Goal: Task Accomplishment & Management: Manage account settings

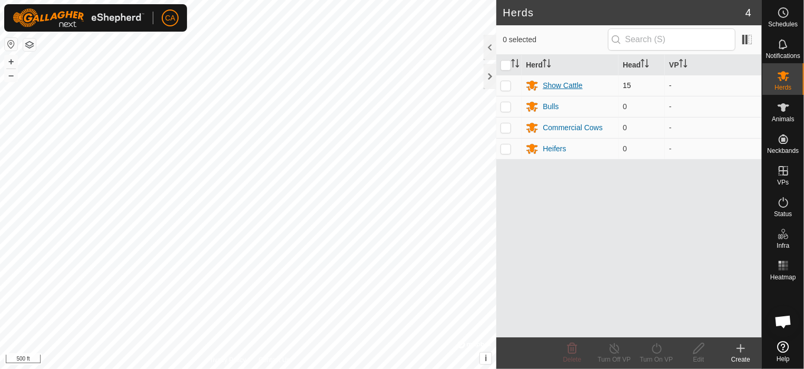
click at [571, 82] on div "Show Cattle" at bounding box center [561, 85] width 39 height 11
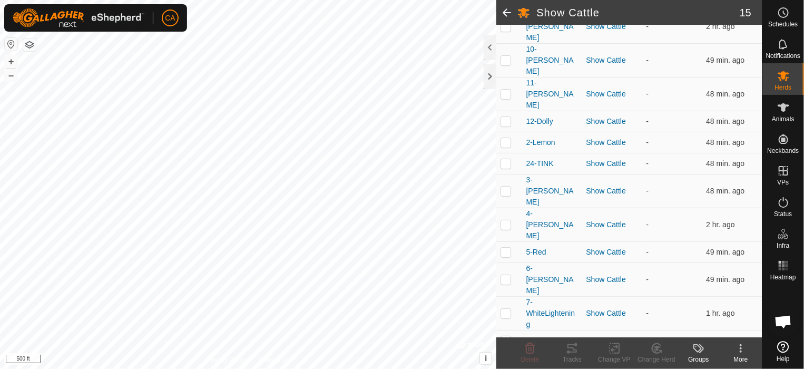
scroll to position [160, 0]
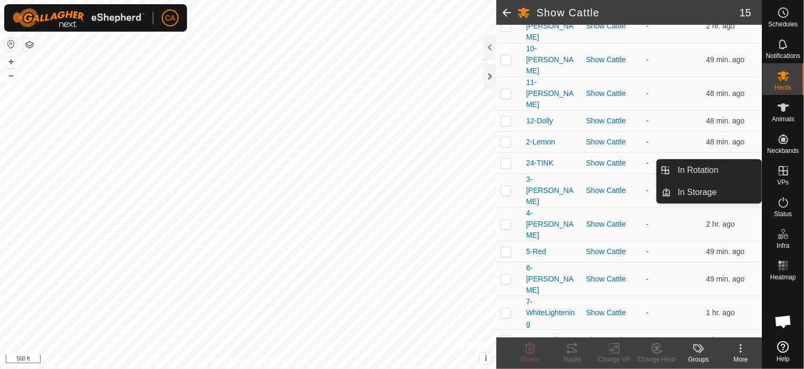
click at [786, 179] on span "VPs" at bounding box center [783, 182] width 12 height 6
click at [709, 165] on link "In Rotation" at bounding box center [716, 170] width 90 height 21
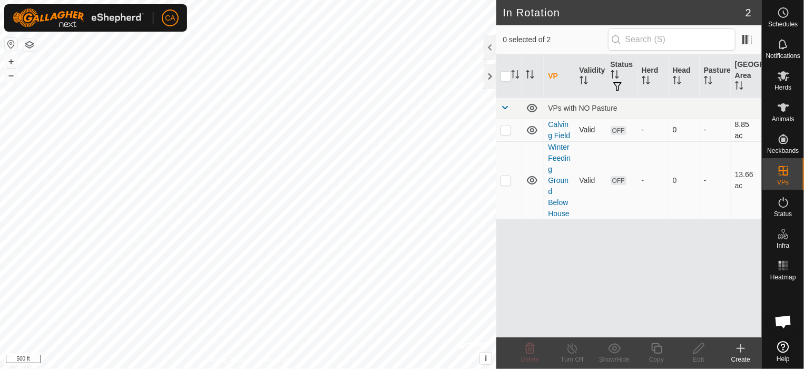
click at [506, 128] on p-checkbox at bounding box center [505, 129] width 11 height 8
checkbox input "true"
click at [700, 350] on icon at bounding box center [698, 348] width 13 height 13
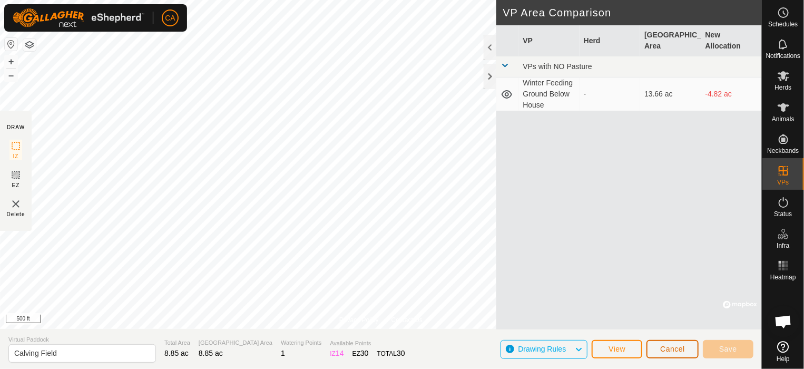
drag, startPoint x: 506, startPoint y: 220, endPoint x: 663, endPoint y: 348, distance: 202.2
click at [663, 348] on span "Cancel" at bounding box center [672, 348] width 25 height 8
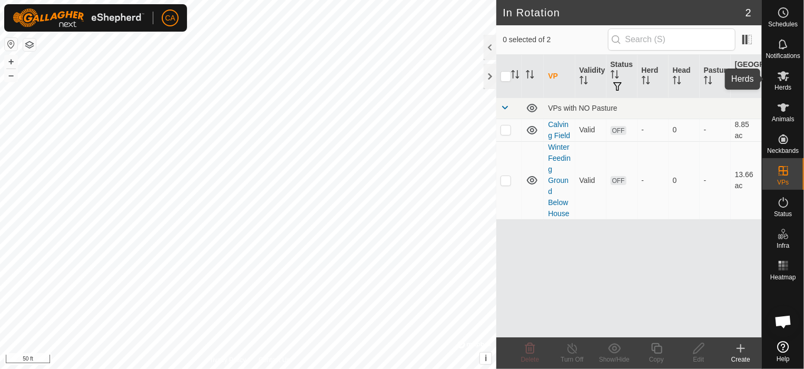
click at [777, 76] on icon at bounding box center [783, 76] width 13 height 13
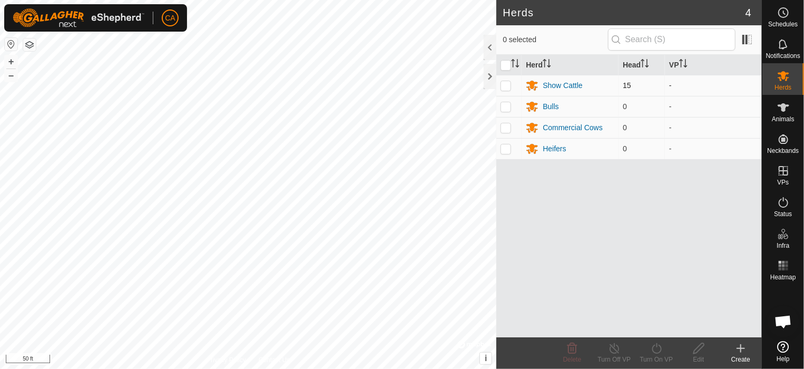
click at [505, 85] on p-checkbox at bounding box center [505, 85] width 11 height 8
click at [660, 345] on icon at bounding box center [656, 348] width 13 height 13
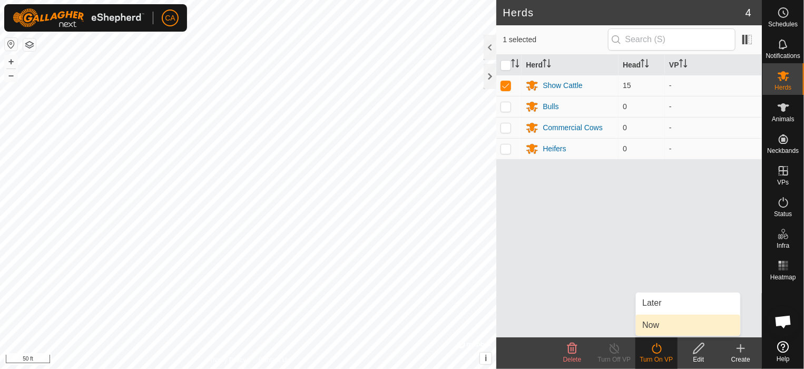
click at [660, 322] on link "Now" at bounding box center [688, 324] width 104 height 21
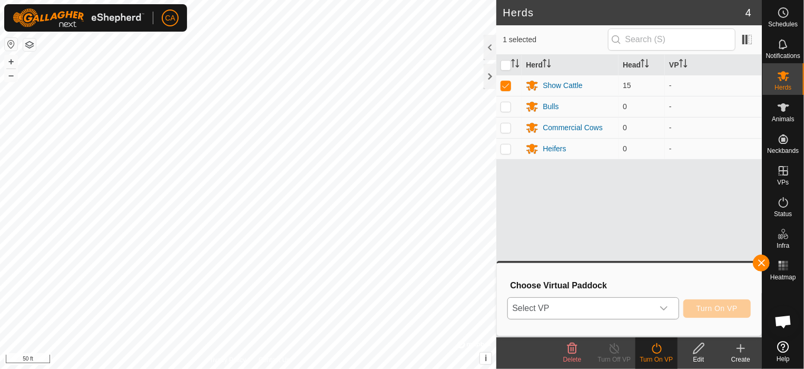
click at [664, 306] on icon "dropdown trigger" at bounding box center [663, 308] width 8 height 8
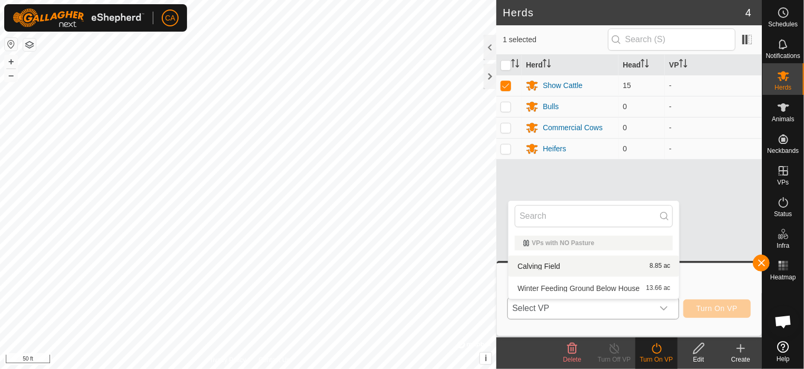
click at [536, 263] on li "Calving Field 8.85 ac" at bounding box center [593, 265] width 171 height 21
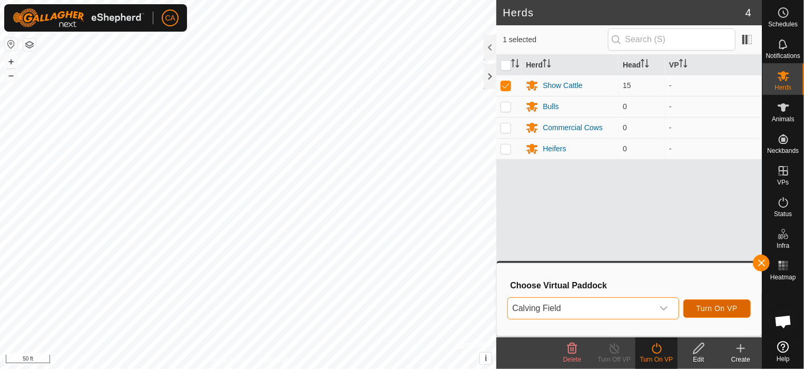
click at [730, 307] on span "Turn On VP" at bounding box center [716, 308] width 41 height 8
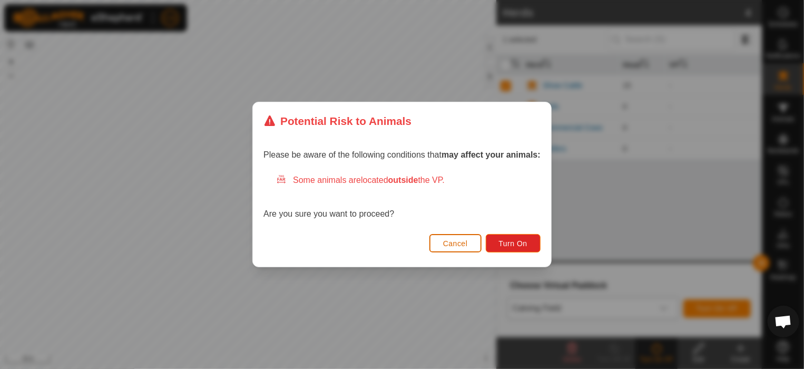
click at [456, 241] on span "Cancel" at bounding box center [455, 243] width 25 height 8
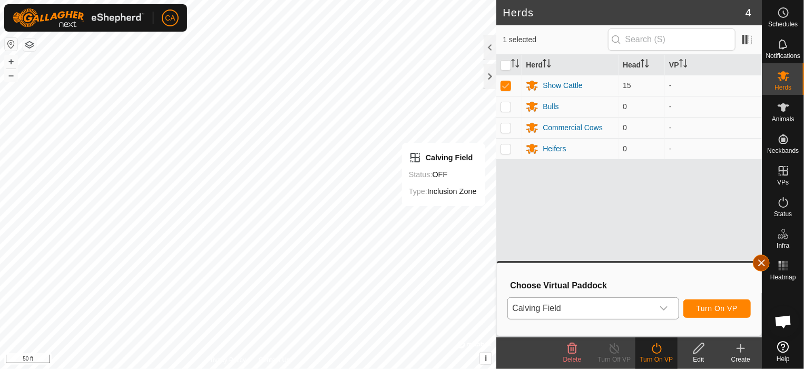
click at [760, 262] on button "button" at bounding box center [761, 262] width 17 height 17
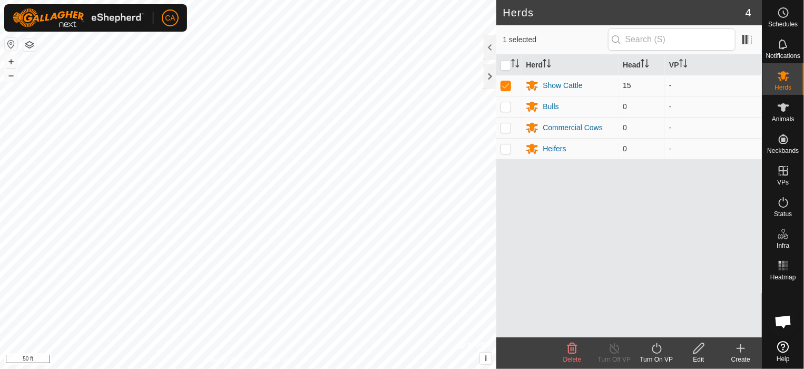
click at [505, 83] on p-checkbox at bounding box center [505, 85] width 11 height 8
checkbox input "false"
click at [782, 110] on icon at bounding box center [783, 107] width 12 height 8
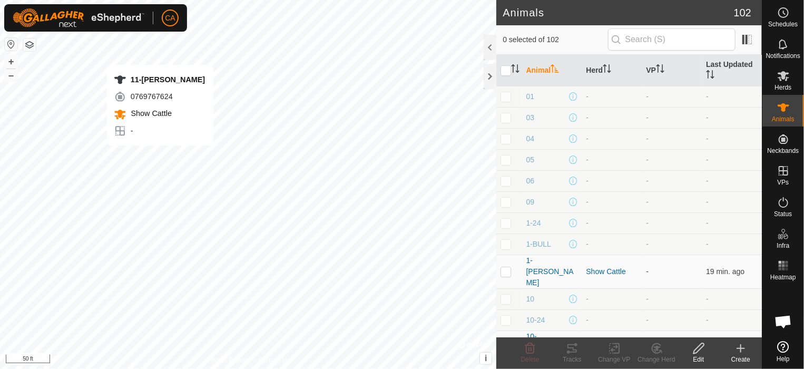
checkbox input "true"
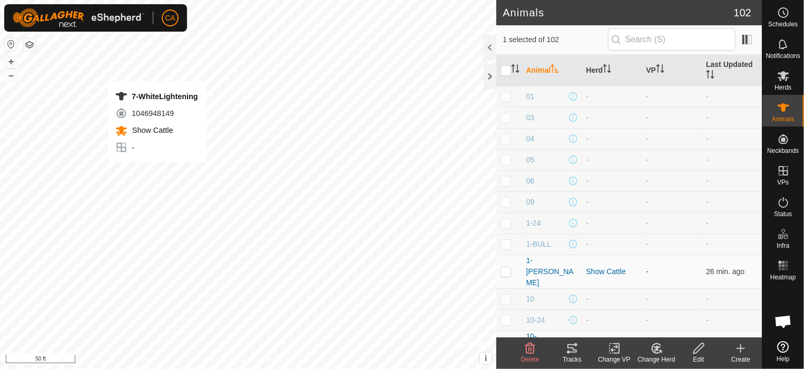
checkbox input "false"
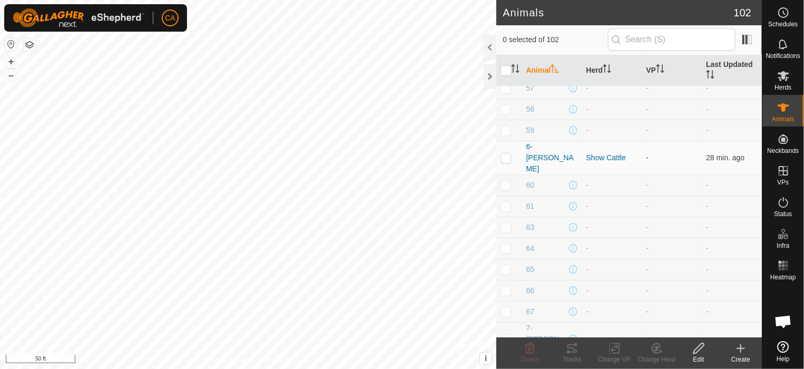
scroll to position [1857, 0]
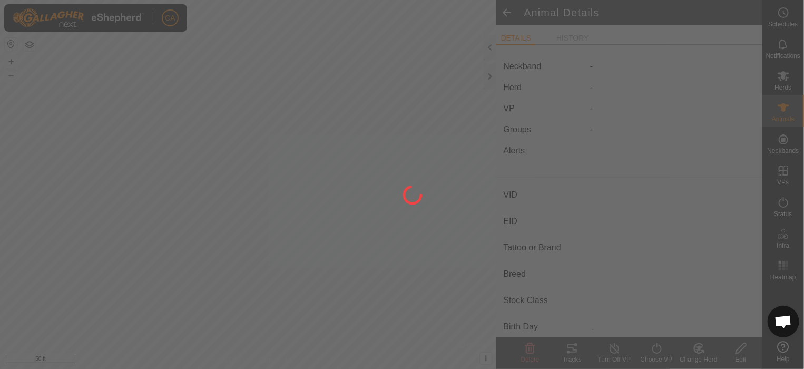
type input "7-WhiteLightening"
type input "-"
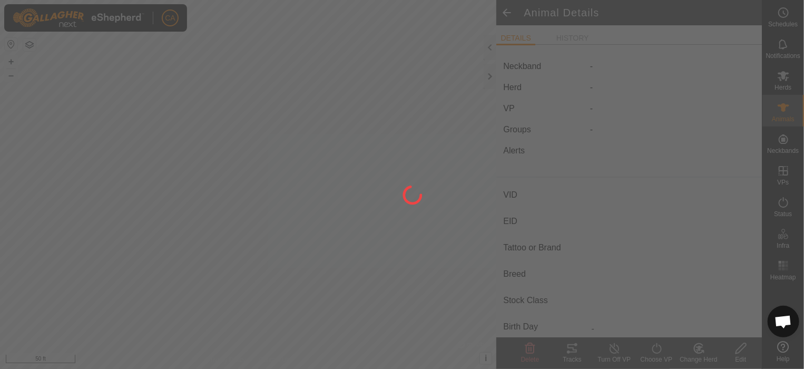
type input "0 kg"
type input "-"
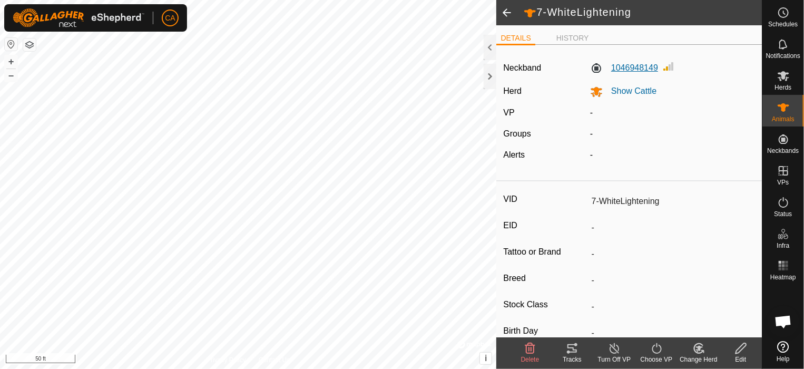
click at [625, 66] on label "1046948149" at bounding box center [624, 68] width 68 height 13
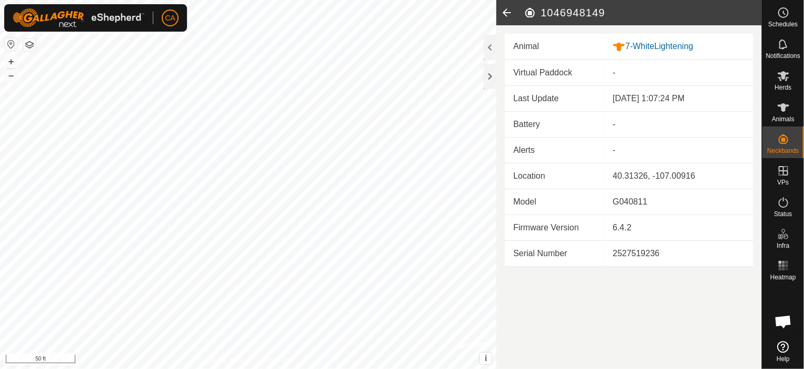
click at [507, 15] on icon at bounding box center [506, 12] width 21 height 25
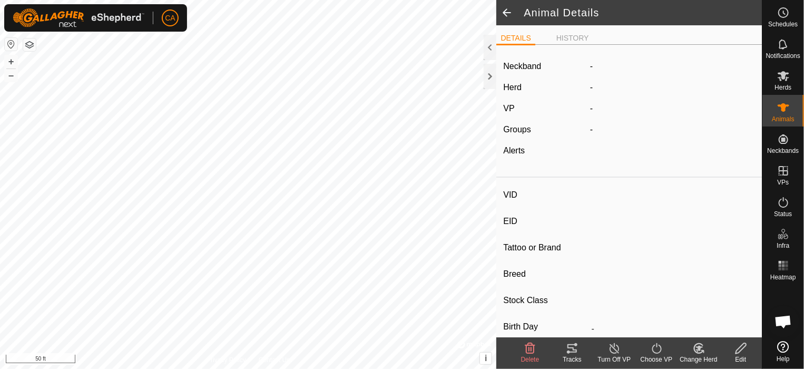
type input "7-WhiteLightening"
type input "-"
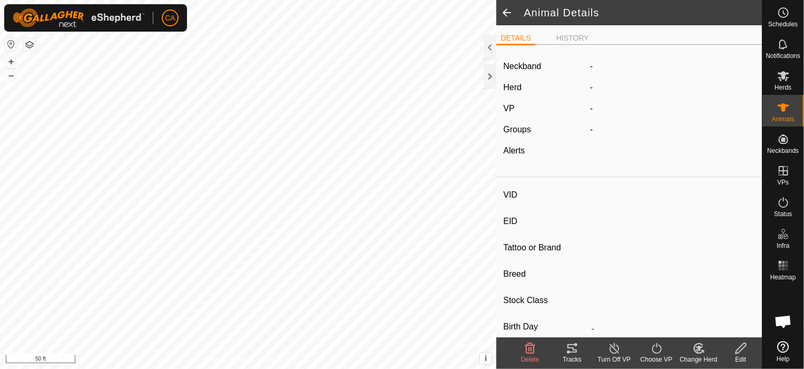
type input "0 kg"
type input "-"
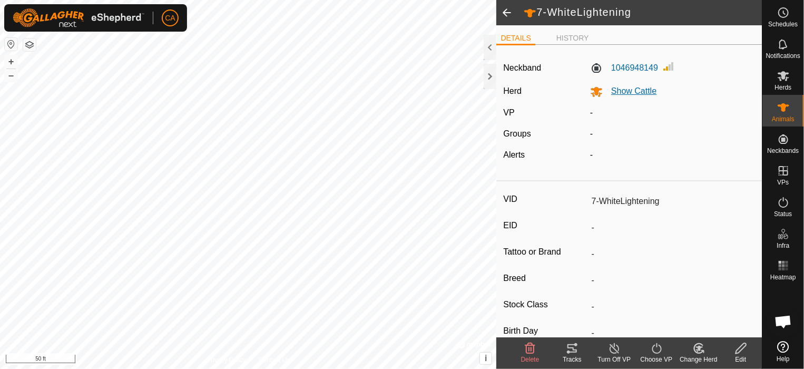
click at [628, 94] on span "Show Cattle" at bounding box center [629, 90] width 54 height 9
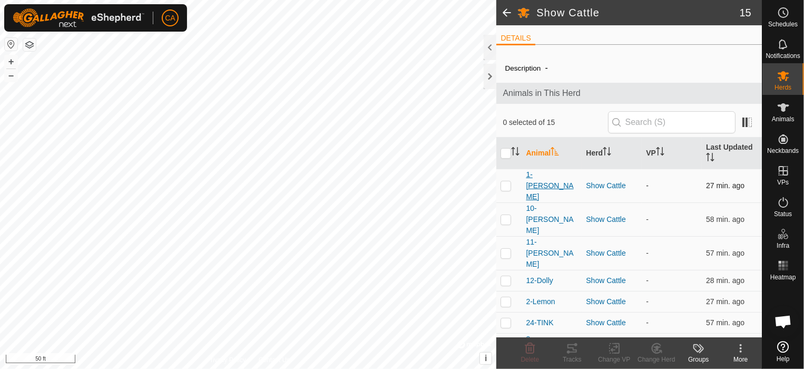
click at [546, 180] on span "1-[PERSON_NAME]" at bounding box center [552, 185] width 52 height 33
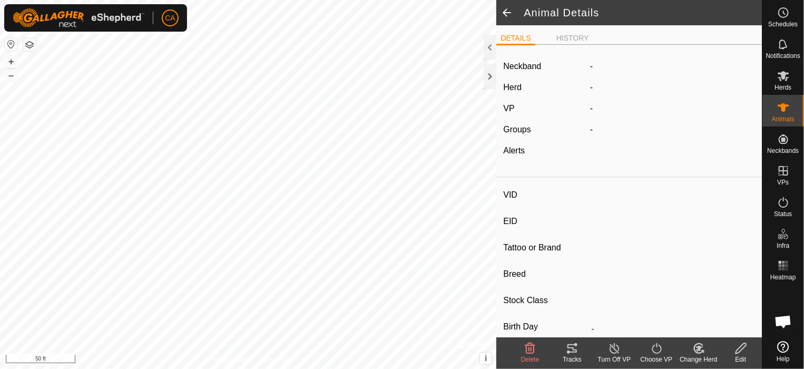
type input "1-[PERSON_NAME]"
type input "-"
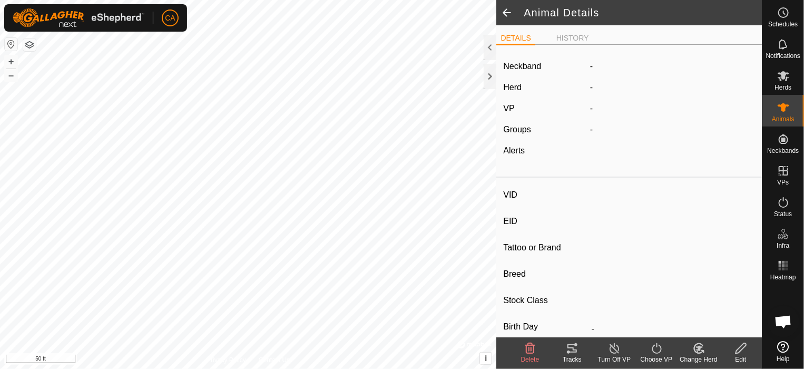
type input "Pregnant"
type input "0 kg"
type input "-"
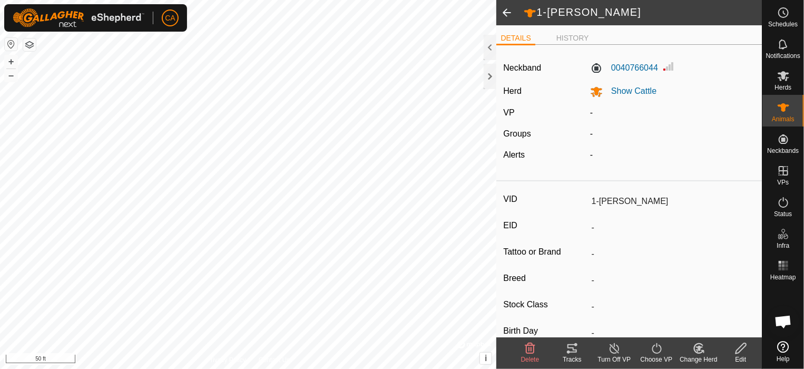
click at [503, 12] on span at bounding box center [506, 12] width 21 height 25
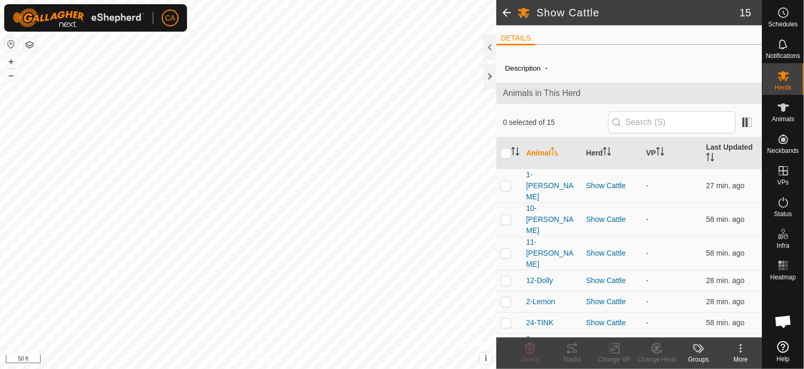
click at [511, 13] on span at bounding box center [506, 12] width 21 height 25
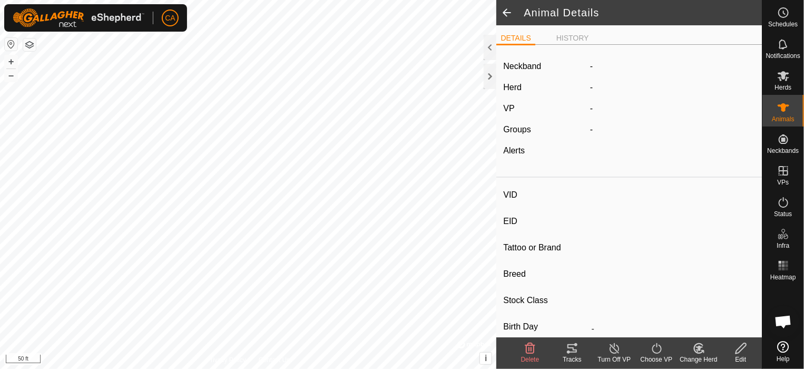
type input "7-WhiteLightening"
type input "-"
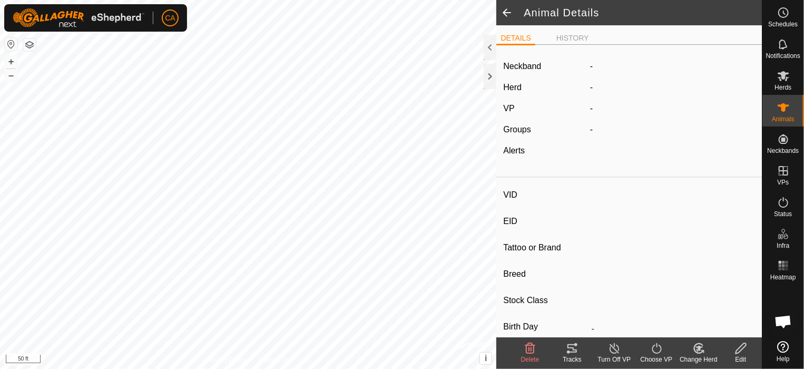
type input "0 kg"
type input "-"
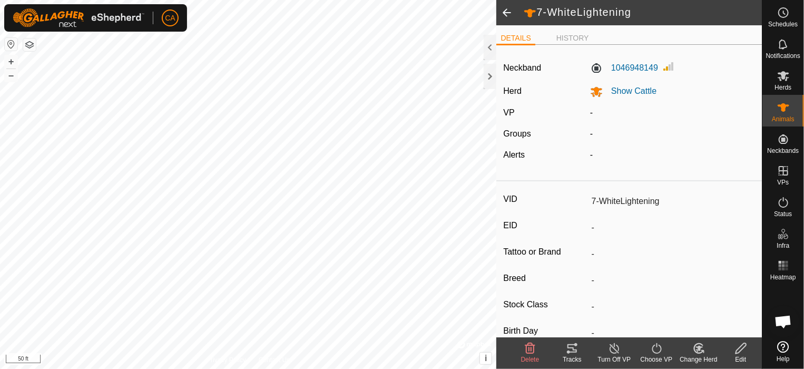
click at [501, 9] on span at bounding box center [506, 12] width 21 height 25
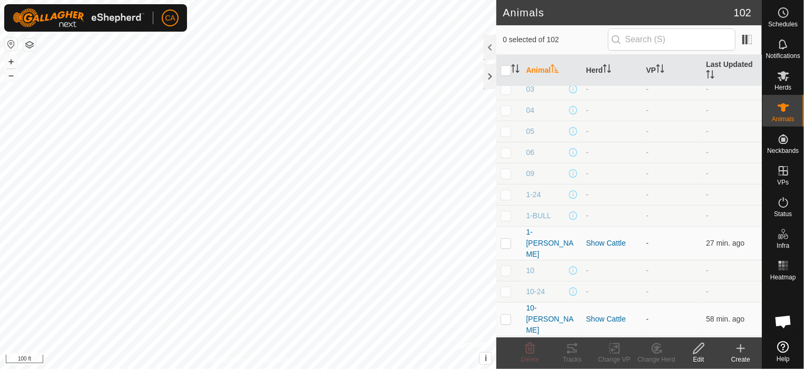
scroll to position [53, 0]
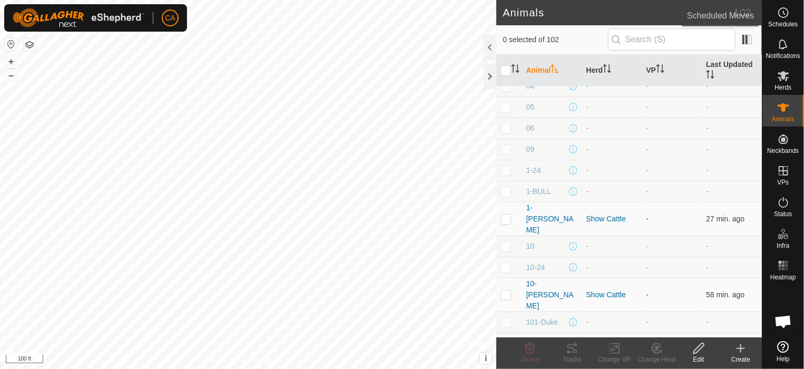
click at [783, 31] on div "Schedules" at bounding box center [783, 16] width 42 height 32
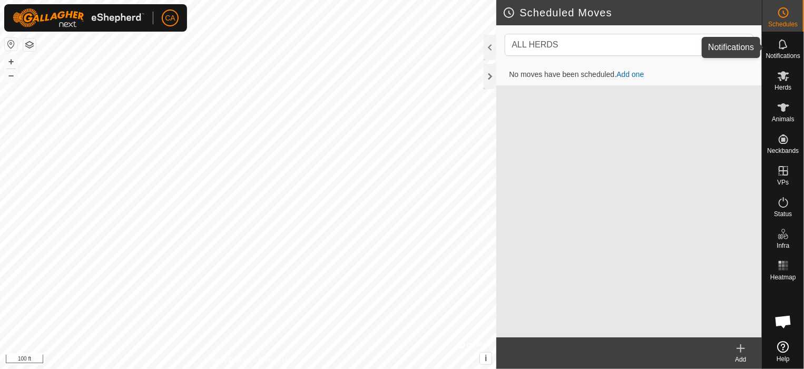
click at [782, 45] on icon at bounding box center [783, 44] width 13 height 13
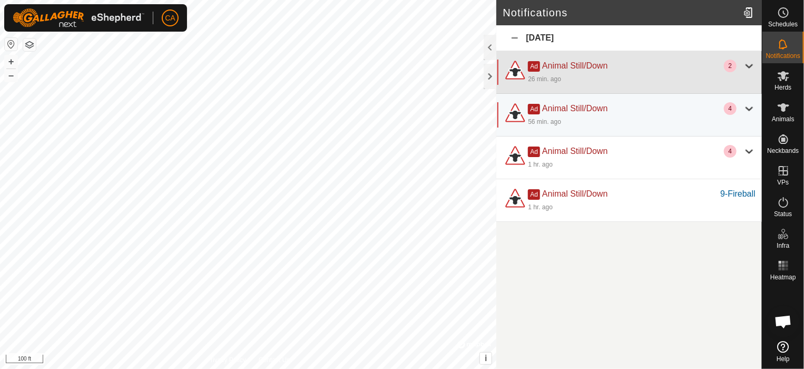
click at [747, 63] on div at bounding box center [749, 66] width 13 height 13
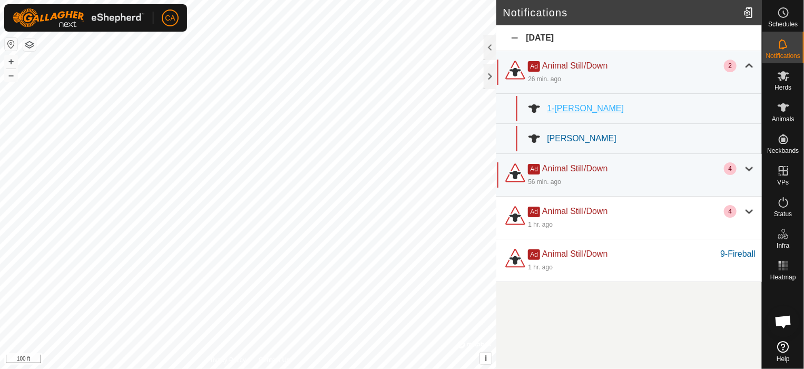
click at [565, 109] on span "1-[PERSON_NAME]" at bounding box center [585, 108] width 77 height 9
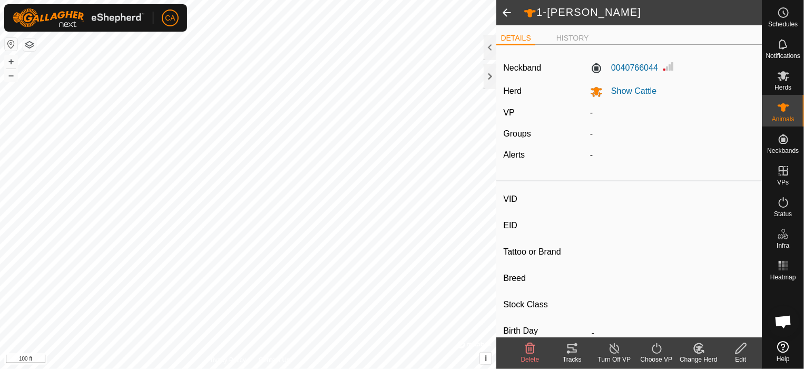
type input "1-[PERSON_NAME]"
type input "-"
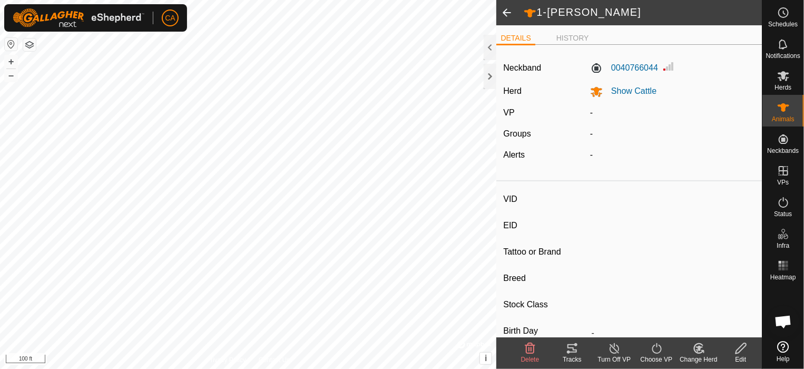
type input "Pregnant"
type input "0 kg"
type input "-"
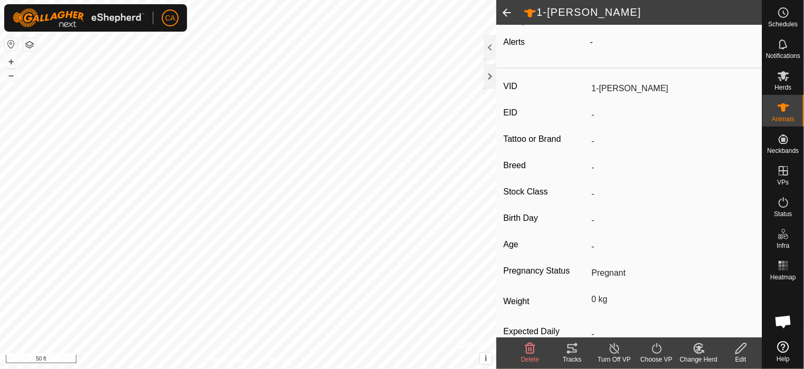
scroll to position [147, 0]
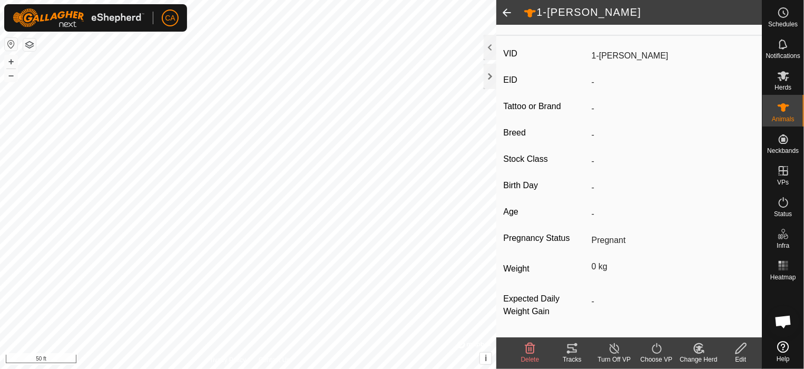
click at [569, 347] on icon at bounding box center [571, 348] width 9 height 8
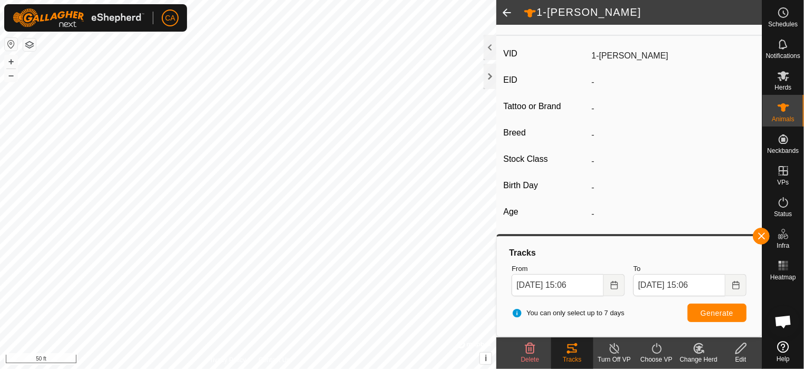
click at [620, 352] on icon at bounding box center [614, 348] width 13 height 13
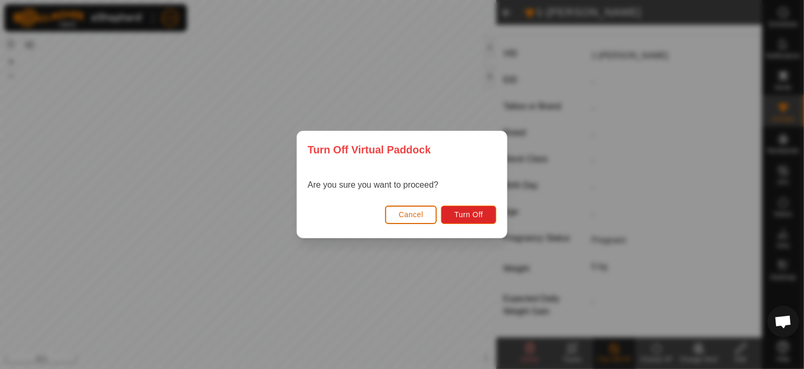
click at [407, 214] on span "Cancel" at bounding box center [411, 214] width 25 height 8
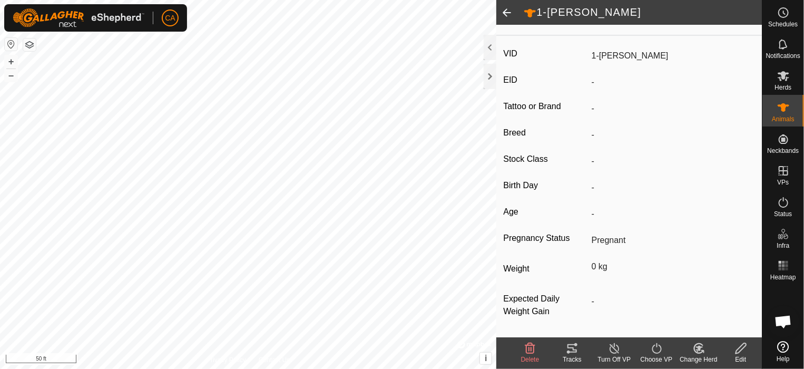
click at [663, 358] on div "Choose VP" at bounding box center [656, 358] width 42 height 9
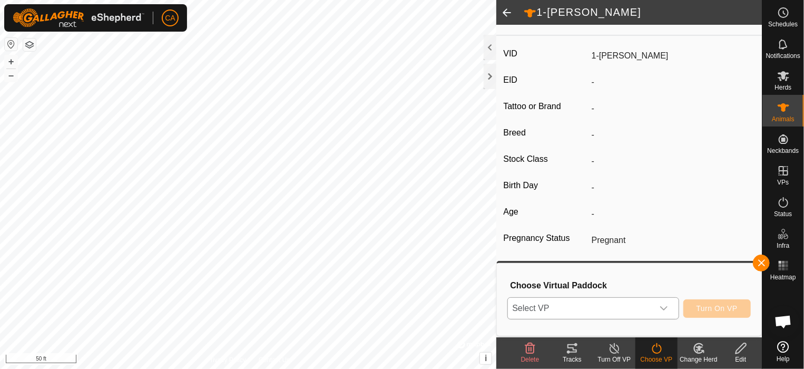
click at [666, 310] on icon "dropdown trigger" at bounding box center [663, 308] width 8 height 8
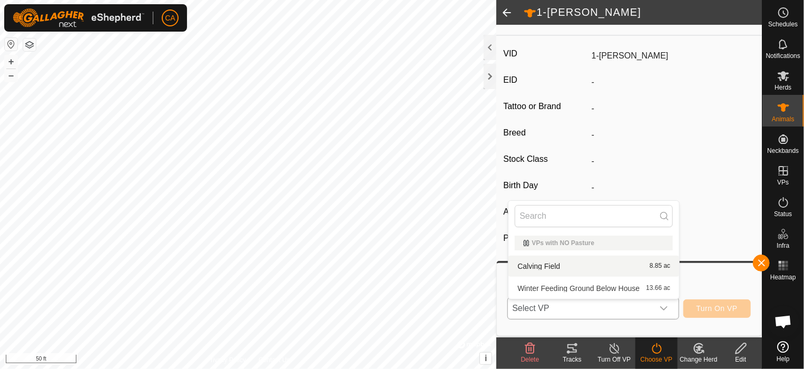
click at [567, 269] on li "Calving Field 8.85 ac" at bounding box center [593, 265] width 171 height 21
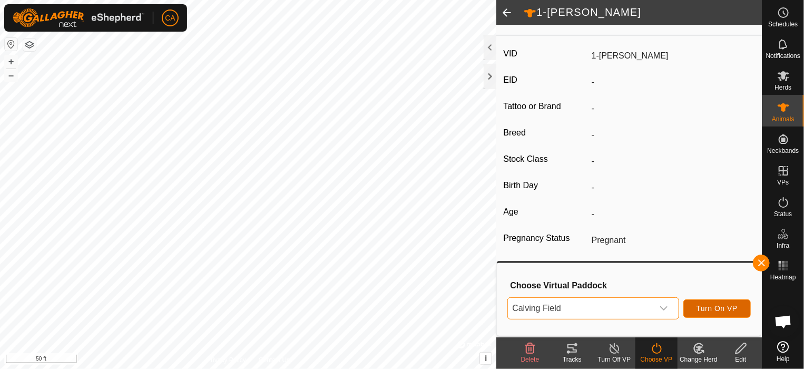
click at [714, 307] on span "Turn On VP" at bounding box center [716, 308] width 41 height 8
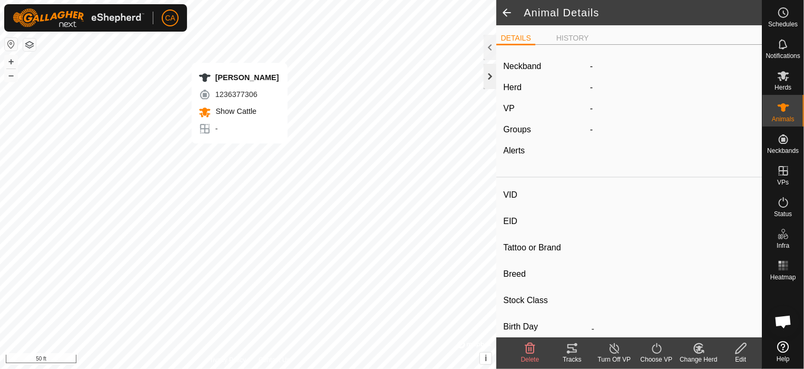
type input "[PERSON_NAME]"
type input "-"
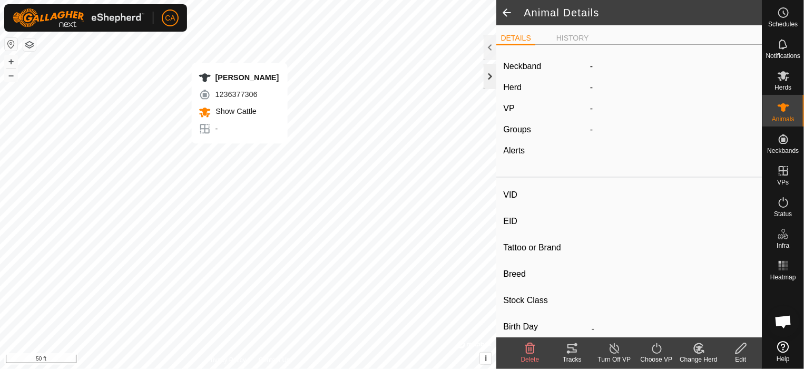
type input "0 kg"
type input "-"
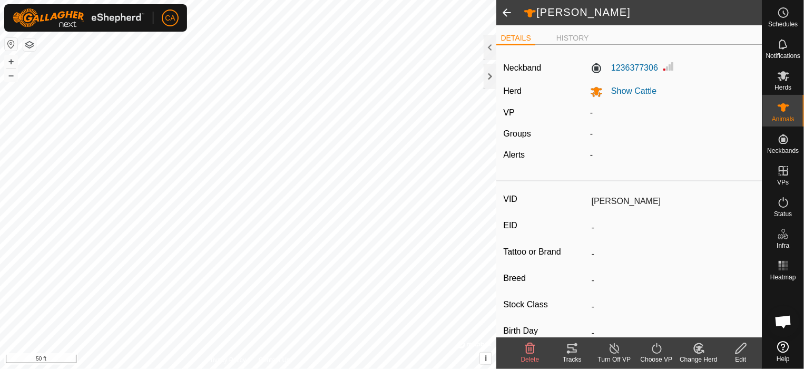
click at [658, 351] on icon at bounding box center [656, 348] width 13 height 13
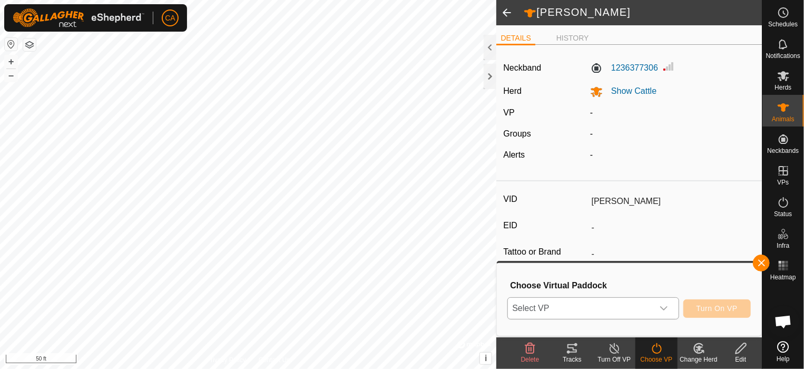
click at [659, 309] on div "dropdown trigger" at bounding box center [663, 308] width 21 height 21
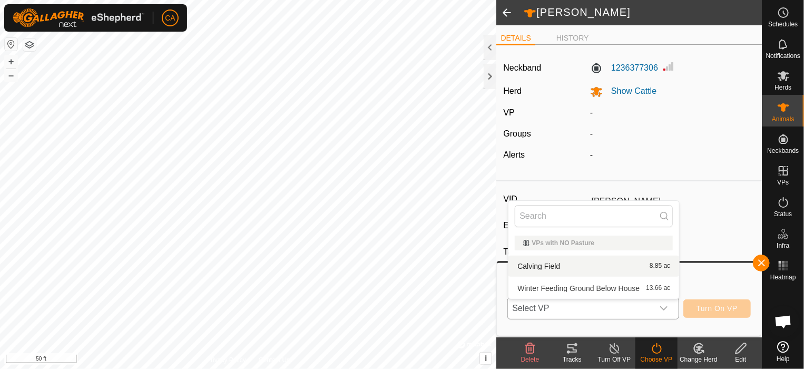
click at [555, 263] on li "Calving Field 8.85 ac" at bounding box center [593, 265] width 171 height 21
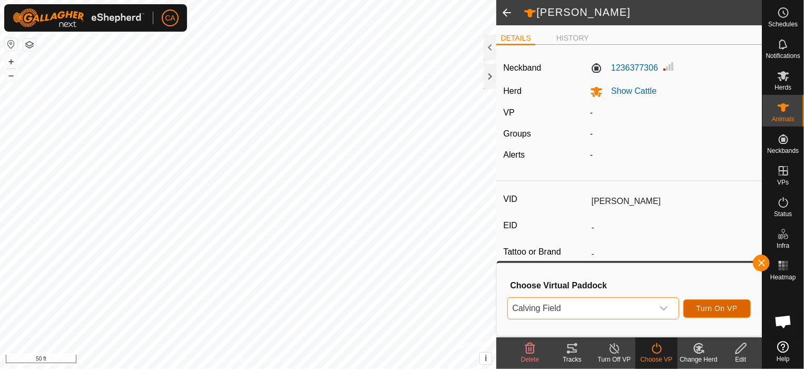
click at [724, 311] on span "Turn On VP" at bounding box center [716, 308] width 41 height 8
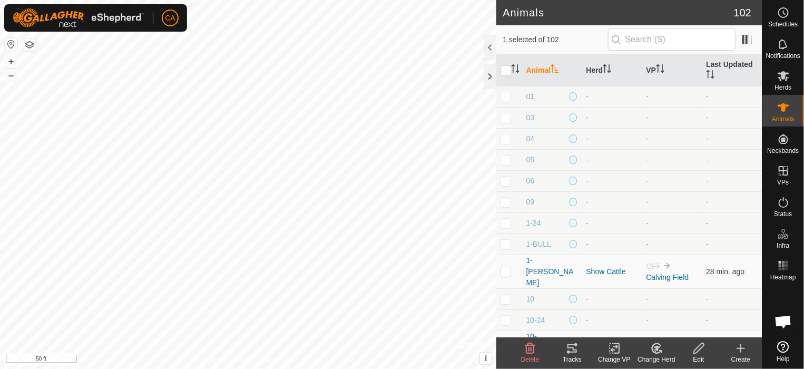
checkbox input "false"
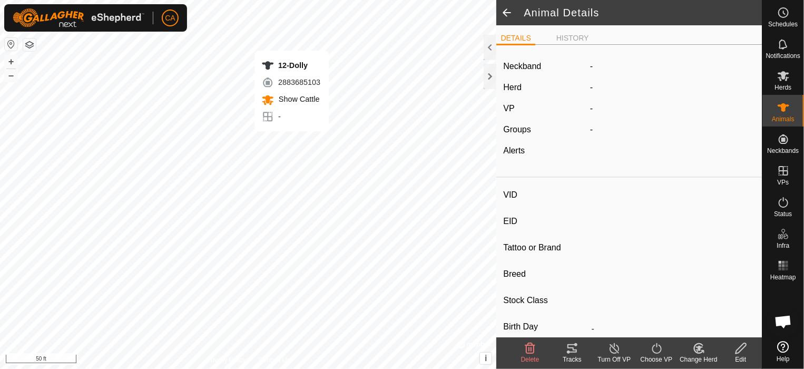
type input "12-Dolly"
type input "-"
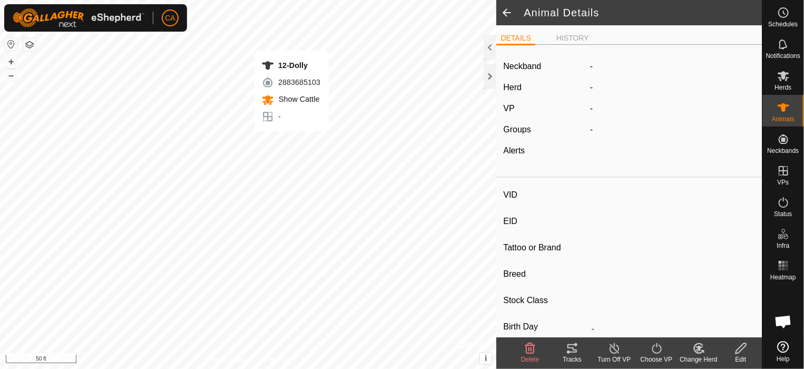
type input "0 kg"
type input "-"
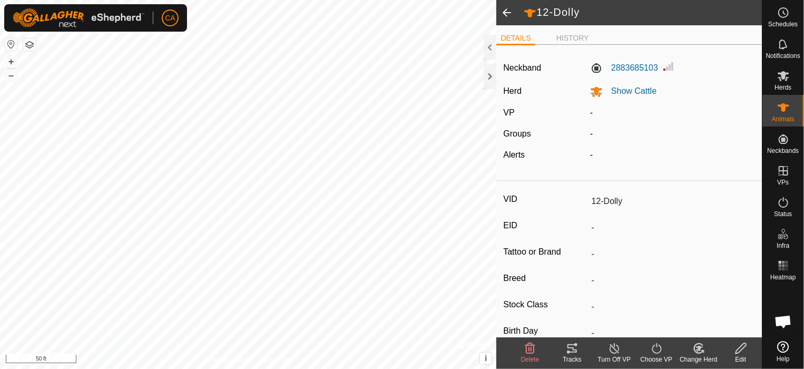
click at [660, 347] on icon at bounding box center [655, 348] width 9 height 11
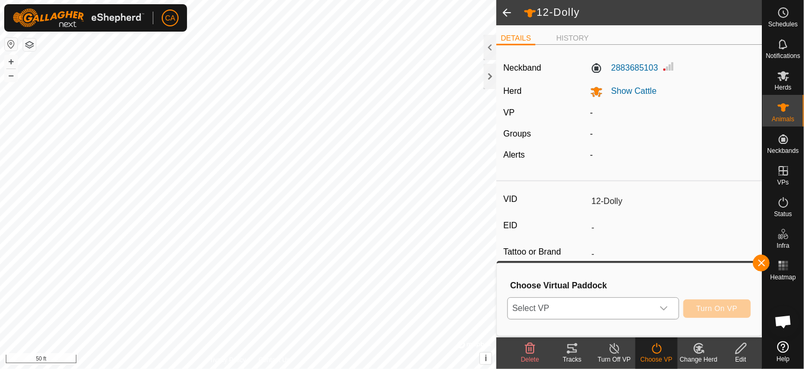
click at [617, 308] on span "Select VP" at bounding box center [580, 308] width 145 height 21
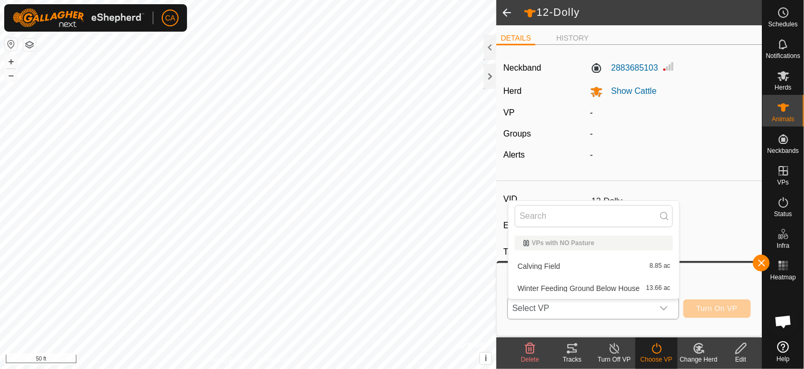
click at [565, 264] on li "Calving Field 8.85 ac" at bounding box center [593, 265] width 171 height 21
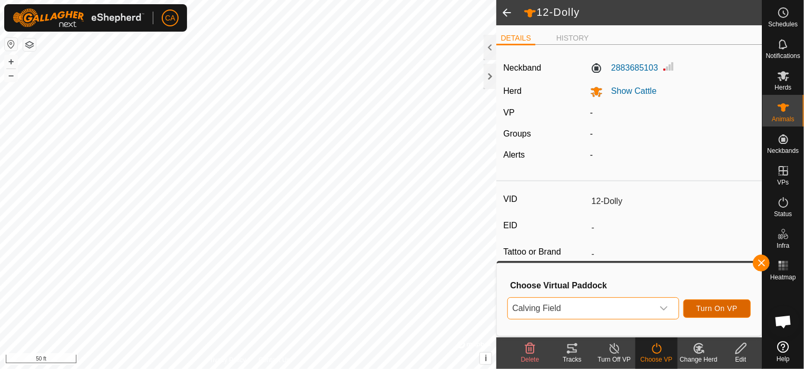
click at [724, 307] on span "Turn On VP" at bounding box center [716, 308] width 41 height 8
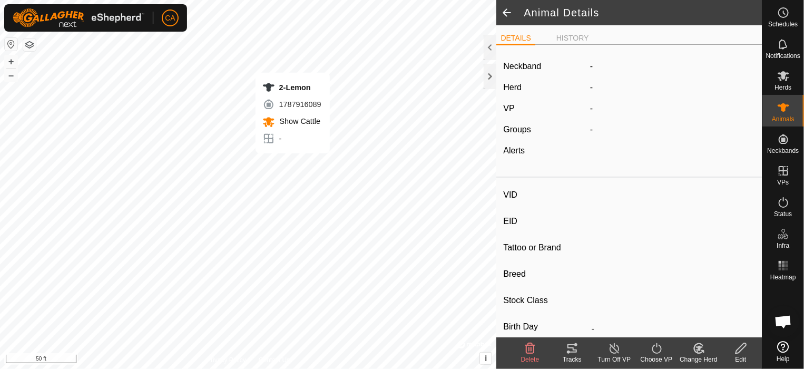
type input "2-Lemon"
type input "-"
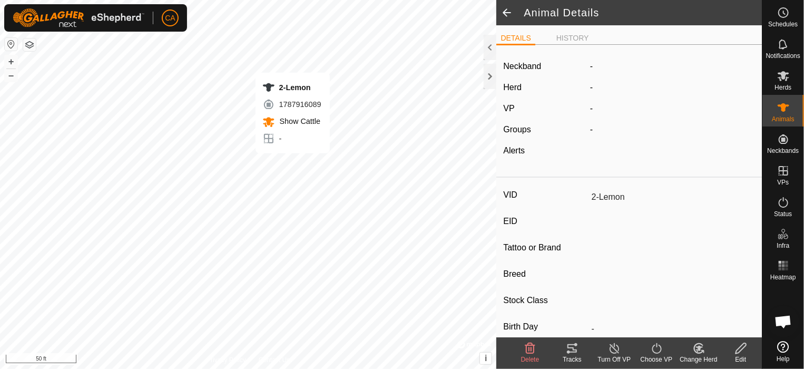
type input "0 kg"
type input "-"
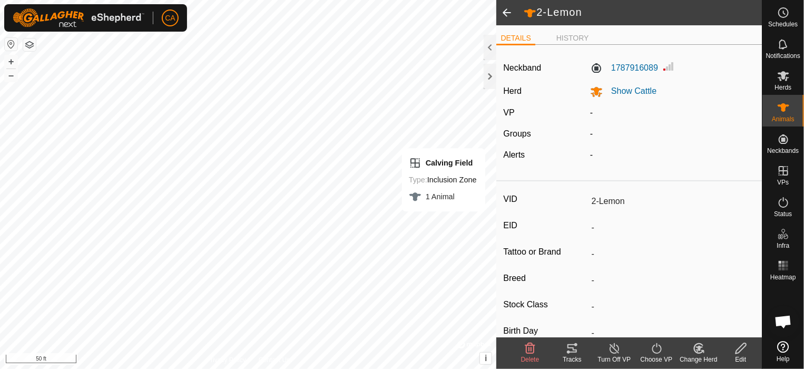
click at [659, 352] on icon at bounding box center [655, 348] width 9 height 11
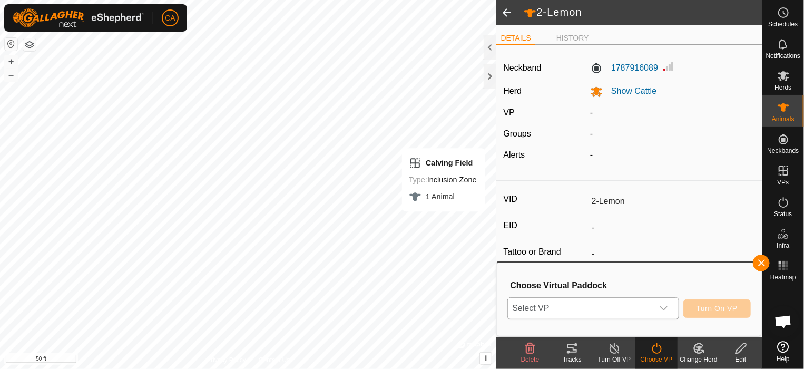
click at [666, 305] on icon "dropdown trigger" at bounding box center [663, 308] width 8 height 8
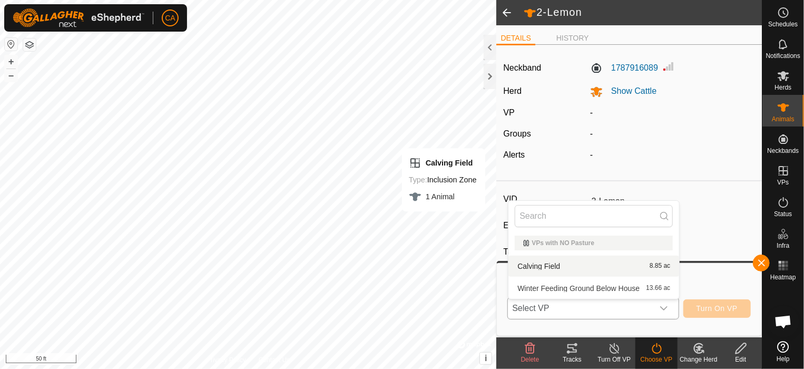
click at [540, 265] on li "Calving Field 8.85 ac" at bounding box center [593, 265] width 171 height 21
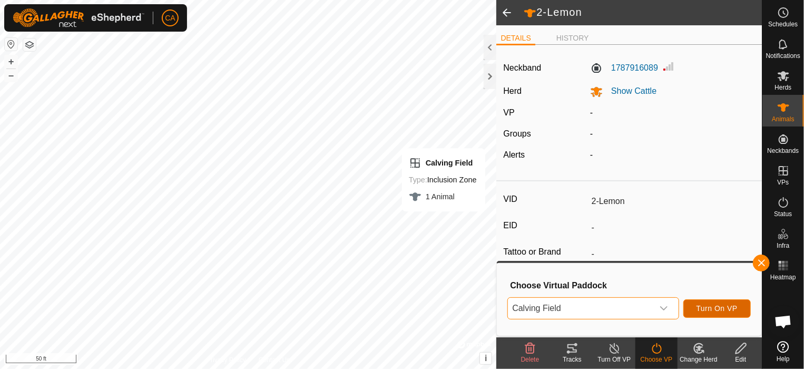
click at [725, 311] on span "Turn On VP" at bounding box center [716, 308] width 41 height 8
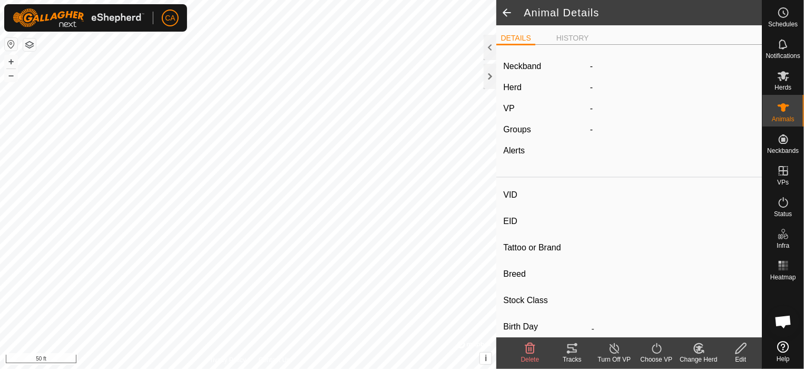
type input "5-Red"
type input "-"
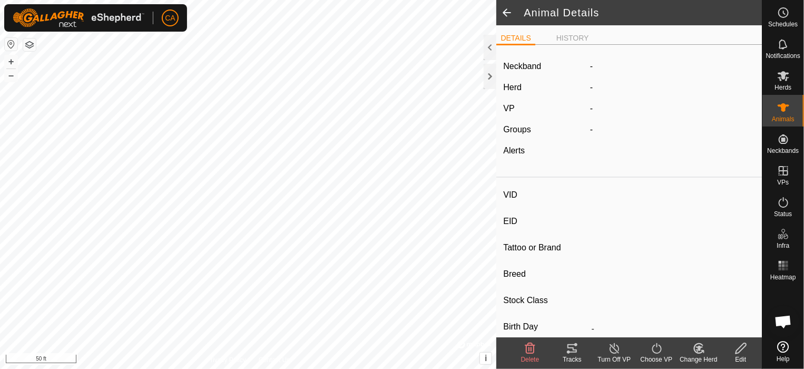
type input "0 kg"
type input "-"
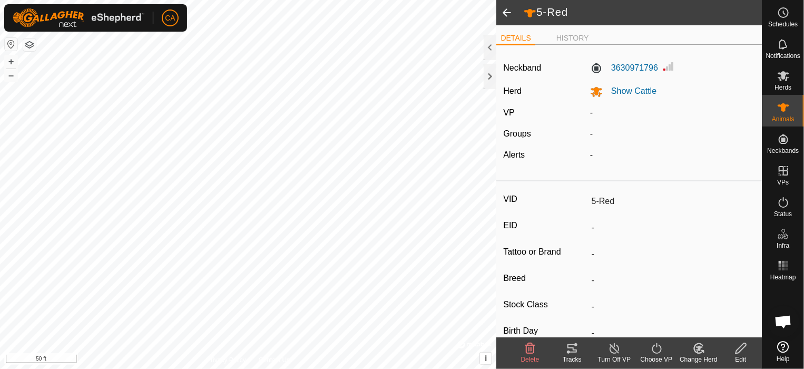
click at [661, 348] on icon at bounding box center [655, 348] width 9 height 11
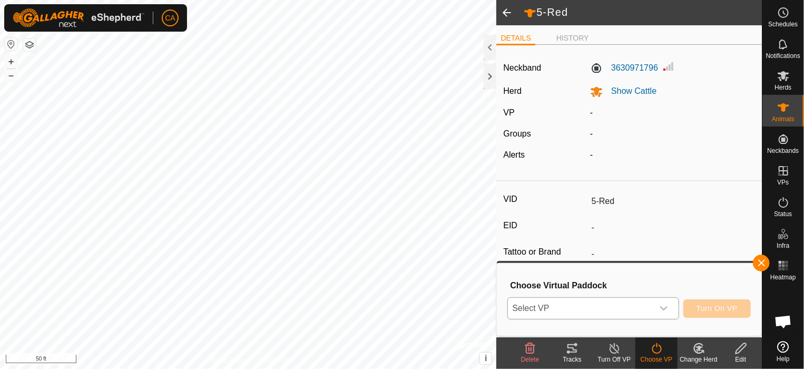
click at [672, 308] on div "dropdown trigger" at bounding box center [663, 308] width 21 height 21
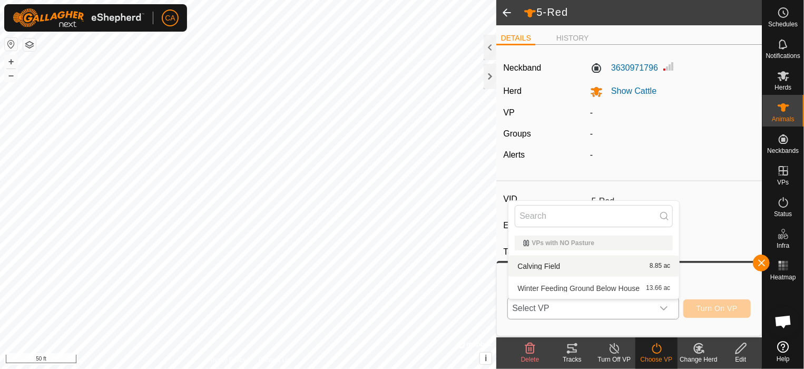
click at [560, 265] on li "Calving Field 8.85 ac" at bounding box center [593, 265] width 171 height 21
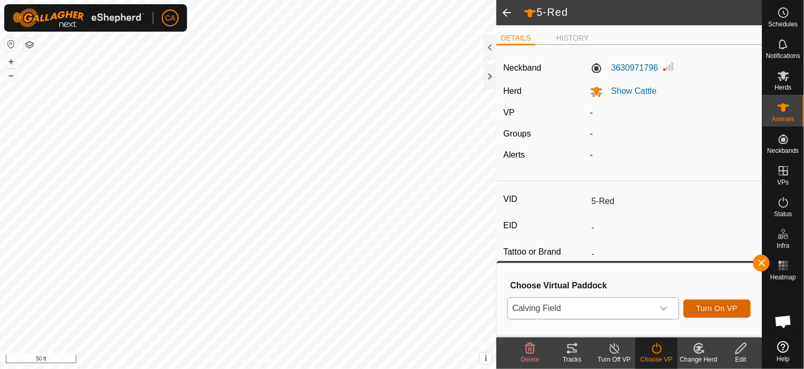
click at [738, 308] on button "Turn On VP" at bounding box center [716, 308] width 67 height 18
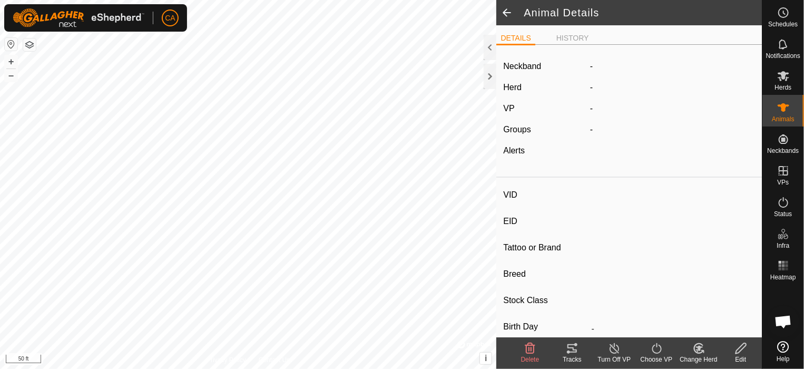
type input "9-Fireball"
type input "-"
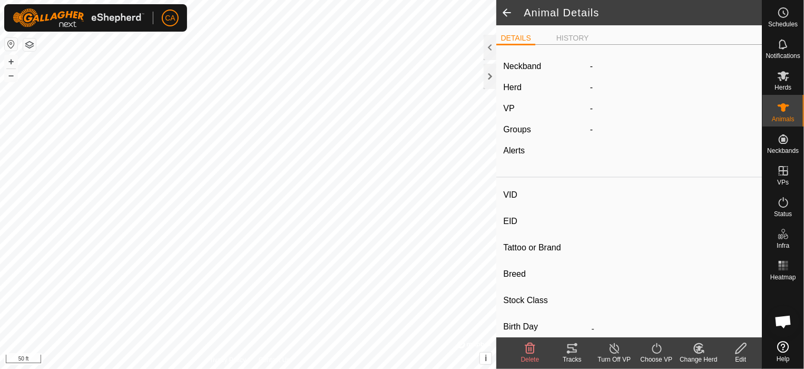
type input "0 kg"
type input "-"
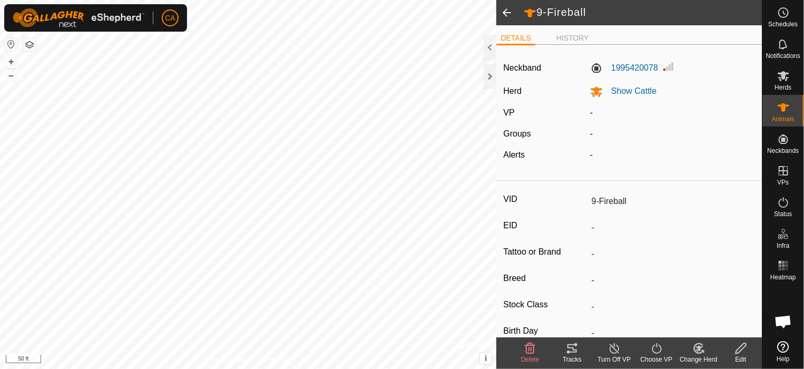
click at [656, 350] on icon at bounding box center [656, 348] width 13 height 13
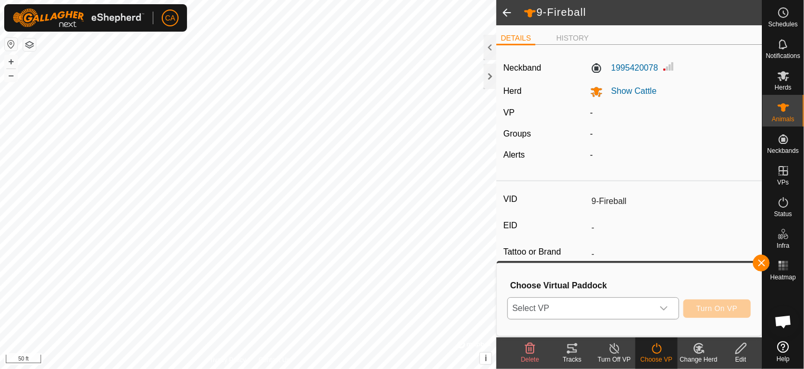
click at [663, 306] on icon "dropdown trigger" at bounding box center [663, 308] width 8 height 8
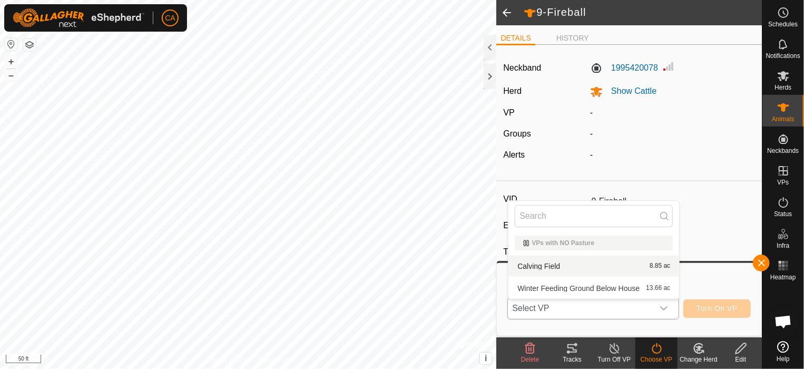
click at [559, 267] on li "Calving Field 8.85 ac" at bounding box center [593, 265] width 171 height 21
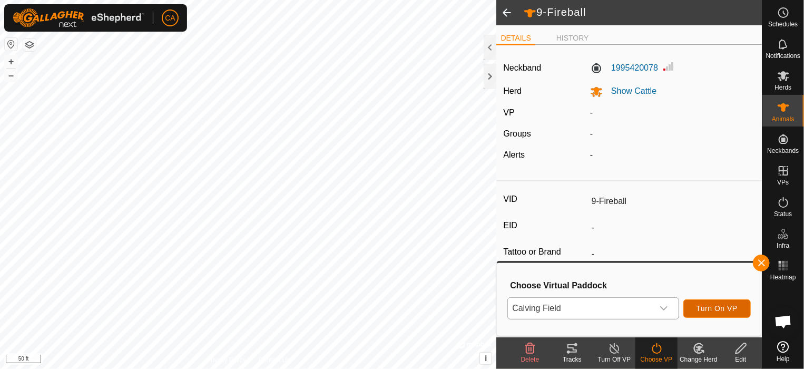
click at [724, 306] on span "Turn On VP" at bounding box center [716, 308] width 41 height 8
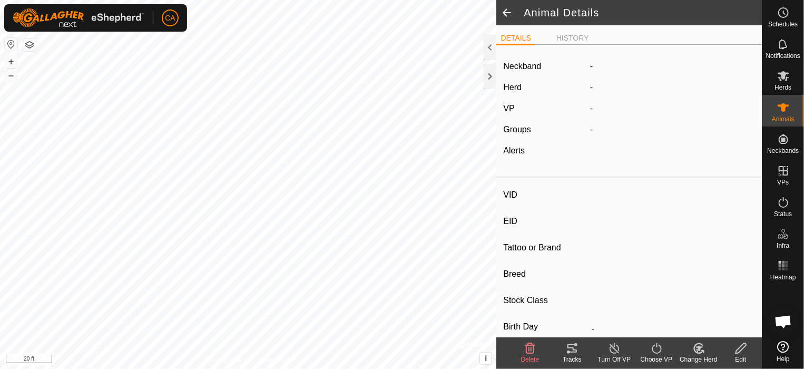
type input "5-Red"
type input "-"
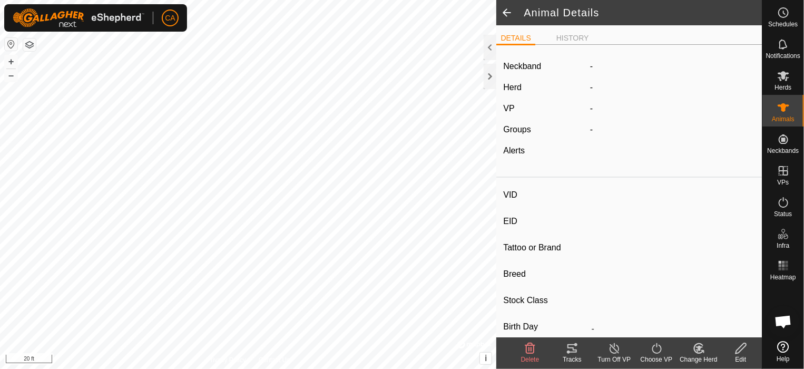
type input "0 kg"
type input "-"
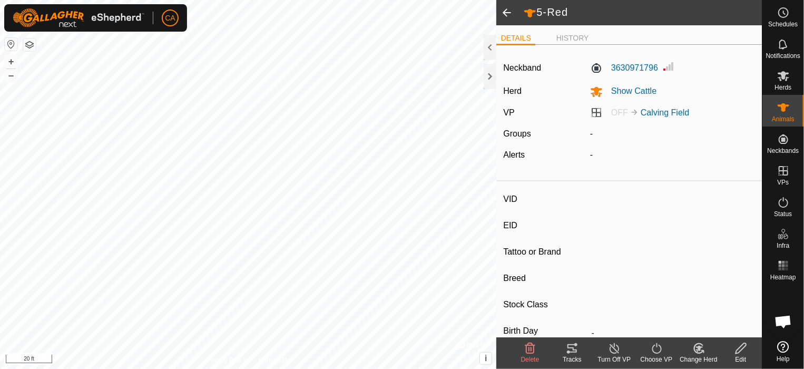
type input "1-[PERSON_NAME]"
type input "-"
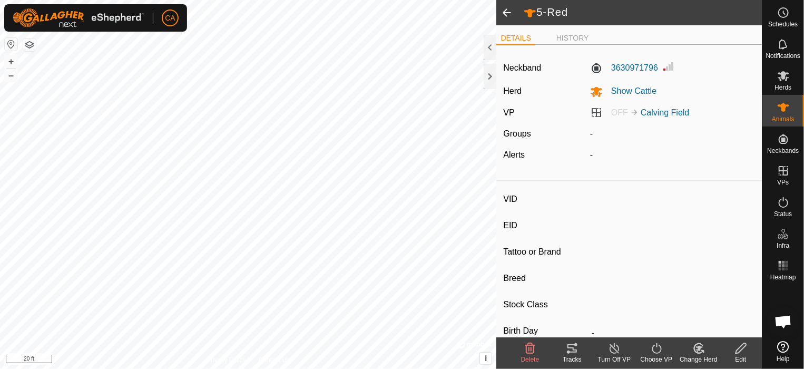
type input "Pregnant"
type input "0 kg"
type input "-"
type input "9-Fireball"
type input "-"
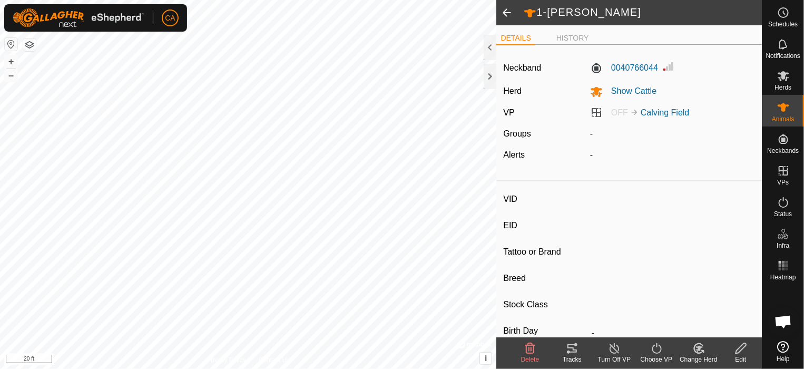
type input "-"
type input "0 kg"
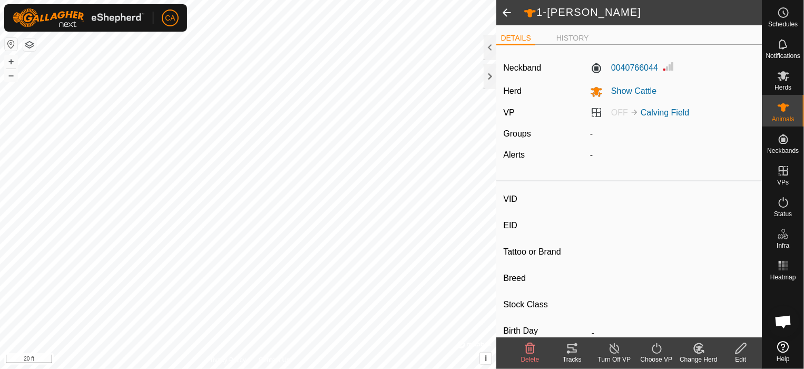
type input "-"
type input "[PERSON_NAME]"
type input "-"
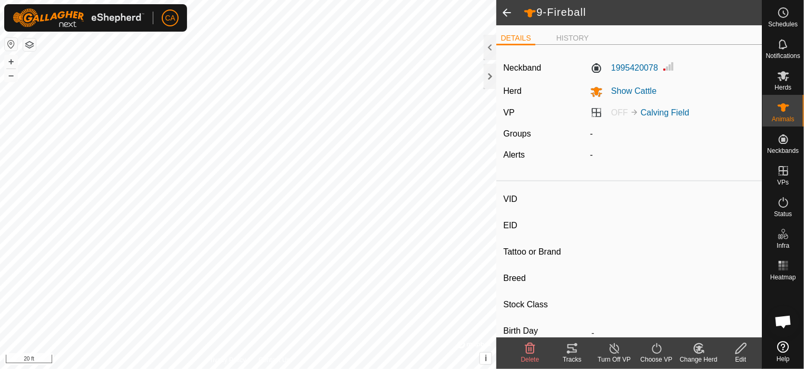
type input "-"
type input "0 kg"
type input "-"
type input "6-[PERSON_NAME]"
type input "-"
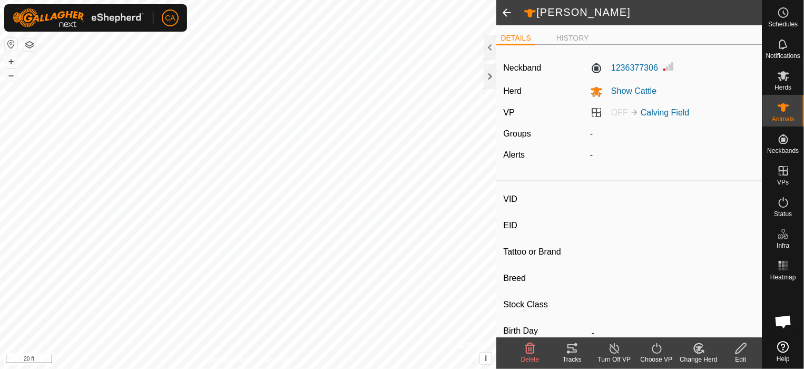
type input "-"
type input "0 kg"
type input "-"
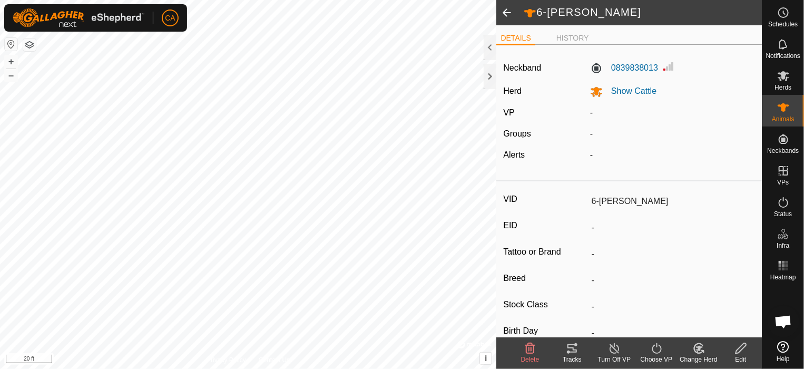
click at [660, 352] on icon at bounding box center [656, 348] width 13 height 13
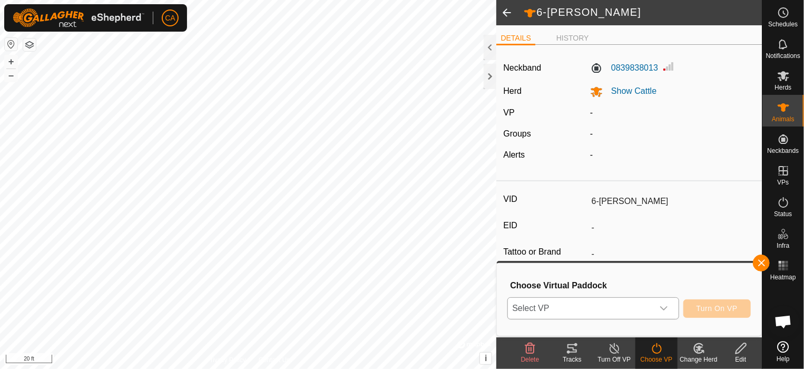
click at [631, 302] on span "Select VP" at bounding box center [580, 308] width 145 height 21
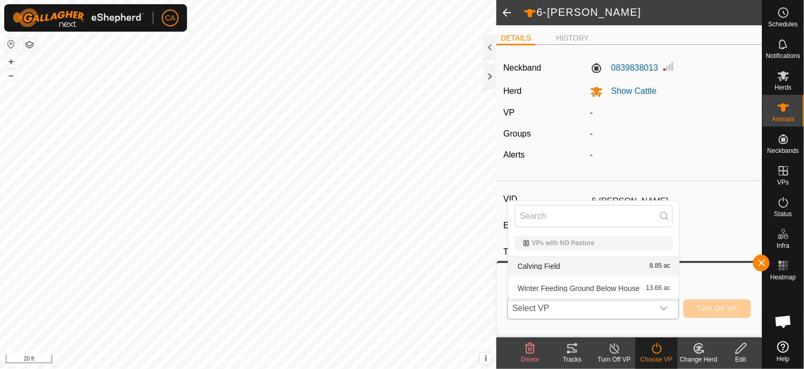
click at [579, 264] on li "Calving Field 8.85 ac" at bounding box center [593, 265] width 171 height 21
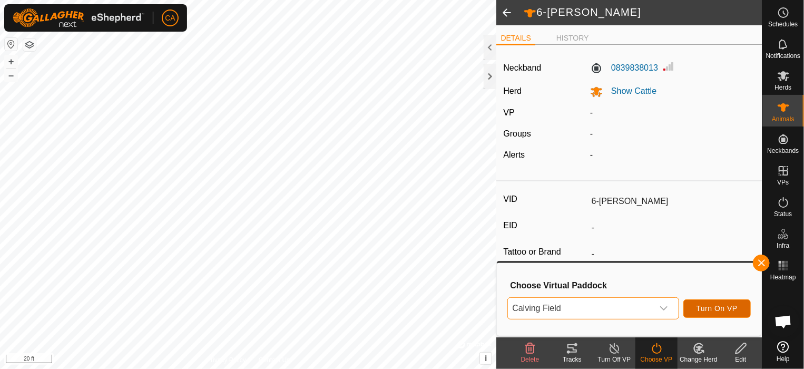
click at [731, 308] on span "Turn On VP" at bounding box center [716, 308] width 41 height 8
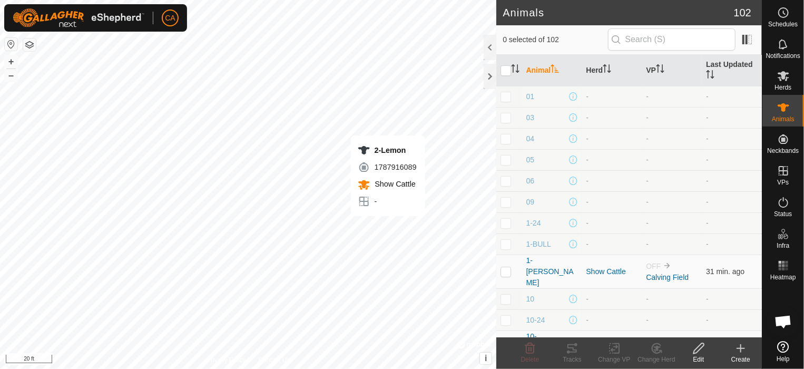
checkbox input "true"
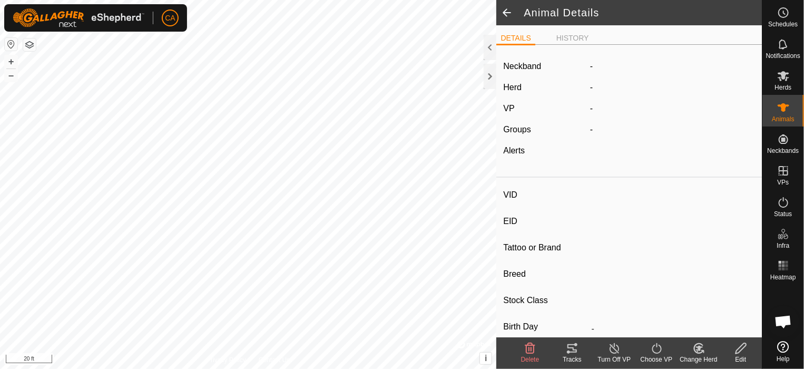
type input "5-Red"
type input "-"
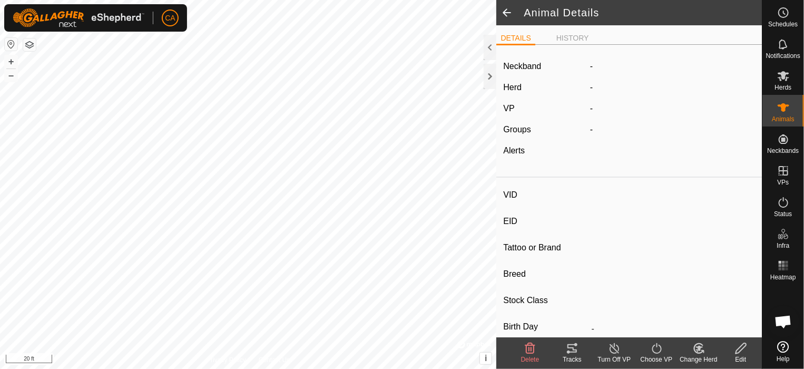
type input "0 kg"
type input "-"
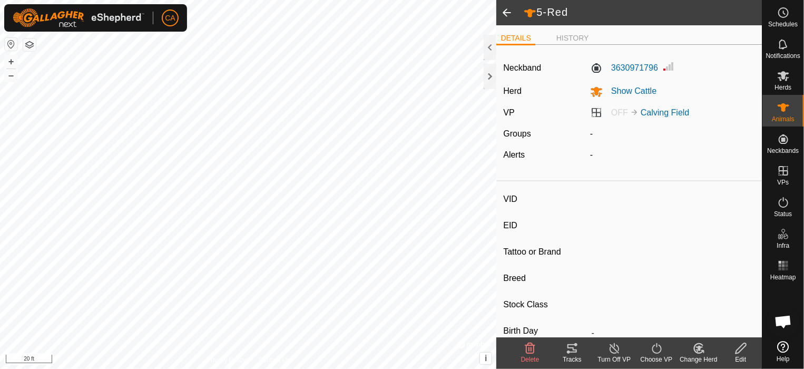
type input "6-[PERSON_NAME]"
type input "-"
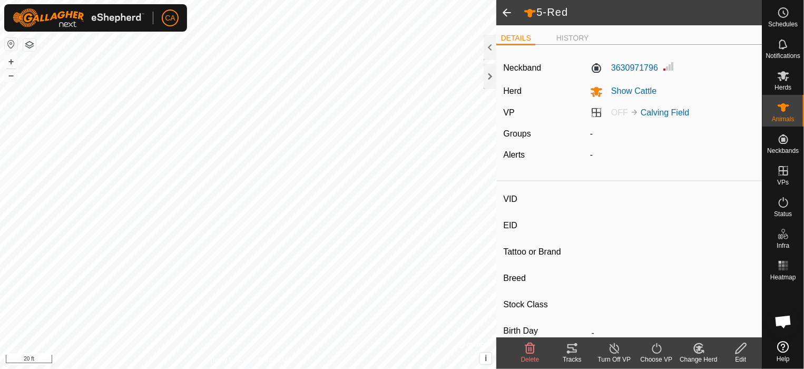
type input "0 kg"
type input "-"
type input "[PERSON_NAME]"
type input "-"
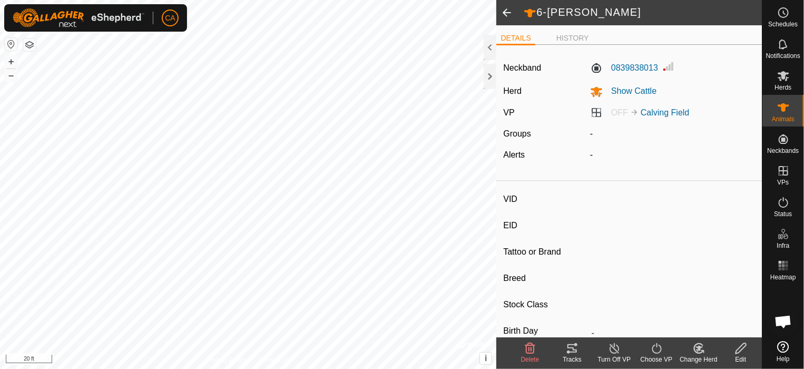
type input "-"
type input "0 kg"
type input "-"
type input "9-Fireball"
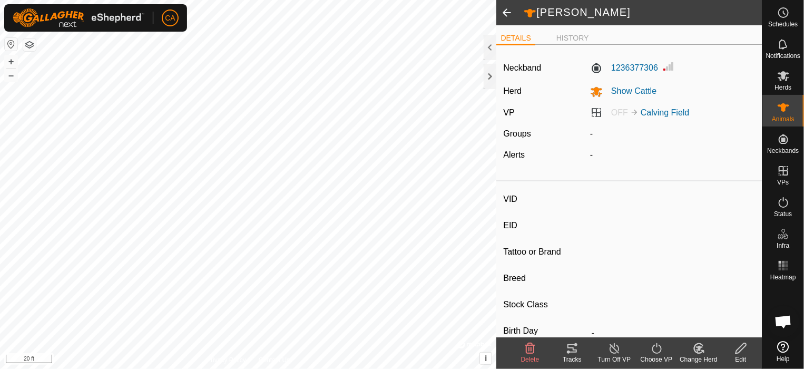
type input "-"
type input "0 kg"
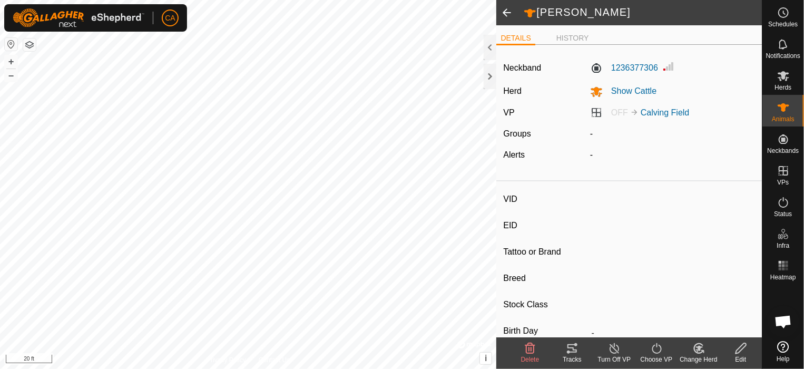
type input "-"
type input "2-Lemon"
type input "-"
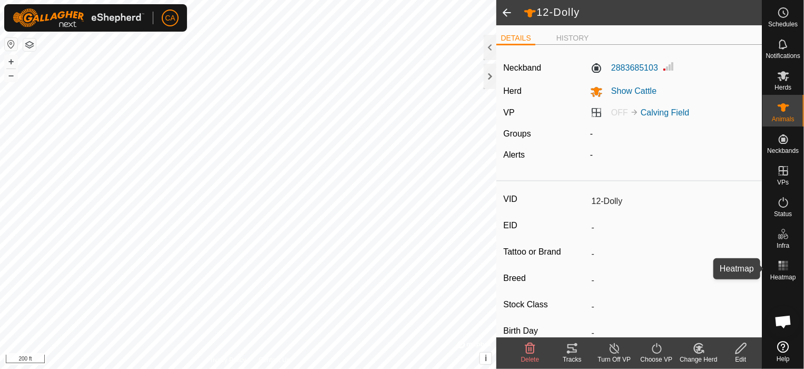
click at [786, 271] on icon at bounding box center [783, 265] width 13 height 13
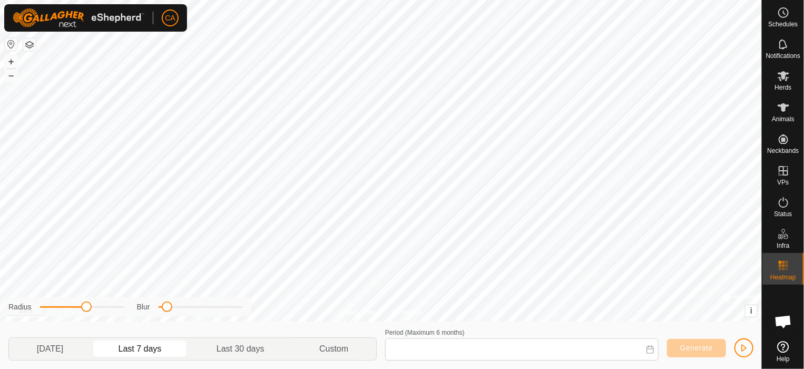
type input "[DATE] - [DATE]"
click at [788, 202] on icon at bounding box center [783, 202] width 13 height 13
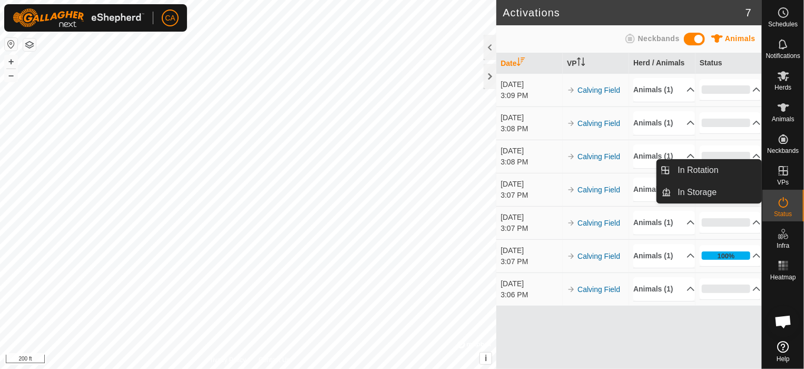
click at [783, 174] on icon at bounding box center [782, 170] width 9 height 9
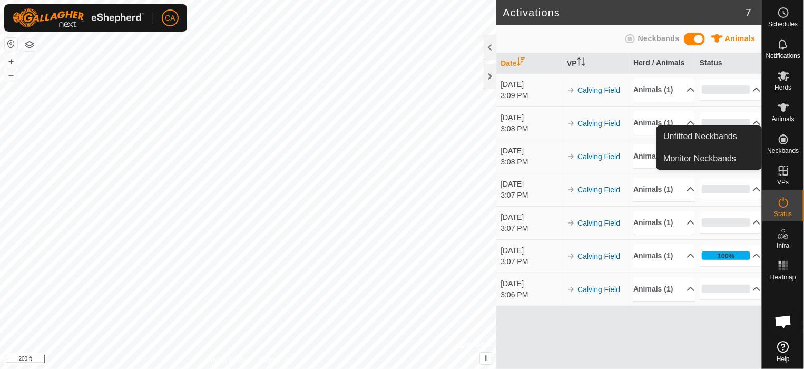
click at [775, 146] on es-neckbands-svg-icon at bounding box center [783, 139] width 19 height 17
click at [726, 154] on link "Monitor Neckbands" at bounding box center [709, 158] width 104 height 21
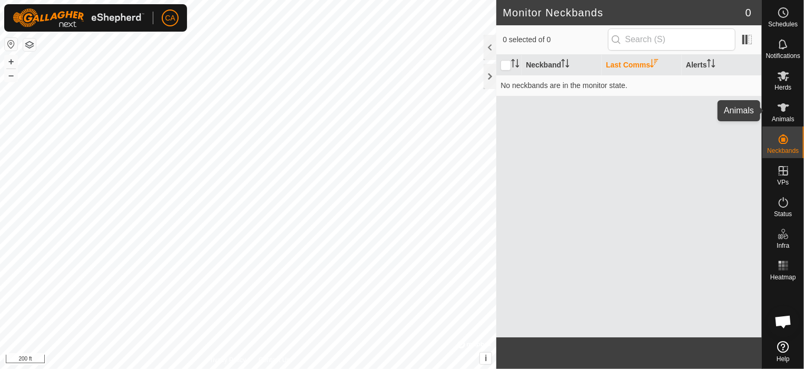
click at [777, 116] on span "Animals" at bounding box center [783, 119] width 23 height 6
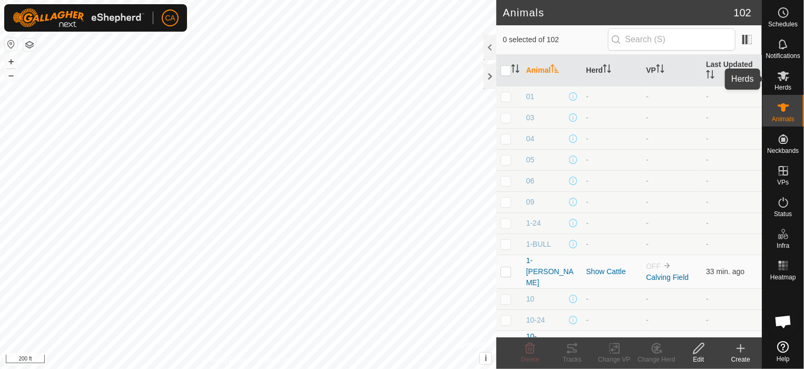
click at [784, 77] on icon at bounding box center [783, 76] width 12 height 10
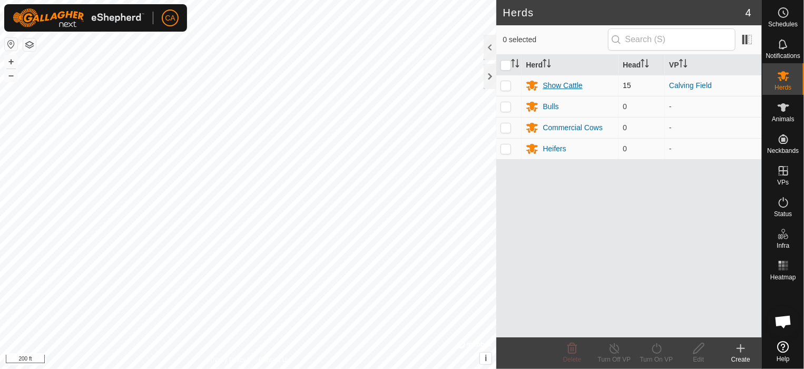
click at [546, 82] on div "Show Cattle" at bounding box center [561, 85] width 39 height 11
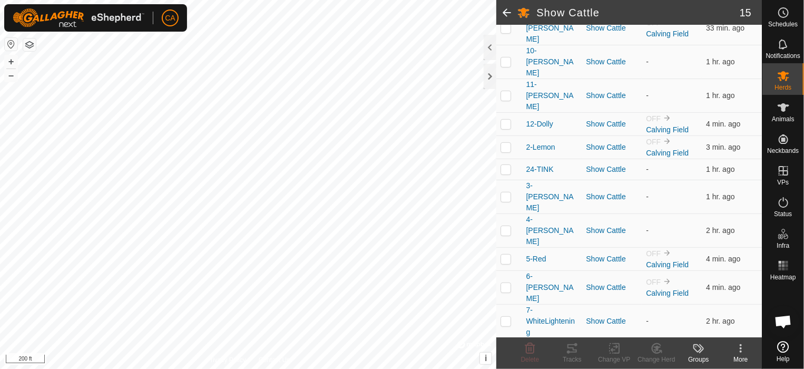
scroll to position [171, 0]
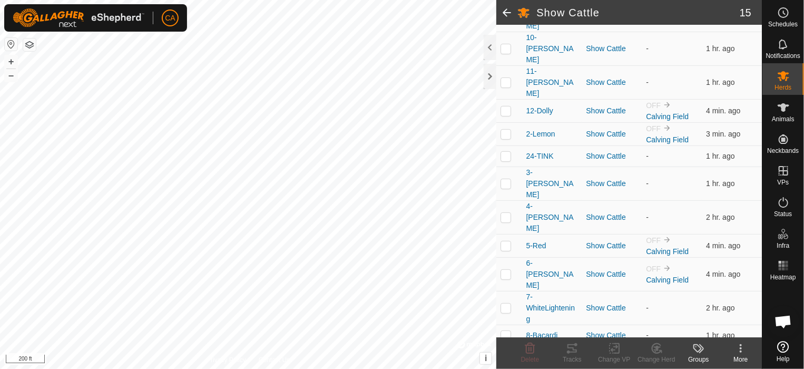
click at [746, 352] on icon at bounding box center [740, 348] width 13 height 13
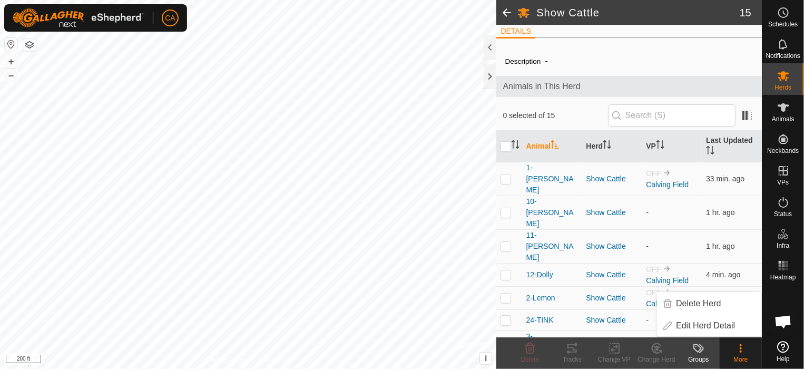
scroll to position [0, 0]
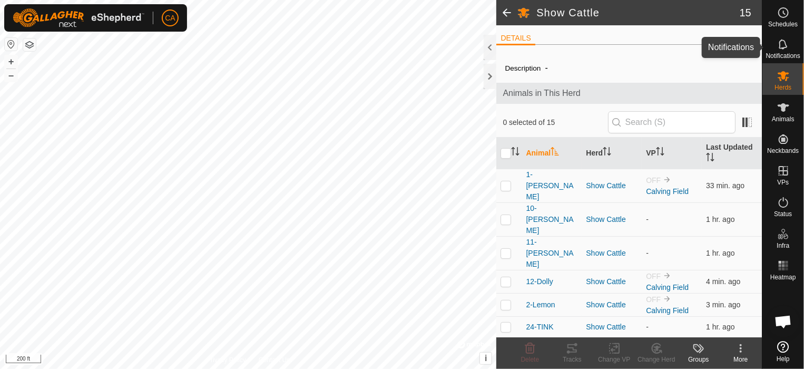
click at [781, 45] on icon at bounding box center [783, 44] width 13 height 13
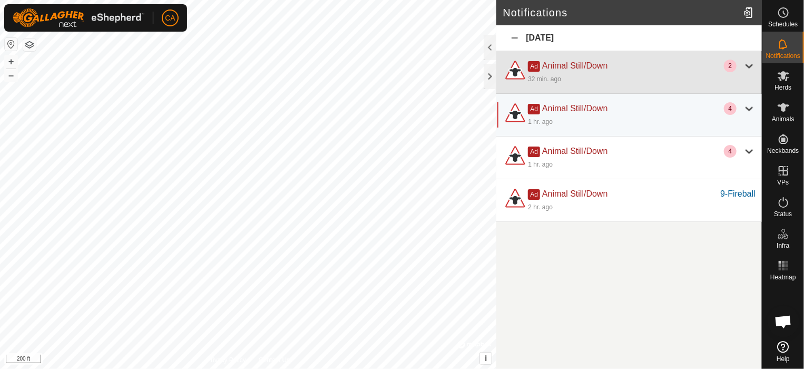
click at [752, 67] on div at bounding box center [749, 66] width 13 height 13
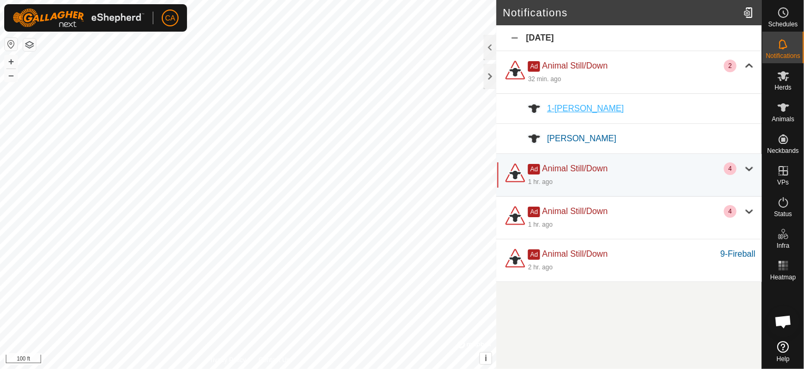
click at [559, 104] on span "1-[PERSON_NAME]" at bounding box center [585, 108] width 77 height 9
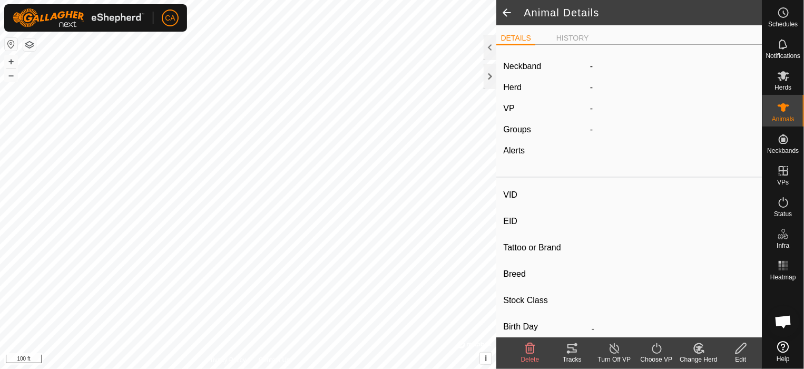
type input "1-[PERSON_NAME]"
type input "-"
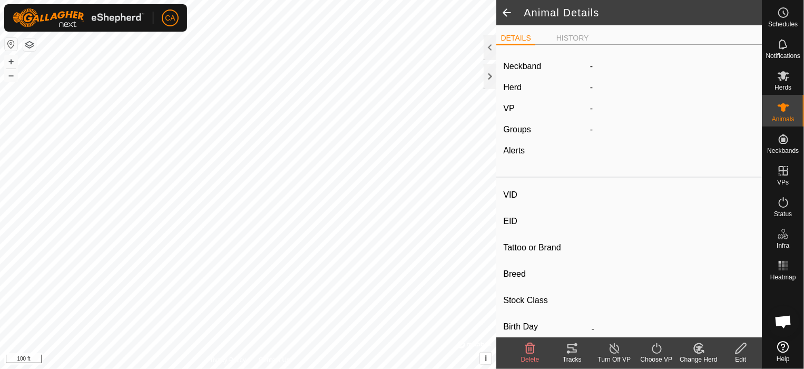
type input "Pregnant"
type input "0 kg"
type input "-"
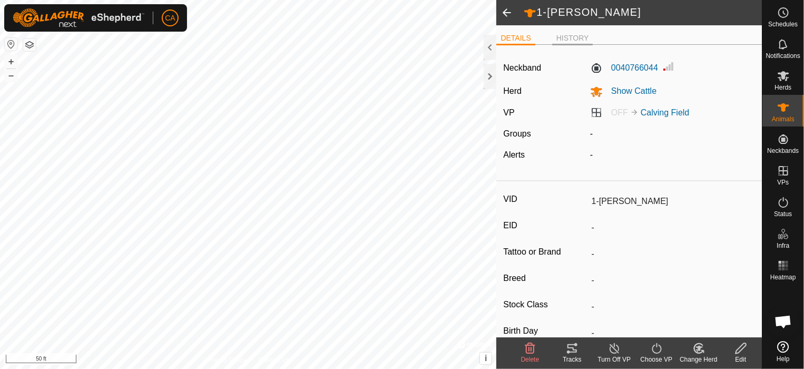
click at [564, 39] on li "HISTORY" at bounding box center [572, 39] width 41 height 13
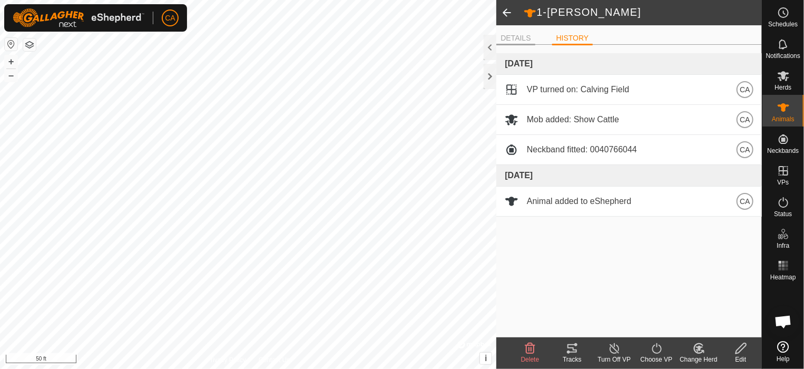
click at [508, 37] on li "DETAILS" at bounding box center [515, 39] width 38 height 13
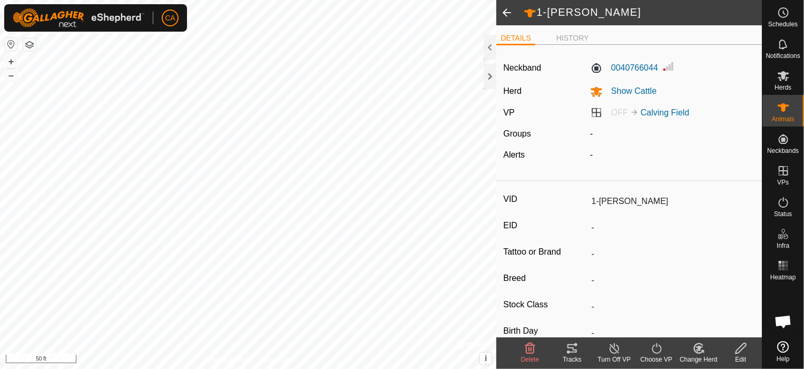
drag, startPoint x: 502, startPoint y: 1, endPoint x: 503, endPoint y: 9, distance: 8.6
click at [503, 9] on span at bounding box center [506, 12] width 21 height 25
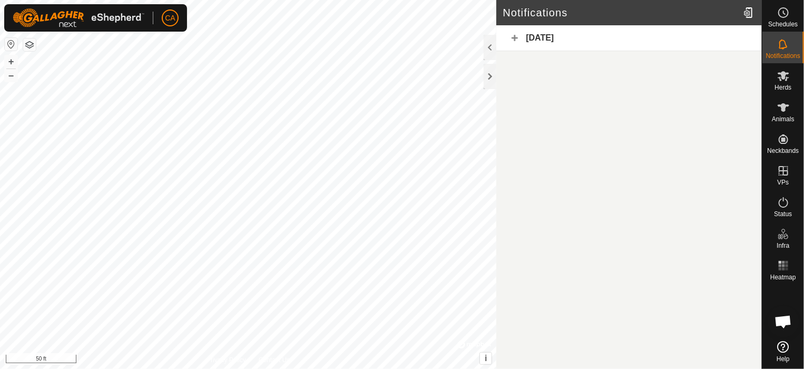
click at [516, 37] on div "Today" at bounding box center [628, 38] width 265 height 26
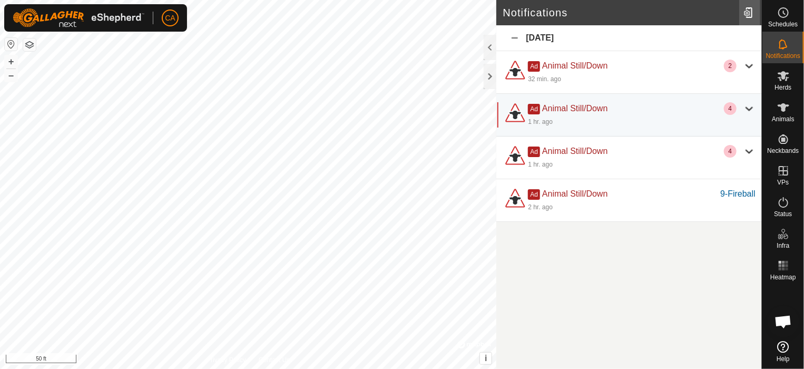
click at [749, 12] on div at bounding box center [749, 12] width 21 height 29
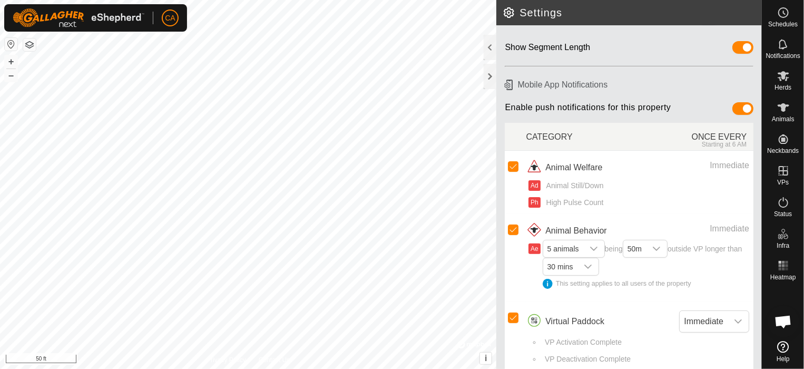
scroll to position [76, 0]
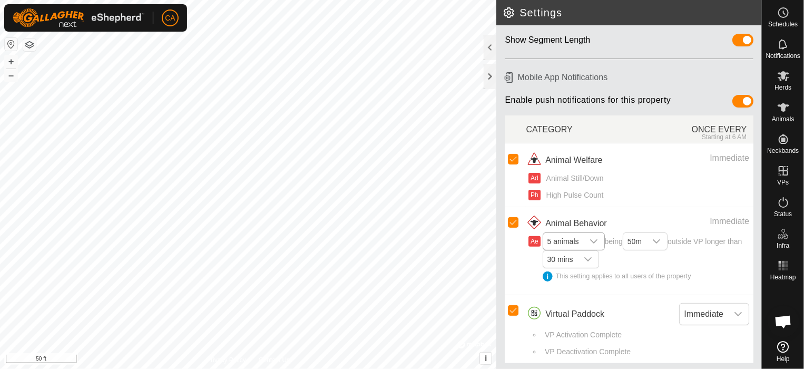
click at [592, 240] on icon "dropdown trigger" at bounding box center [593, 241] width 7 height 4
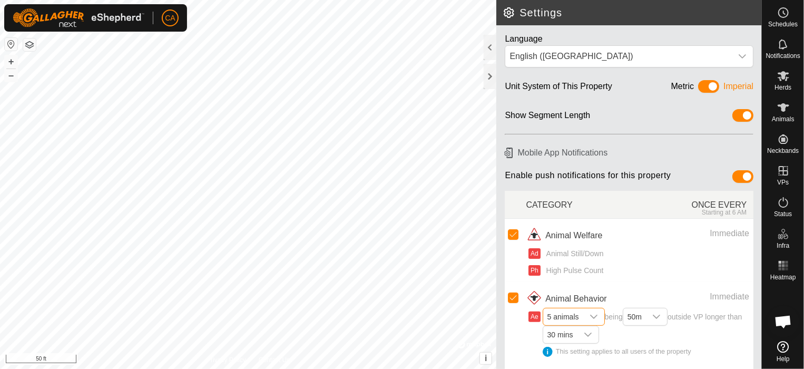
scroll to position [0, 0]
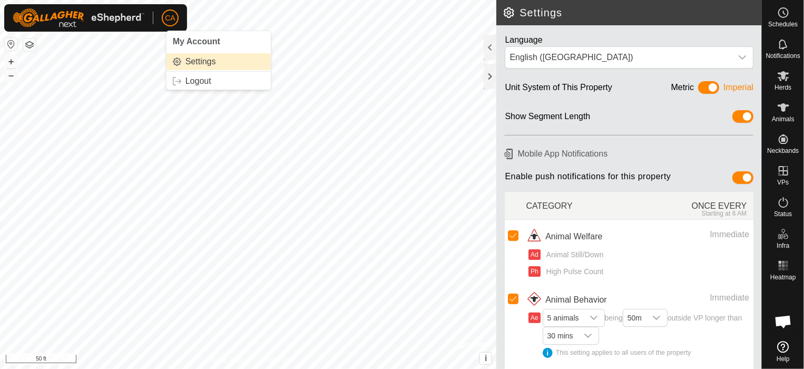
click at [197, 60] on link "Settings" at bounding box center [218, 61] width 104 height 17
click at [30, 43] on button "button" at bounding box center [29, 44] width 13 height 13
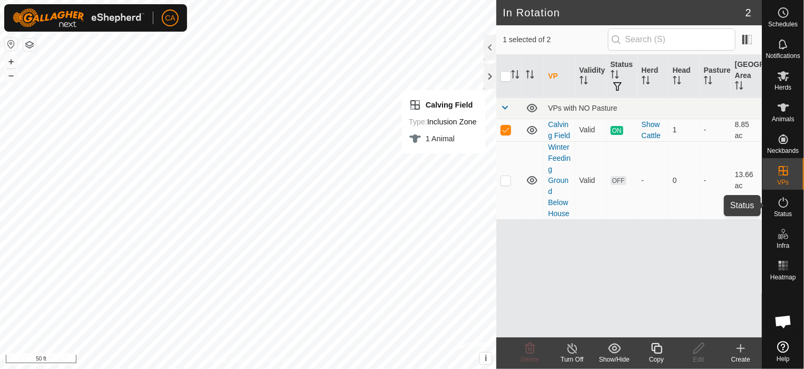
click at [782, 207] on icon at bounding box center [782, 202] width 9 height 11
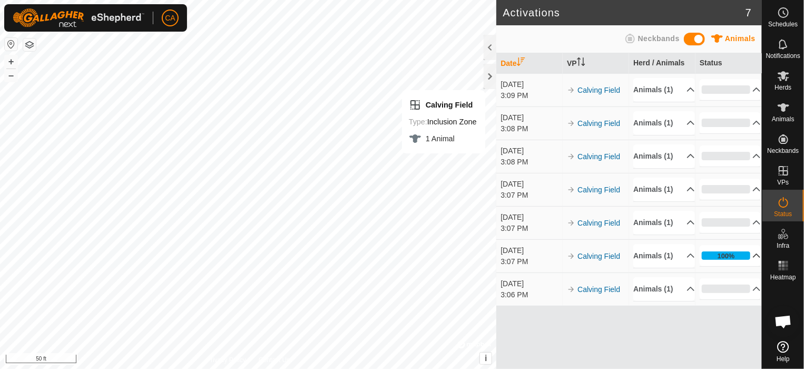
click at [742, 266] on p-accordion-header "100%" at bounding box center [729, 255] width 61 height 21
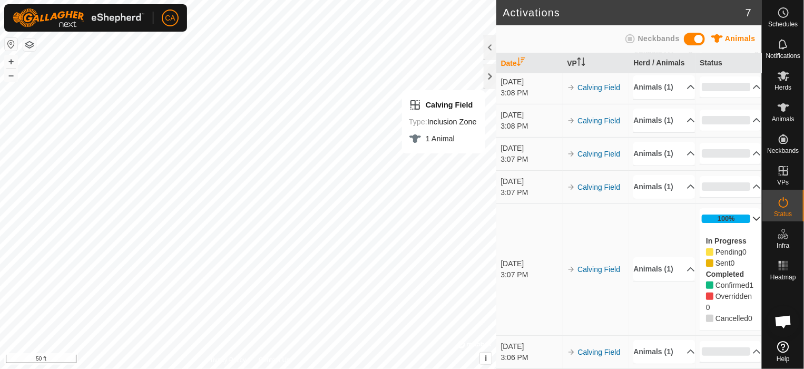
scroll to position [122, 0]
click at [745, 208] on p-accordion-header "100%" at bounding box center [729, 218] width 61 height 21
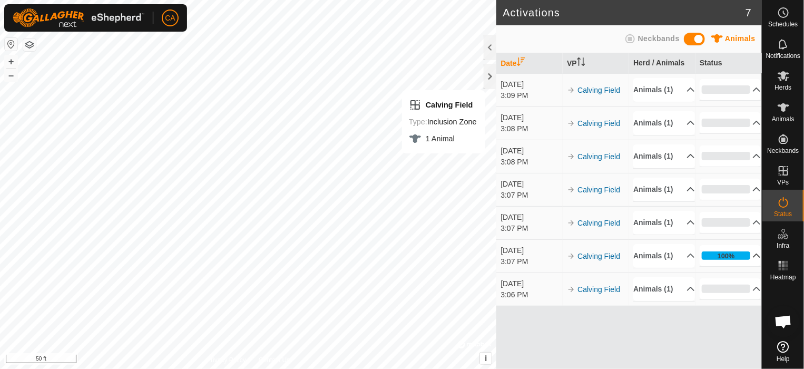
scroll to position [13, 0]
click at [674, 268] on p-accordion-header "Animals (1)" at bounding box center [663, 256] width 61 height 24
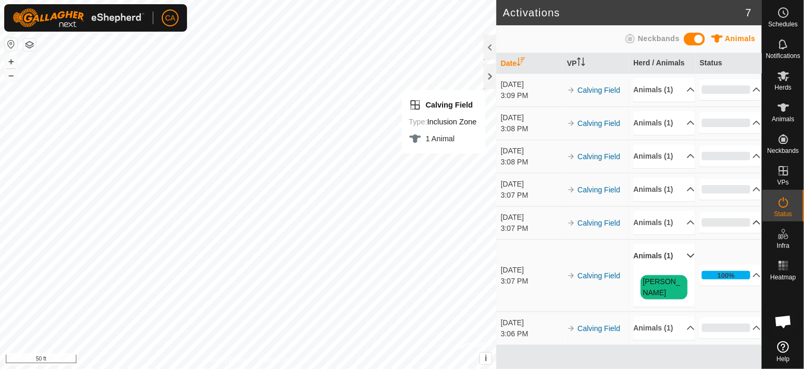
click at [747, 233] on p-accordion-header "0%" at bounding box center [729, 222] width 61 height 21
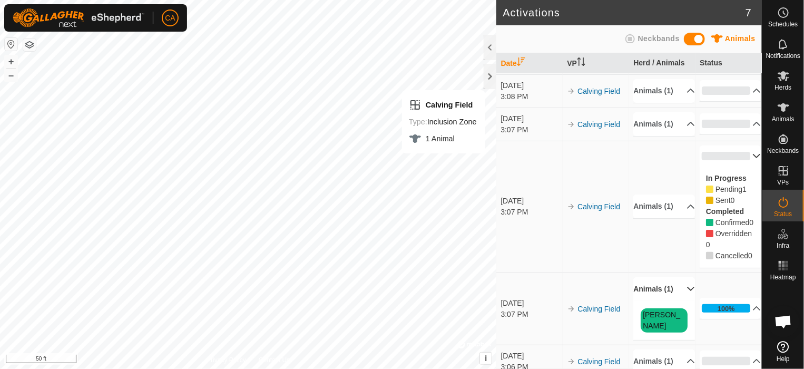
scroll to position [118, 0]
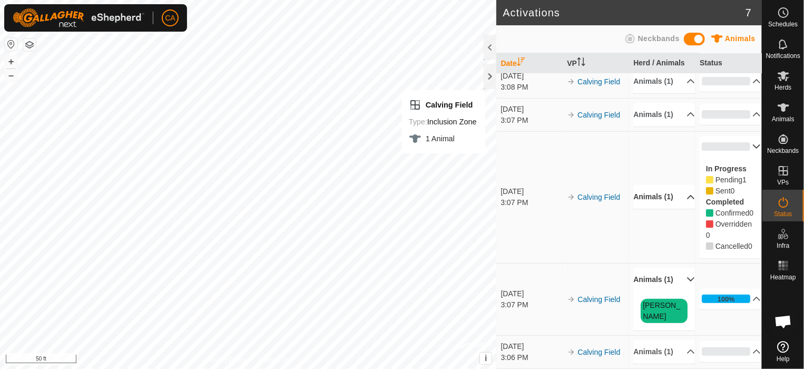
click at [675, 206] on p-accordion-header "Animals (1)" at bounding box center [663, 197] width 61 height 24
click at [748, 145] on p-accordion-header "0%" at bounding box center [729, 146] width 61 height 21
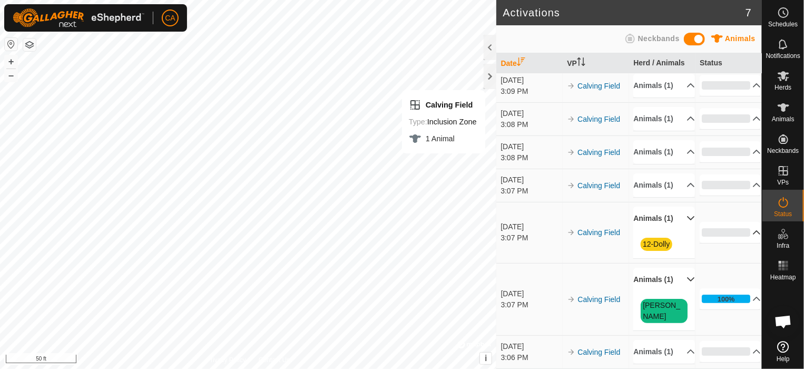
scroll to position [68, 0]
click at [679, 173] on p-accordion-header "Animals (1)" at bounding box center [663, 185] width 61 height 24
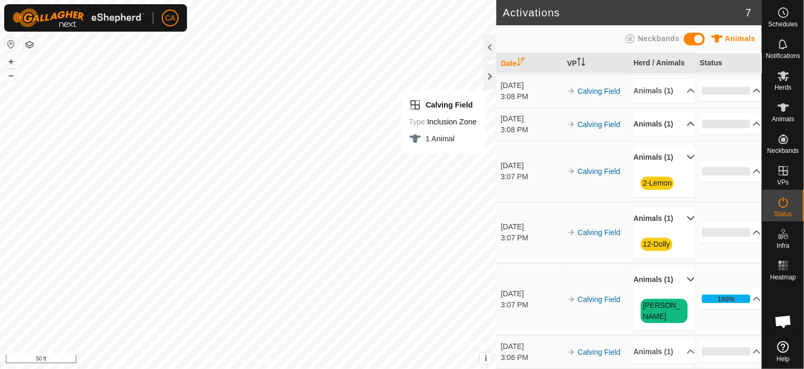
click at [678, 121] on p-accordion-header "Animals (1)" at bounding box center [663, 124] width 61 height 24
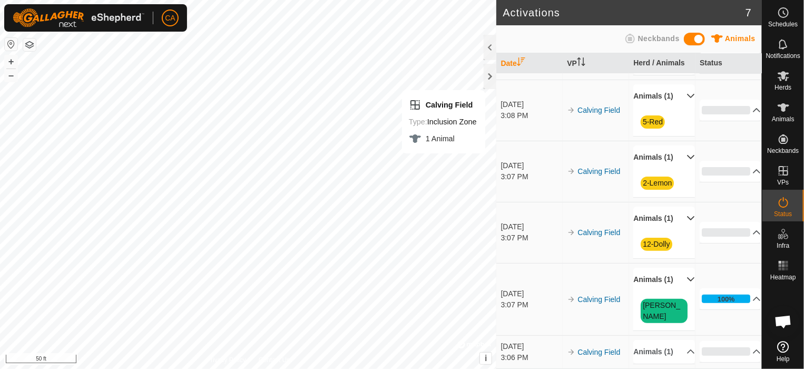
scroll to position [124, 0]
click at [679, 347] on p-accordion-header "Animals (1)" at bounding box center [663, 352] width 61 height 24
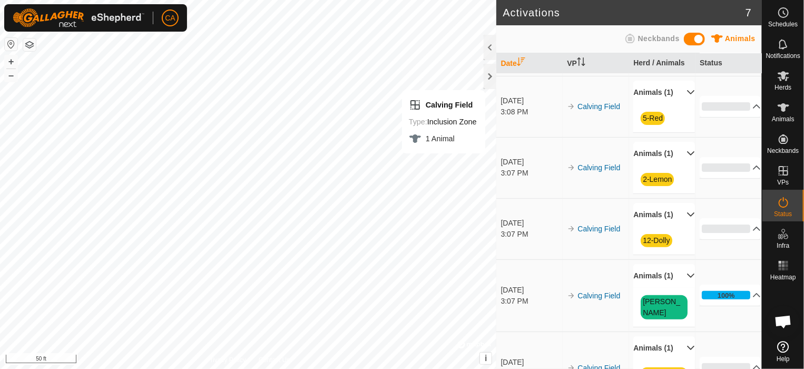
scroll to position [0, 0]
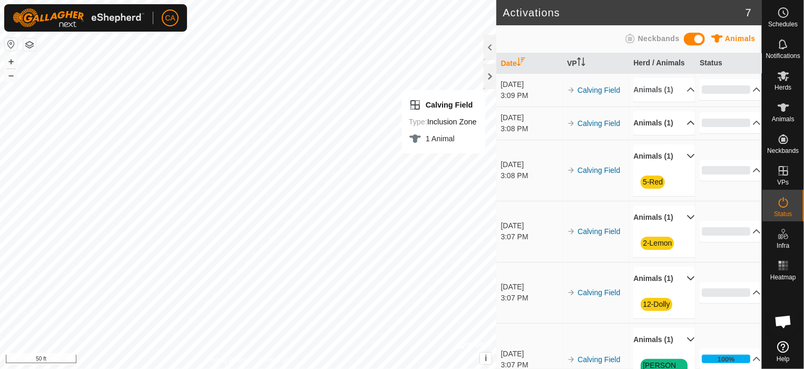
click at [678, 135] on p-accordion-header "Animals (1)" at bounding box center [663, 123] width 61 height 24
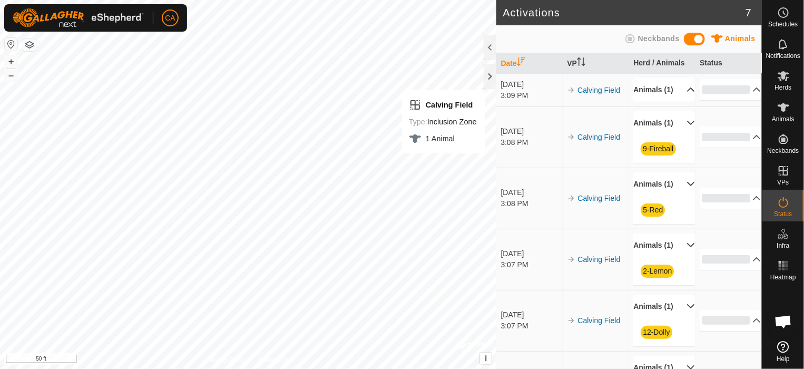
click at [676, 97] on p-accordion-header "Animals (1)" at bounding box center [663, 90] width 61 height 24
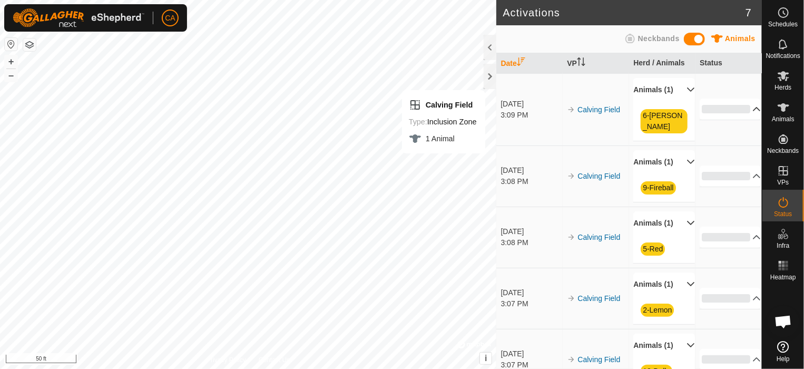
click at [744, 108] on p-accordion-header "0%" at bounding box center [729, 108] width 61 height 21
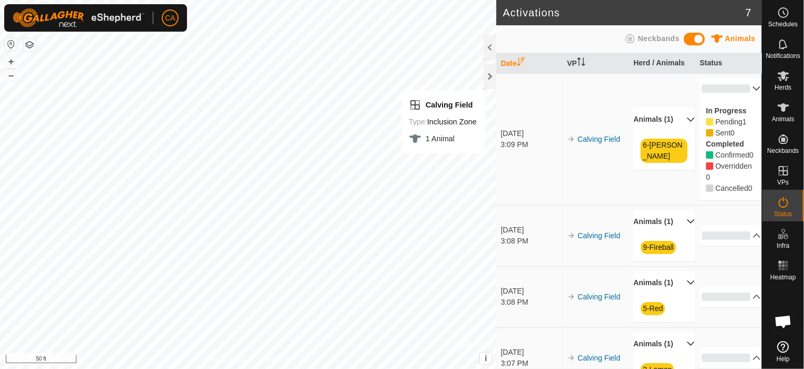
click at [744, 108] on div "In Progress Pending 1 Sent 0 Completed Confirmed 0 Overridden 0 Cancelled 0" at bounding box center [729, 149] width 61 height 101
click at [744, 88] on p-accordion-header "0%" at bounding box center [729, 88] width 61 height 21
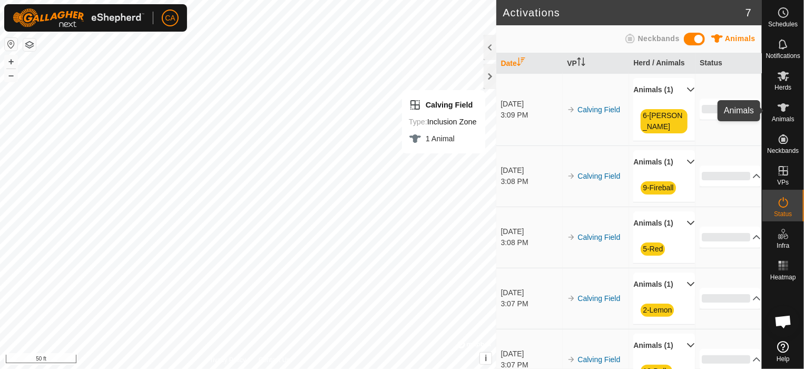
click at [780, 111] on icon at bounding box center [783, 107] width 13 height 13
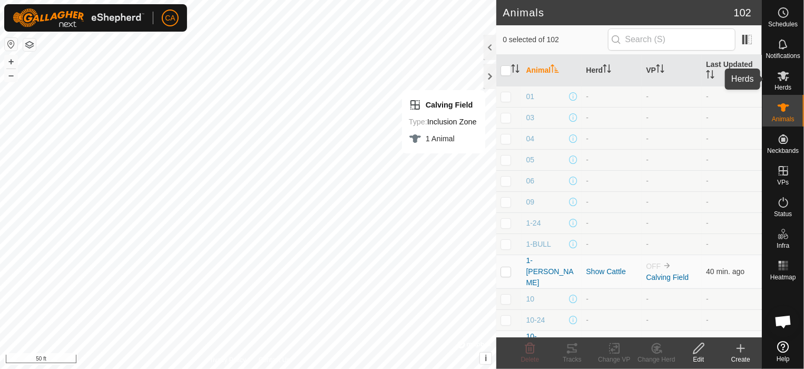
click at [786, 78] on icon at bounding box center [783, 76] width 13 height 13
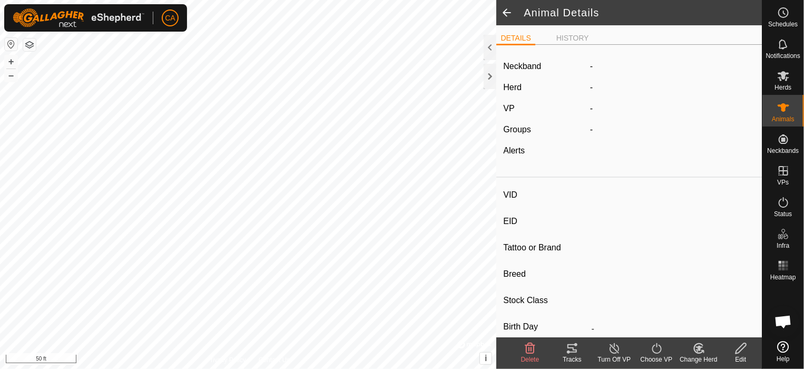
type input "4-[PERSON_NAME]"
type input "-"
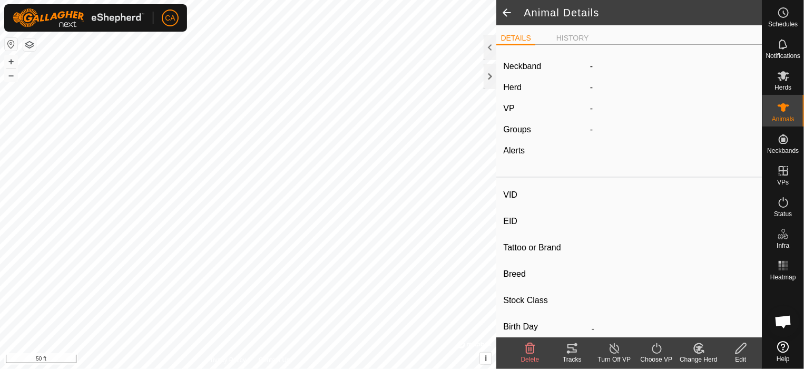
type input "0 kg"
type input "-"
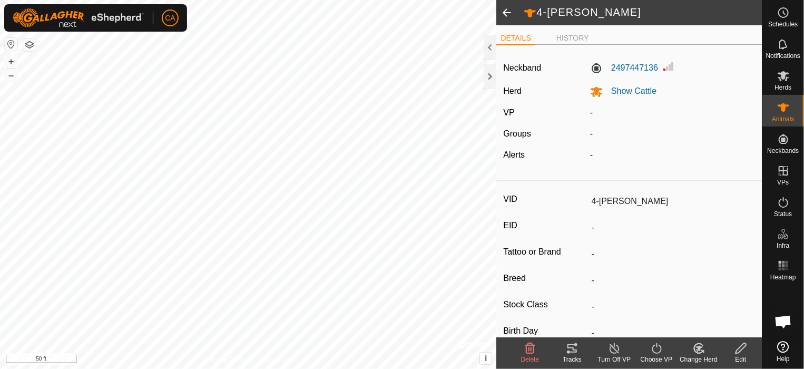
click at [654, 344] on icon at bounding box center [656, 348] width 13 height 13
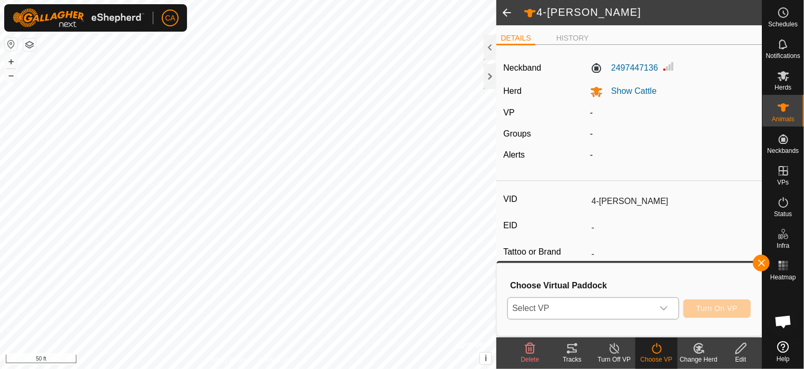
click at [667, 299] on div "dropdown trigger" at bounding box center [663, 308] width 21 height 21
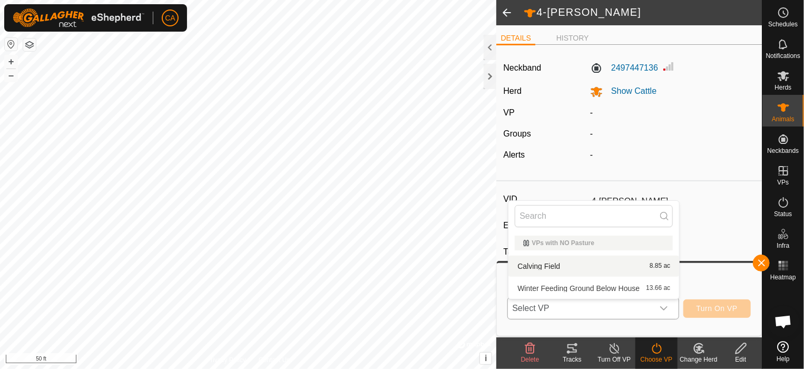
click at [535, 262] on li "Calving Field 8.85 ac" at bounding box center [593, 265] width 171 height 21
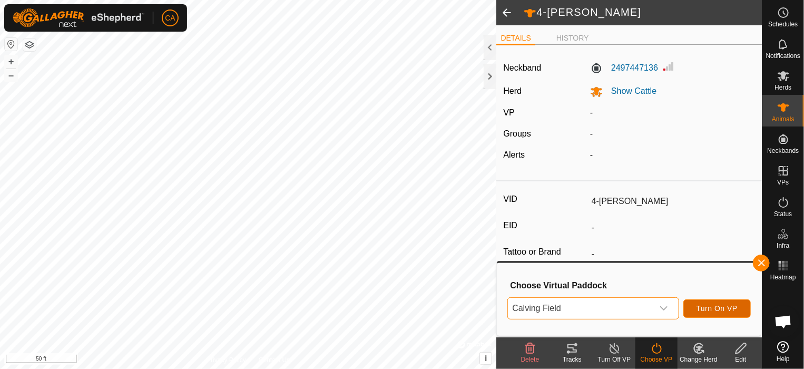
click at [723, 309] on span "Turn On VP" at bounding box center [716, 308] width 41 height 8
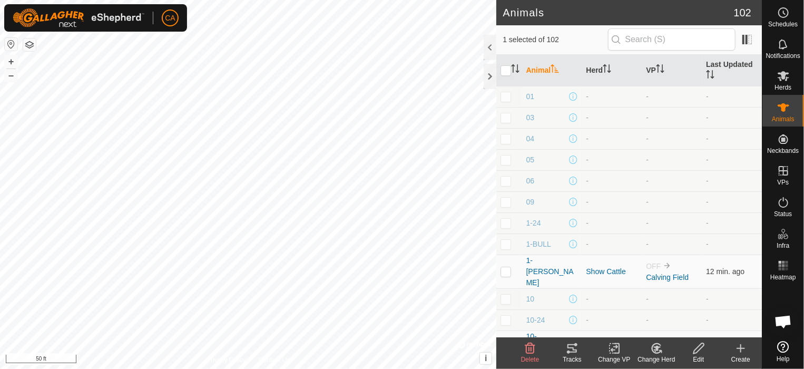
checkbox input "false"
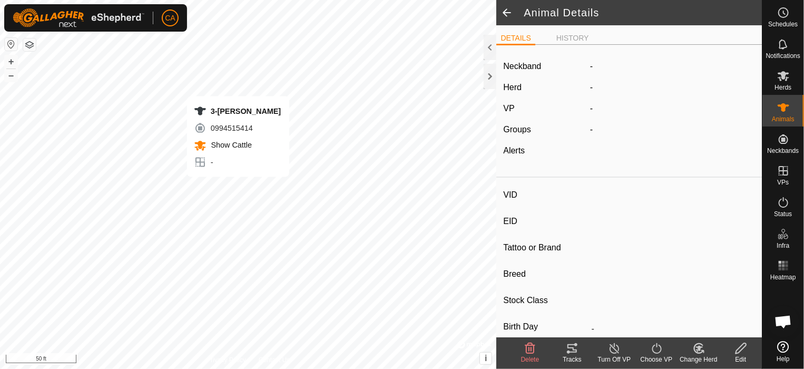
type input "3-[PERSON_NAME]"
type input "-"
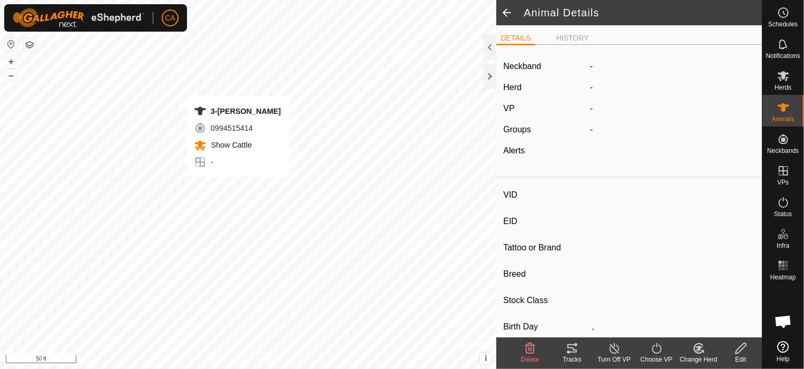
type input "0 kg"
type input "-"
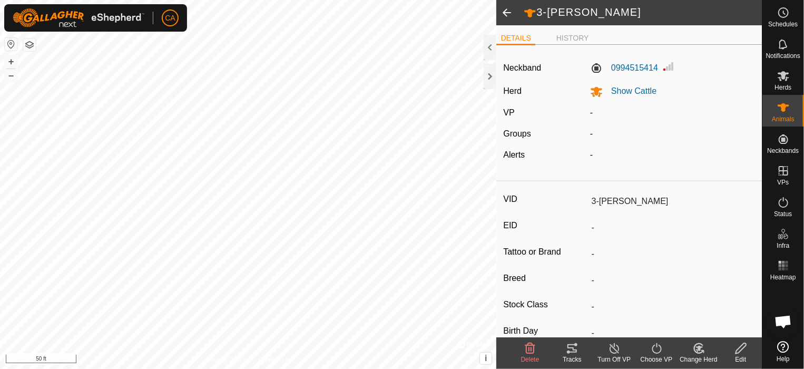
click at [663, 349] on icon at bounding box center [656, 348] width 13 height 13
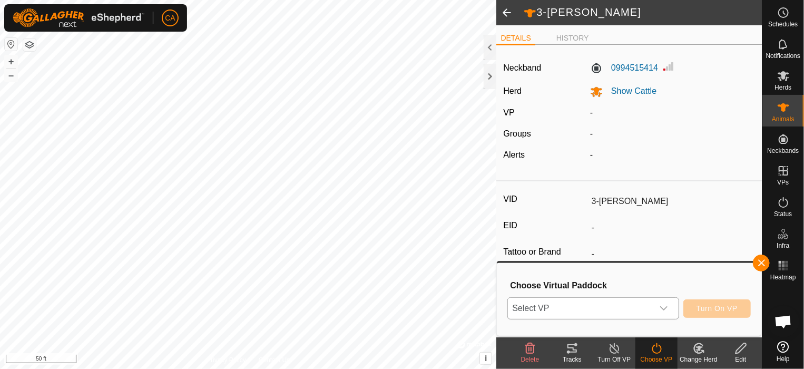
click at [668, 308] on div "dropdown trigger" at bounding box center [663, 308] width 21 height 21
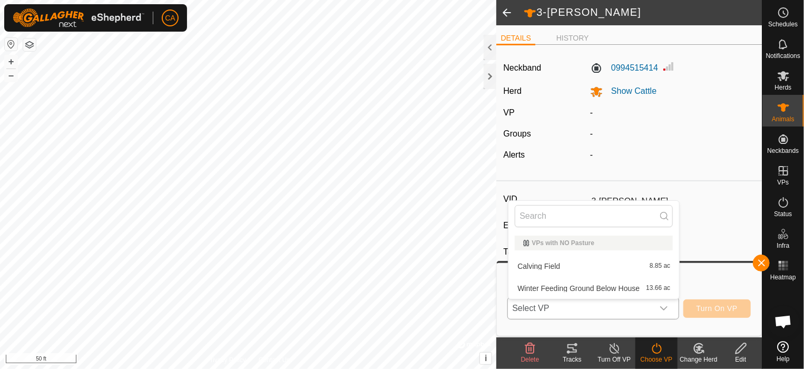
click at [566, 264] on li "Calving Field 8.85 ac" at bounding box center [593, 265] width 171 height 21
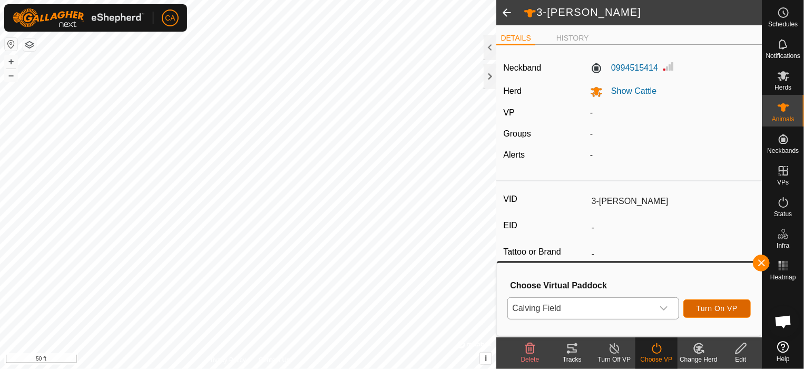
click at [733, 307] on span "Turn On VP" at bounding box center [716, 308] width 41 height 8
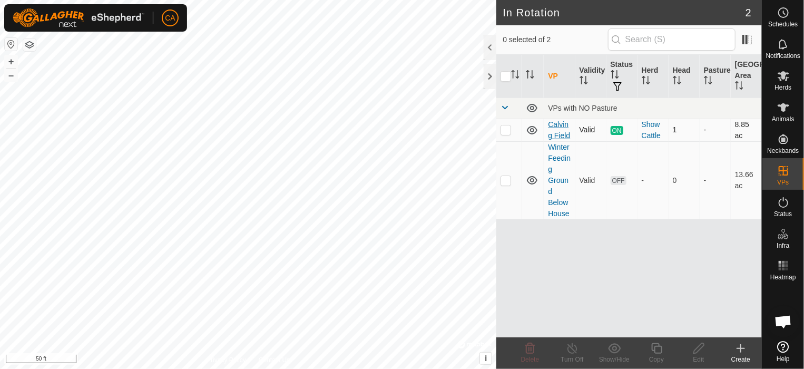
click at [554, 124] on link "Calving Field" at bounding box center [559, 129] width 22 height 19
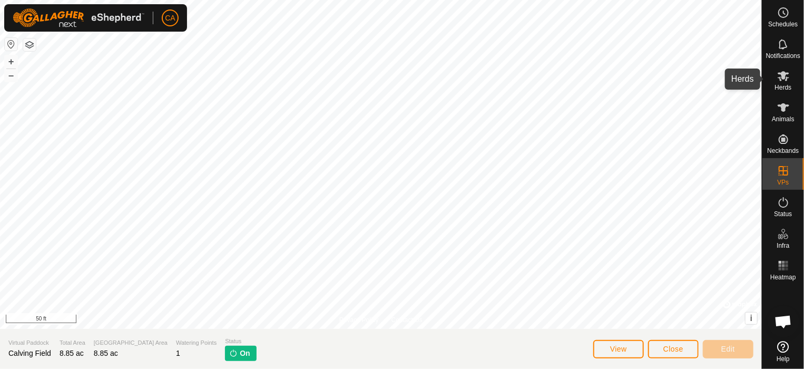
click at [779, 84] on span "Herds" at bounding box center [782, 87] width 17 height 6
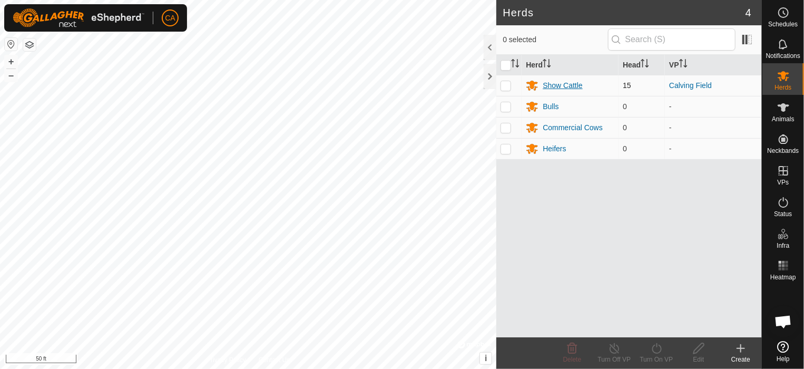
click at [555, 83] on div "Show Cattle" at bounding box center [561, 85] width 39 height 11
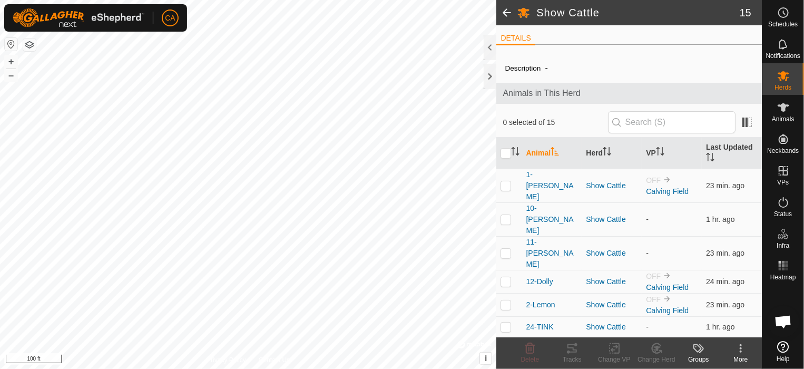
click at [509, 12] on span at bounding box center [506, 12] width 21 height 25
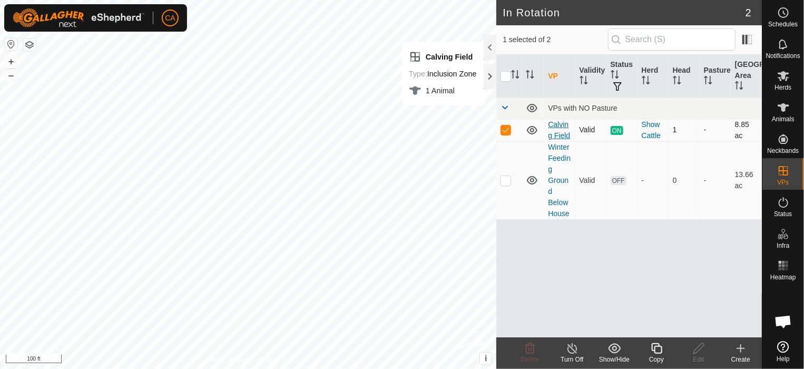
click at [558, 134] on link "Calving Field" at bounding box center [559, 129] width 22 height 19
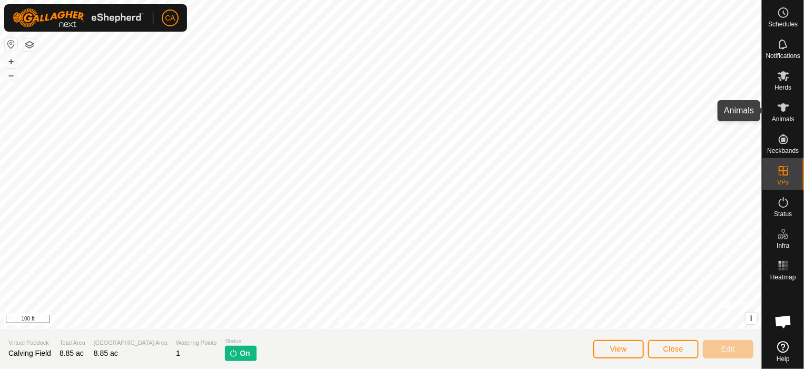
click at [789, 106] on es-animals-svg-icon at bounding box center [783, 107] width 19 height 17
click at [787, 78] on icon at bounding box center [783, 76] width 13 height 13
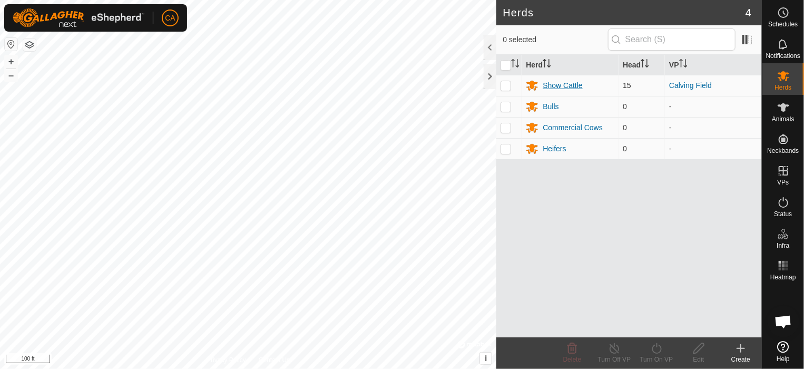
click at [578, 84] on div "Show Cattle" at bounding box center [561, 85] width 39 height 11
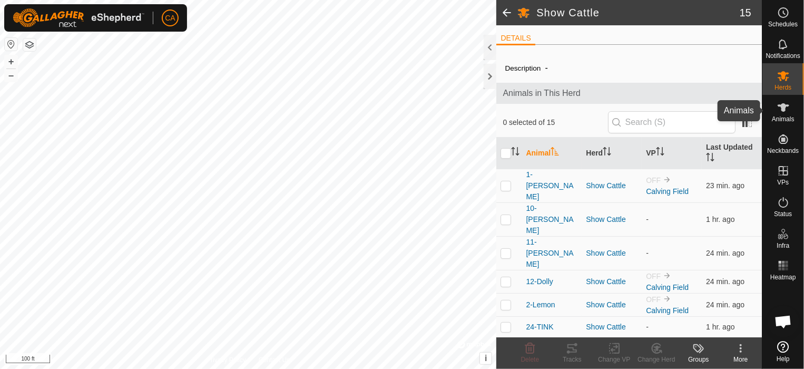
click at [782, 106] on icon at bounding box center [783, 107] width 12 height 8
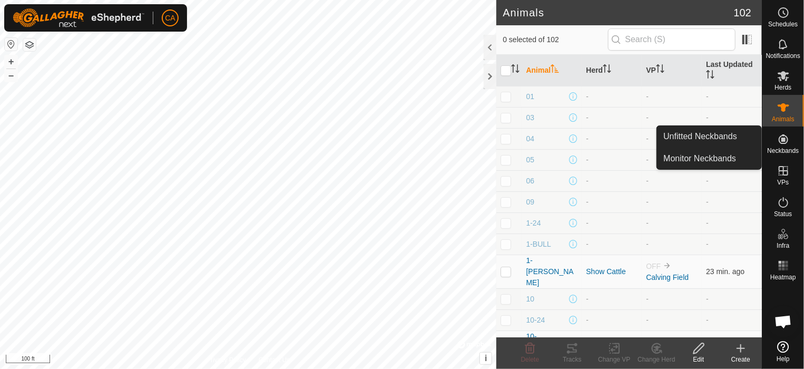
click at [792, 139] on es-neckbands-svg-icon at bounding box center [783, 139] width 19 height 17
click at [728, 158] on link "Monitor Neckbands" at bounding box center [709, 158] width 104 height 21
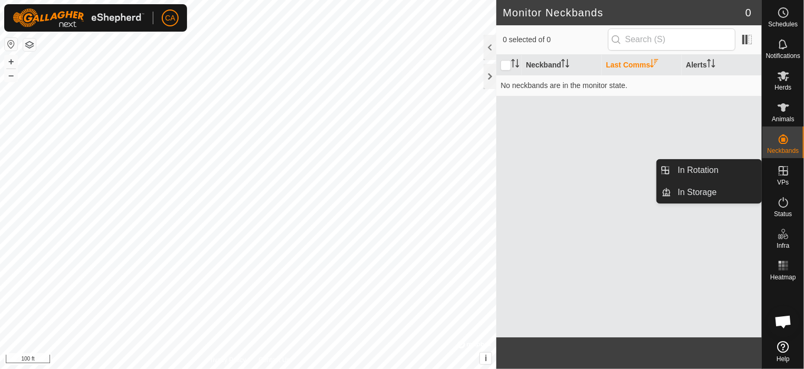
click at [781, 184] on span "VPs" at bounding box center [783, 182] width 12 height 6
click at [781, 173] on icon at bounding box center [783, 170] width 13 height 13
click at [748, 169] on link "In Rotation" at bounding box center [716, 170] width 90 height 21
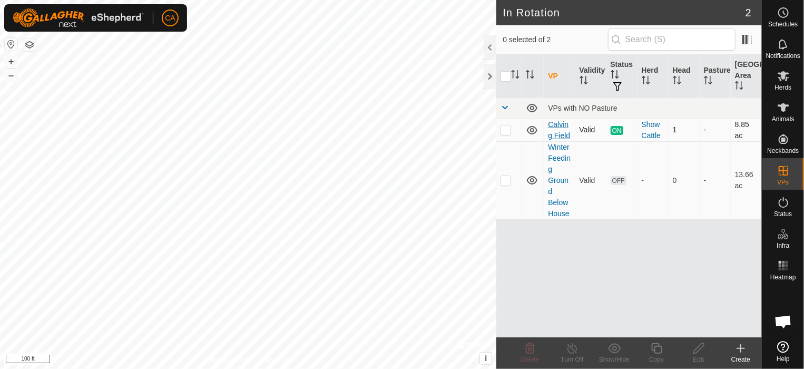
click at [558, 127] on link "Calving Field" at bounding box center [559, 129] width 22 height 19
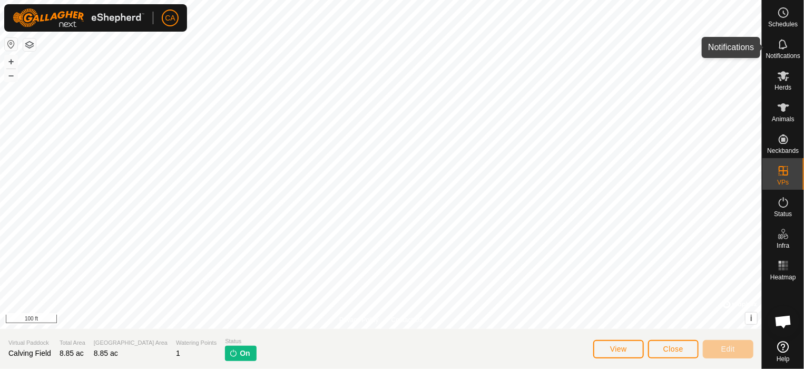
click at [782, 49] on icon at bounding box center [783, 44] width 13 height 13
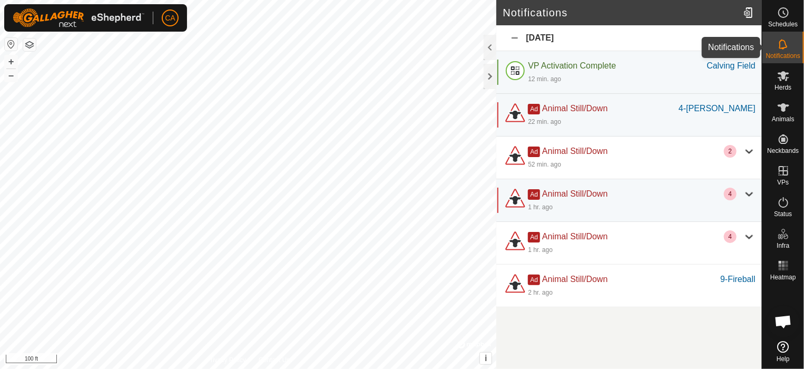
click at [794, 44] on div "Notifications" at bounding box center [783, 48] width 42 height 32
click at [776, 80] on es-mob-svg-icon at bounding box center [783, 75] width 19 height 17
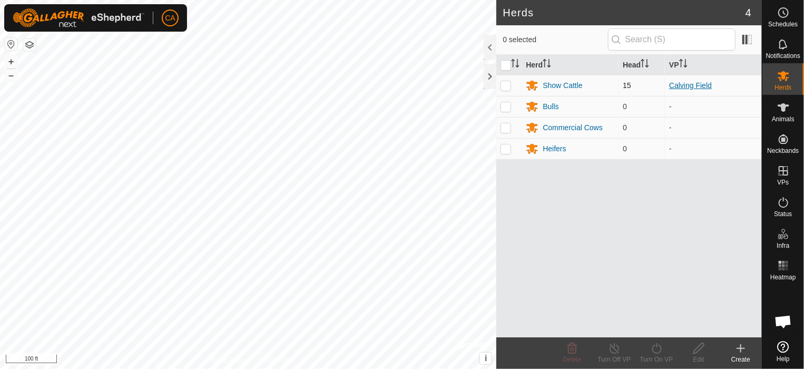
click at [704, 84] on link "Calving Field" at bounding box center [690, 85] width 43 height 8
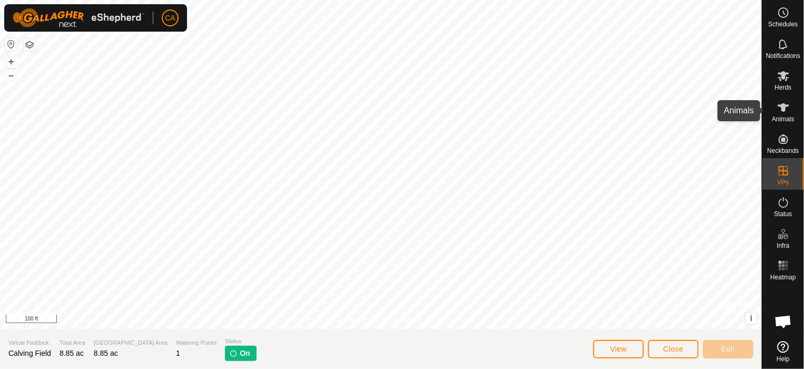
click at [782, 112] on icon at bounding box center [783, 107] width 13 height 13
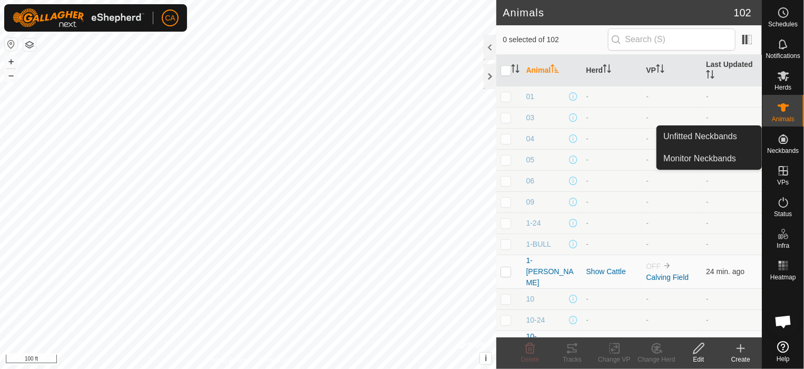
click at [783, 138] on icon at bounding box center [782, 138] width 9 height 9
click at [699, 166] on link "Monitor Neckbands" at bounding box center [709, 158] width 104 height 21
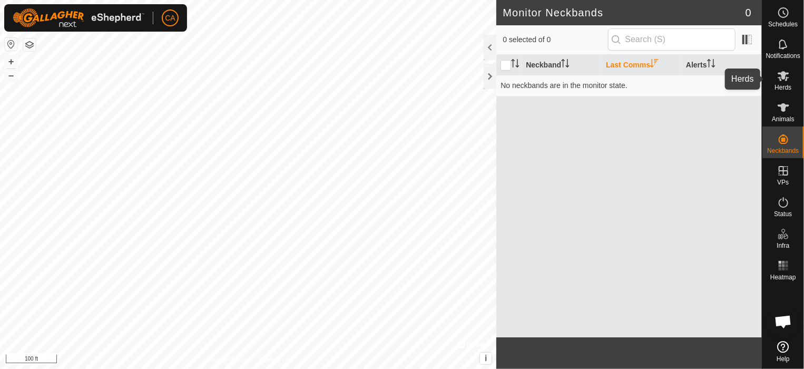
click at [786, 71] on icon at bounding box center [783, 76] width 13 height 13
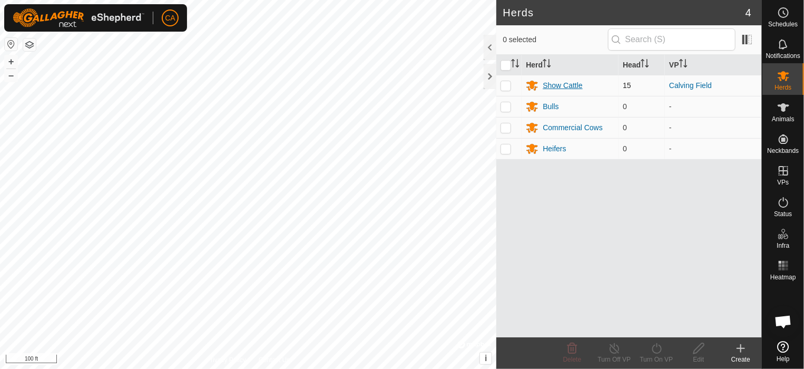
click at [554, 83] on div "Show Cattle" at bounding box center [561, 85] width 39 height 11
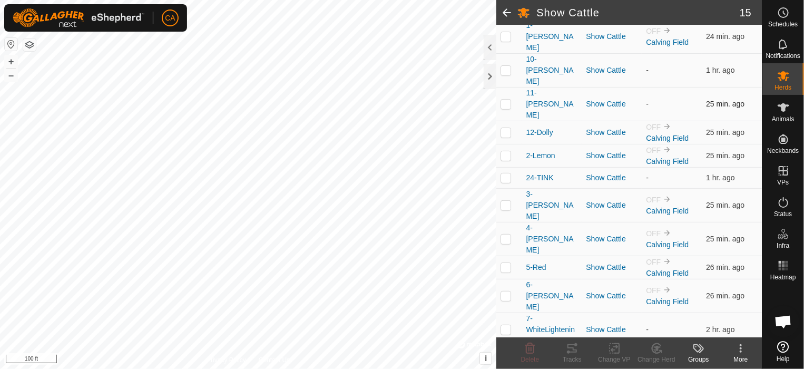
scroll to position [175, 0]
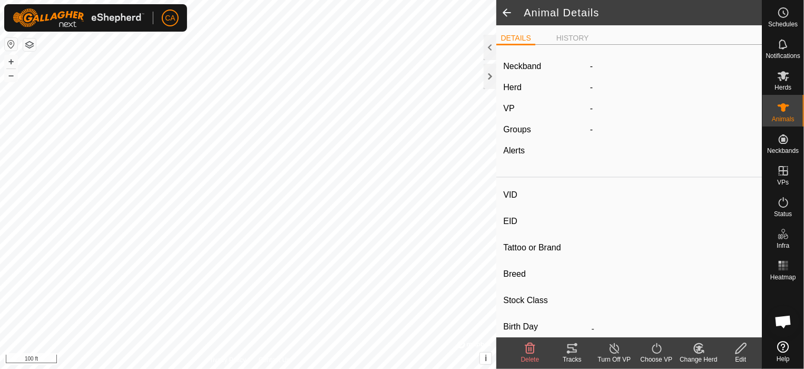
type input "[PERSON_NAME]"
type input "-"
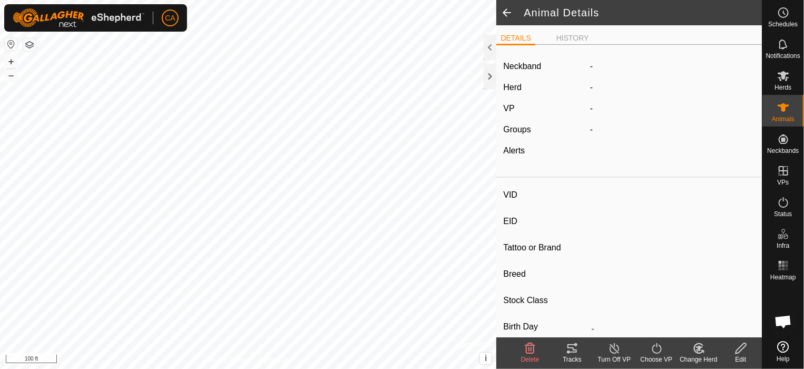
type input "0 kg"
type input "-"
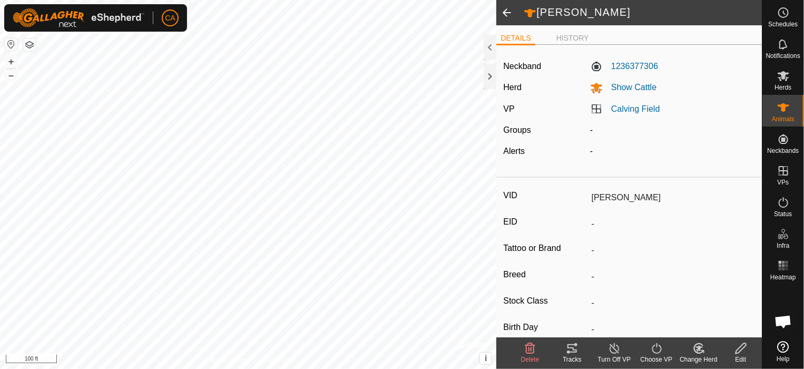
click at [509, 14] on span at bounding box center [506, 12] width 21 height 25
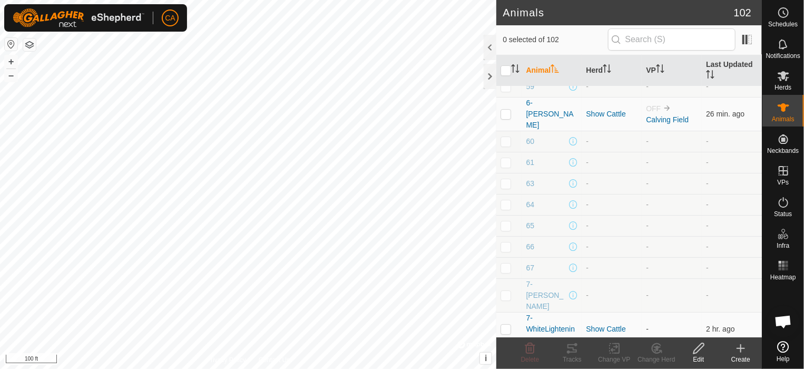
scroll to position [1872, 0]
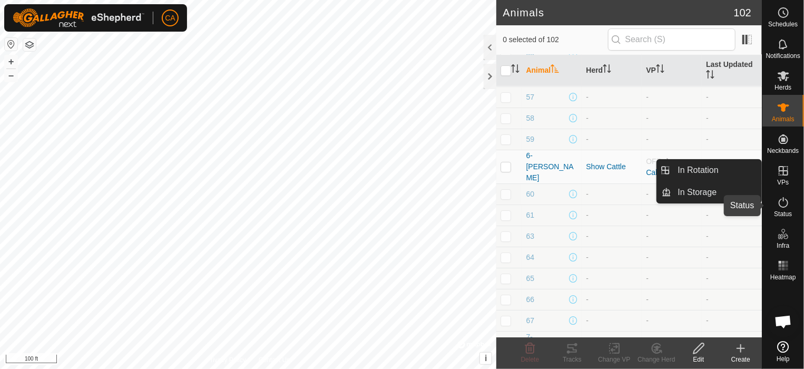
click at [785, 206] on icon at bounding box center [783, 202] width 13 height 13
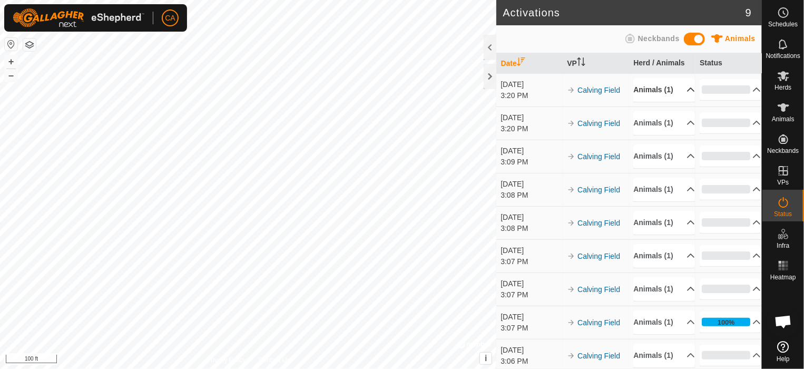
click at [683, 100] on p-accordion-header "Animals (1)" at bounding box center [663, 90] width 61 height 24
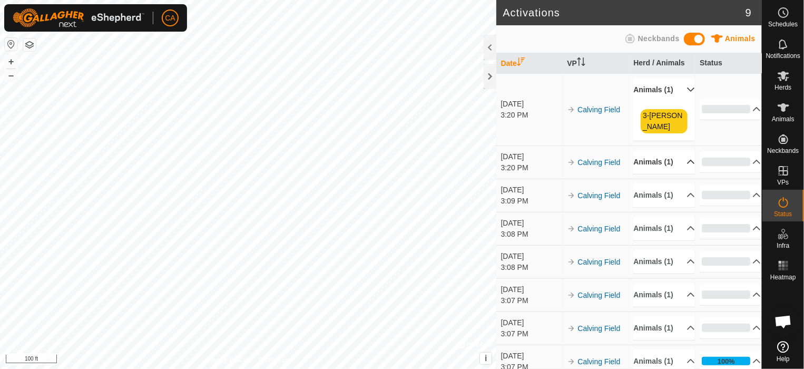
click at [676, 164] on p-accordion-header "Animals (1)" at bounding box center [663, 162] width 61 height 24
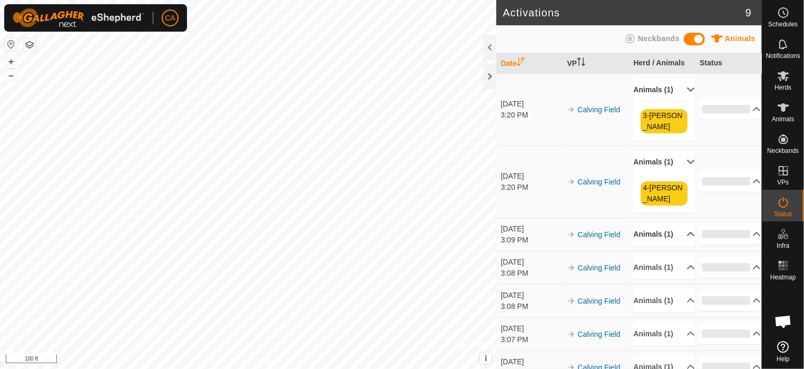
click at [680, 242] on p-accordion-header "Animals (1)" at bounding box center [663, 234] width 61 height 24
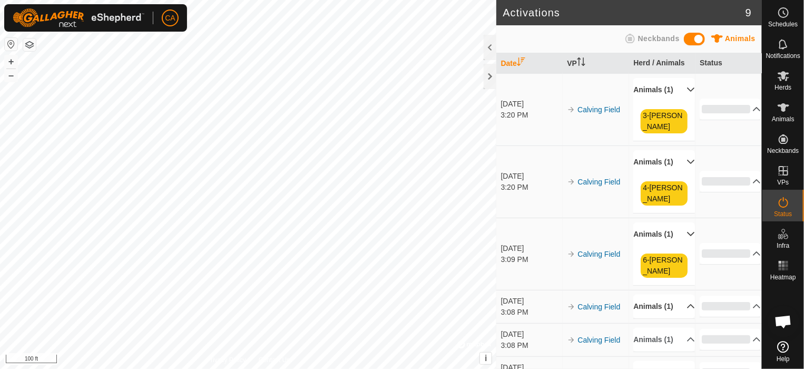
click at [673, 308] on p-accordion-header "Animals (1)" at bounding box center [663, 306] width 61 height 24
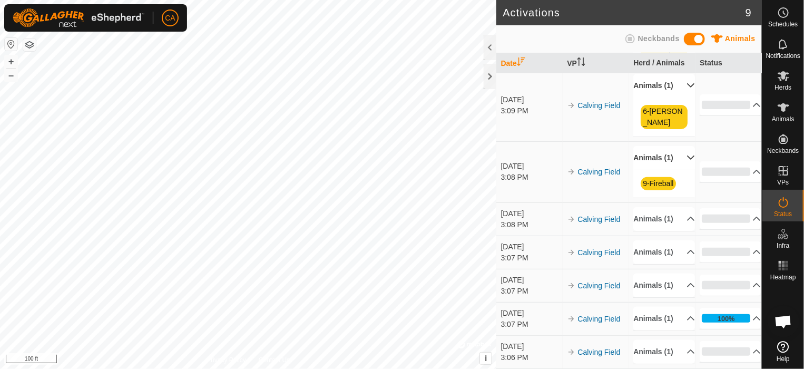
scroll to position [212, 0]
click at [673, 307] on p-accordion-header "Animals (1)" at bounding box center [663, 319] width 61 height 24
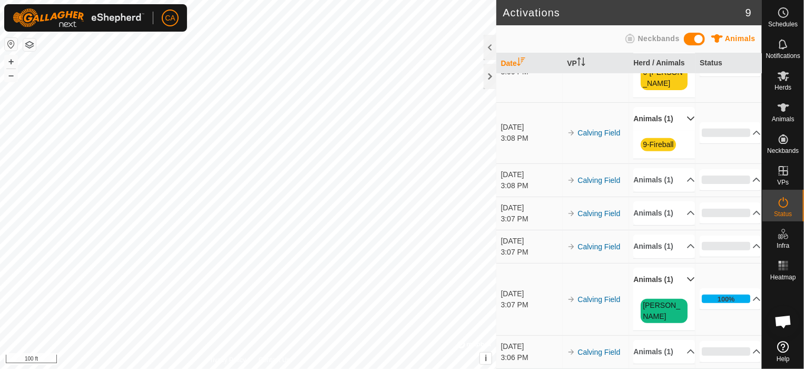
scroll to position [240, 0]
click at [676, 168] on p-accordion-header "Animals (1)" at bounding box center [663, 180] width 61 height 24
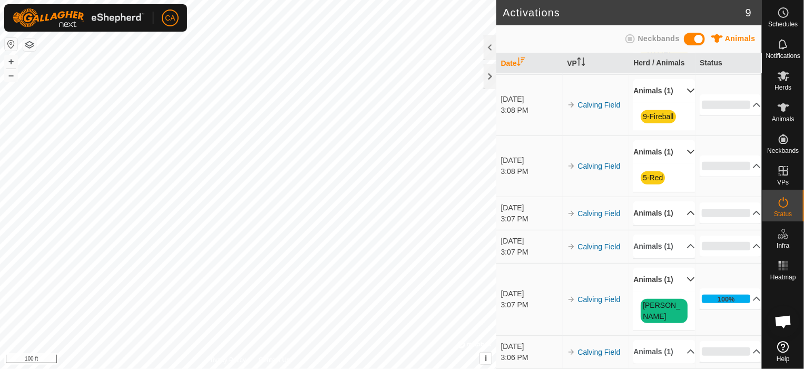
click at [673, 215] on p-accordion-header "Animals (1)" at bounding box center [663, 213] width 61 height 24
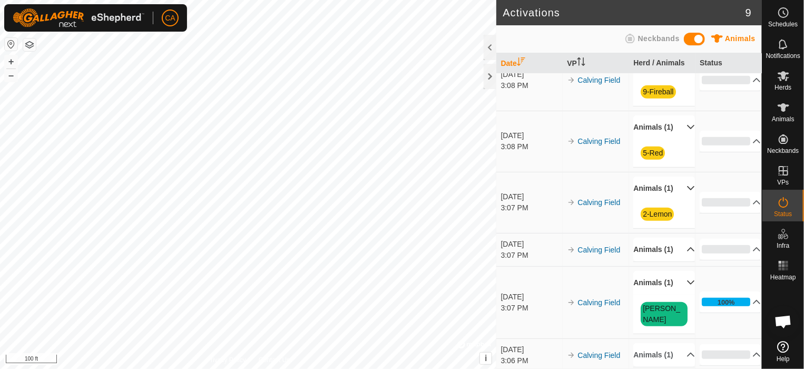
click at [676, 261] on p-accordion-header "Animals (1)" at bounding box center [663, 250] width 61 height 24
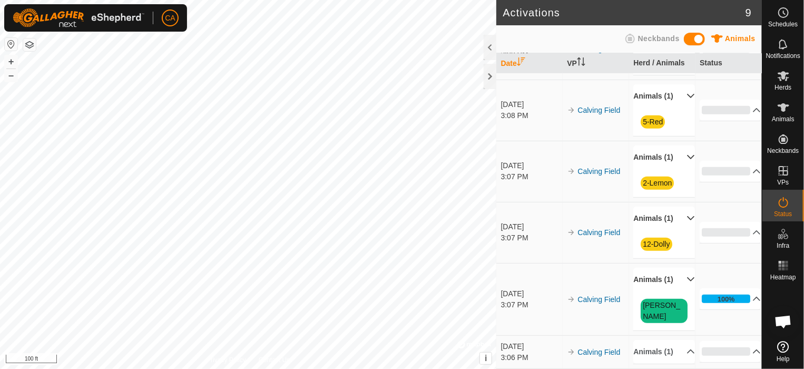
scroll to position [324, 0]
click at [680, 345] on p-accordion-header "Animals (1)" at bounding box center [663, 352] width 61 height 24
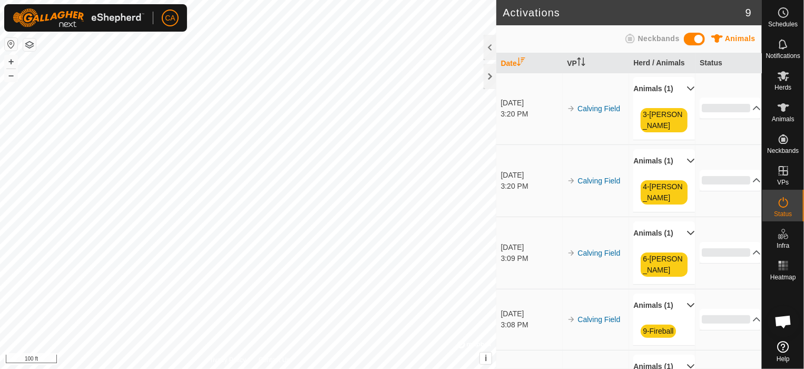
scroll to position [0, 0]
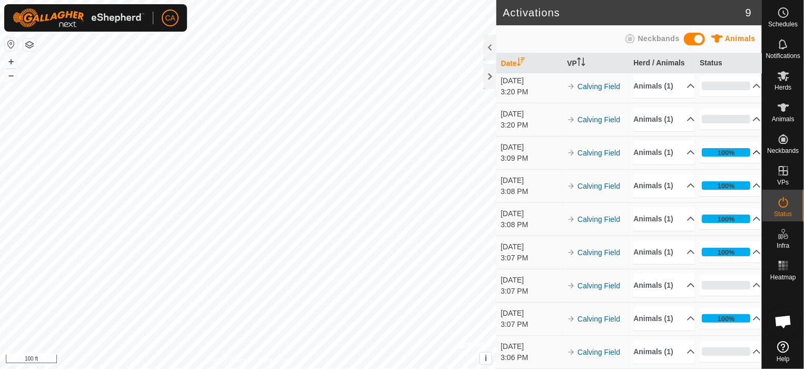
scroll to position [101, 0]
click at [684, 207] on p-accordion-header "Animals (1)" at bounding box center [663, 219] width 61 height 24
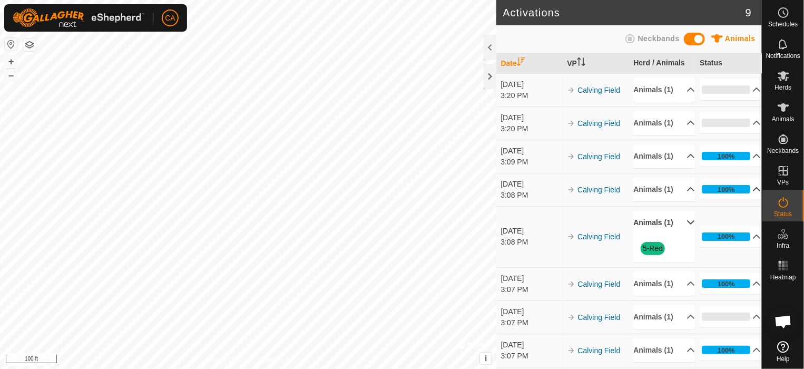
scroll to position [0, 0]
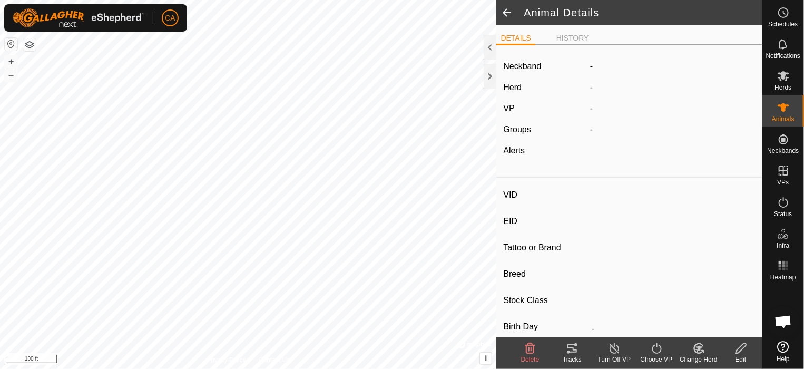
type input "10-[PERSON_NAME]"
type input "-"
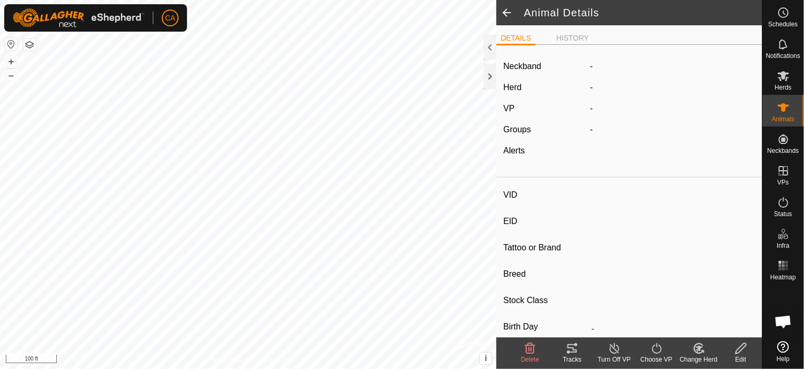
type input "0 kg"
type input "-"
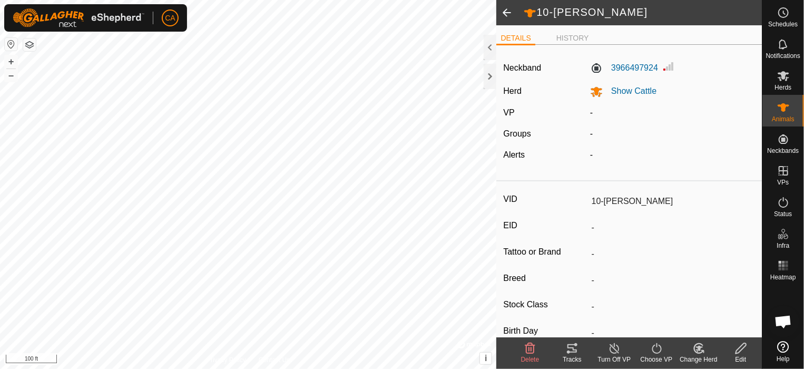
click at [661, 350] on icon at bounding box center [656, 348] width 13 height 13
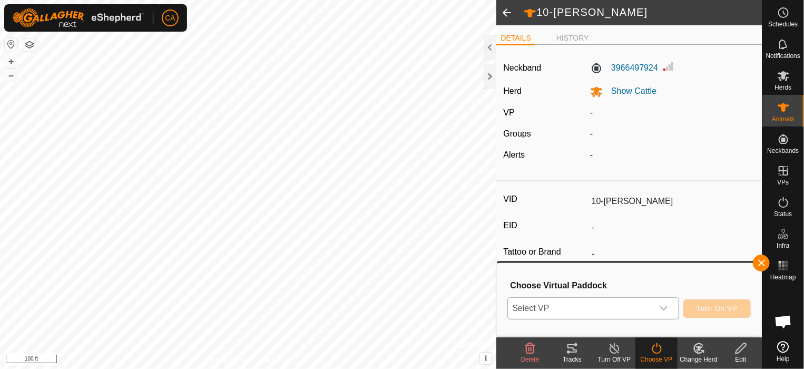
click at [660, 309] on icon "dropdown trigger" at bounding box center [663, 308] width 8 height 8
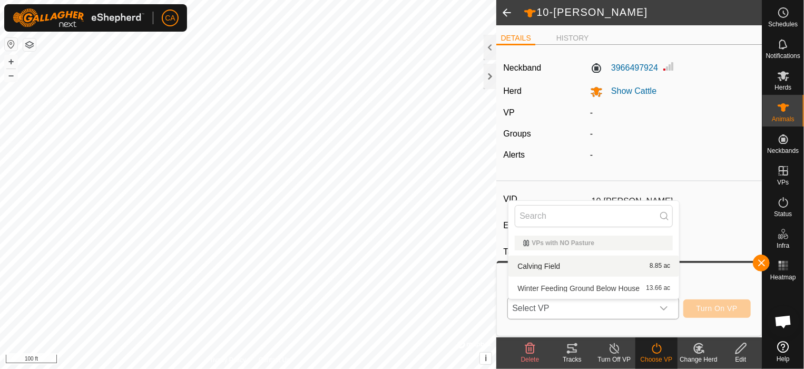
click at [575, 265] on li "Calving Field 8.85 ac" at bounding box center [593, 265] width 171 height 21
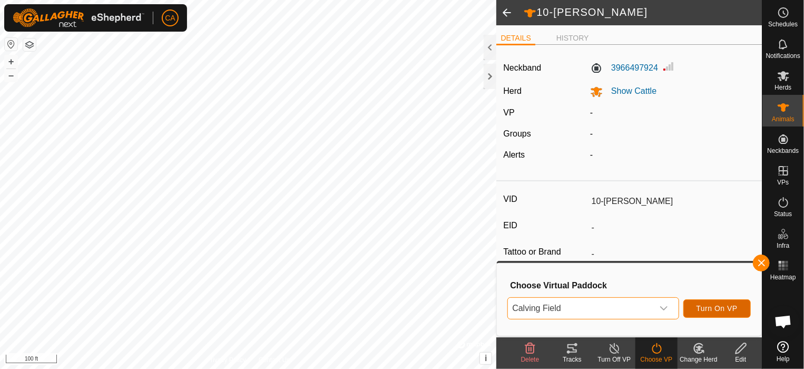
click at [745, 314] on button "Turn On VP" at bounding box center [716, 308] width 67 height 18
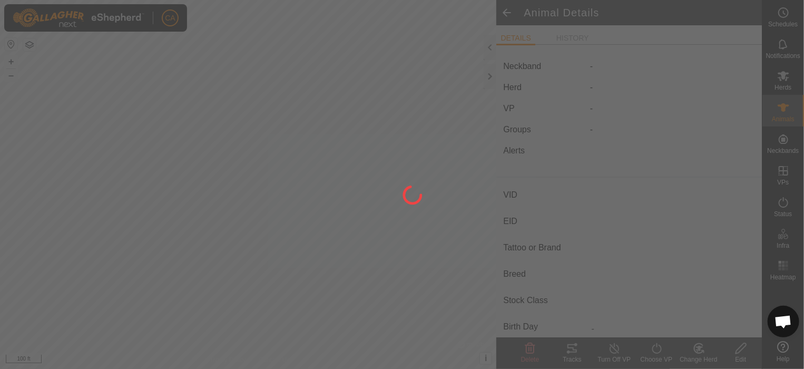
type input "11-[PERSON_NAME]"
type input "-"
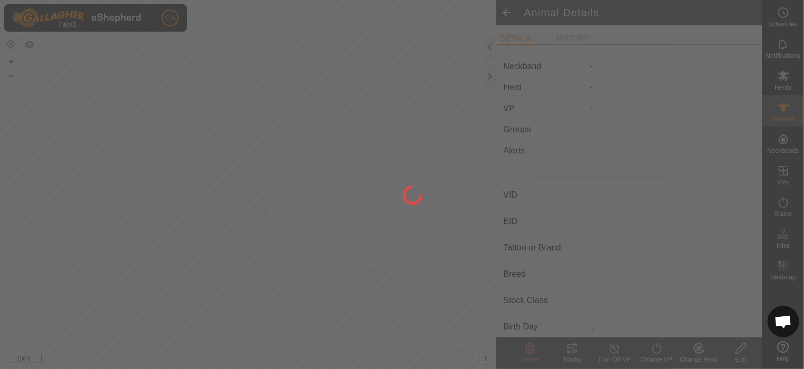
type input "0 kg"
type input "-"
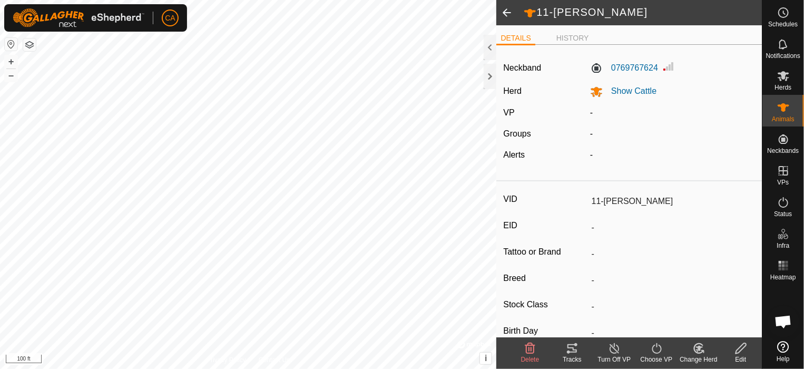
click at [655, 345] on icon at bounding box center [656, 348] width 13 height 13
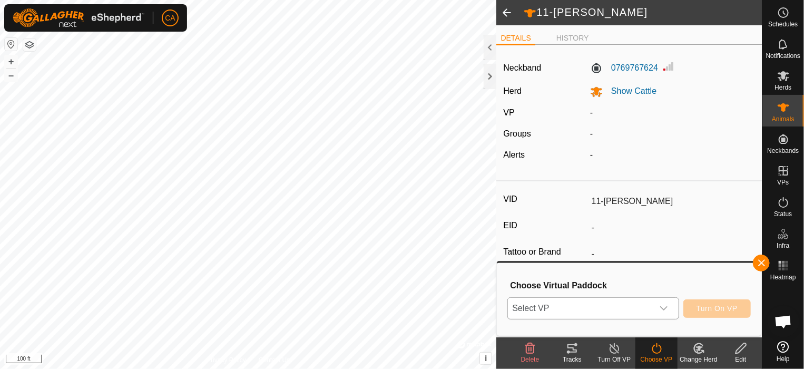
click at [659, 303] on div "dropdown trigger" at bounding box center [663, 308] width 21 height 21
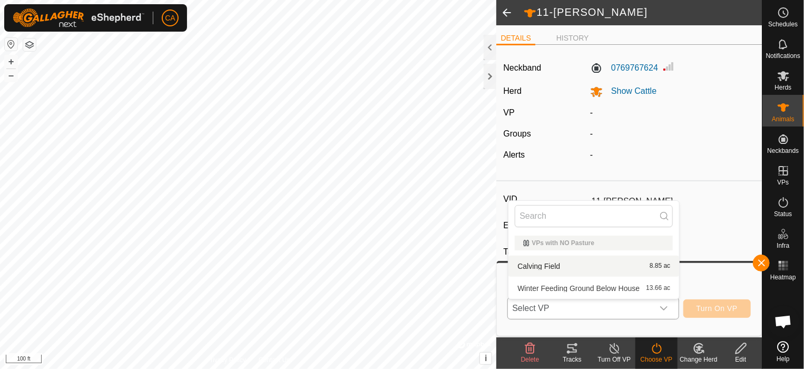
click at [550, 263] on li "Calving Field 8.85 ac" at bounding box center [593, 265] width 171 height 21
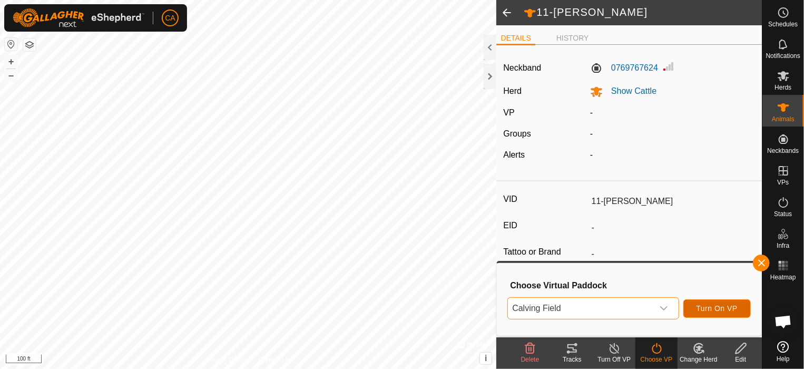
click at [716, 303] on button "Turn On VP" at bounding box center [716, 308] width 67 height 18
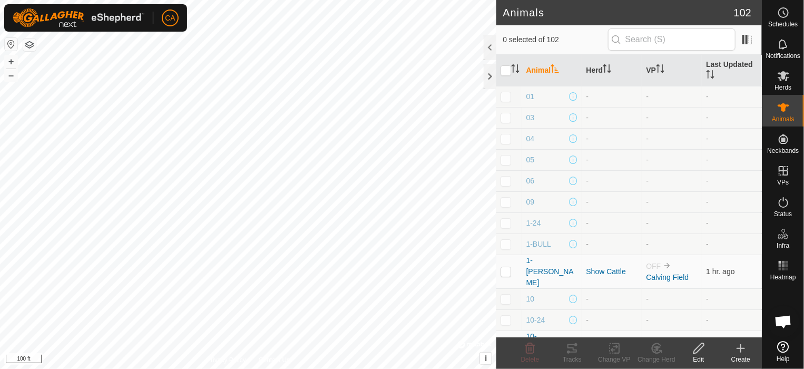
checkbox input "true"
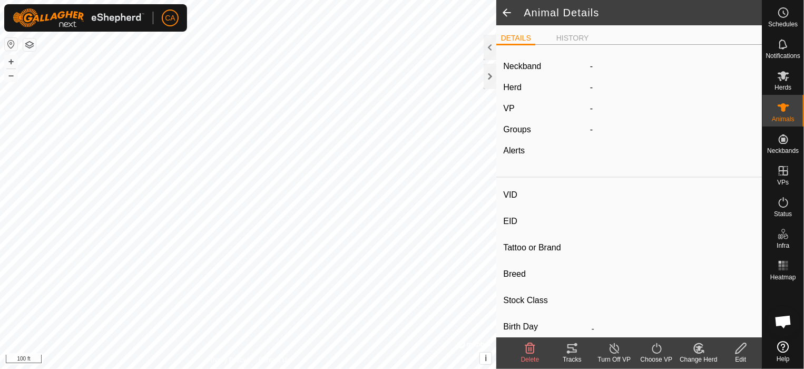
type input "10-[PERSON_NAME]"
type input "-"
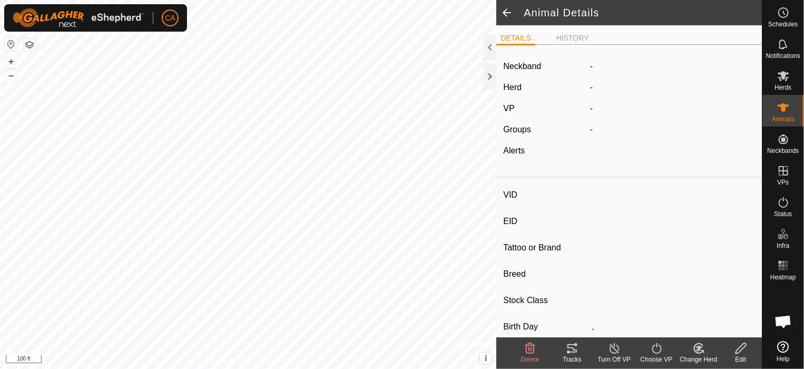
type input "0 kg"
type input "-"
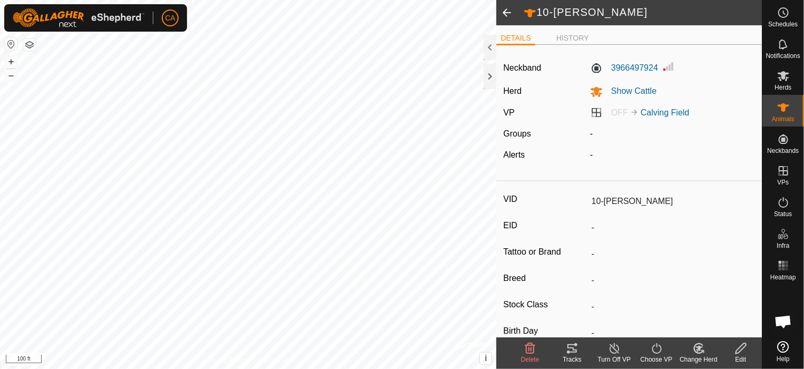
click at [660, 349] on icon at bounding box center [656, 348] width 13 height 13
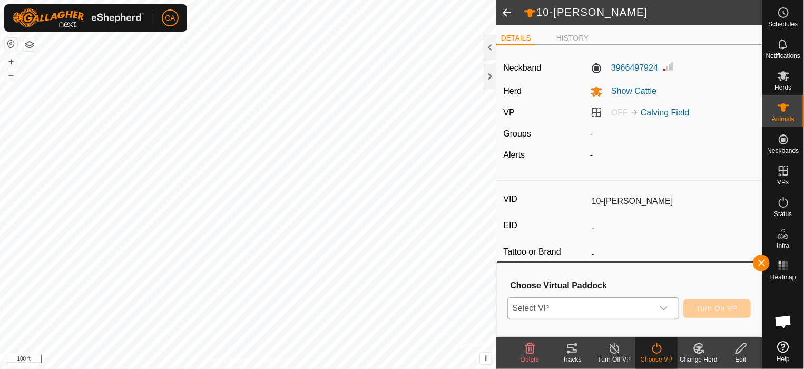
click at [661, 302] on div "dropdown trigger" at bounding box center [663, 308] width 21 height 21
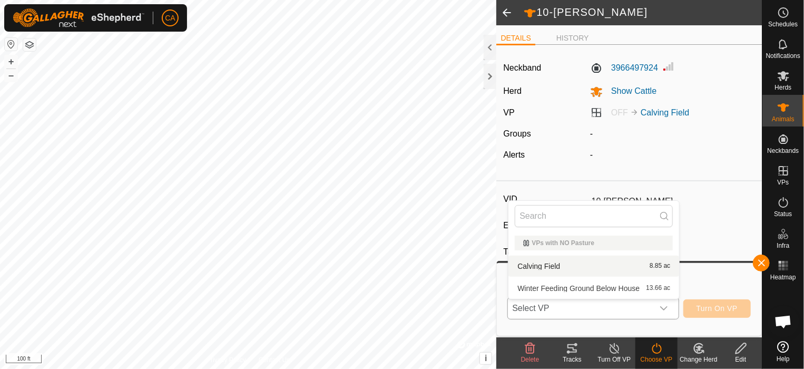
click at [549, 262] on li "Calving Field 8.85 ac" at bounding box center [593, 265] width 171 height 21
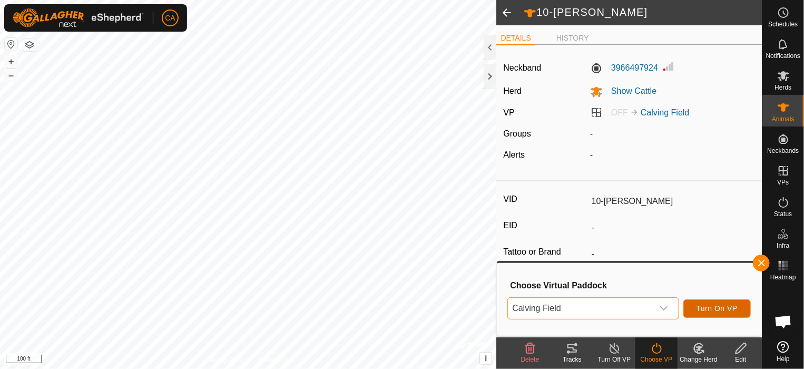
click at [734, 308] on span "Turn On VP" at bounding box center [716, 308] width 41 height 8
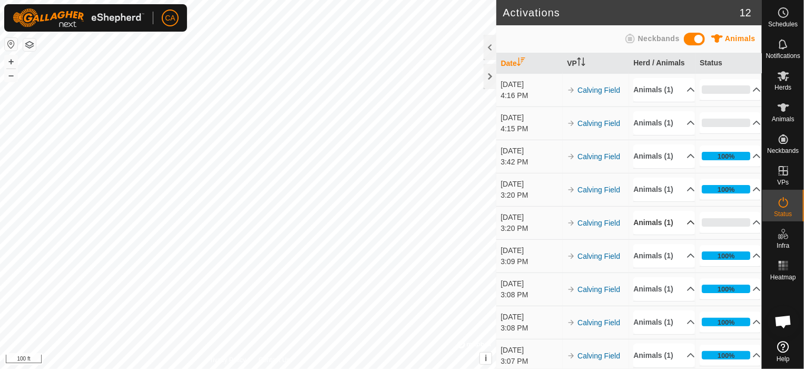
click at [674, 234] on p-accordion-header "Animals (1)" at bounding box center [663, 223] width 61 height 24
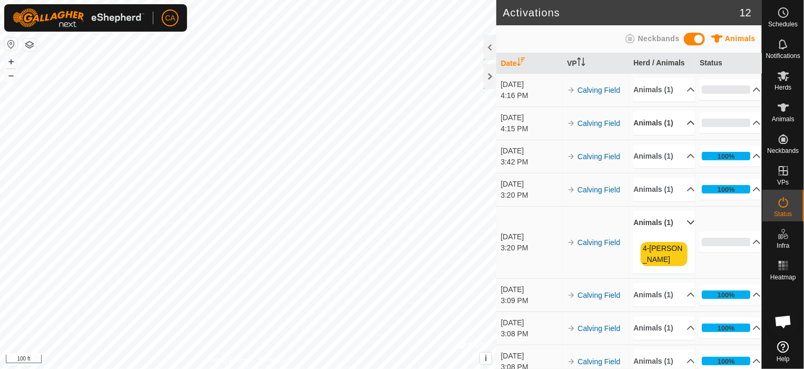
click at [672, 132] on p-accordion-header "Animals (1)" at bounding box center [663, 123] width 61 height 24
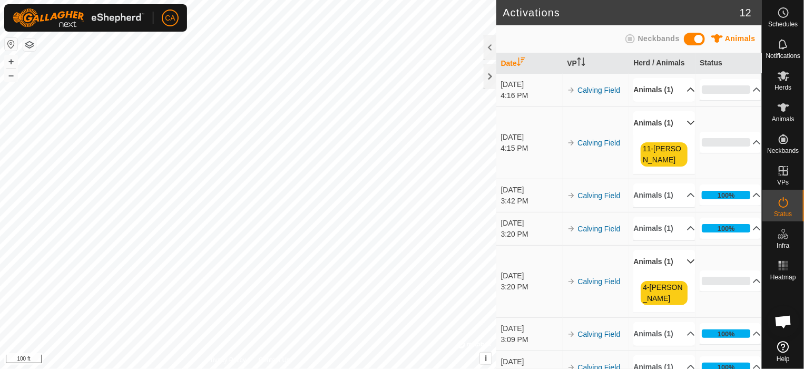
click at [678, 92] on p-accordion-header "Animals (1)" at bounding box center [663, 90] width 61 height 24
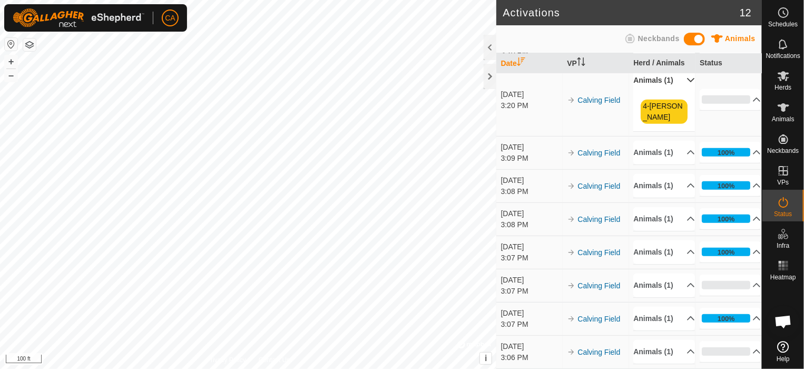
scroll to position [316, 0]
click at [682, 273] on p-accordion-header "Animals (1)" at bounding box center [663, 285] width 61 height 24
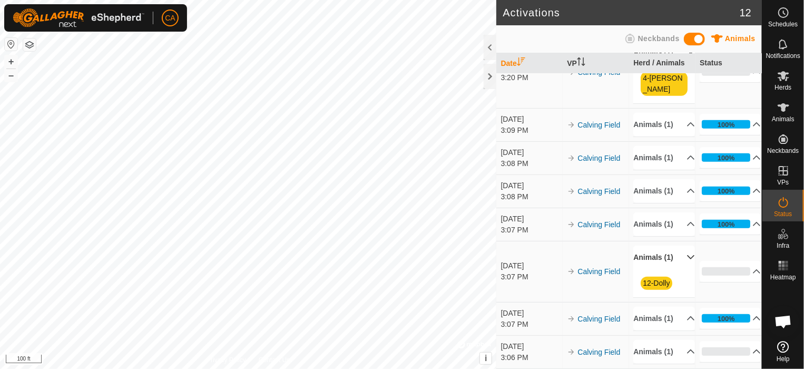
scroll to position [344, 0]
click at [674, 348] on p-accordion-header "Animals (1)" at bounding box center [663, 352] width 61 height 24
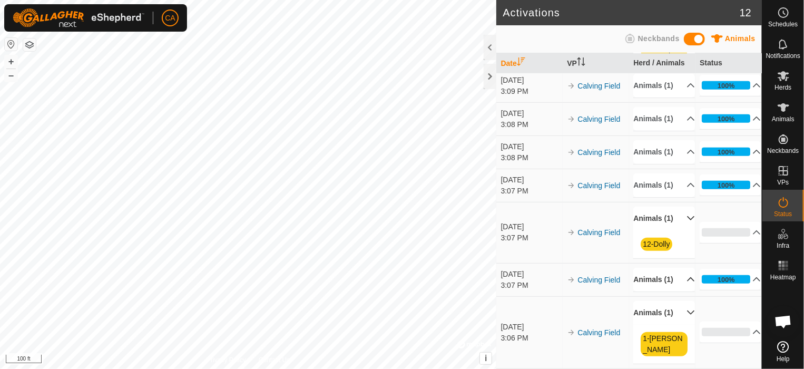
scroll to position [372, 0]
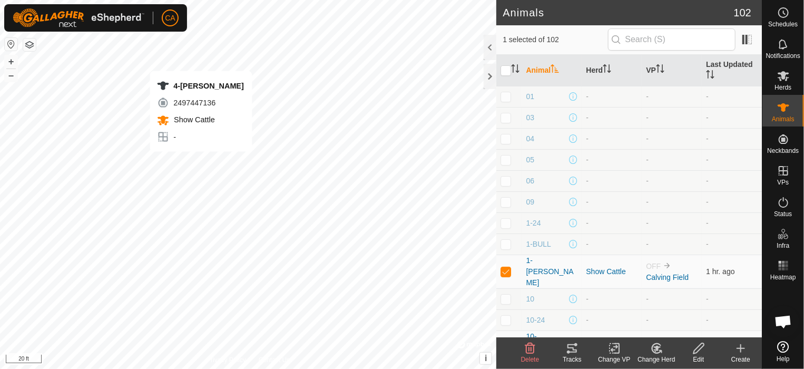
checkbox input "false"
checkbox input "true"
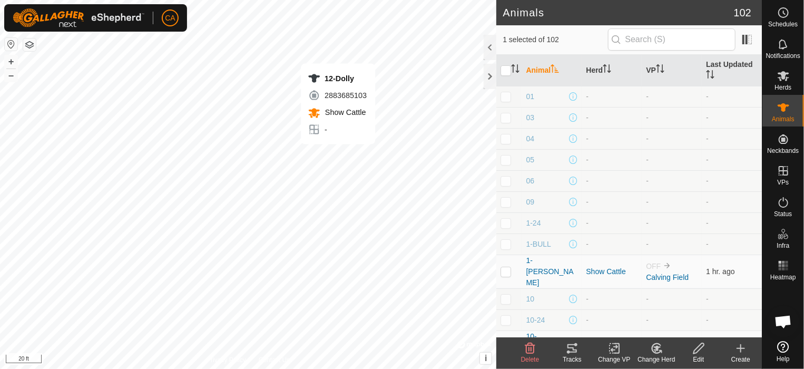
checkbox input "true"
checkbox input "false"
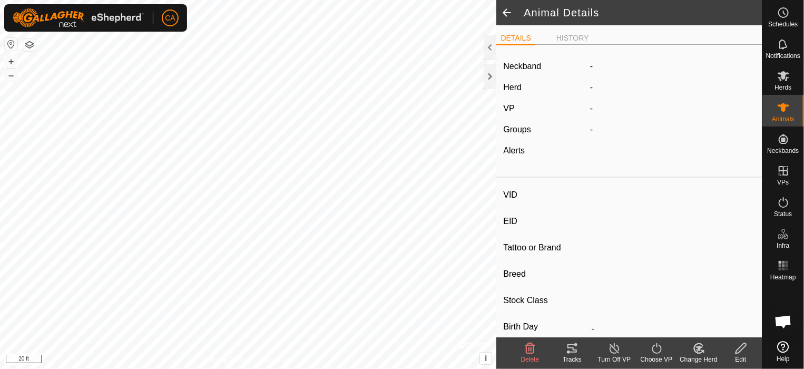
type input "12-Dolly"
type input "-"
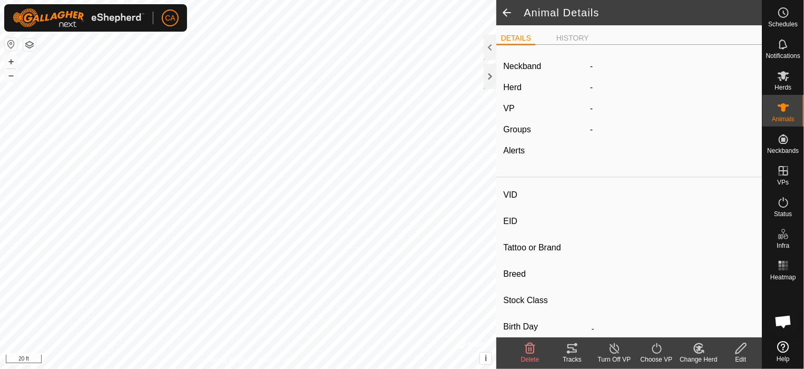
type input "0 kg"
type input "-"
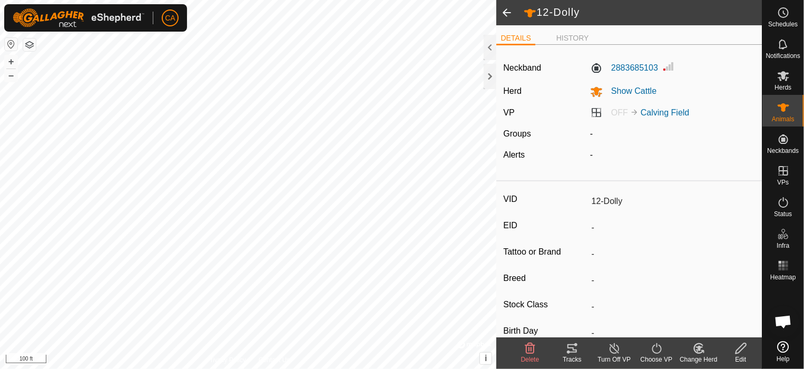
click at [506, 13] on span at bounding box center [506, 12] width 21 height 25
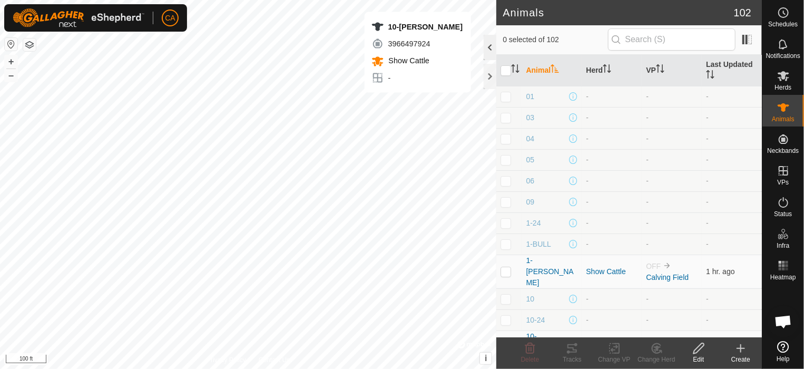
checkbox input "true"
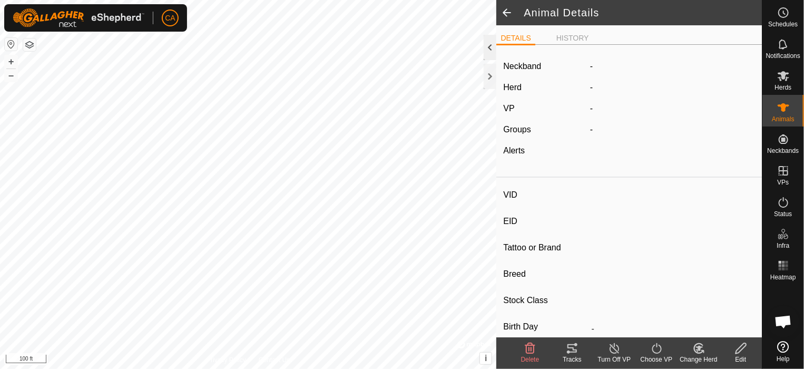
type input "10-[PERSON_NAME]"
type input "-"
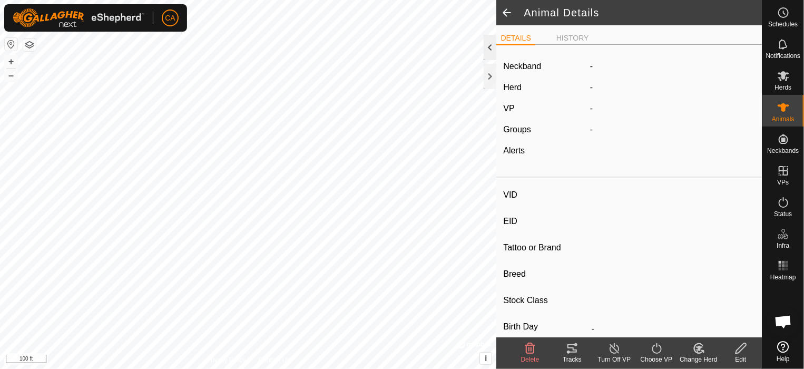
type input "0 kg"
type input "-"
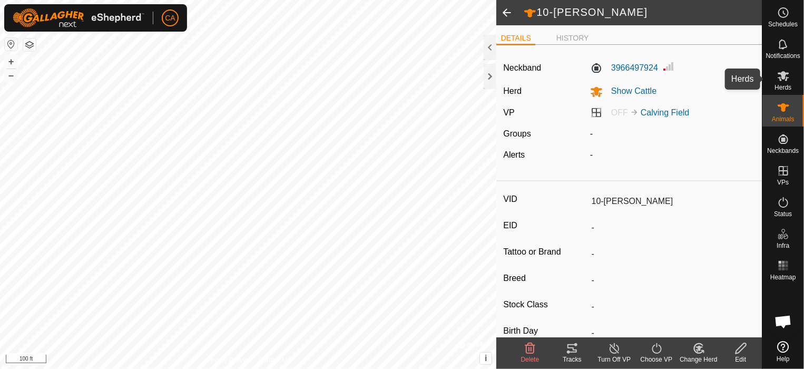
click at [777, 84] on span "Herds" at bounding box center [782, 87] width 17 height 6
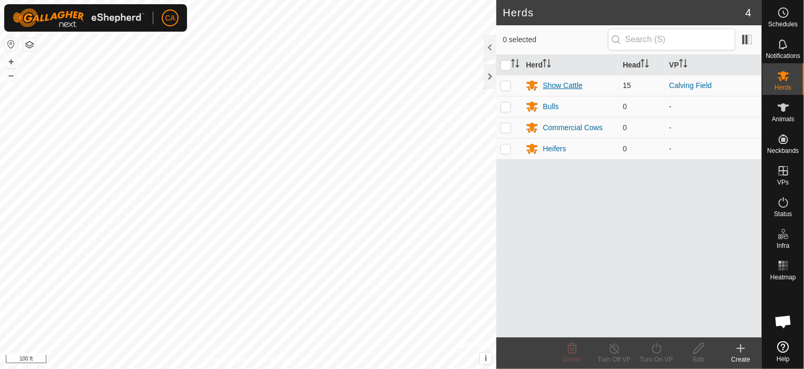
click at [578, 86] on div "Show Cattle" at bounding box center [561, 85] width 39 height 11
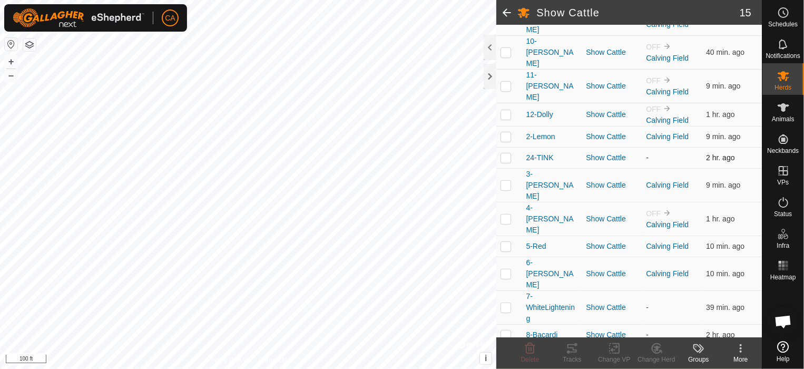
scroll to position [169, 0]
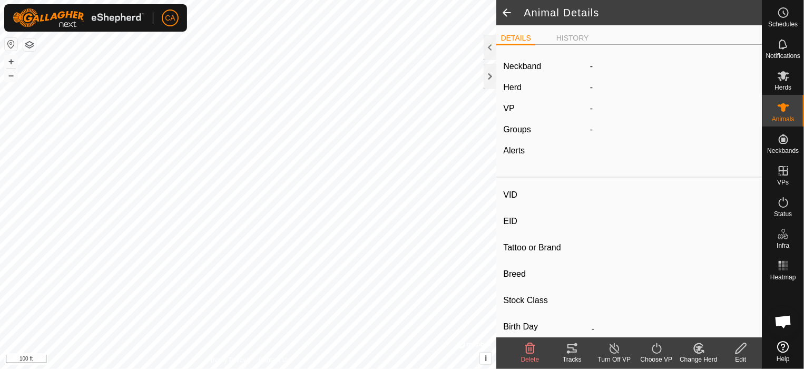
type input "11-[PERSON_NAME]"
type input "-"
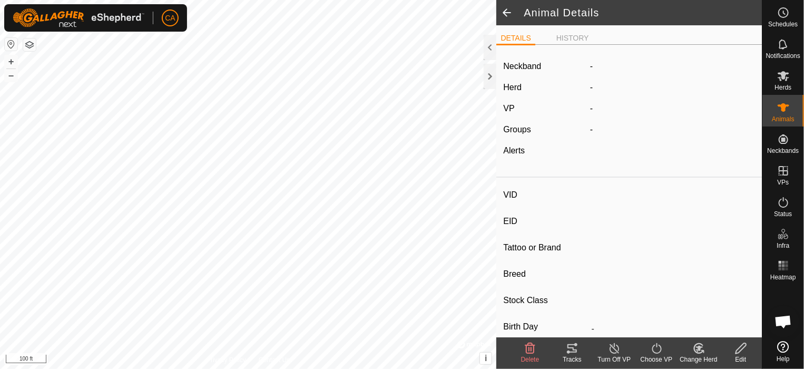
type input "0 kg"
type input "-"
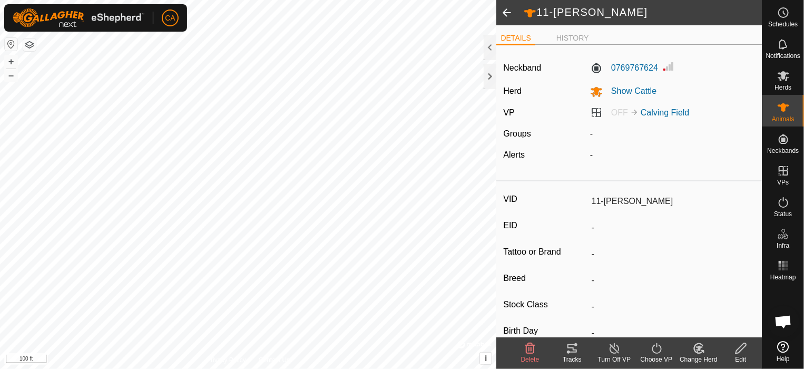
click at [584, 31] on div "DETAILS HISTORY Neckband 0769767624 Herd Show Cattle VP OFF Calving Field Group…" at bounding box center [628, 181] width 265 height 312
click at [573, 38] on li "HISTORY" at bounding box center [572, 39] width 41 height 13
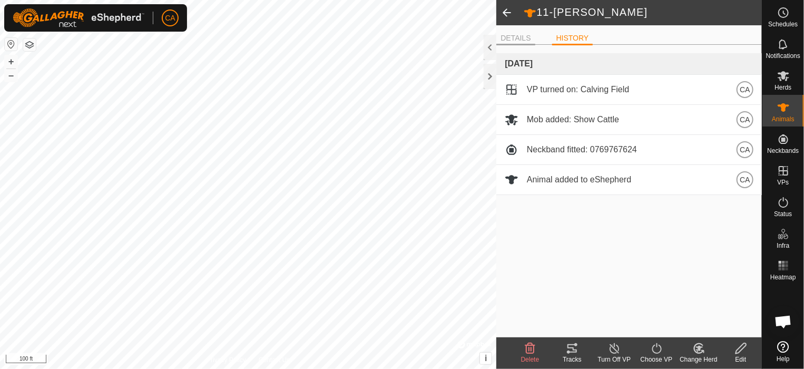
click at [520, 35] on li "DETAILS" at bounding box center [515, 39] width 38 height 13
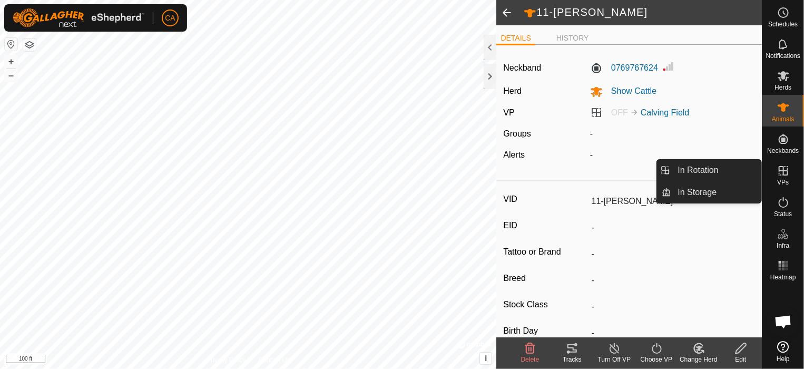
drag, startPoint x: 783, startPoint y: 157, endPoint x: 791, endPoint y: 179, distance: 22.3
click at [791, 179] on es-virtualpaddocks-svg-icon at bounding box center [783, 170] width 19 height 17
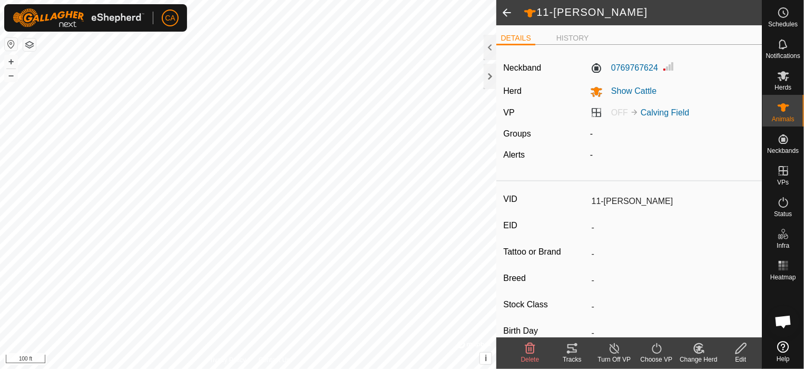
click at [709, 157] on div "-" at bounding box center [672, 155] width 173 height 13
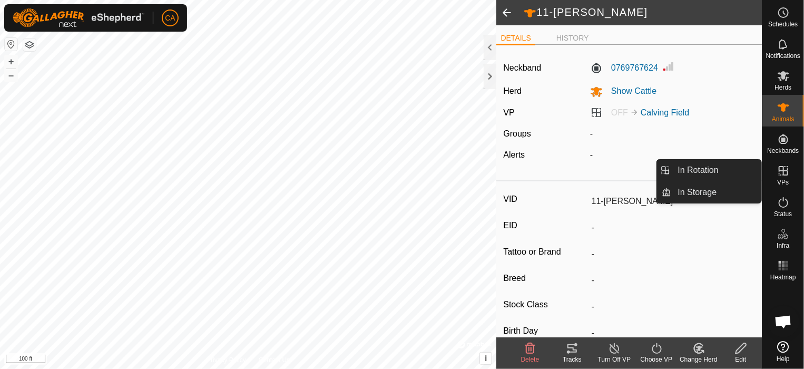
click at [798, 180] on div "VPs" at bounding box center [783, 174] width 42 height 32
click at [791, 220] on div "Status" at bounding box center [783, 206] width 42 height 32
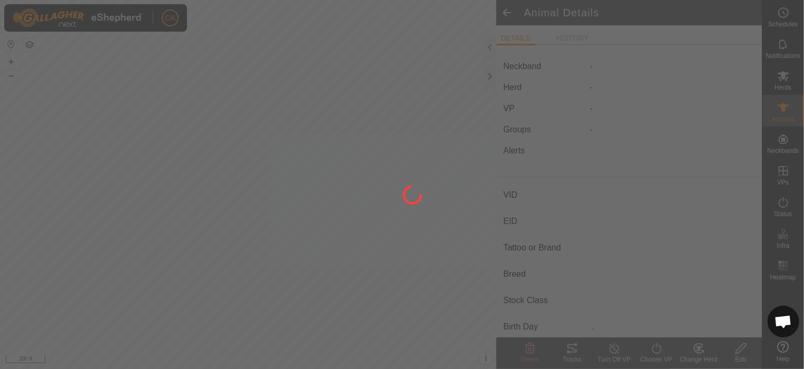
type input "8-Bacardi"
type input "-"
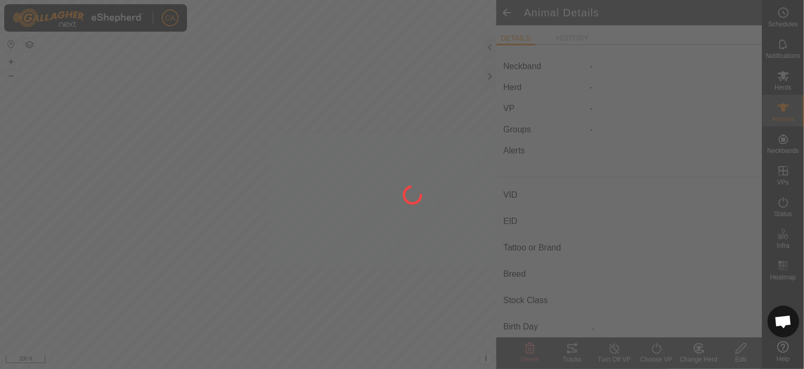
type input "0 kg"
type input "-"
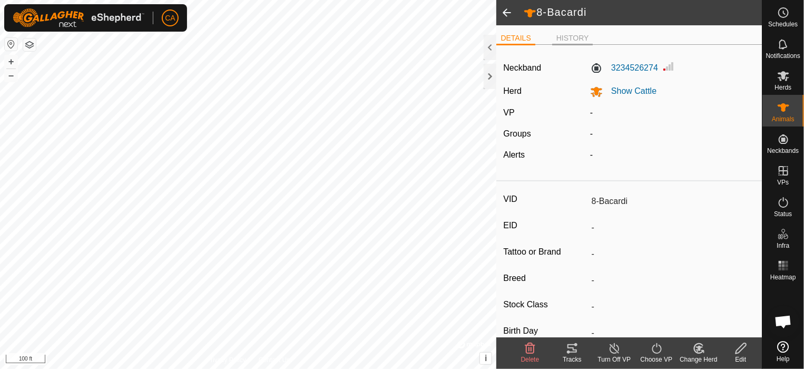
click at [570, 33] on li "HISTORY" at bounding box center [572, 39] width 41 height 13
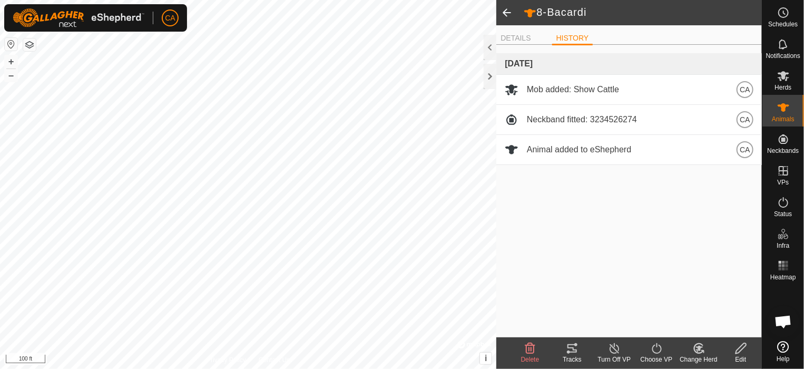
click at [512, 13] on span at bounding box center [506, 12] width 21 height 25
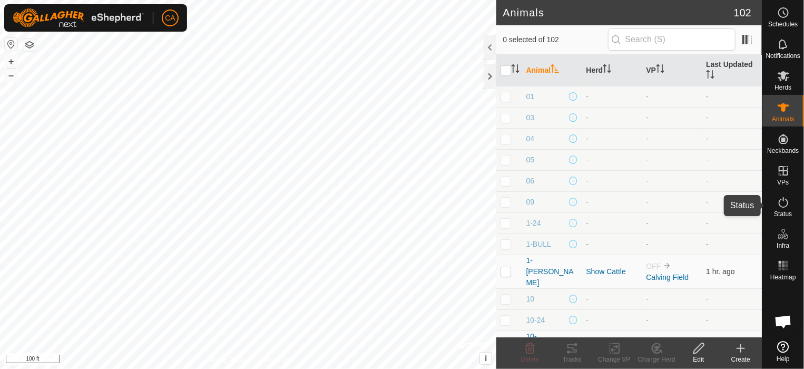
click at [788, 202] on icon at bounding box center [783, 202] width 13 height 13
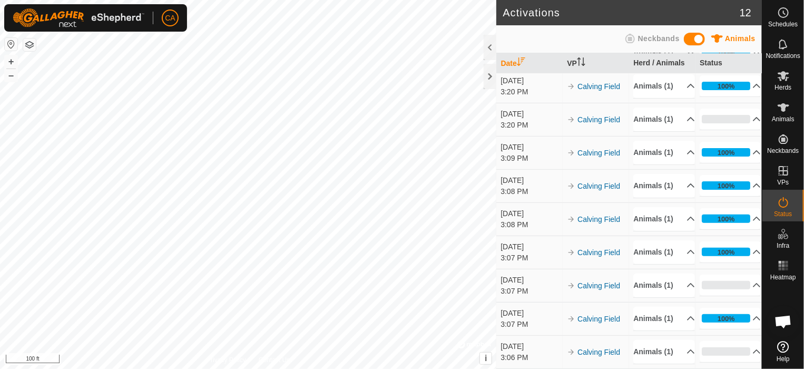
scroll to position [232, 0]
click at [679, 343] on p-accordion-header "Animals (1)" at bounding box center [663, 352] width 61 height 24
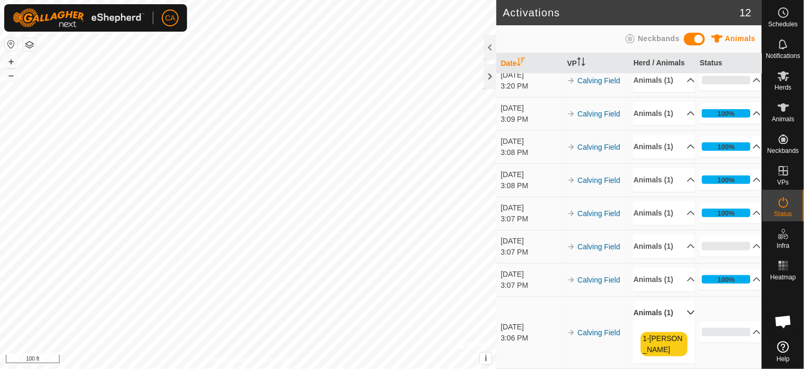
scroll to position [261, 0]
click at [680, 274] on p-accordion-header "Animals (1)" at bounding box center [663, 280] width 61 height 24
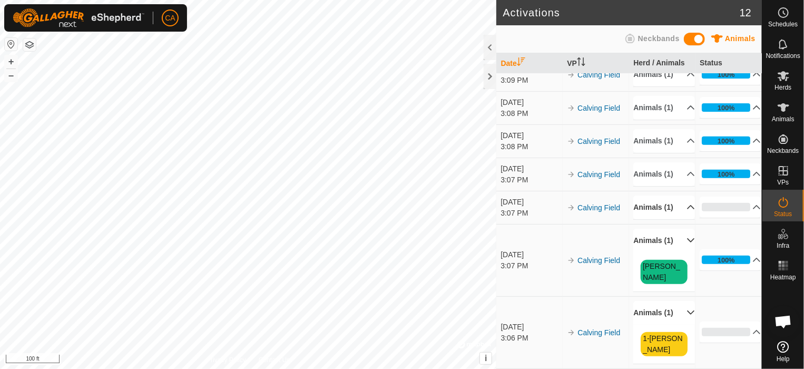
click at [674, 219] on p-accordion-header "Animals (1)" at bounding box center [663, 207] width 61 height 24
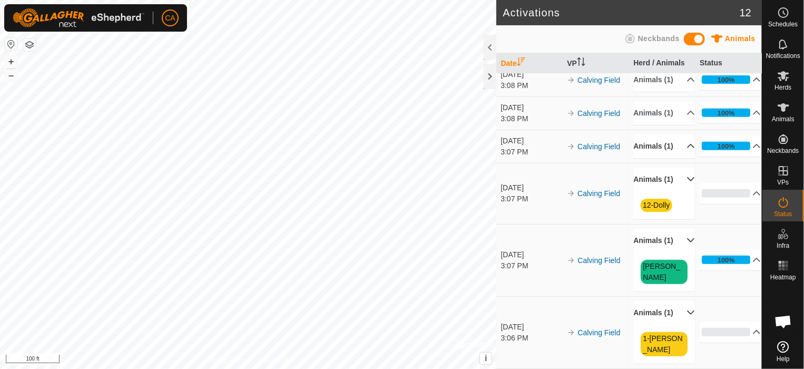
click at [680, 158] on p-accordion-header "Animals (1)" at bounding box center [663, 146] width 61 height 24
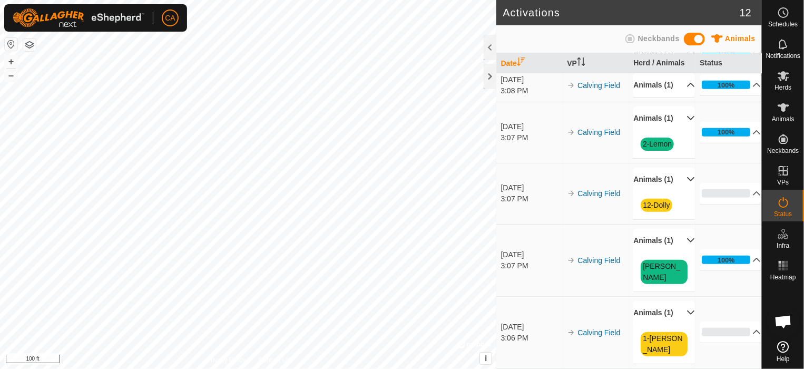
click at [676, 97] on p-accordion-header "Animals (1)" at bounding box center [663, 85] width 61 height 24
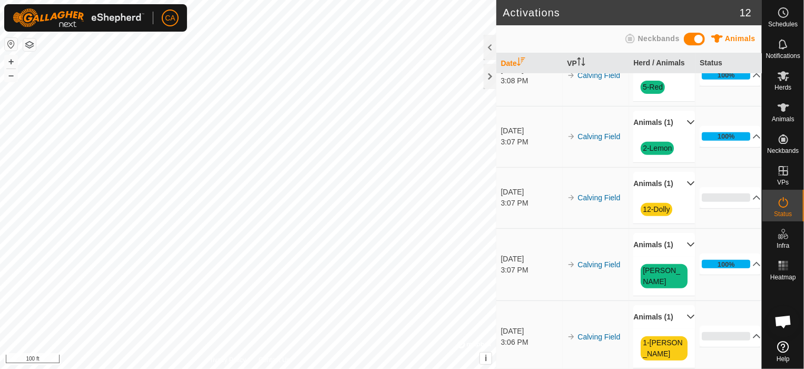
click at [684, 40] on p-accordion-header "Animals (1)" at bounding box center [663, 28] width 61 height 24
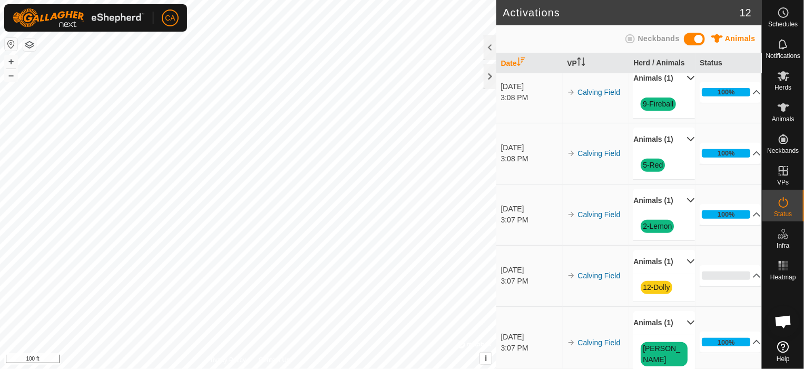
scroll to position [155, 0]
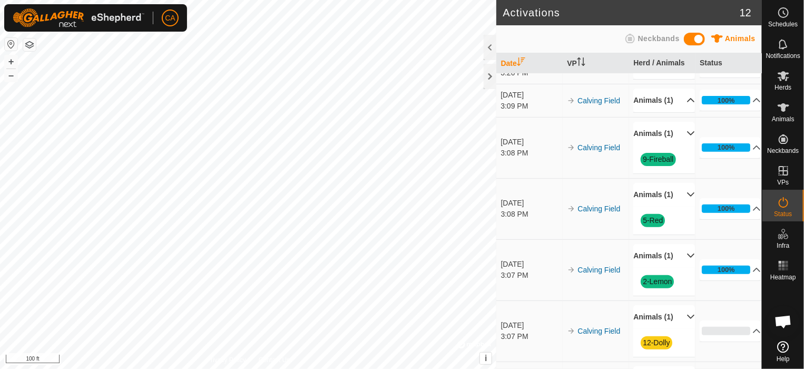
click at [676, 112] on p-accordion-header "Animals (1)" at bounding box center [663, 100] width 61 height 24
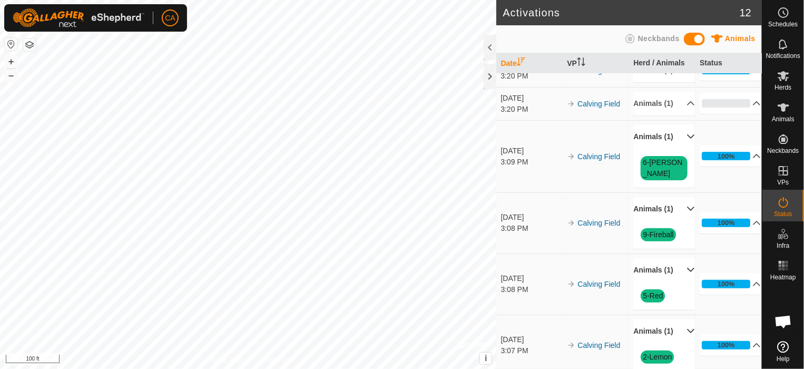
scroll to position [103, 0]
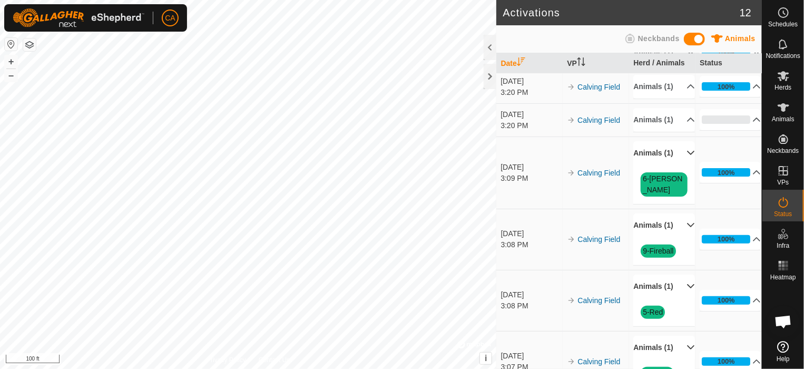
click at [676, 132] on p-accordion-header "Animals (1)" at bounding box center [663, 120] width 61 height 24
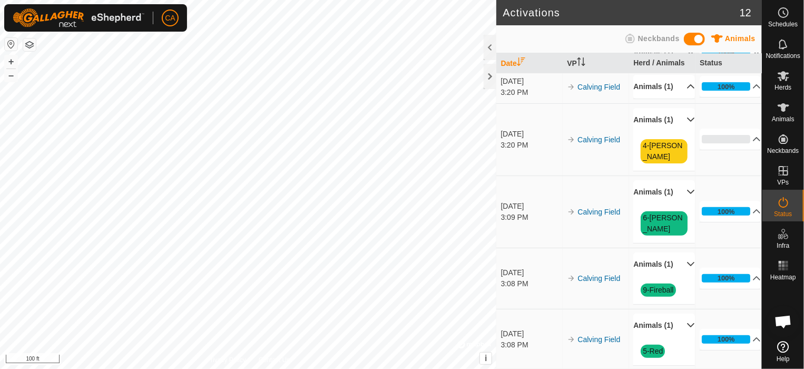
click at [681, 98] on p-accordion-header "Animals (1)" at bounding box center [663, 87] width 61 height 24
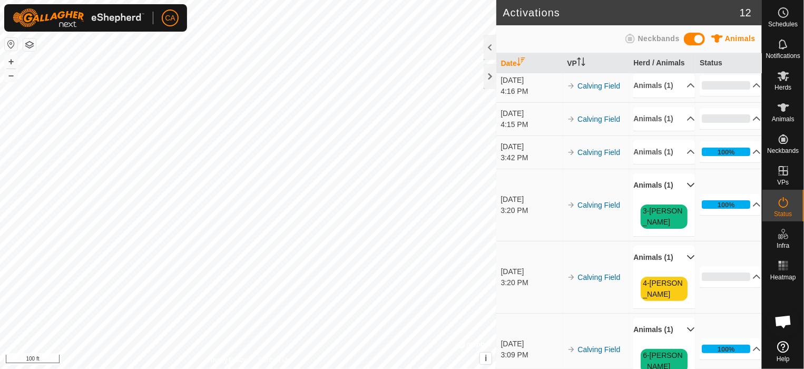
scroll to position [0, 0]
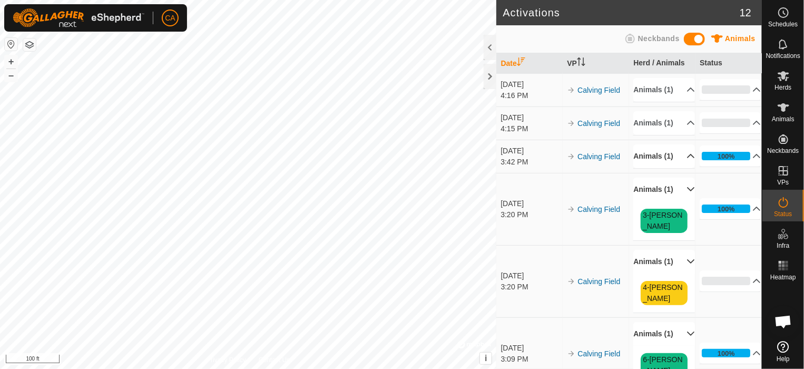
click at [680, 168] on p-accordion-header "Animals (1)" at bounding box center [663, 156] width 61 height 24
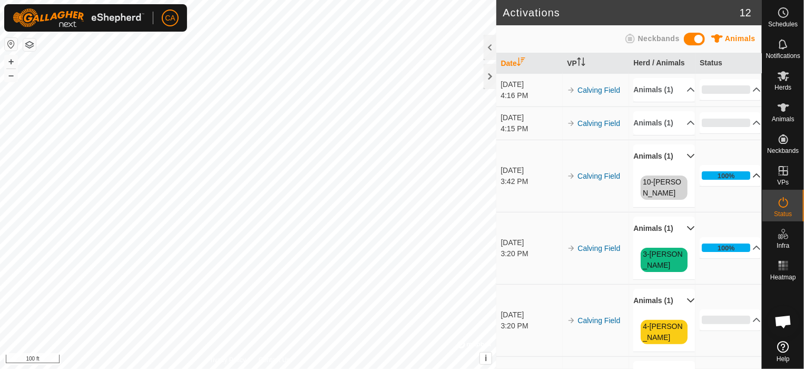
click at [742, 186] on p-accordion-header "100%" at bounding box center [729, 175] width 61 height 21
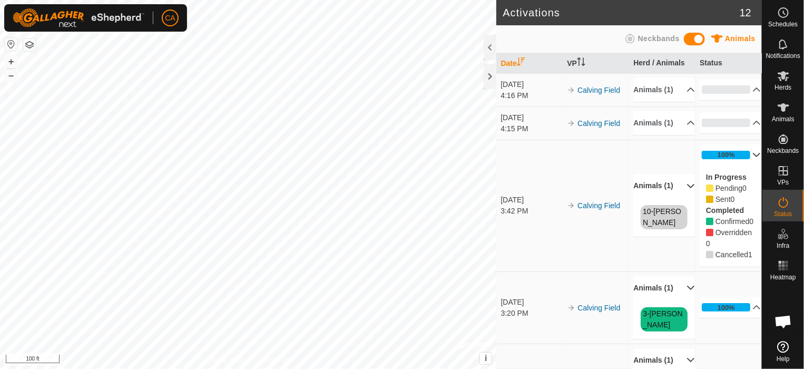
click at [752, 159] on icon at bounding box center [756, 155] width 8 height 8
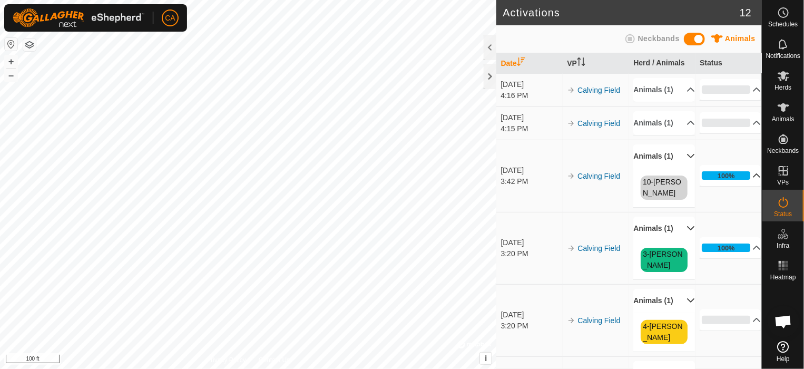
click at [678, 240] on p-accordion-header "Animals (1)" at bounding box center [663, 228] width 61 height 24
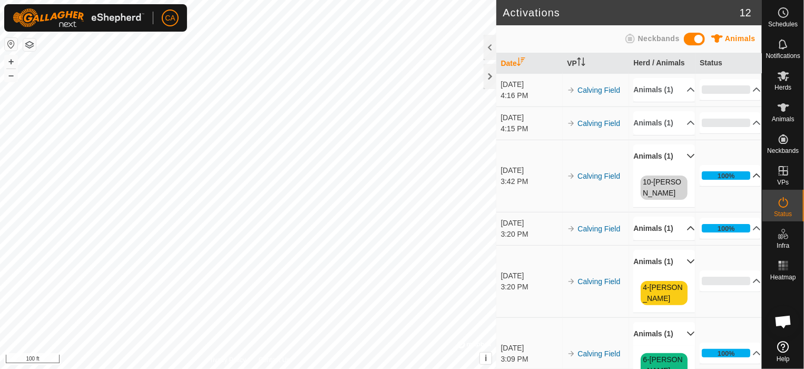
click at [678, 240] on p-accordion-header "Animals (1)" at bounding box center [663, 228] width 61 height 24
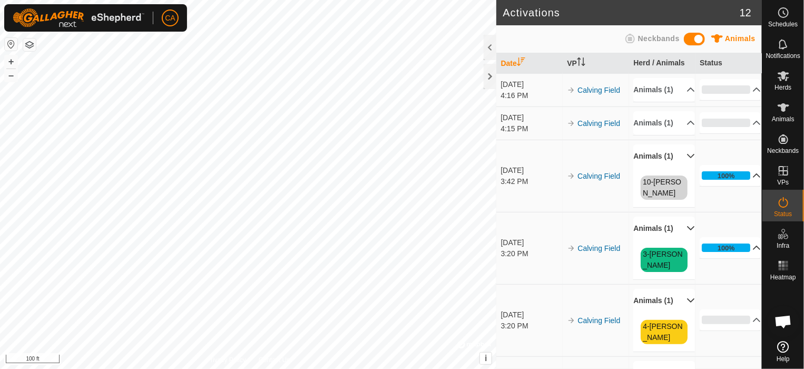
click at [748, 258] on p-accordion-header "100%" at bounding box center [729, 247] width 61 height 21
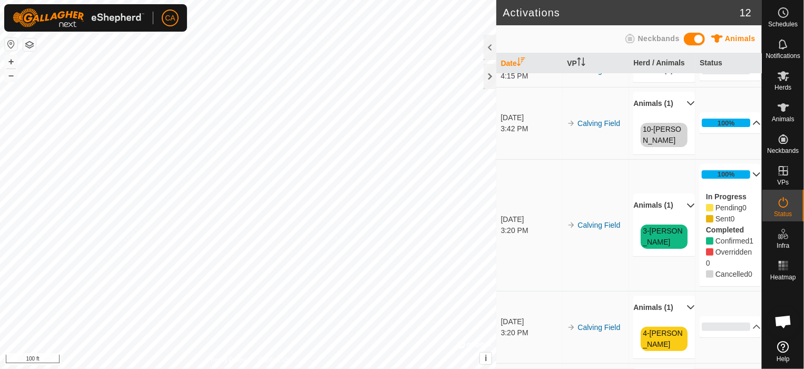
scroll to position [105, 0]
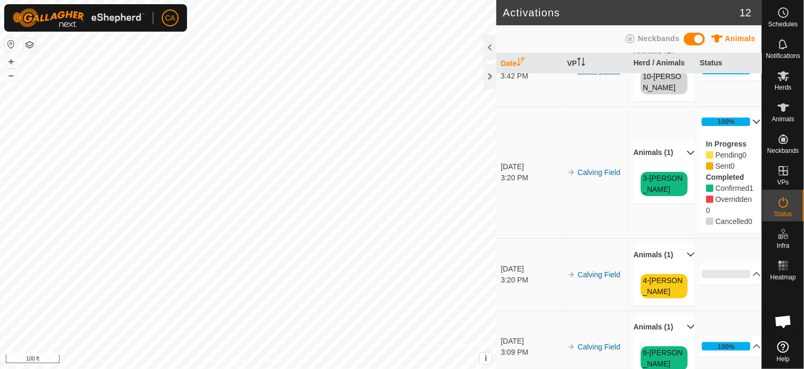
click at [600, 75] on link "Calving Field" at bounding box center [598, 70] width 43 height 8
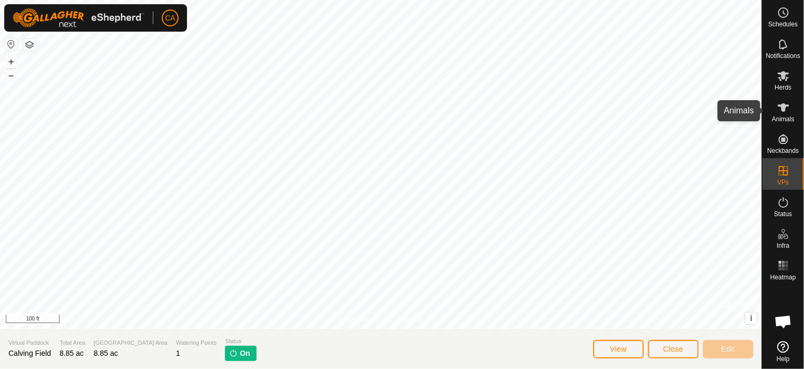
click at [788, 112] on icon at bounding box center [783, 107] width 13 height 13
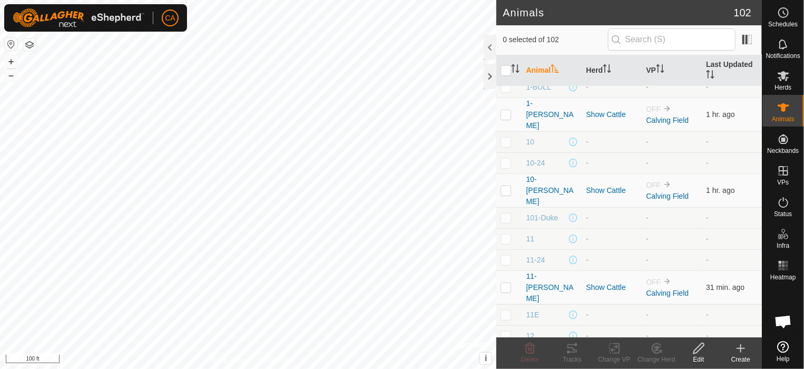
scroll to position [105, 0]
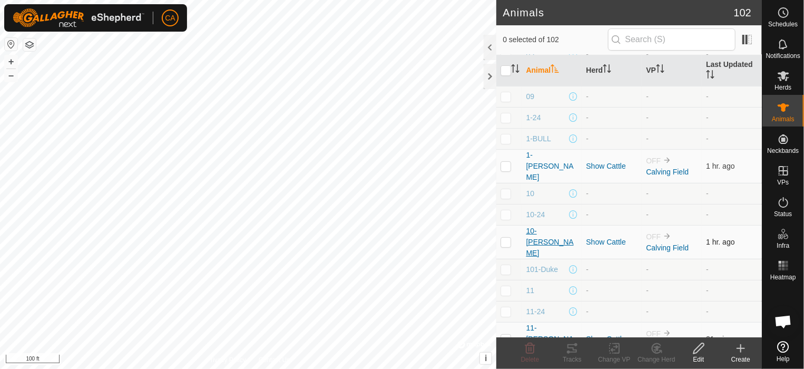
click at [545, 225] on span "10-[PERSON_NAME]" at bounding box center [552, 241] width 52 height 33
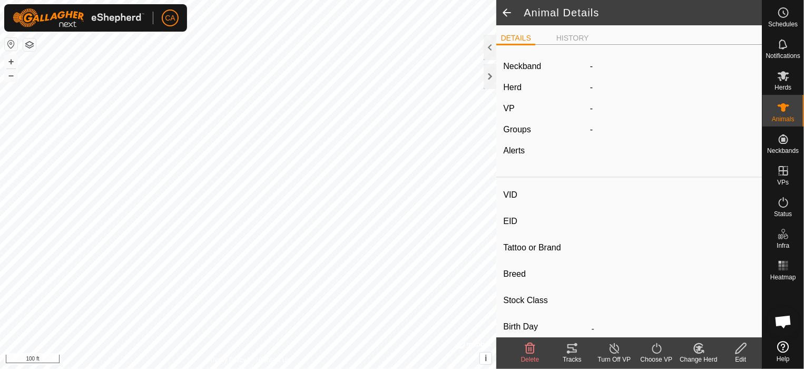
type input "10-[PERSON_NAME]"
type input "-"
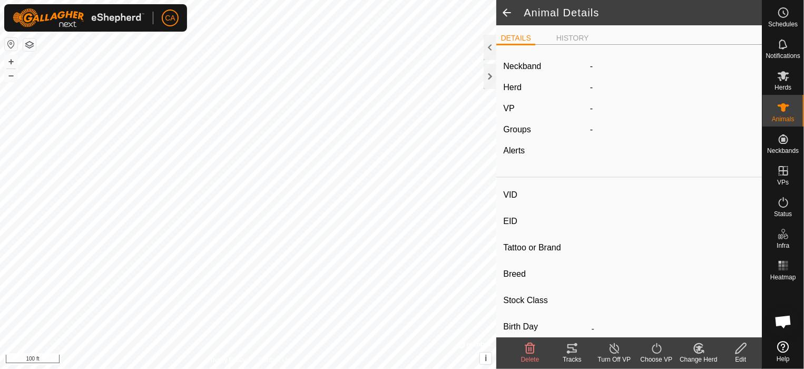
type input "0 kg"
type input "-"
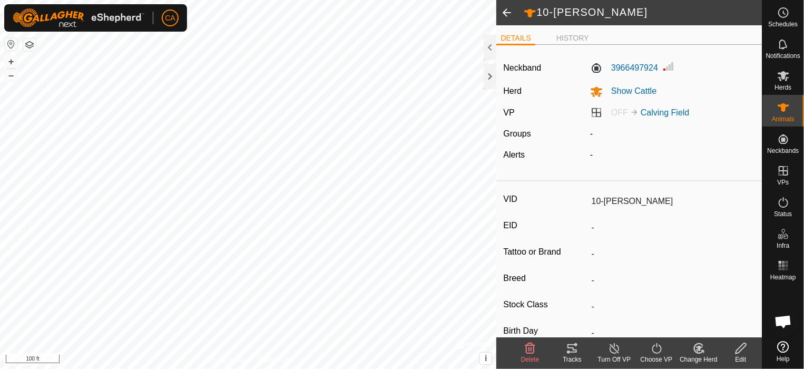
click at [604, 349] on turn-off-svg-icon at bounding box center [614, 348] width 42 height 13
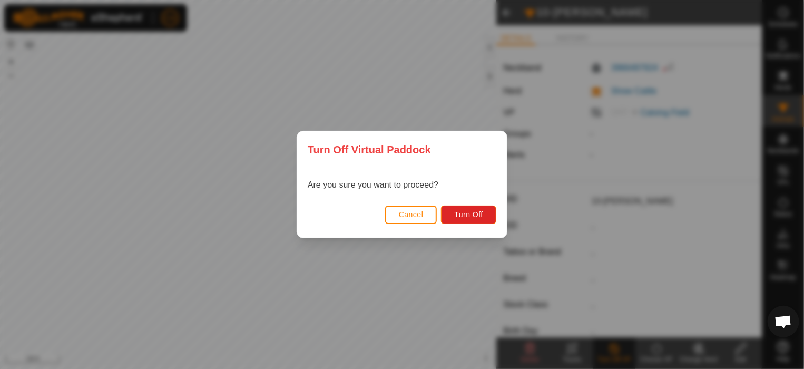
click at [419, 212] on span "Cancel" at bounding box center [411, 214] width 25 height 8
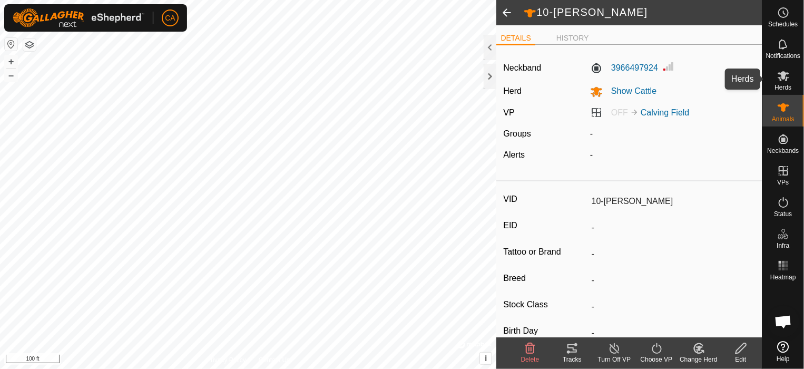
click at [784, 82] on es-mob-svg-icon at bounding box center [783, 75] width 19 height 17
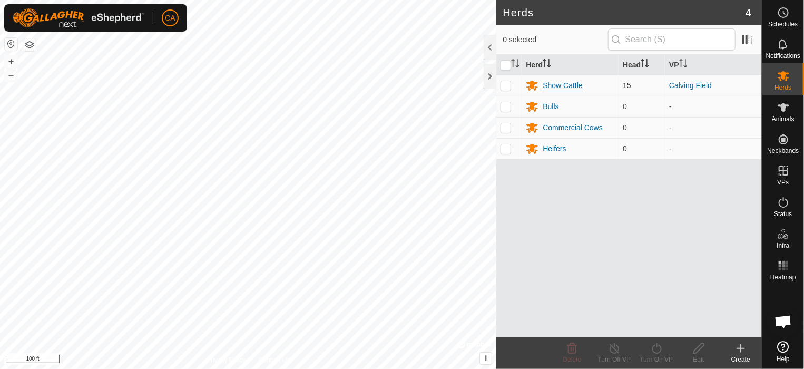
click at [570, 85] on div "Show Cattle" at bounding box center [561, 85] width 39 height 11
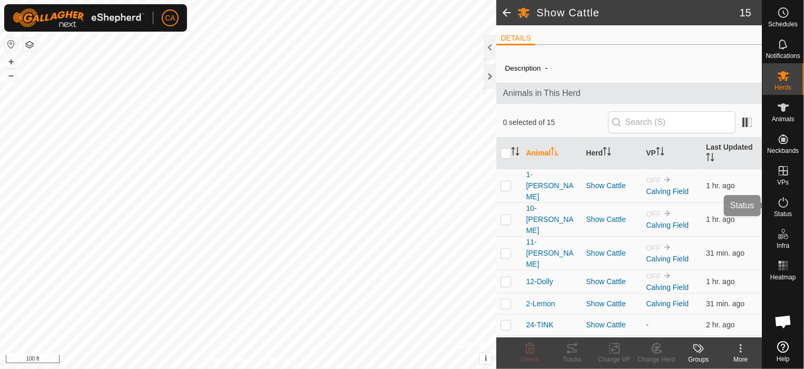
click at [793, 210] on div "Status" at bounding box center [783, 206] width 42 height 32
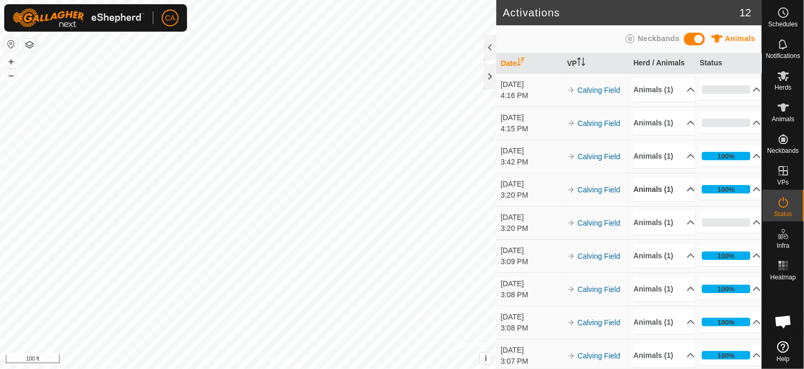
click at [680, 201] on p-accordion-header "Animals (1)" at bounding box center [663, 189] width 61 height 24
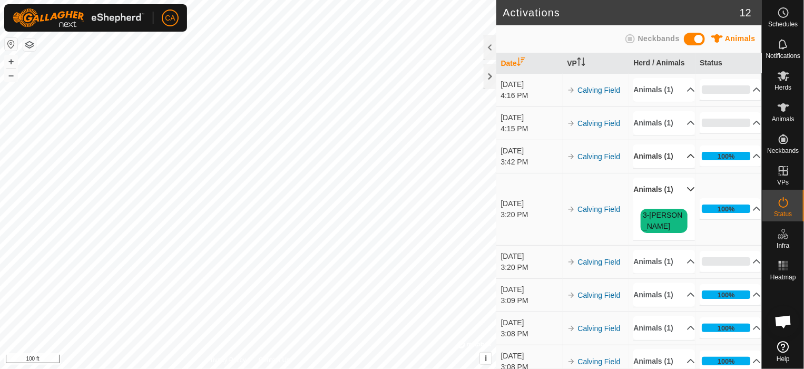
click at [684, 168] on p-accordion-header "Animals (1)" at bounding box center [663, 156] width 61 height 24
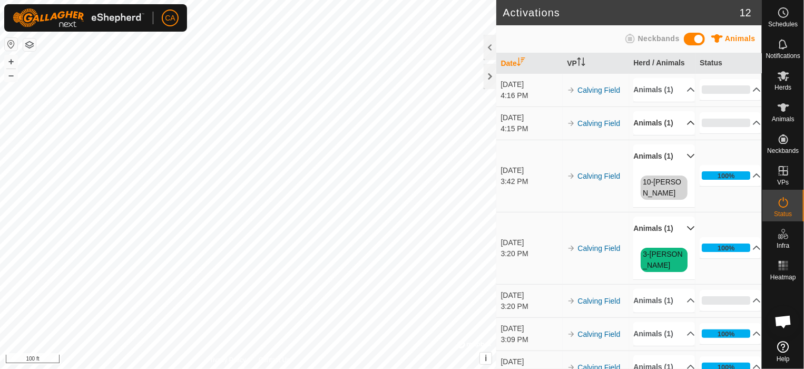
click at [674, 134] on p-accordion-header "Animals (1)" at bounding box center [663, 123] width 61 height 24
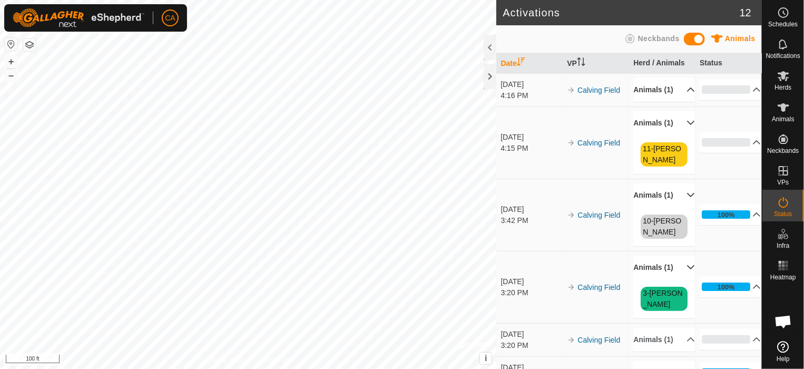
click at [671, 101] on p-accordion-header "Animals (1)" at bounding box center [663, 90] width 61 height 24
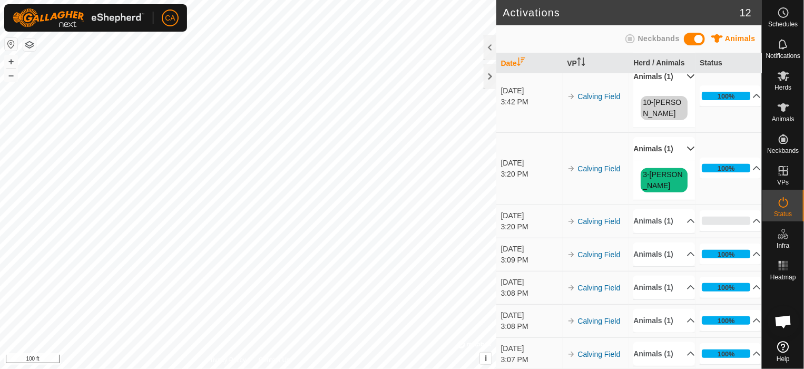
scroll to position [158, 0]
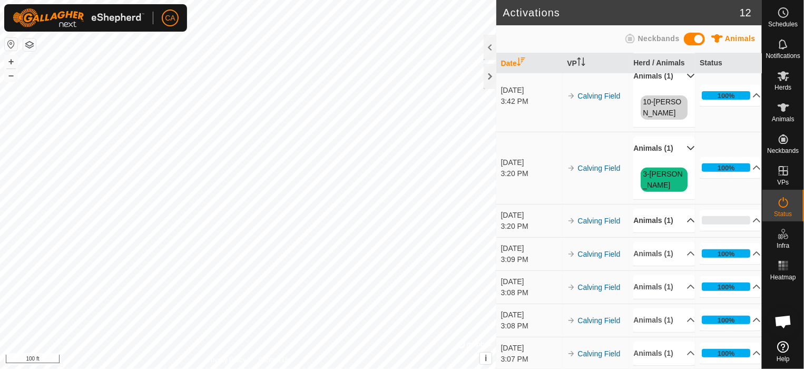
click at [675, 223] on p-accordion-header "Animals (1)" at bounding box center [663, 221] width 61 height 24
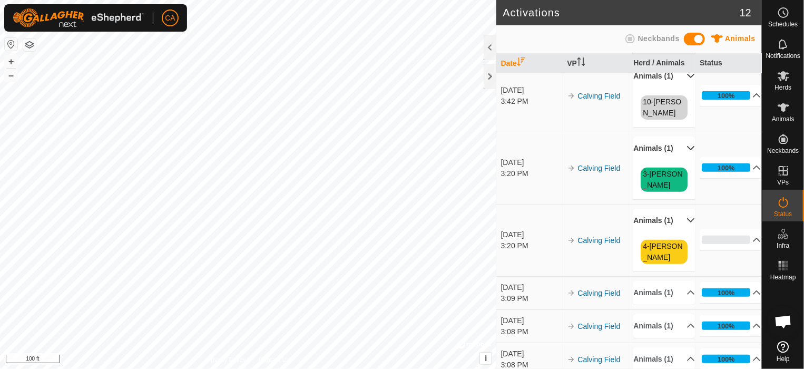
scroll to position [211, 0]
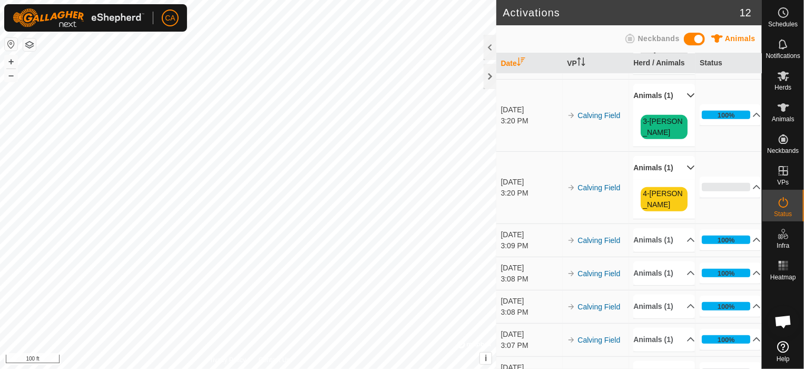
click at [679, 244] on p-accordion-header "Animals (1)" at bounding box center [663, 240] width 61 height 24
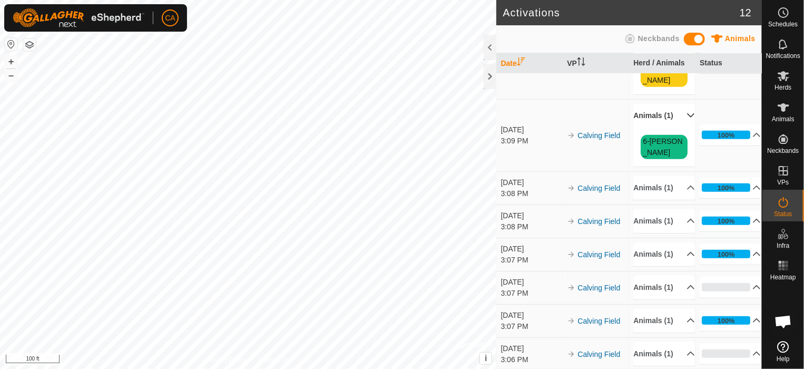
scroll to position [369, 0]
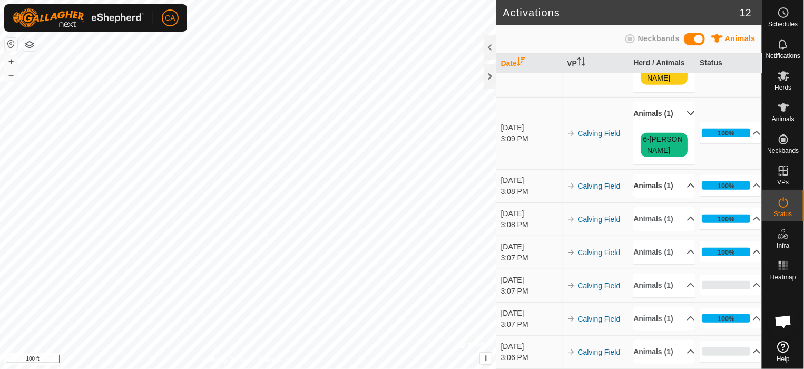
click at [684, 174] on p-accordion-header "Animals (1)" at bounding box center [663, 186] width 61 height 24
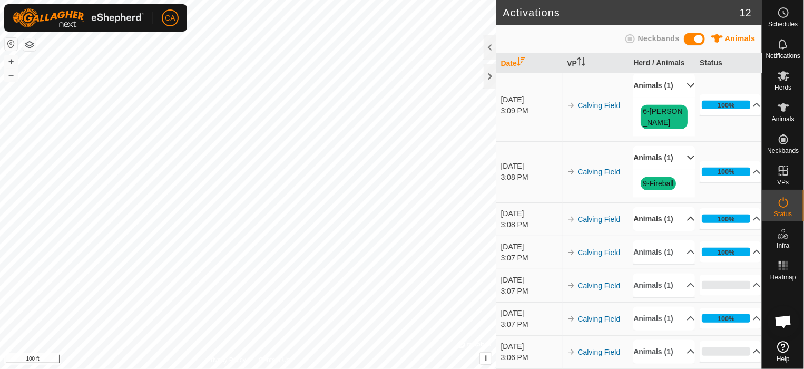
click at [678, 231] on p-accordion-header "Animals (1)" at bounding box center [663, 219] width 61 height 24
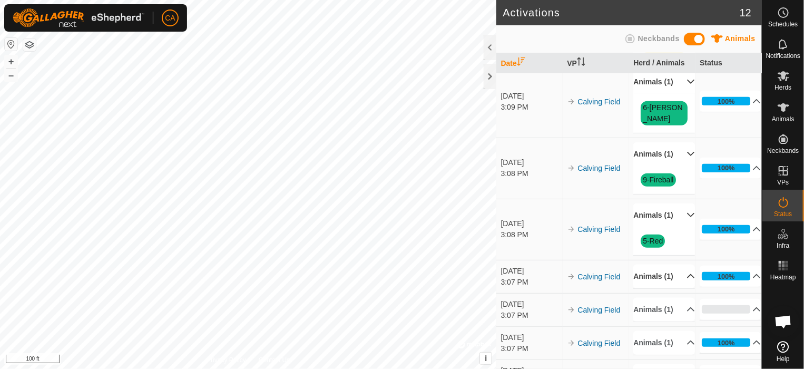
click at [680, 288] on p-accordion-header "Animals (1)" at bounding box center [663, 276] width 61 height 24
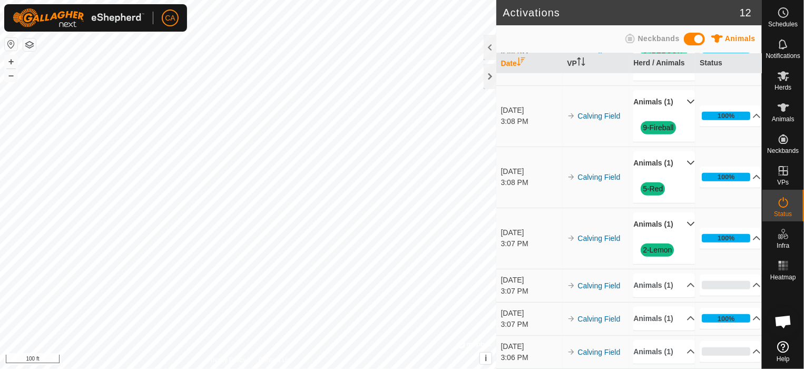
scroll to position [484, 0]
click at [674, 273] on p-accordion-header "Animals (1)" at bounding box center [663, 285] width 61 height 24
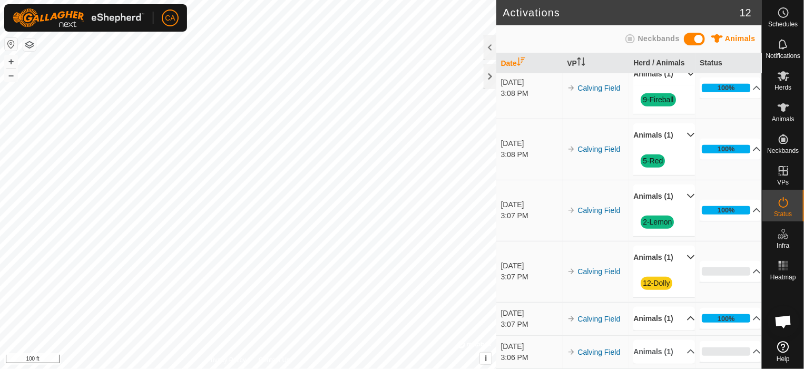
click at [678, 330] on p-accordion-header "Animals (1)" at bounding box center [663, 319] width 61 height 24
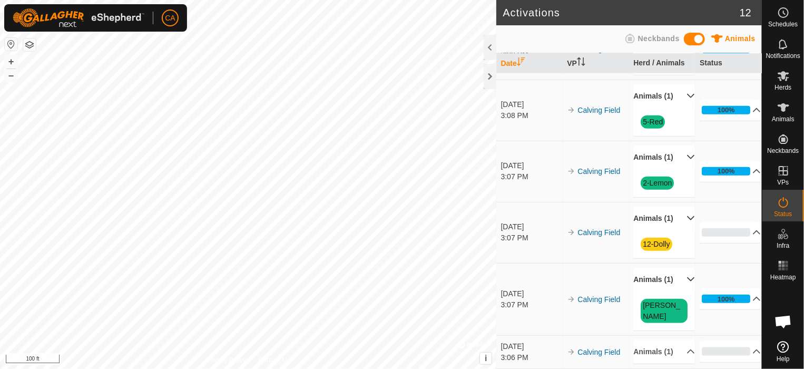
scroll to position [539, 0]
click at [678, 347] on p-accordion-header "Animals (1)" at bounding box center [663, 352] width 61 height 24
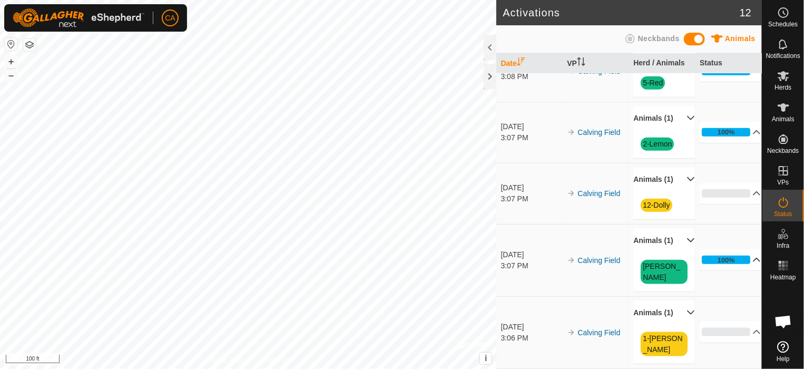
scroll to position [567, 0]
click at [744, 341] on p-accordion-header "0%" at bounding box center [729, 331] width 61 height 21
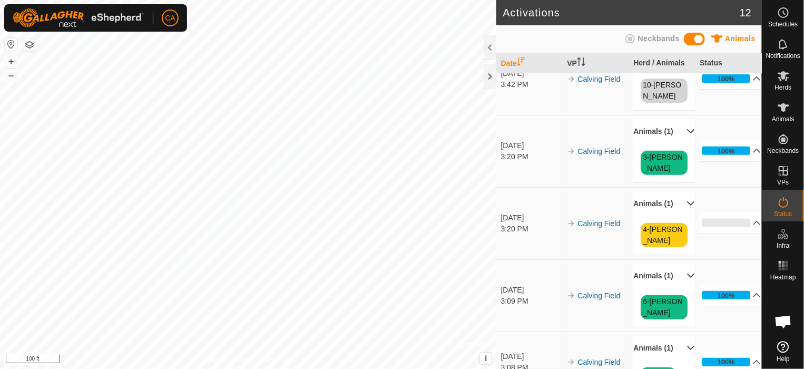
scroll to position [122, 0]
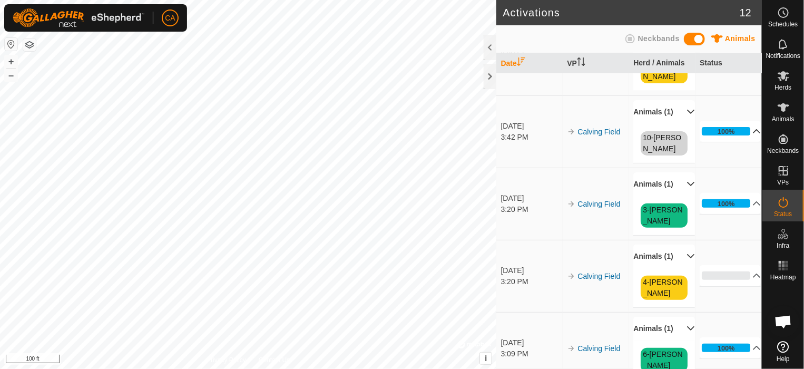
click at [744, 126] on p-accordion-header "100%" at bounding box center [729, 131] width 61 height 21
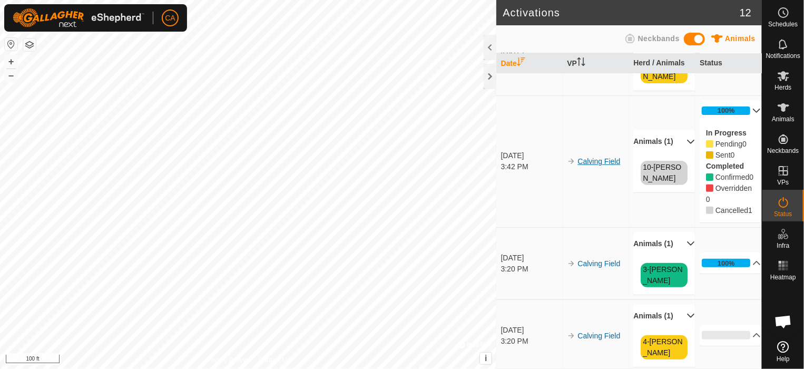
click at [596, 165] on link "Calving Field" at bounding box center [598, 161] width 43 height 8
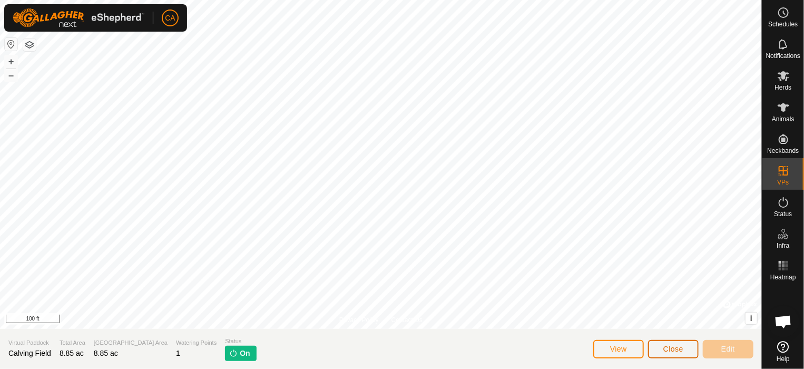
click at [680, 350] on span "Close" at bounding box center [673, 348] width 20 height 8
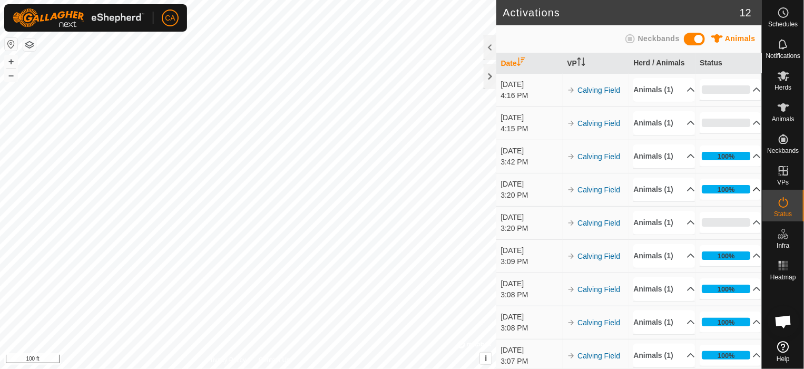
click at [745, 200] on p-accordion-header "100%" at bounding box center [729, 189] width 61 height 21
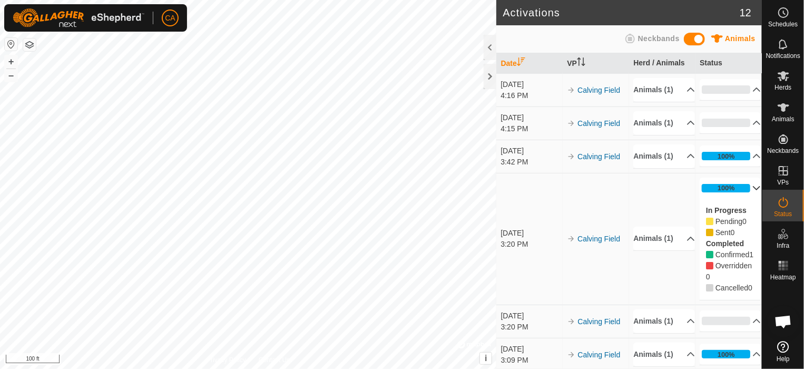
click at [745, 199] on p-accordion-header "100%" at bounding box center [729, 187] width 61 height 21
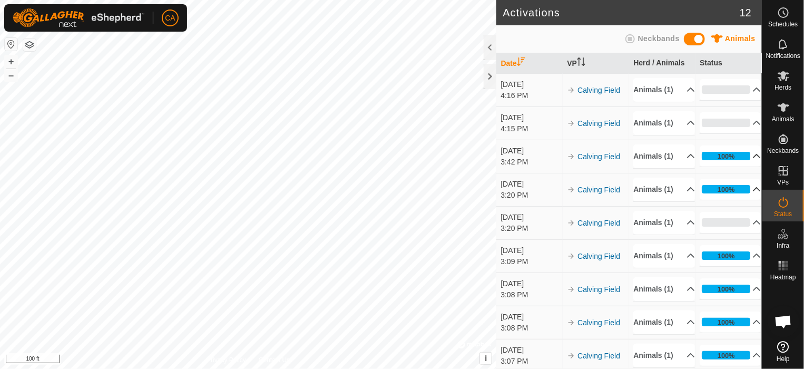
click at [746, 166] on p-accordion-header "100%" at bounding box center [729, 155] width 61 height 21
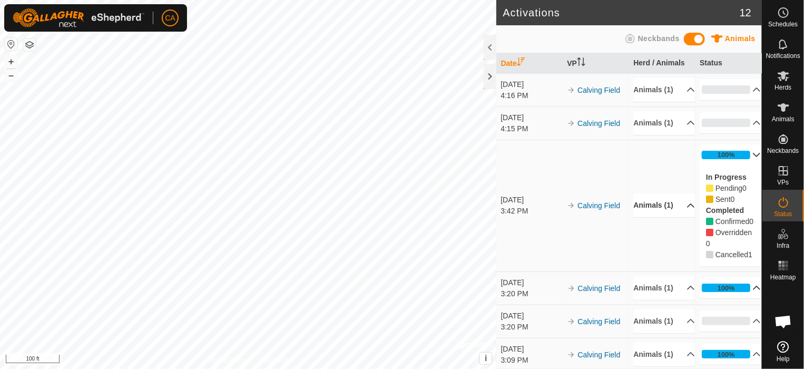
click at [661, 217] on p-accordion-header "Animals (1)" at bounding box center [663, 205] width 61 height 24
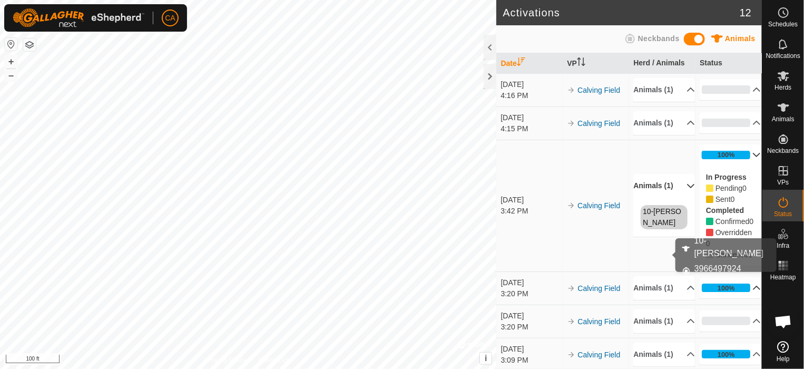
click at [658, 226] on link "10-[PERSON_NAME]" at bounding box center [662, 216] width 38 height 19
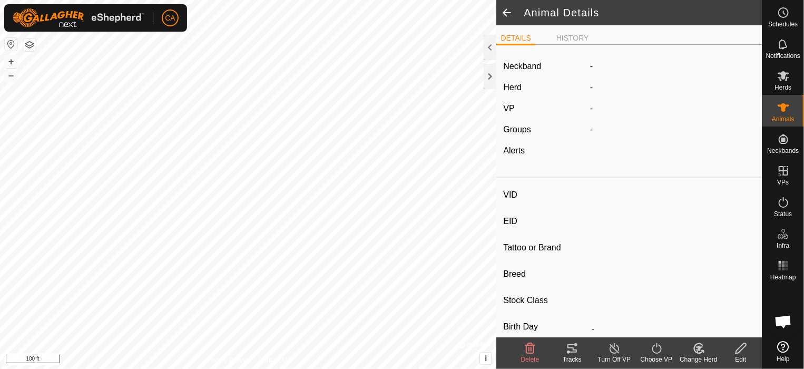
type input "10-[PERSON_NAME]"
type input "-"
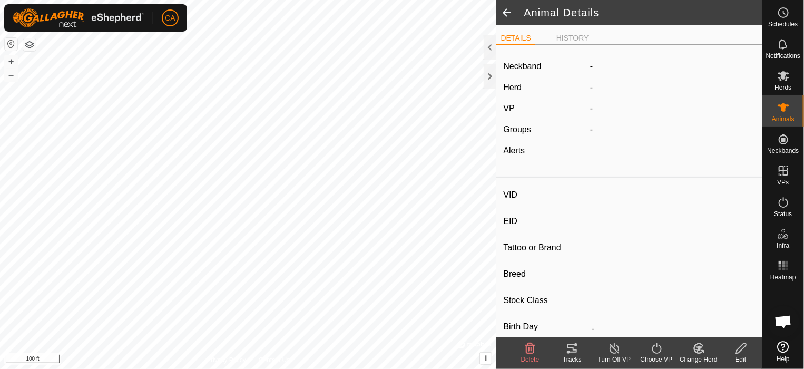
type input "0 kg"
type input "-"
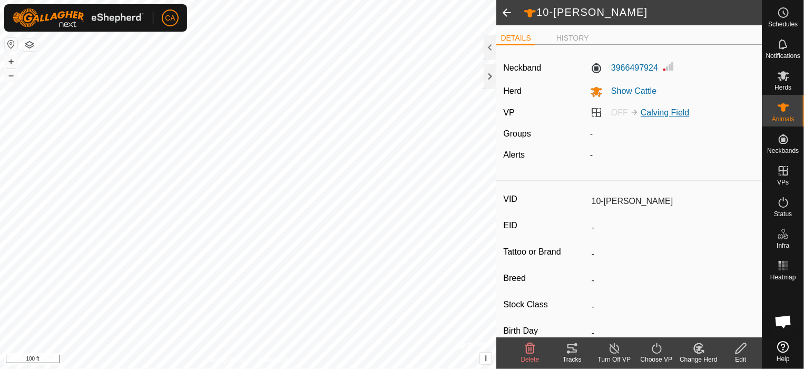
click at [661, 111] on link "Calving Field" at bounding box center [664, 112] width 48 height 9
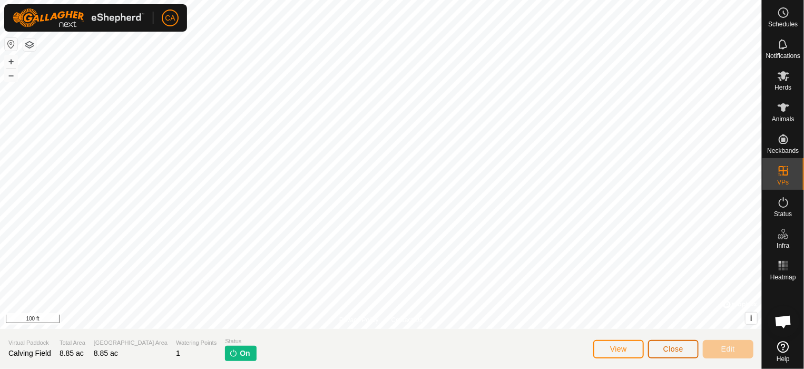
click at [678, 354] on button "Close" at bounding box center [673, 349] width 51 height 18
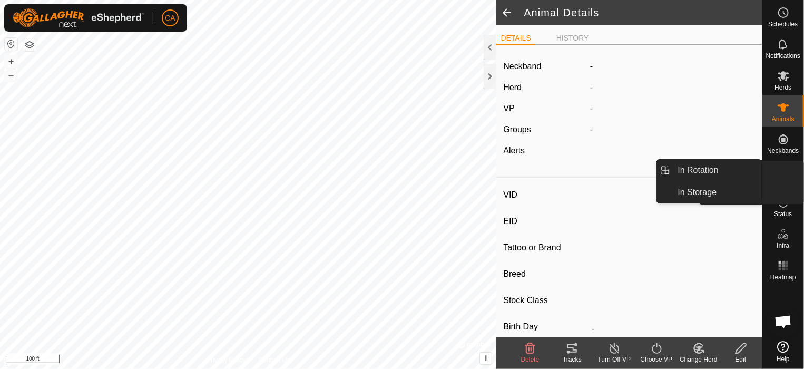
type input "10-[PERSON_NAME]"
type input "-"
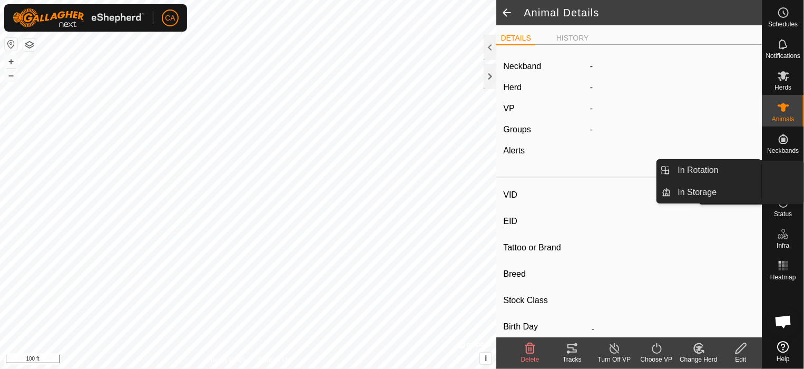
type input "0 kg"
type input "-"
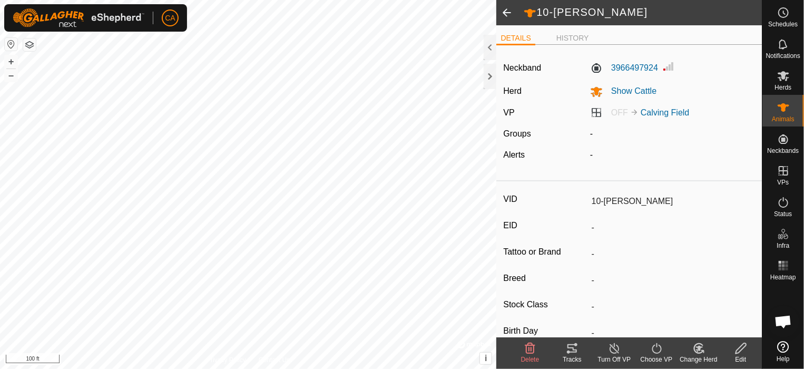
click at [507, 7] on span at bounding box center [506, 12] width 21 height 25
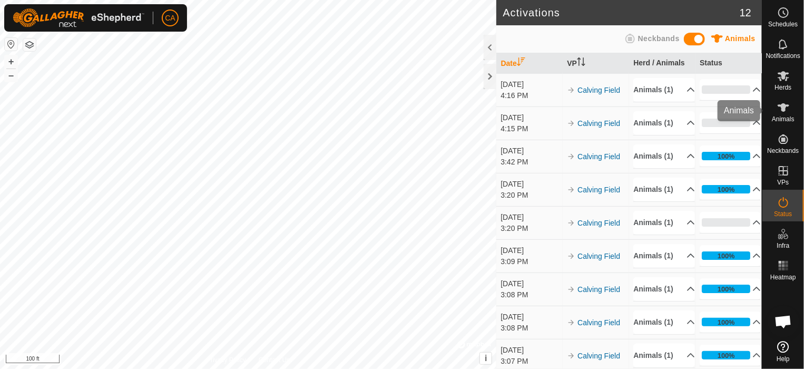
click at [777, 99] on es-animals-svg-icon at bounding box center [783, 107] width 19 height 17
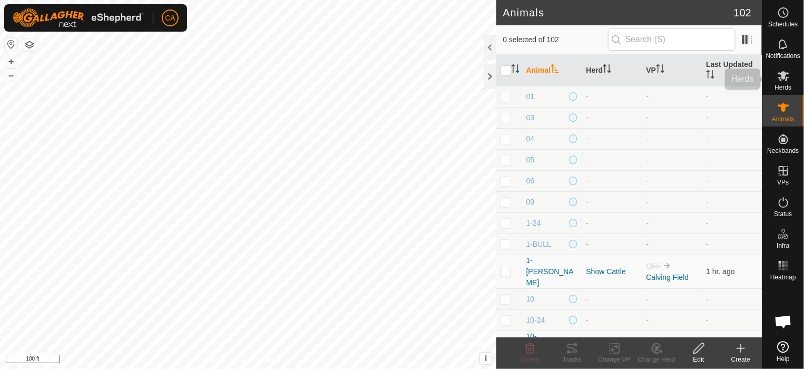
click at [784, 80] on icon at bounding box center [783, 76] width 13 height 13
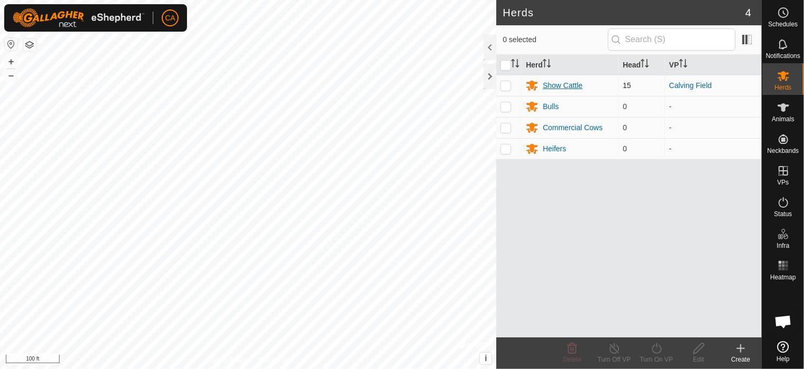
click at [562, 84] on div "Show Cattle" at bounding box center [561, 85] width 39 height 11
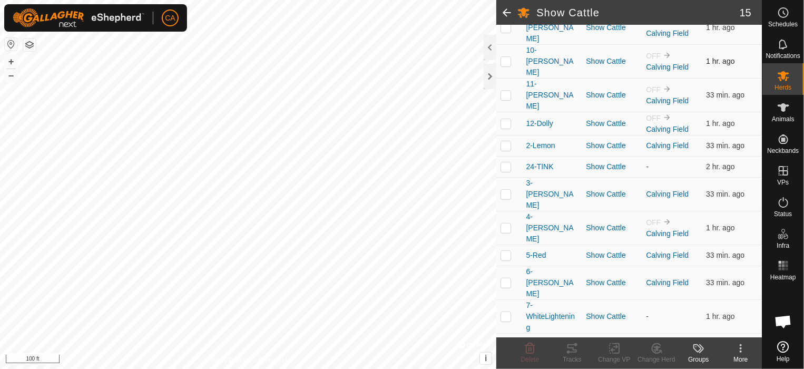
scroll to position [53, 0]
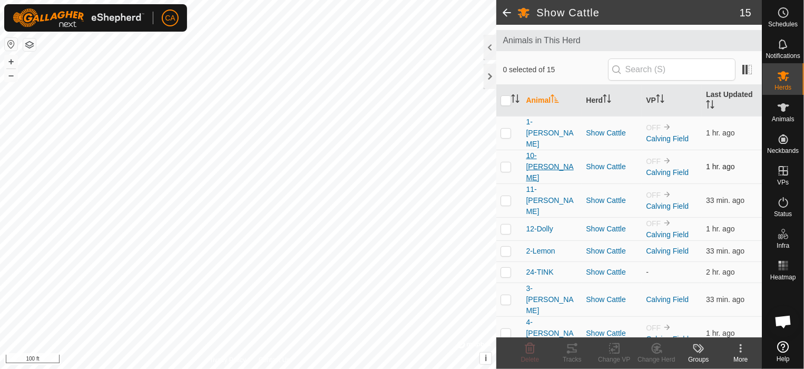
click at [552, 152] on span "10-[PERSON_NAME]" at bounding box center [552, 166] width 52 height 33
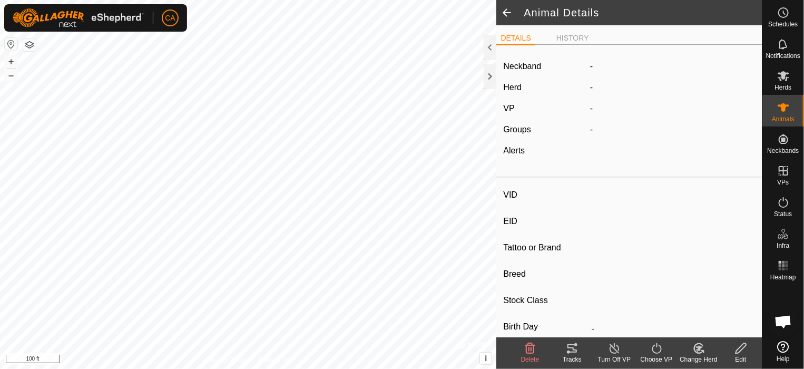
type input "10-[PERSON_NAME]"
type input "-"
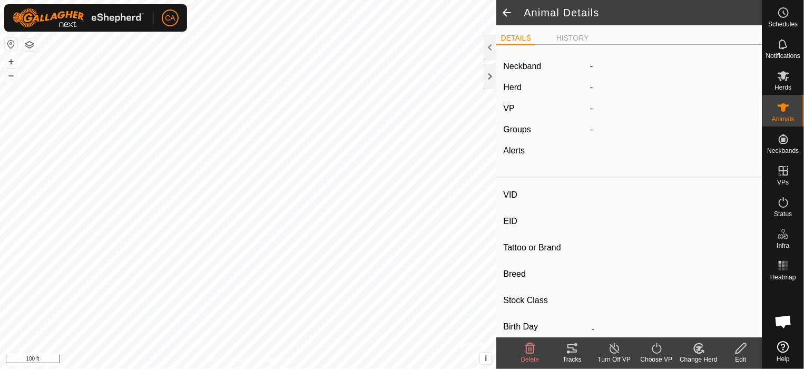
type input "0 kg"
type input "-"
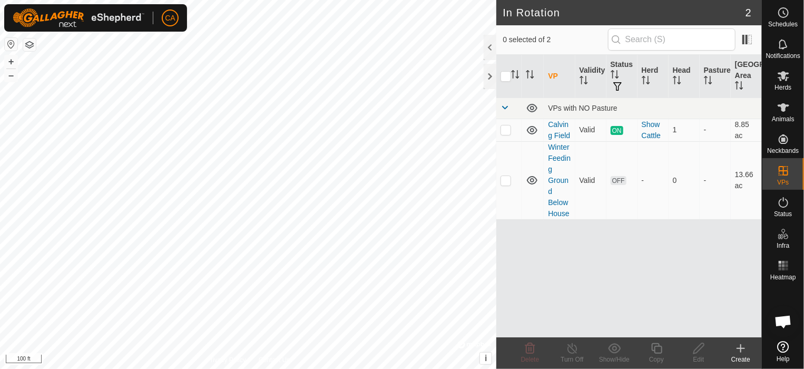
click at [30, 46] on button "button" at bounding box center [29, 44] width 13 height 13
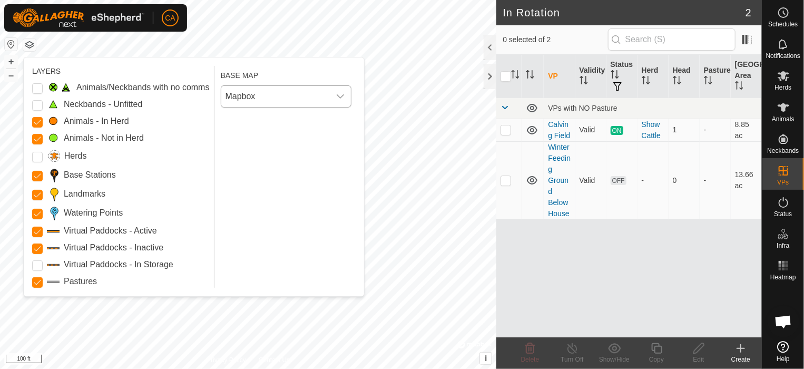
click at [253, 92] on span "Mapbox" at bounding box center [275, 96] width 108 height 21
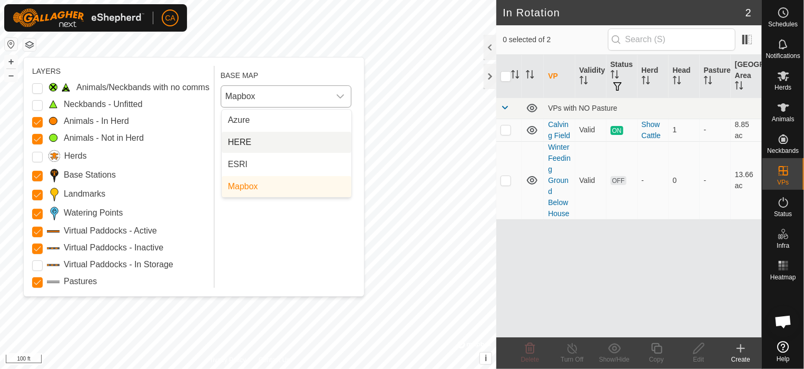
click at [257, 136] on li "HERE" at bounding box center [287, 142] width 130 height 21
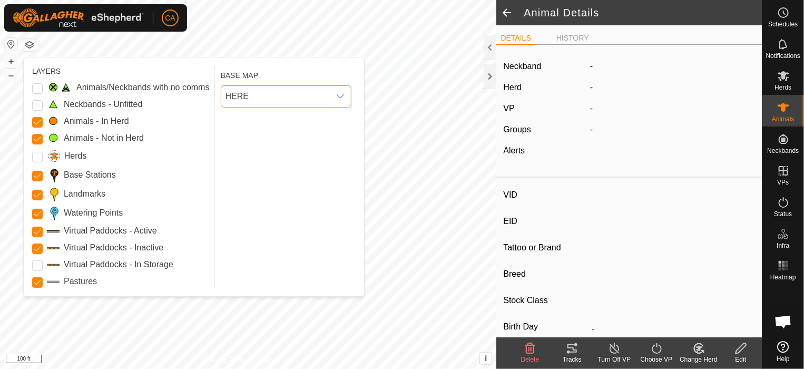
type input "10-[PERSON_NAME]"
type input "-"
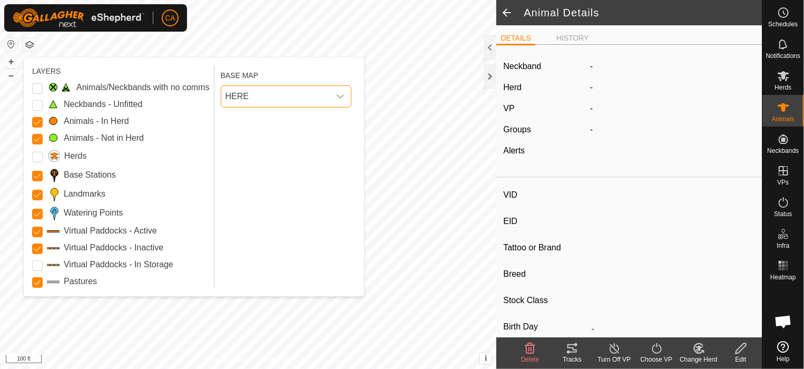
type input "0 kg"
type input "-"
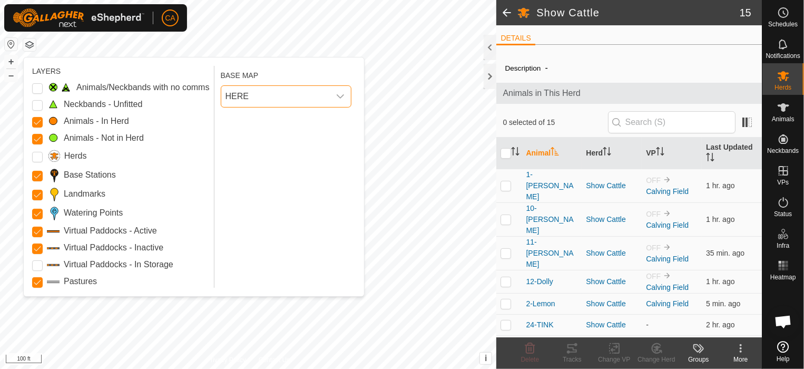
click at [289, 88] on span "HERE" at bounding box center [275, 96] width 108 height 21
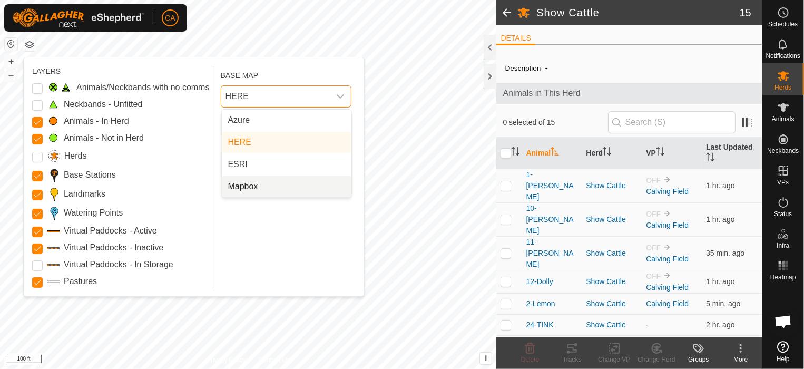
click at [261, 187] on li "Mapbox" at bounding box center [287, 186] width 130 height 21
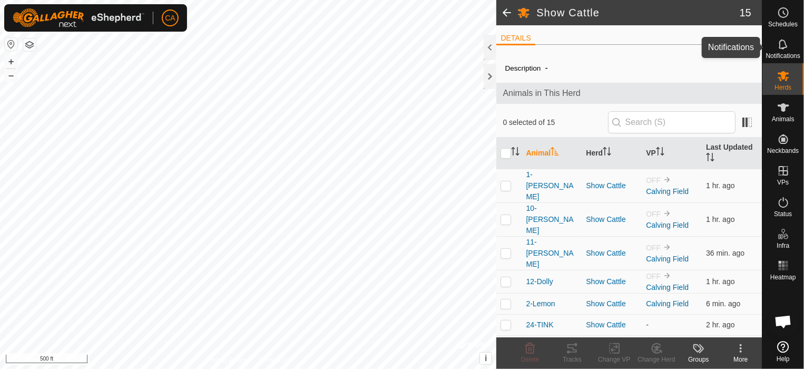
click at [793, 43] on div "Notifications" at bounding box center [783, 48] width 42 height 32
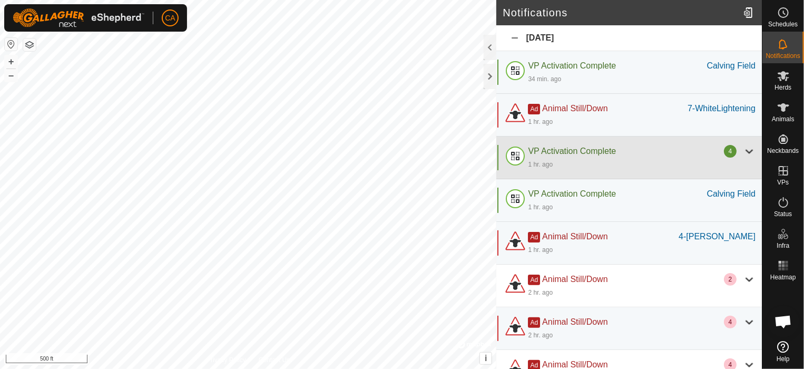
click at [750, 143] on div "VP Activation Complete 4 1 hr. ago" at bounding box center [628, 157] width 265 height 43
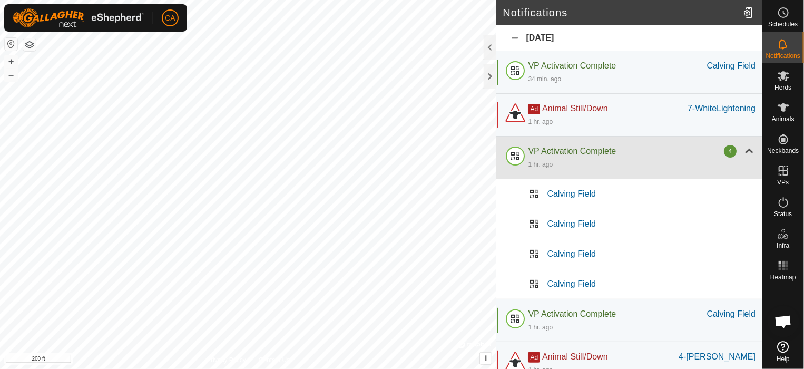
click at [743, 151] on div at bounding box center [749, 151] width 13 height 13
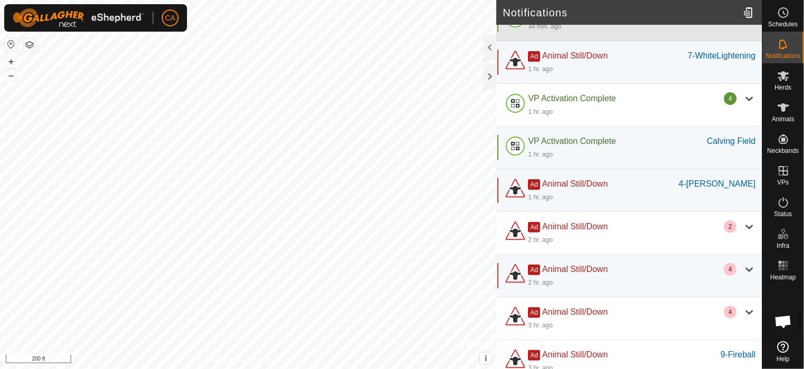
scroll to position [65, 0]
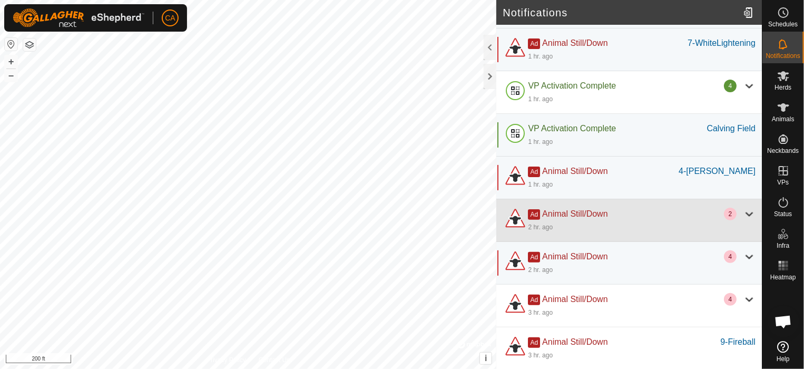
click at [747, 212] on div at bounding box center [749, 214] width 13 height 13
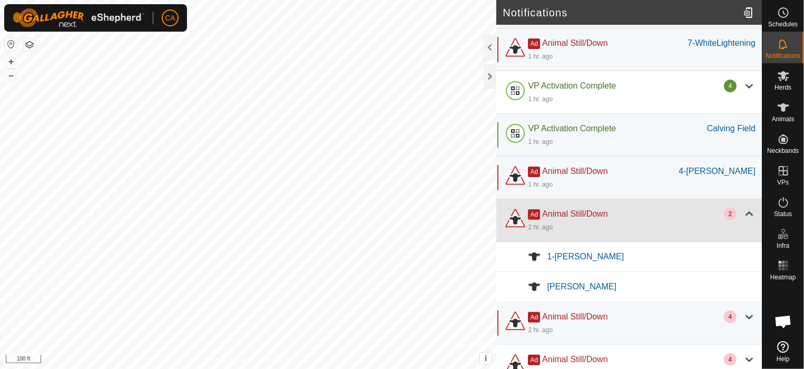
click at [747, 212] on div at bounding box center [749, 214] width 13 height 13
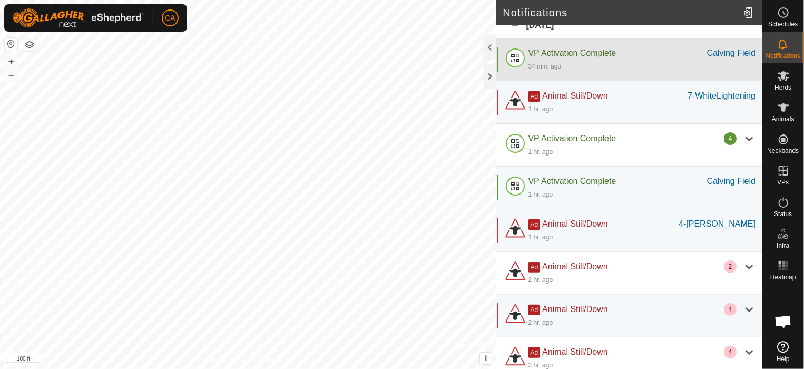
scroll to position [0, 0]
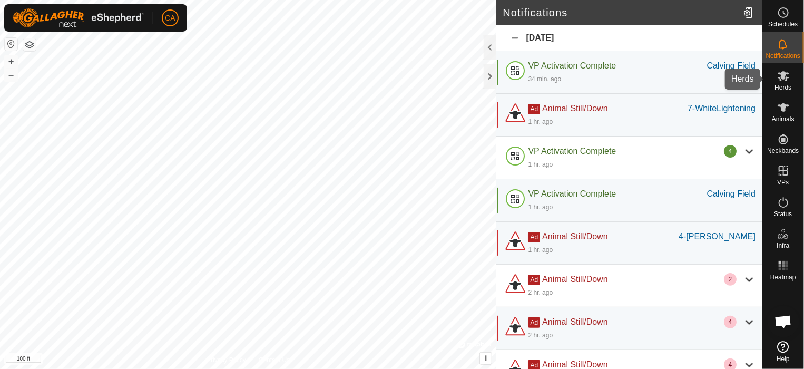
click at [796, 76] on div "Herds" at bounding box center [783, 79] width 42 height 32
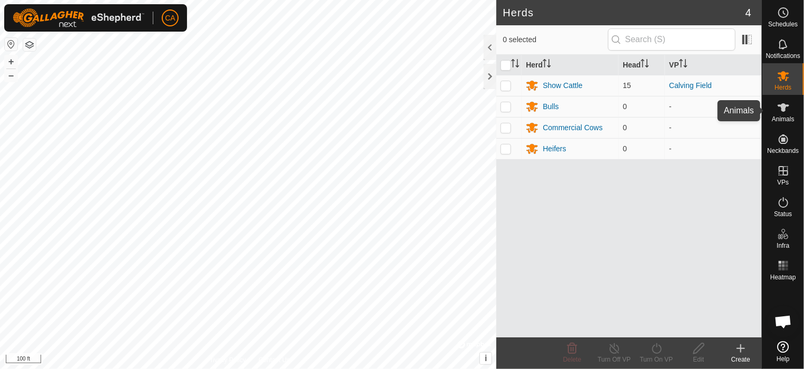
click at [786, 118] on span "Animals" at bounding box center [783, 119] width 23 height 6
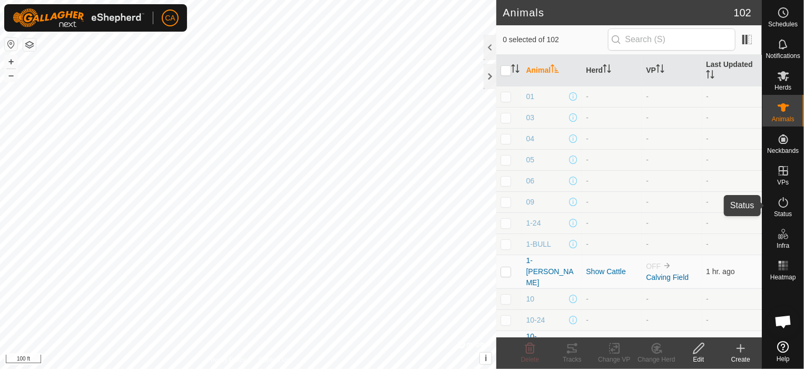
click at [788, 208] on icon at bounding box center [783, 202] width 13 height 13
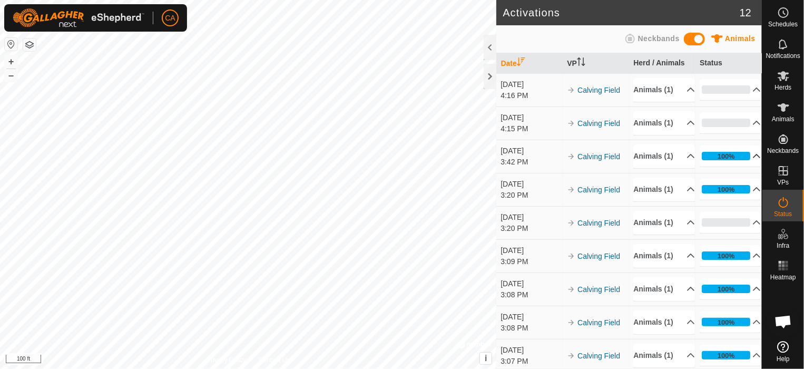
click at [744, 166] on p-accordion-header "100%" at bounding box center [729, 155] width 61 height 21
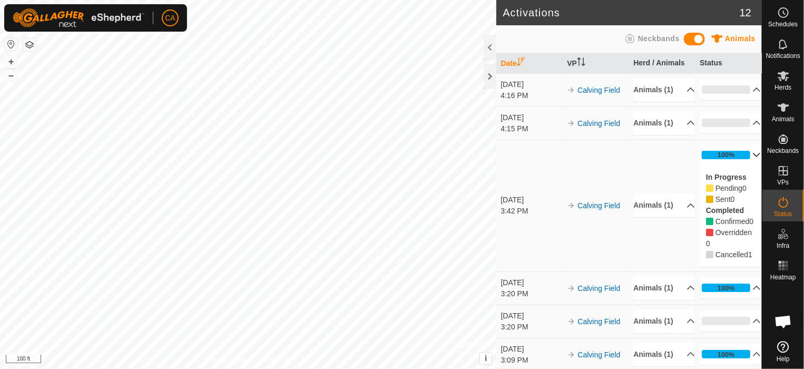
click at [788, 347] on icon at bounding box center [783, 347] width 12 height 12
click at [745, 165] on p-accordion-header "100%" at bounding box center [729, 154] width 61 height 21
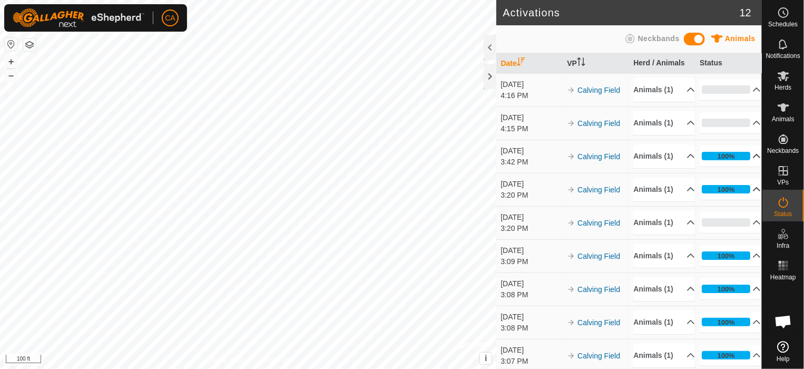
click at [743, 200] on p-accordion-header "100%" at bounding box center [729, 189] width 61 height 21
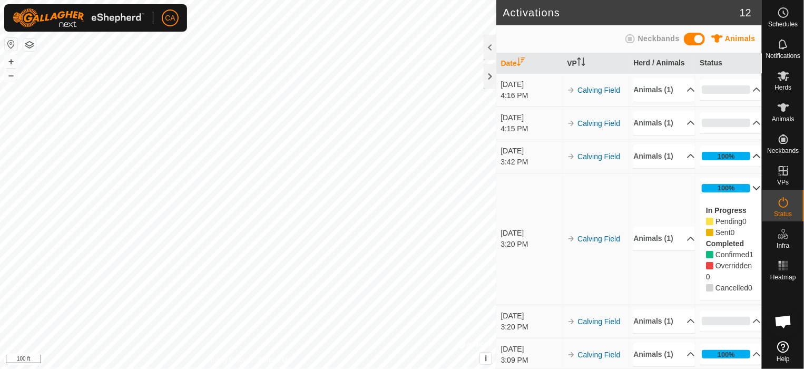
click at [743, 199] on p-accordion-header "100%" at bounding box center [729, 187] width 61 height 21
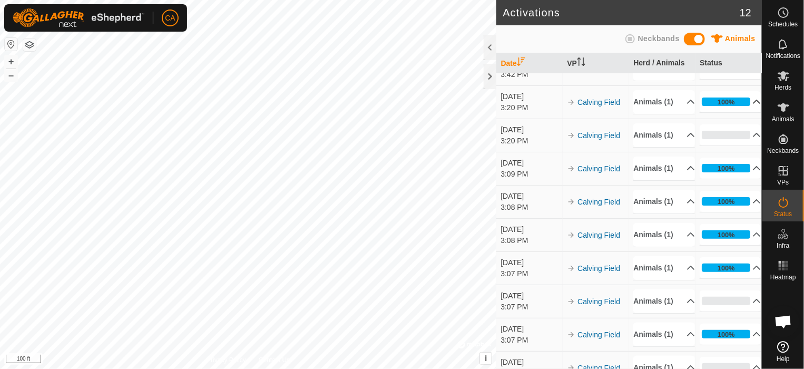
scroll to position [105, 0]
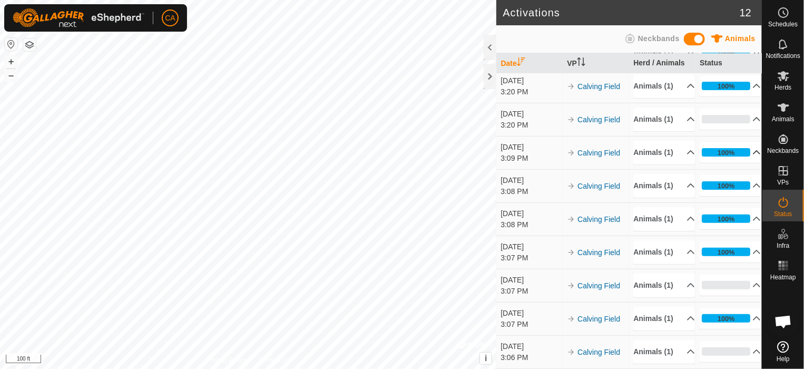
click at [740, 163] on p-accordion-header "100%" at bounding box center [729, 152] width 61 height 21
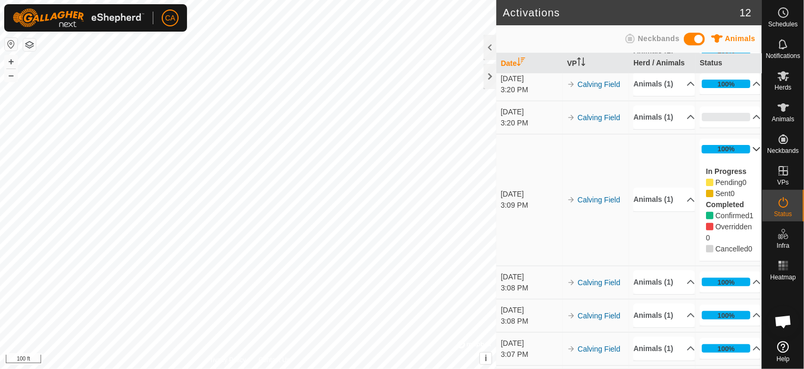
click at [740, 160] on p-accordion-header "100%" at bounding box center [729, 149] width 61 height 21
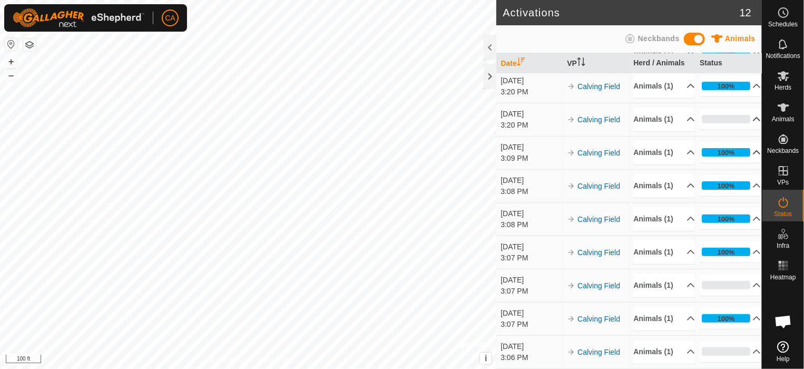
click at [746, 130] on p-accordion-header "0%" at bounding box center [729, 118] width 61 height 21
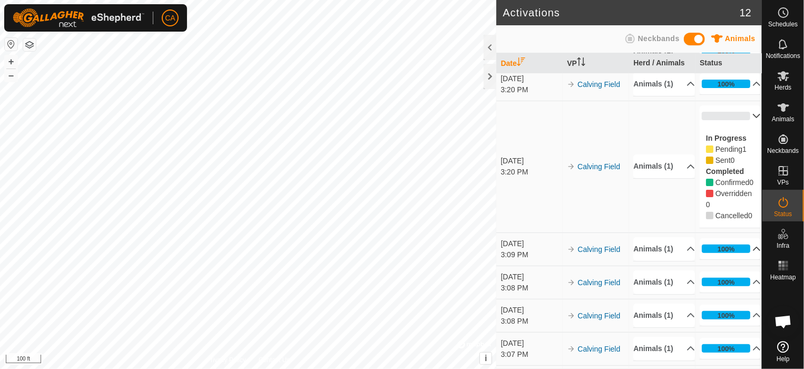
click at [746, 126] on p-accordion-header "0%" at bounding box center [729, 115] width 61 height 21
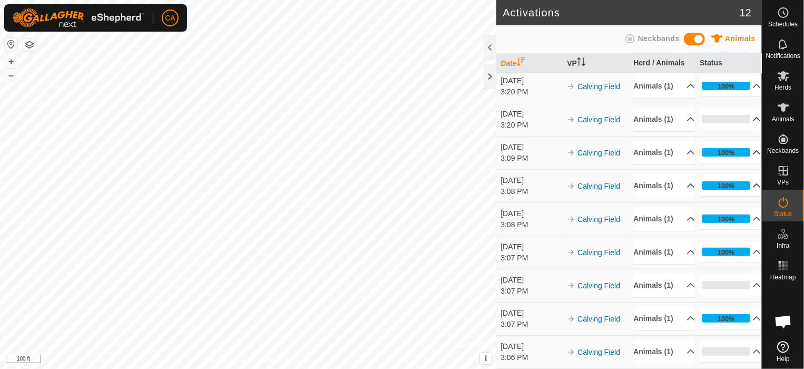
click at [742, 196] on p-accordion-header "100%" at bounding box center [729, 185] width 61 height 21
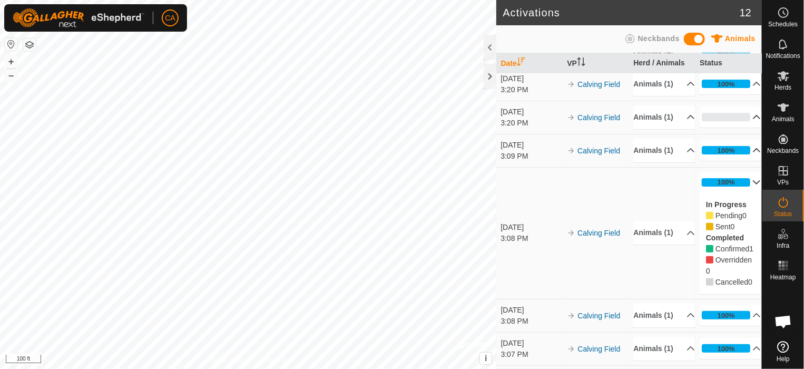
click at [742, 193] on p-accordion-header "100%" at bounding box center [729, 182] width 61 height 21
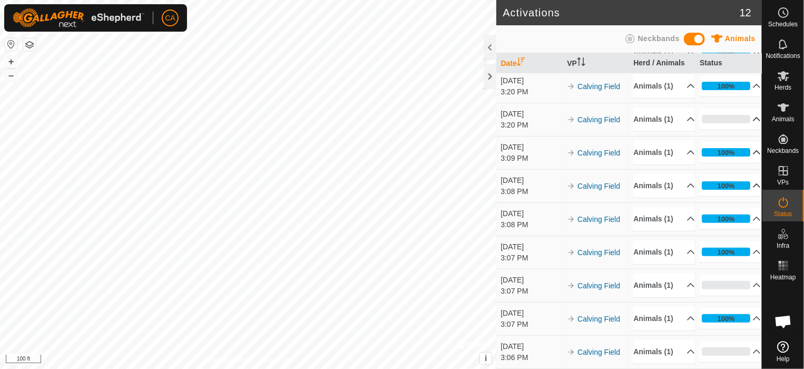
scroll to position [158, 0]
click at [742, 229] on p-accordion-header "100%" at bounding box center [729, 218] width 61 height 21
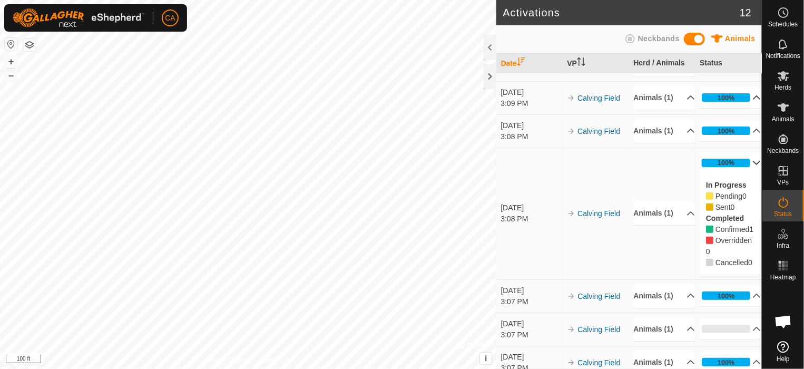
click at [742, 173] on p-accordion-header "100%" at bounding box center [729, 162] width 61 height 21
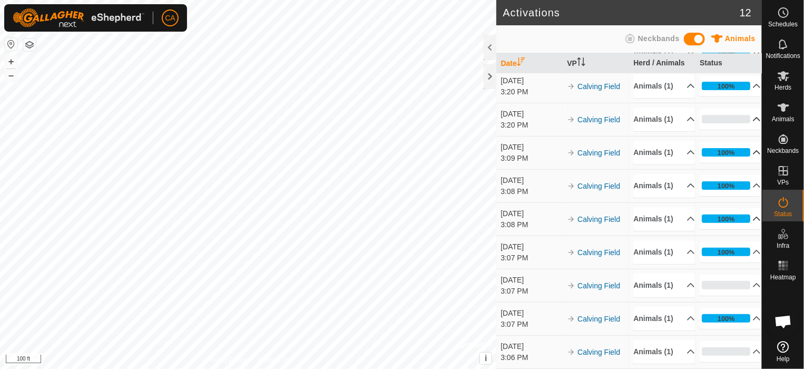
scroll to position [211, 0]
click at [742, 241] on p-accordion-header "100%" at bounding box center [729, 251] width 61 height 21
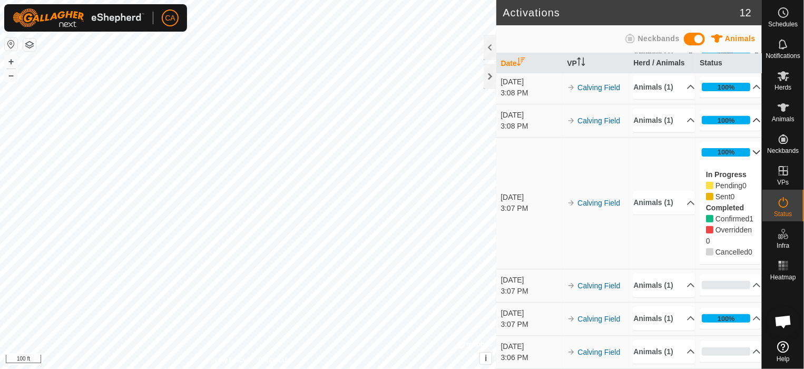
click at [742, 163] on p-accordion-header "100%" at bounding box center [729, 152] width 61 height 21
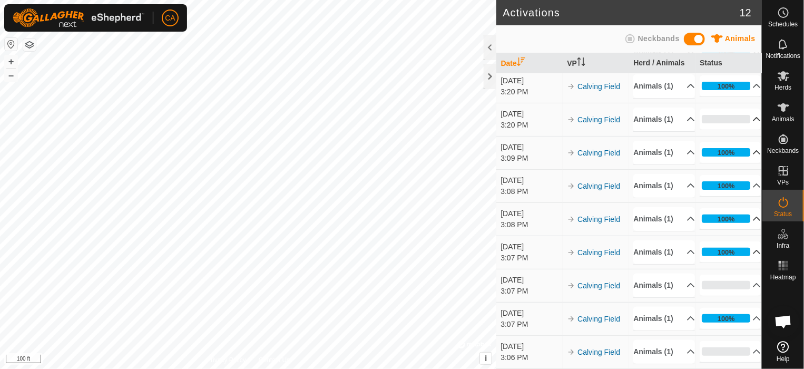
scroll to position [232, 0]
click at [745, 274] on p-accordion-header "0%" at bounding box center [729, 284] width 61 height 21
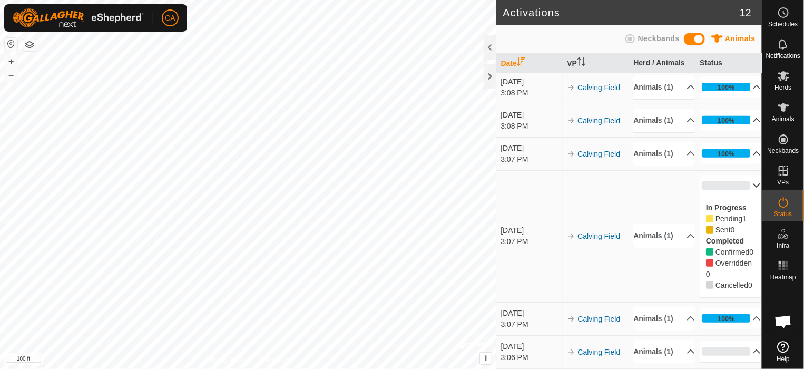
click at [742, 196] on p-accordion-header "0%" at bounding box center [729, 185] width 61 height 21
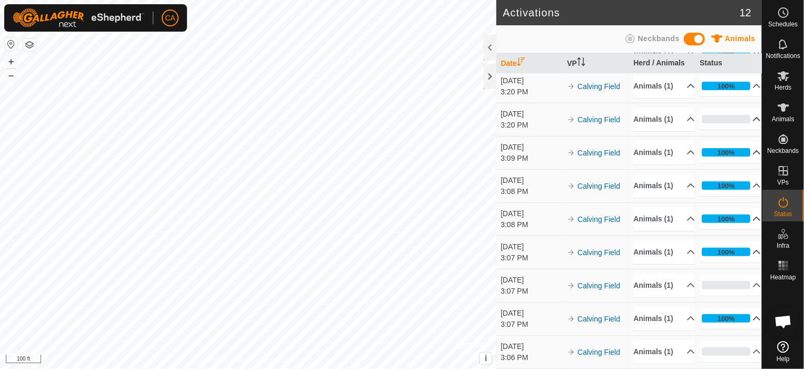
click at [742, 308] on p-accordion-header "100%" at bounding box center [729, 318] width 61 height 21
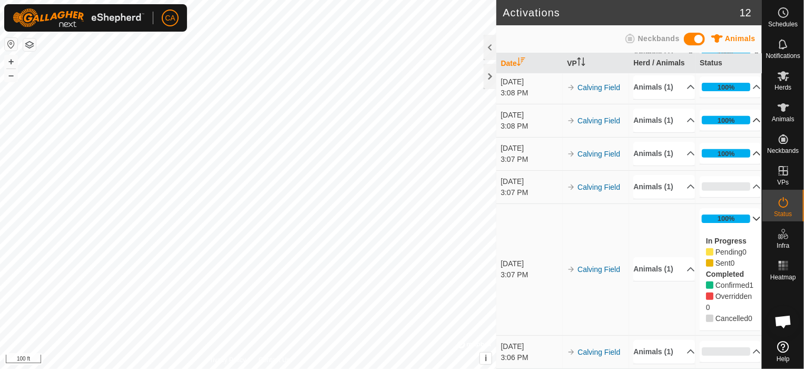
scroll to position [338, 0]
click at [746, 208] on p-accordion-header "100%" at bounding box center [729, 218] width 61 height 21
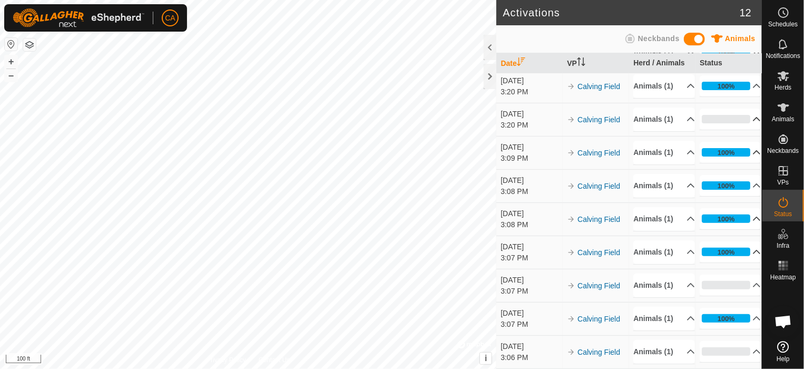
scroll to position [232, 0]
click at [746, 347] on p-accordion-header "0%" at bounding box center [729, 351] width 61 height 21
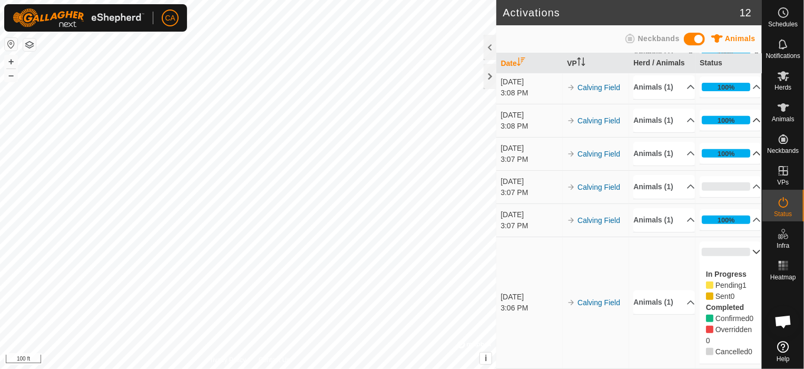
scroll to position [342, 0]
click at [746, 241] on p-accordion-header "0%" at bounding box center [729, 251] width 61 height 21
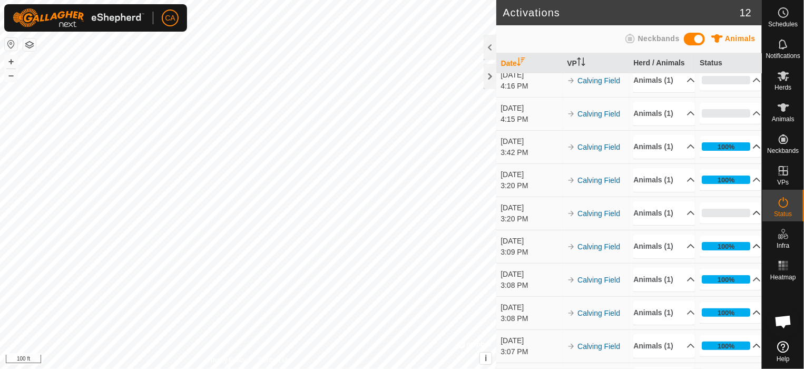
scroll to position [0, 0]
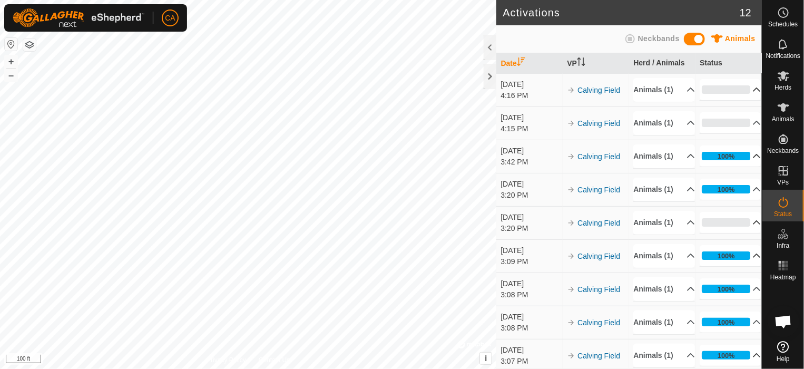
click at [748, 98] on p-accordion-header "0%" at bounding box center [729, 89] width 61 height 21
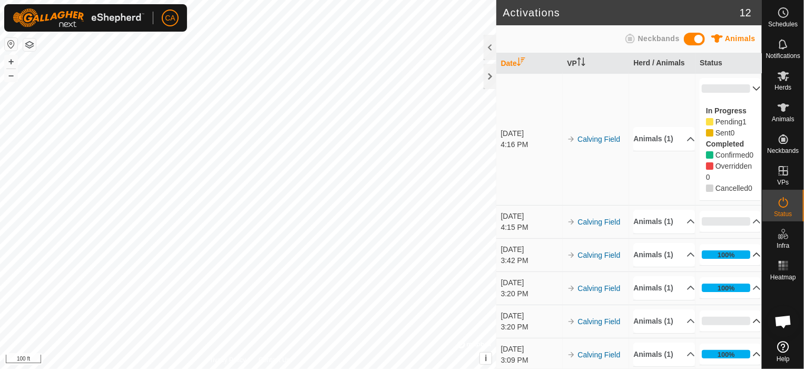
click at [748, 99] on div "In Progress Pending 1 Sent 0 Completed Confirmed 0 Overridden 0 Cancelled 0" at bounding box center [729, 149] width 61 height 101
click at [739, 87] on p-accordion-header "0%" at bounding box center [729, 88] width 61 height 21
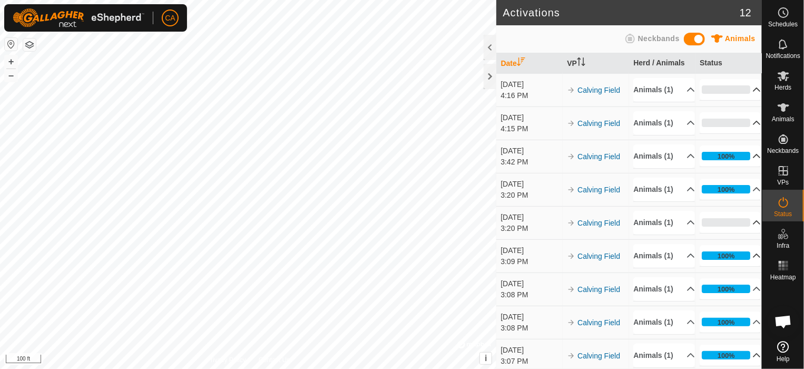
click at [747, 133] on p-accordion-header "0%" at bounding box center [729, 122] width 61 height 21
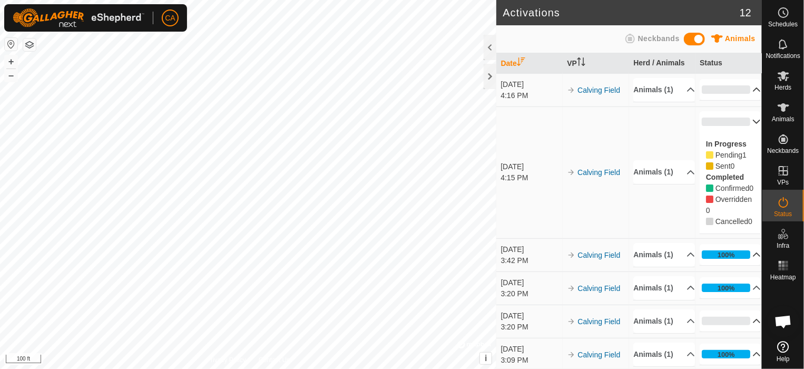
click at [747, 132] on p-accordion-header "0%" at bounding box center [729, 121] width 61 height 21
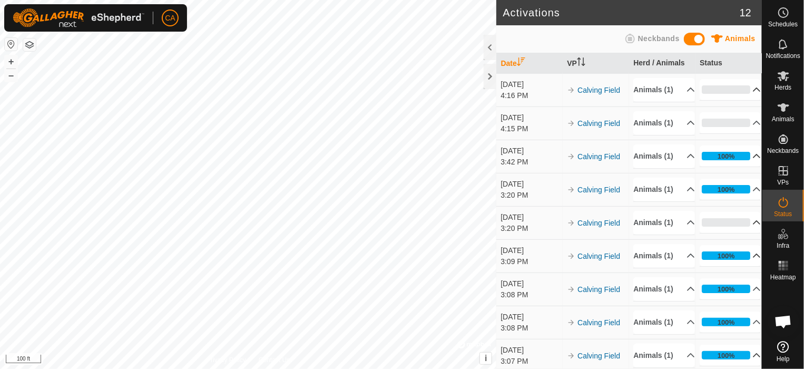
click at [746, 166] on p-accordion-header "100%" at bounding box center [729, 155] width 61 height 21
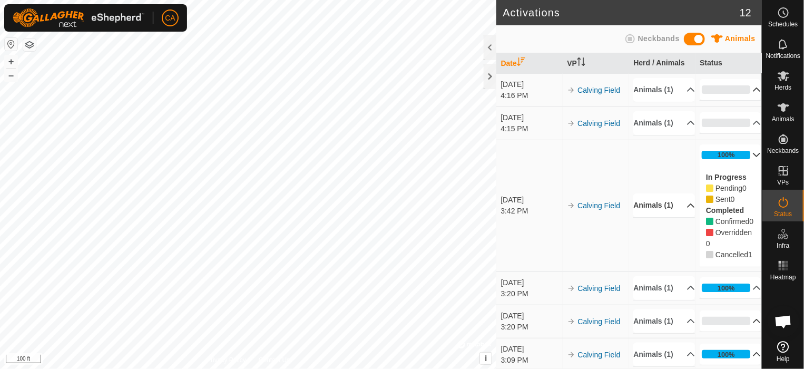
click at [676, 217] on p-accordion-header "Animals (1)" at bounding box center [663, 205] width 61 height 24
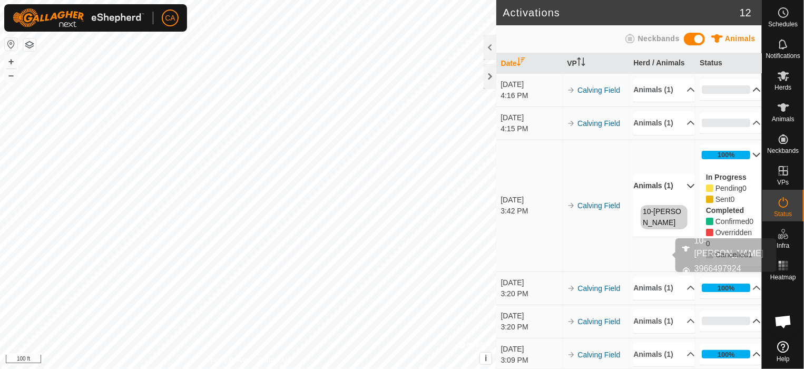
click at [650, 226] on link "10-[PERSON_NAME]" at bounding box center [662, 216] width 38 height 19
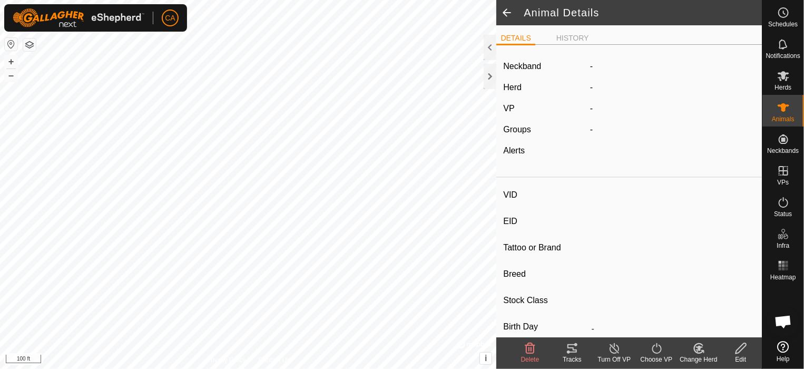
type input "10-[PERSON_NAME]"
type input "-"
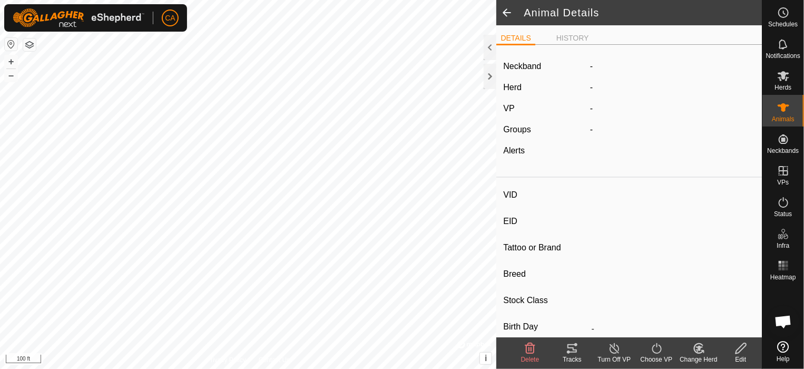
type input "0 kg"
type input "-"
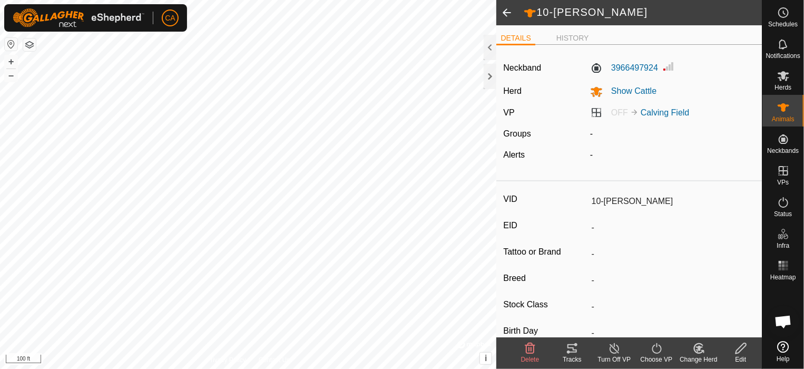
click at [614, 351] on icon at bounding box center [614, 348] width 13 height 13
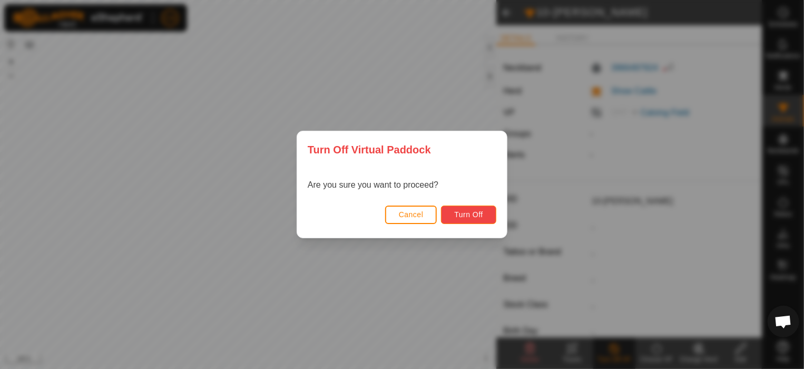
click at [468, 219] on button "Turn Off" at bounding box center [468, 214] width 55 height 18
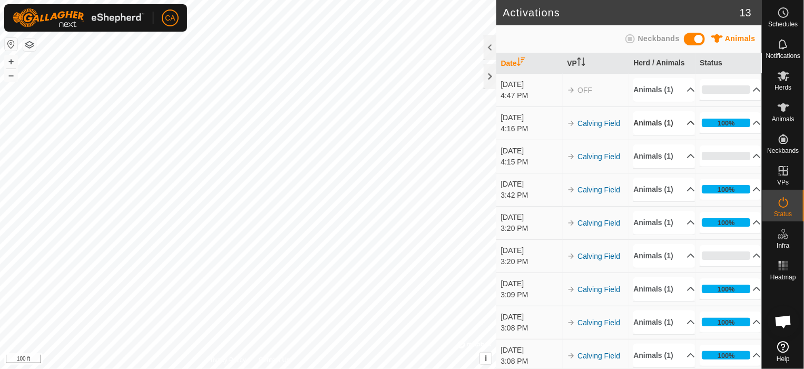
click at [679, 135] on p-accordion-header "Animals (1)" at bounding box center [663, 123] width 61 height 24
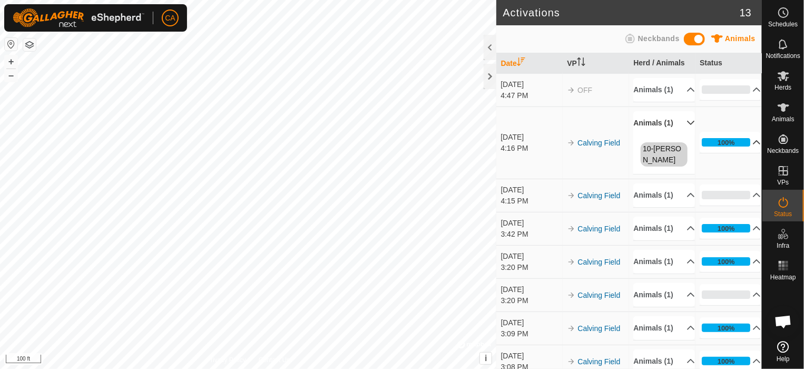
click at [746, 153] on p-accordion-header "100%" at bounding box center [729, 142] width 61 height 21
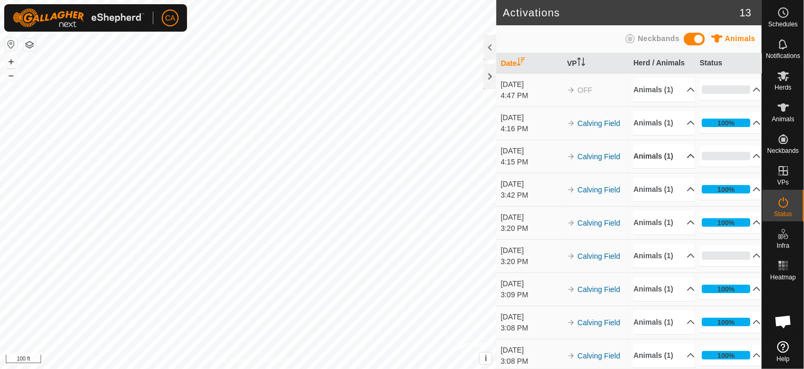
click at [676, 168] on p-accordion-header "Animals (1)" at bounding box center [663, 156] width 61 height 24
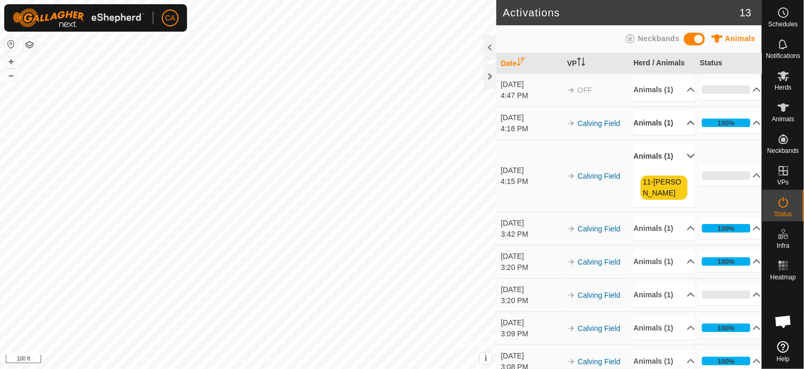
click at [674, 135] on p-accordion-header "Animals (1)" at bounding box center [663, 123] width 61 height 24
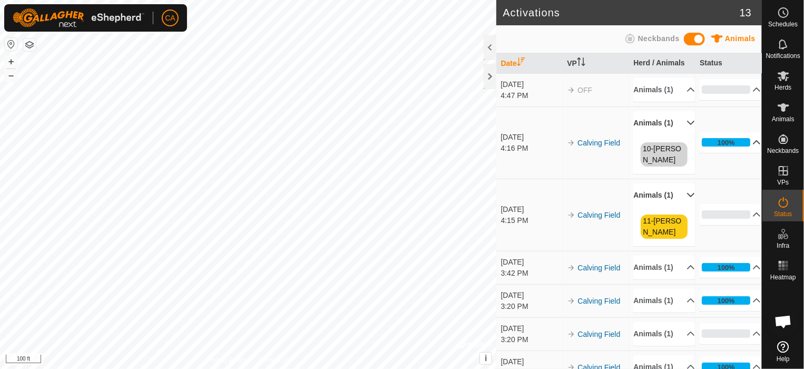
click at [744, 152] on p-accordion-header "100%" at bounding box center [729, 142] width 61 height 21
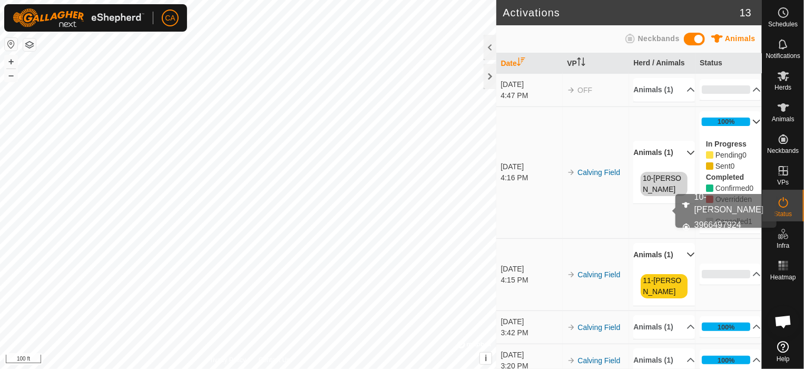
click at [656, 193] on link "10-[PERSON_NAME]" at bounding box center [662, 183] width 38 height 19
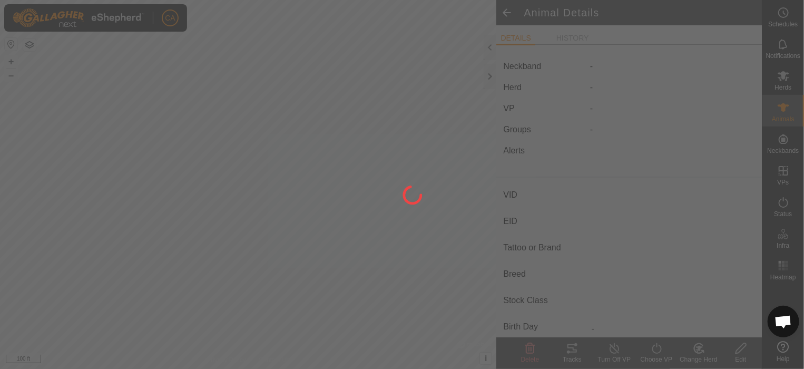
type input "10-[PERSON_NAME]"
type input "-"
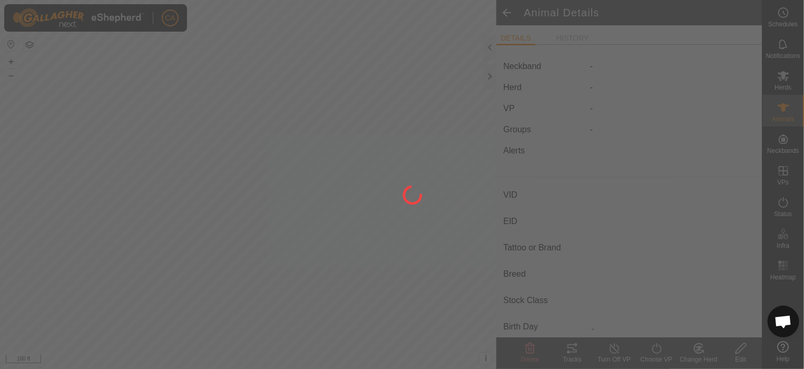
type input "0 kg"
type input "-"
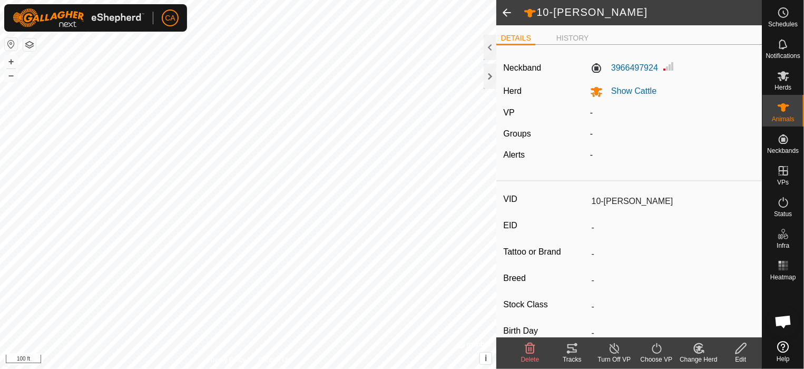
click at [657, 349] on icon at bounding box center [656, 348] width 13 height 13
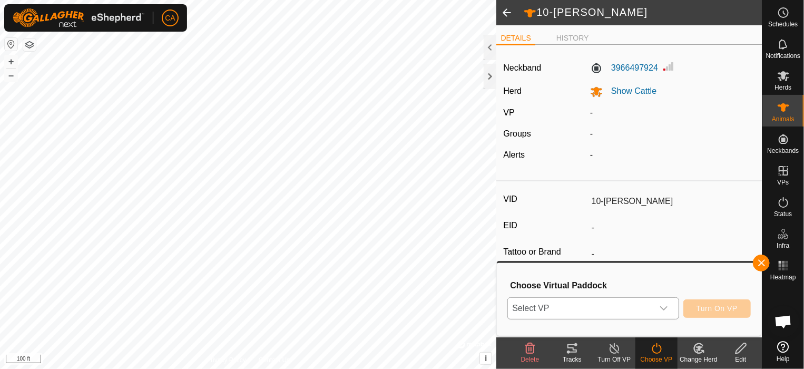
click at [665, 308] on icon "dropdown trigger" at bounding box center [663, 308] width 7 height 4
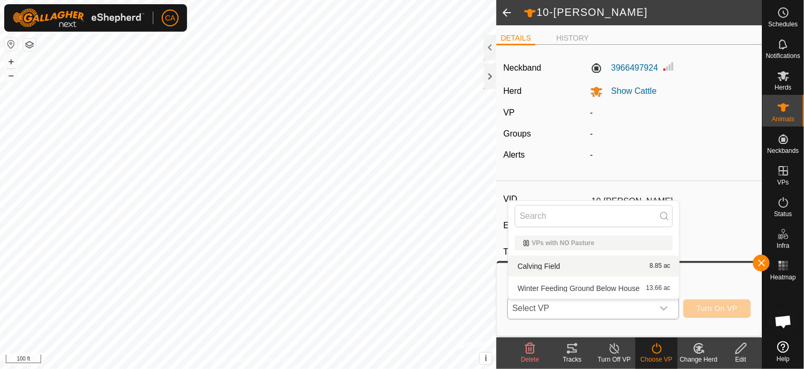
click at [562, 266] on li "Calving Field 8.85 ac" at bounding box center [593, 265] width 171 height 21
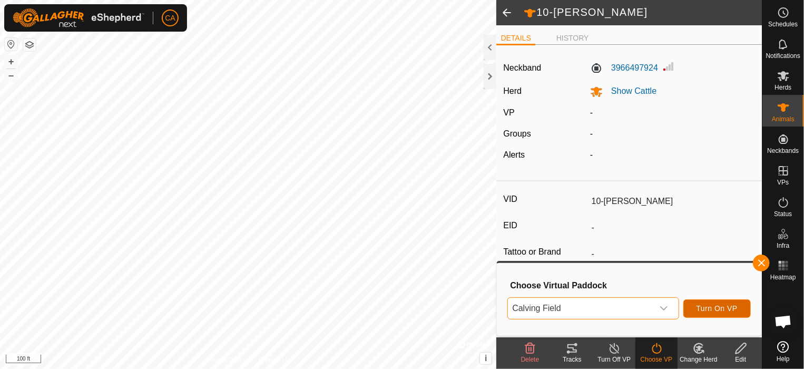
click at [724, 309] on span "Turn On VP" at bounding box center [716, 308] width 41 height 8
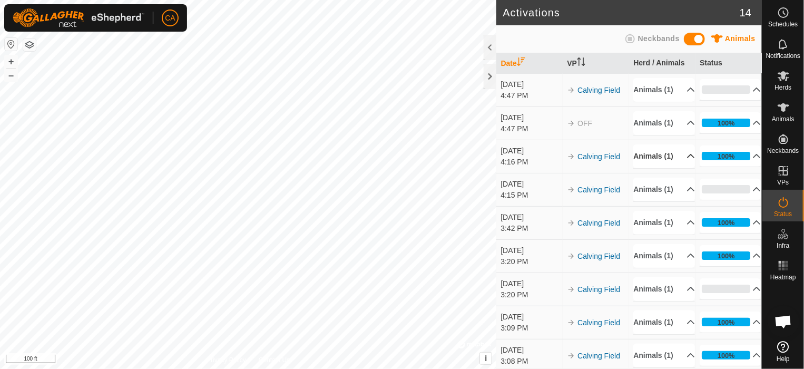
click at [677, 168] on p-accordion-header "Animals (1)" at bounding box center [663, 156] width 61 height 24
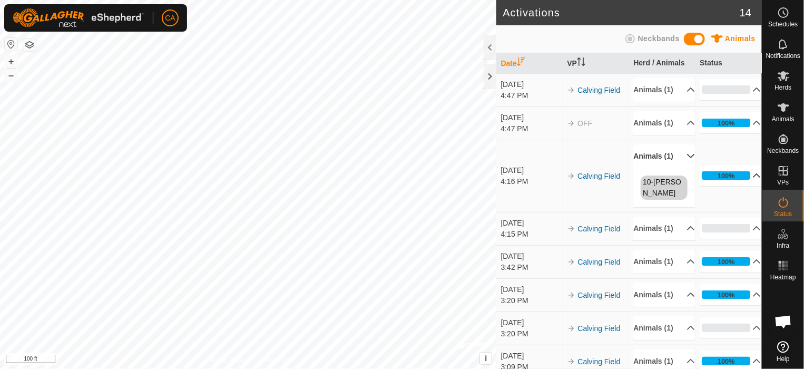
click at [725, 186] on p-accordion-header "100%" at bounding box center [729, 175] width 61 height 21
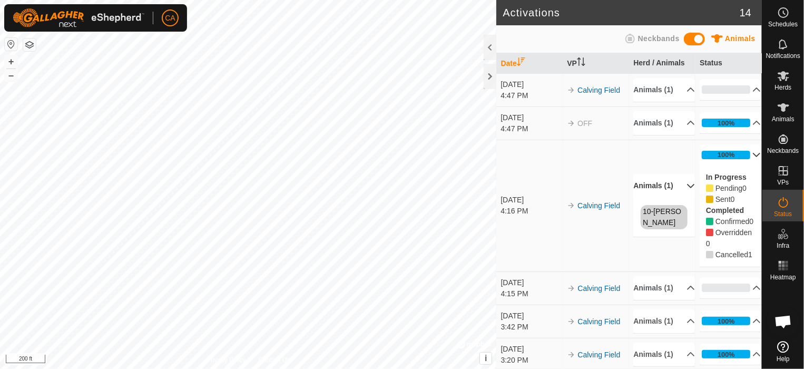
click at [744, 165] on p-accordion-header "100%" at bounding box center [729, 154] width 61 height 21
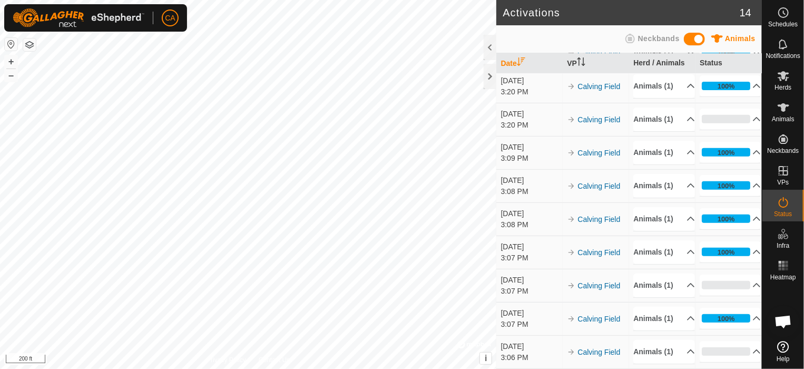
scroll to position [191, 0]
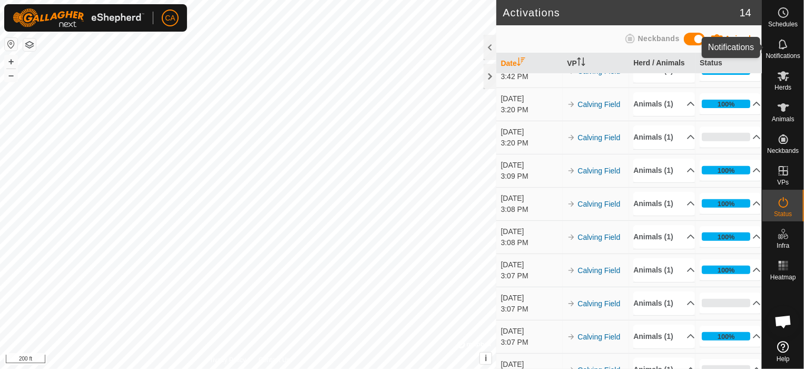
click at [782, 41] on icon at bounding box center [783, 44] width 13 height 13
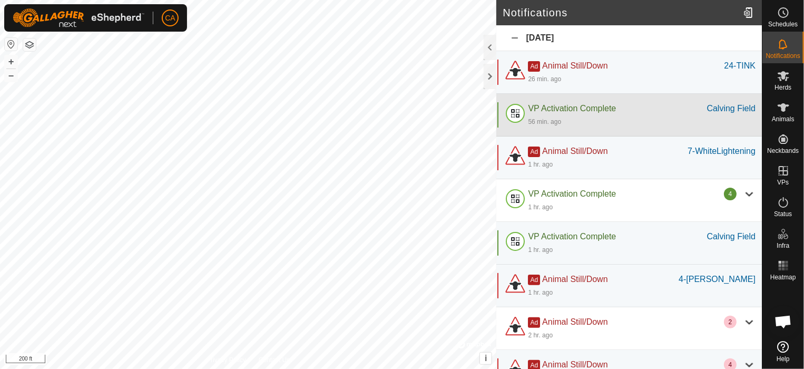
click at [563, 107] on span "VP Activation Complete" at bounding box center [572, 108] width 88 height 9
click at [727, 111] on div "Calving Field" at bounding box center [731, 108] width 48 height 13
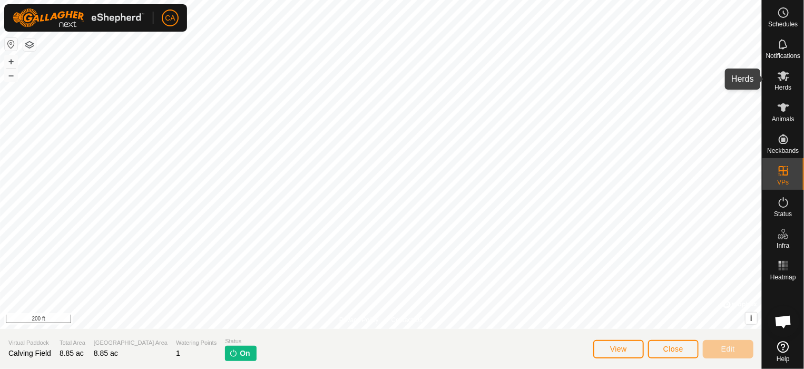
click at [796, 82] on div "Herds" at bounding box center [783, 79] width 42 height 32
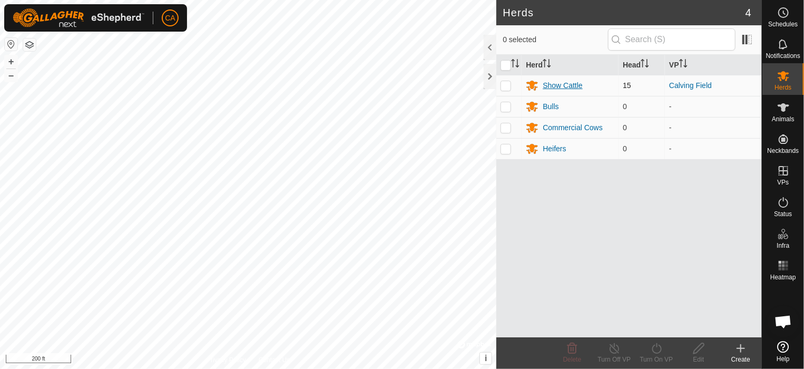
click at [558, 87] on div "Show Cattle" at bounding box center [561, 85] width 39 height 11
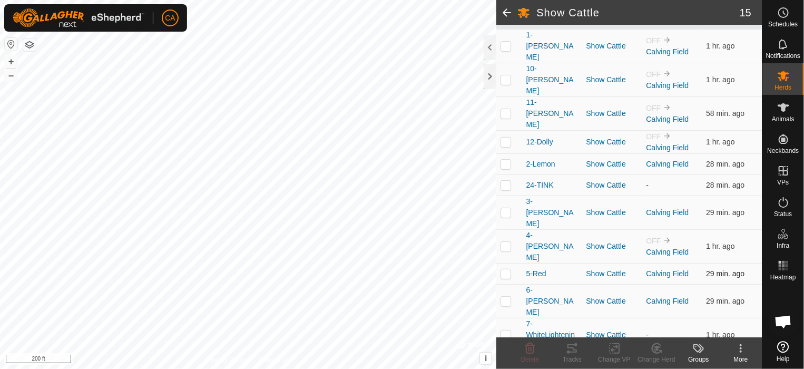
scroll to position [158, 0]
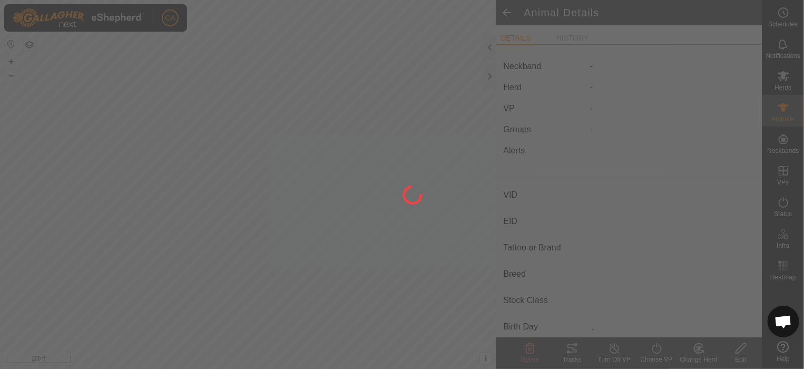
type input "24-TINK"
type input "-"
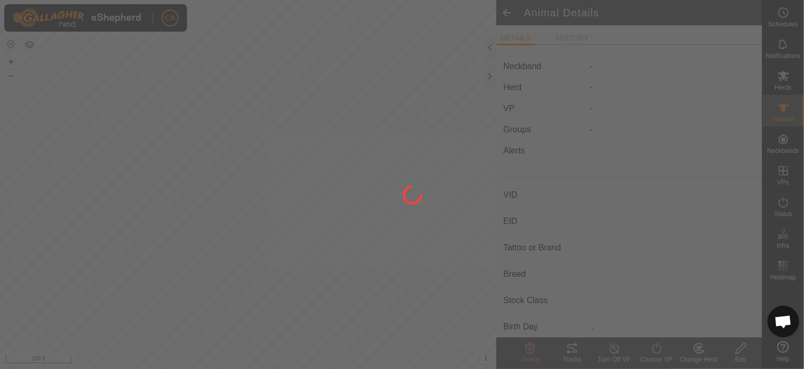
type input "0 kg"
type input "-"
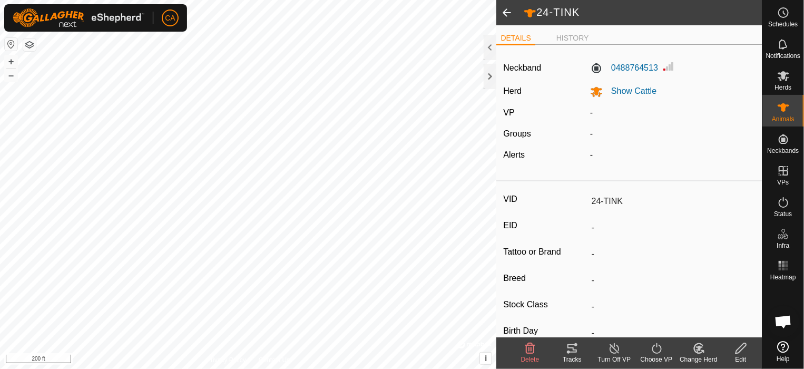
click at [654, 350] on icon at bounding box center [656, 348] width 13 height 13
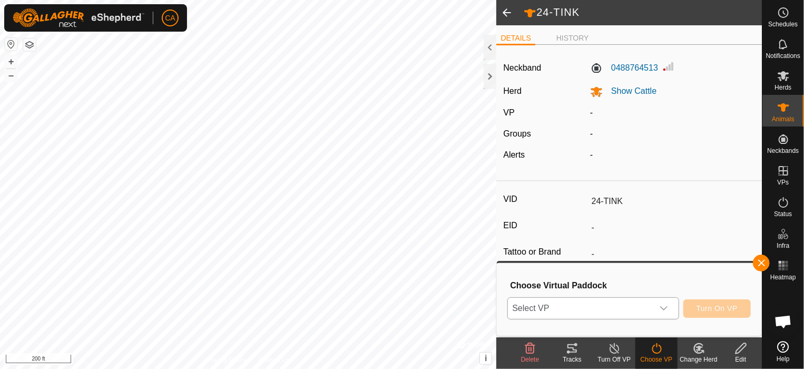
click at [661, 308] on icon "dropdown trigger" at bounding box center [663, 308] width 8 height 8
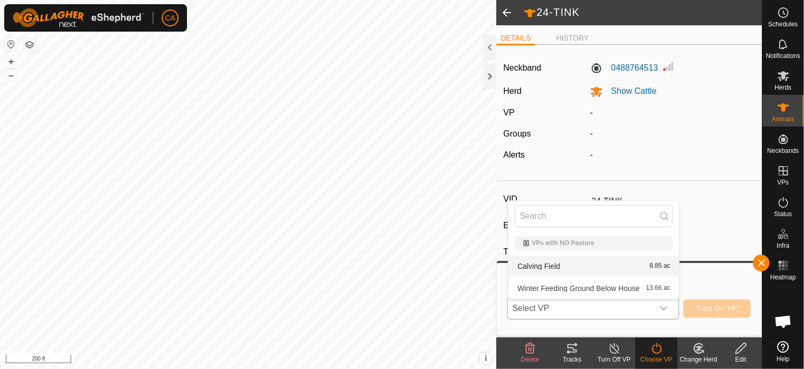
click at [552, 265] on li "Calving Field 8.85 ac" at bounding box center [593, 265] width 171 height 21
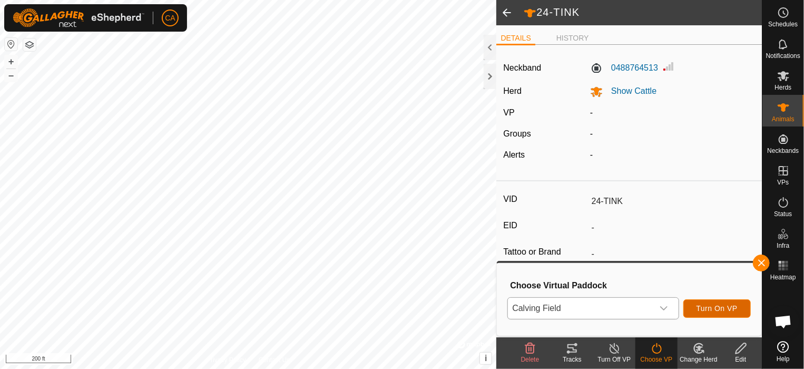
click at [744, 312] on button "Turn On VP" at bounding box center [716, 308] width 67 height 18
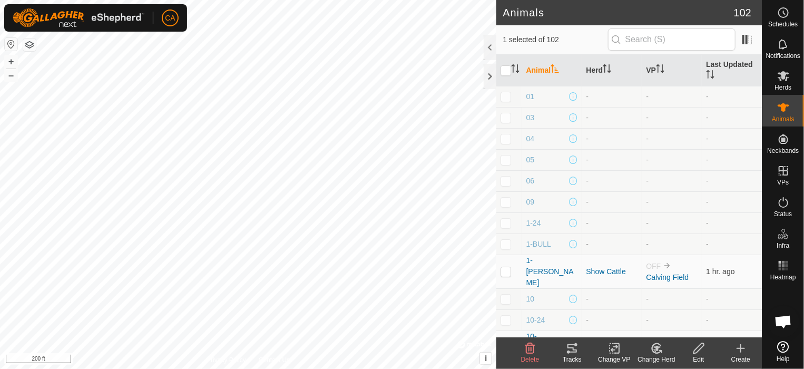
checkbox input "false"
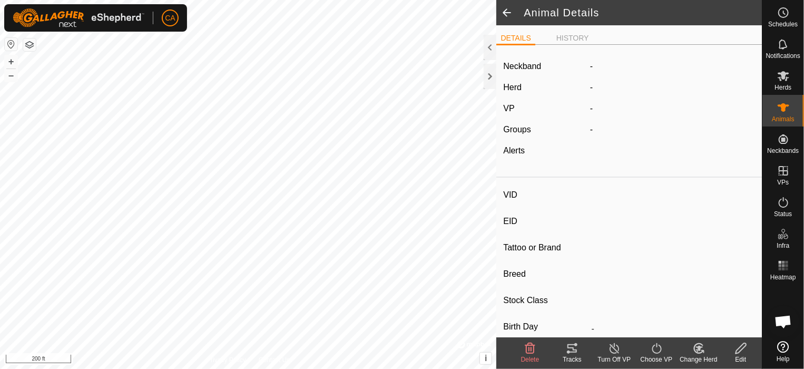
type input "11-[PERSON_NAME]"
type input "-"
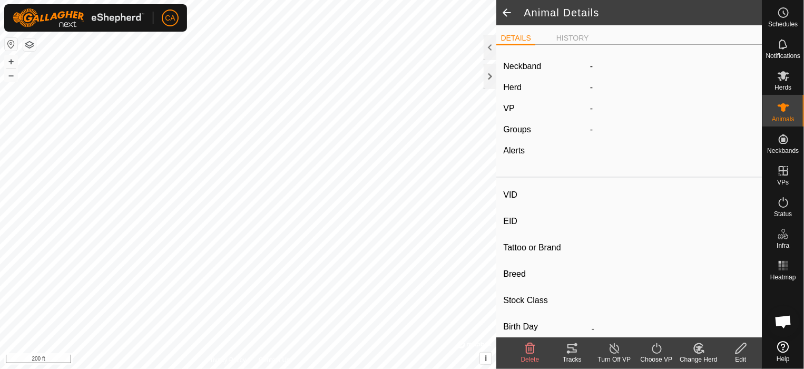
type input "0 kg"
type input "-"
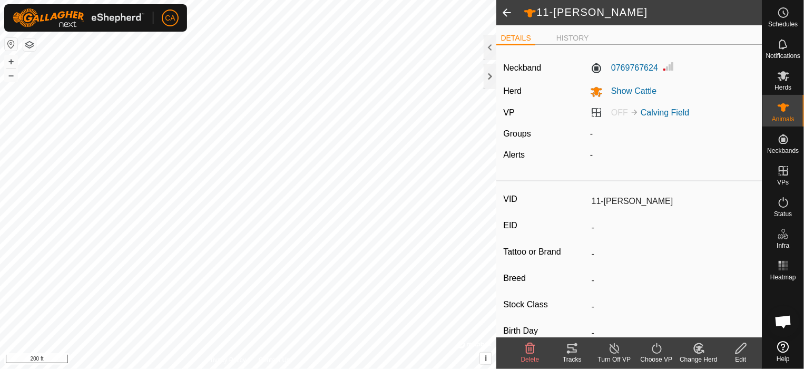
click at [508, 15] on span at bounding box center [506, 12] width 21 height 25
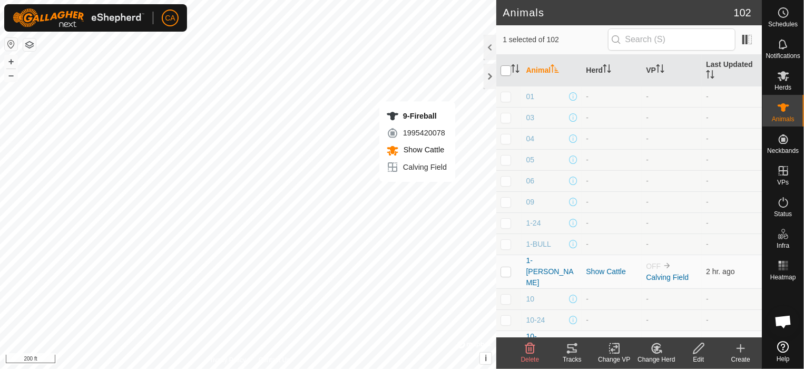
checkbox input "false"
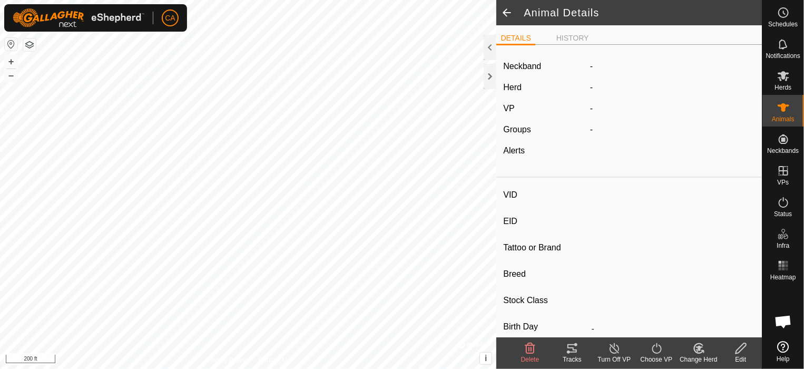
type input "9-Fireball"
type input "-"
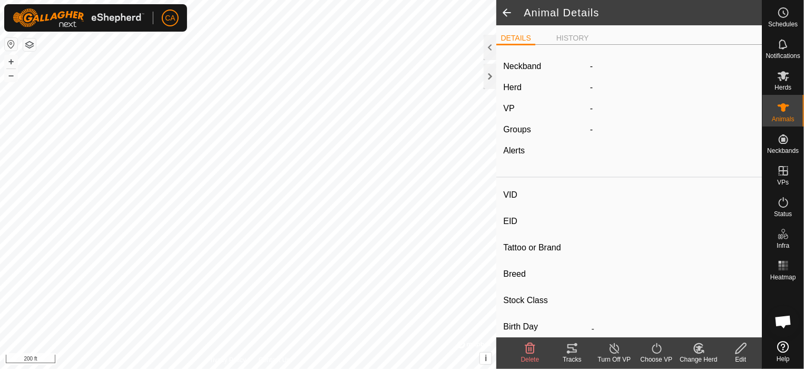
type input "0 kg"
type input "-"
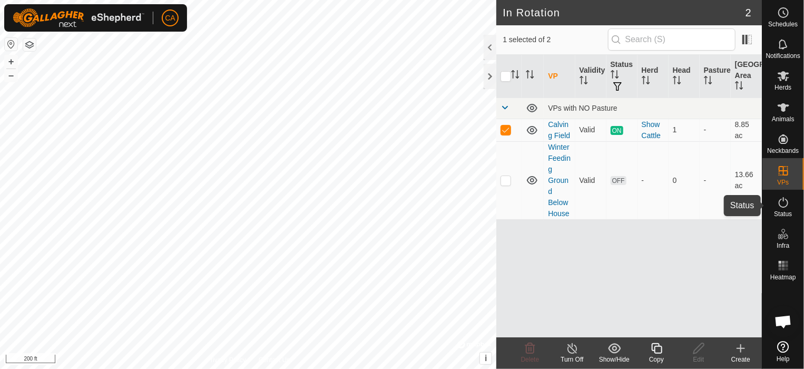
click at [788, 206] on icon at bounding box center [783, 202] width 13 height 13
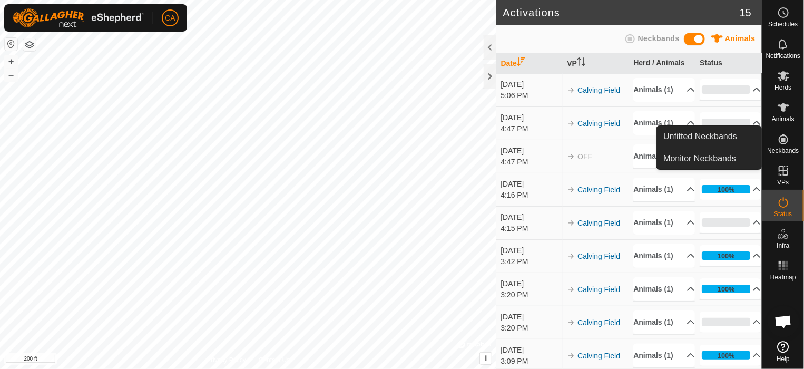
click at [786, 143] on icon at bounding box center [783, 139] width 13 height 13
click at [710, 162] on link "Monitor Neckbands" at bounding box center [709, 158] width 104 height 21
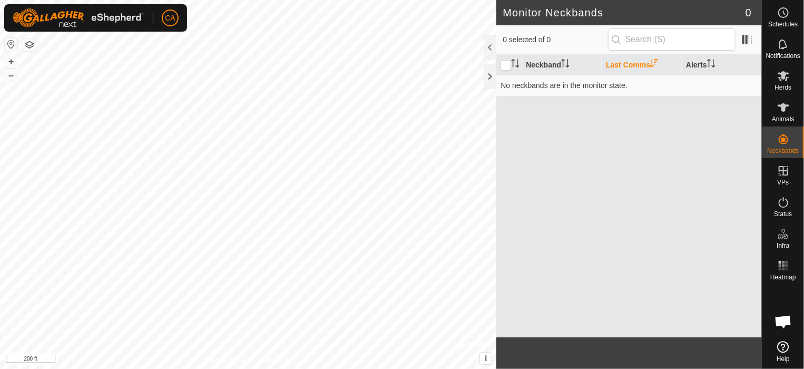
click at [630, 65] on th "Last Comms" at bounding box center [641, 65] width 80 height 21
click at [630, 64] on th "Last Comms" at bounding box center [641, 65] width 80 height 21
click at [708, 66] on th "Alerts" at bounding box center [721, 65] width 80 height 21
click at [630, 58] on th "Last Comms" at bounding box center [641, 65] width 80 height 21
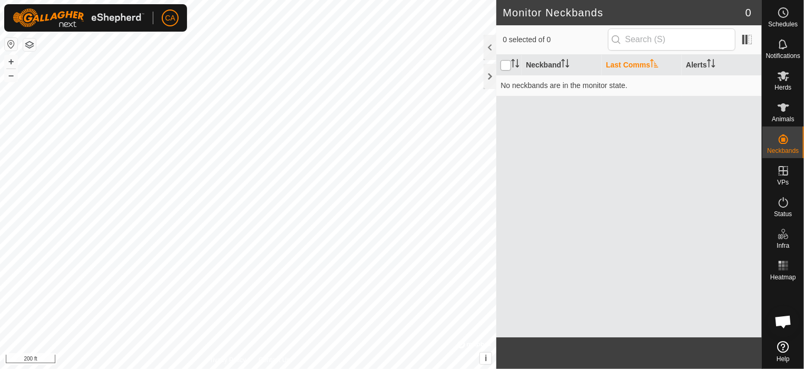
click at [508, 64] on input "checkbox" at bounding box center [505, 65] width 11 height 11
checkbox input "true"
click at [690, 42] on input "text" at bounding box center [671, 39] width 127 height 22
click at [786, 110] on icon at bounding box center [783, 107] width 13 height 13
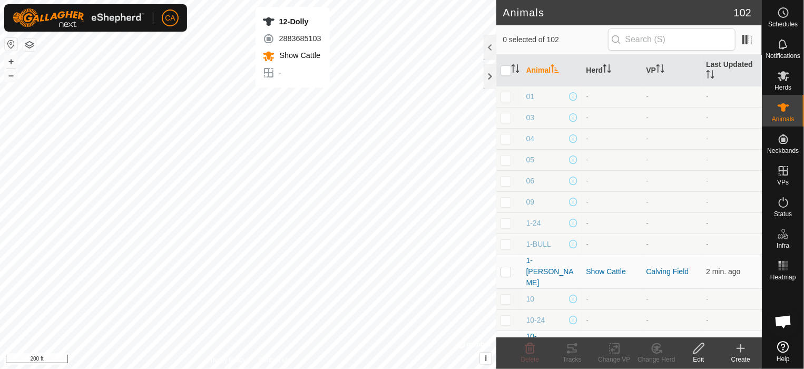
checkbox input "true"
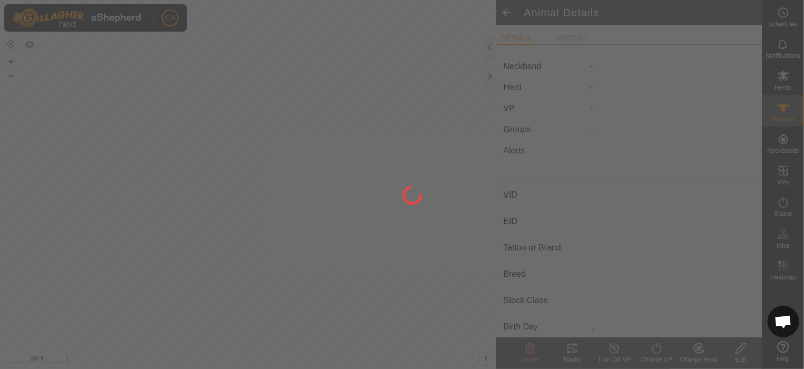
type input "12-Dolly"
type input "-"
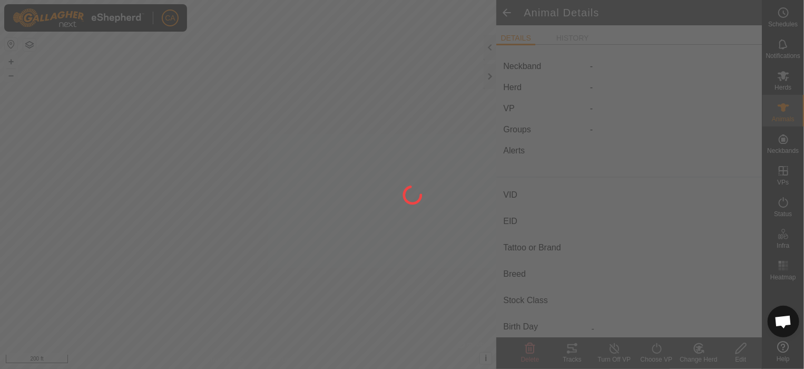
type input "0 kg"
type input "-"
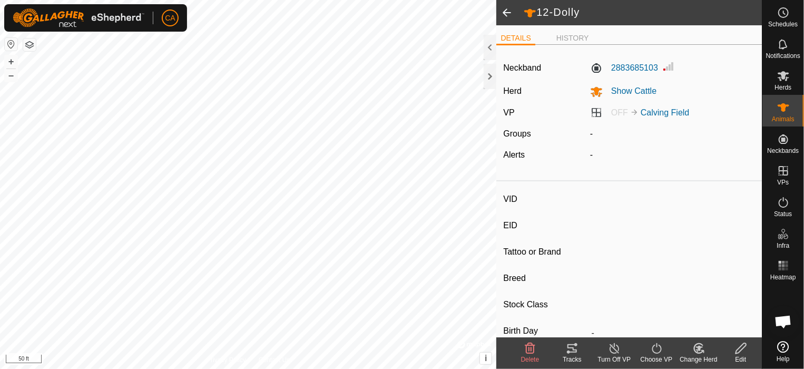
type input "TINK"
type input "-"
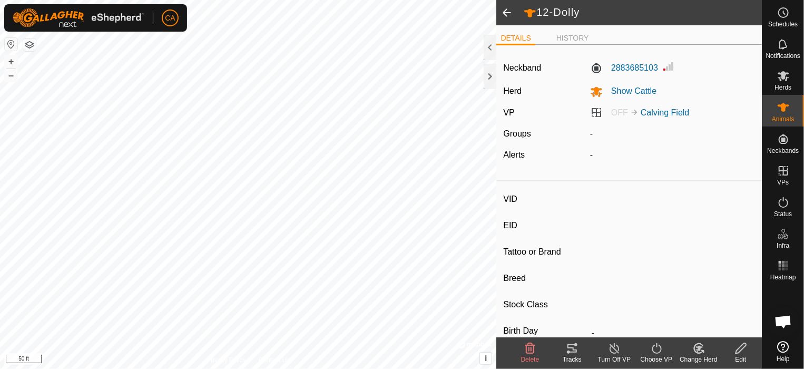
type input "0 kg"
type input "-"
click at [664, 345] on turn-on-svg-icon at bounding box center [656, 348] width 42 height 13
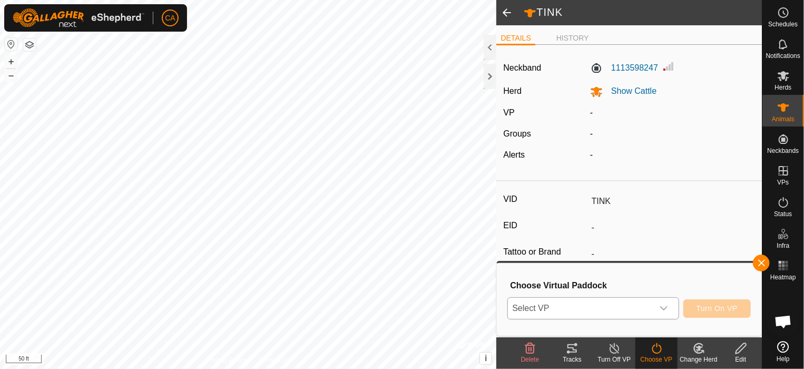
click at [674, 310] on div "dropdown trigger" at bounding box center [663, 308] width 21 height 21
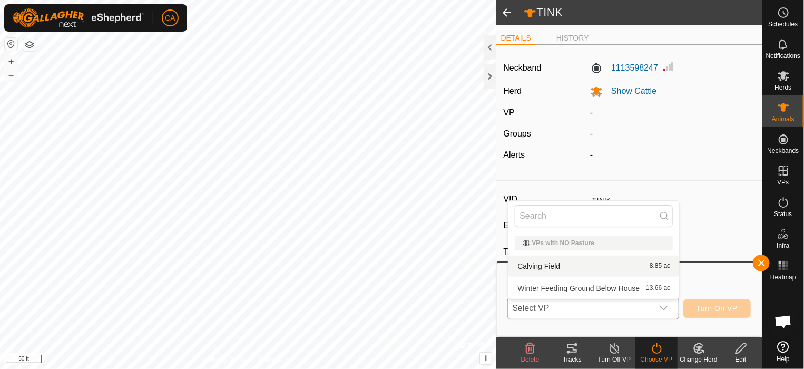
click at [530, 268] on li "Calving Field 8.85 ac" at bounding box center [593, 265] width 171 height 21
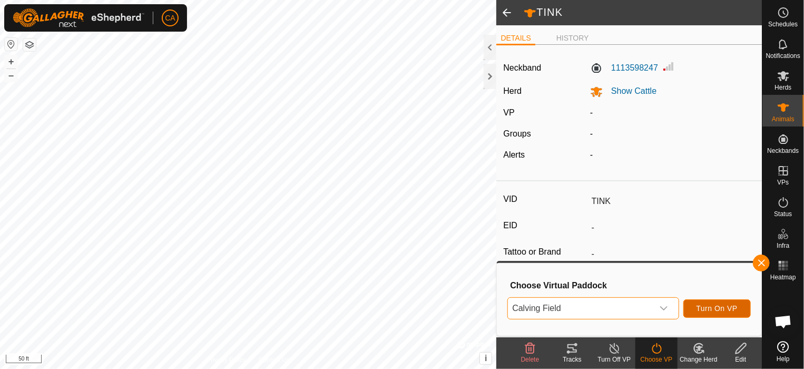
click at [725, 309] on span "Turn On VP" at bounding box center [716, 308] width 41 height 8
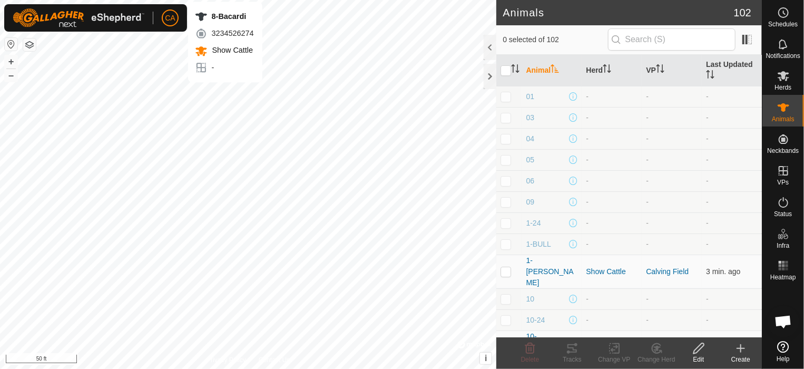
checkbox input "true"
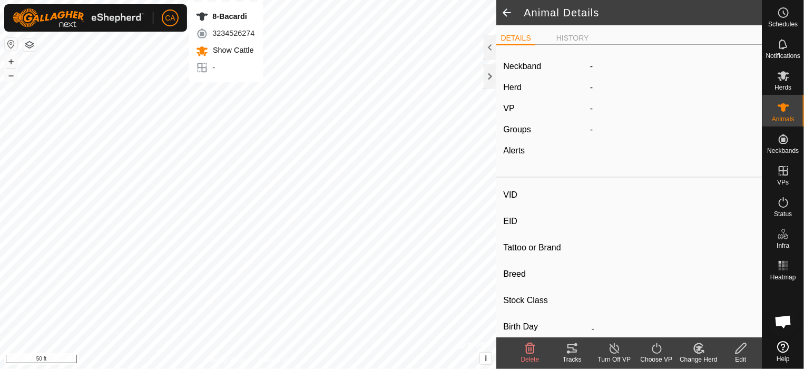
type input "8-Bacardi"
type input "-"
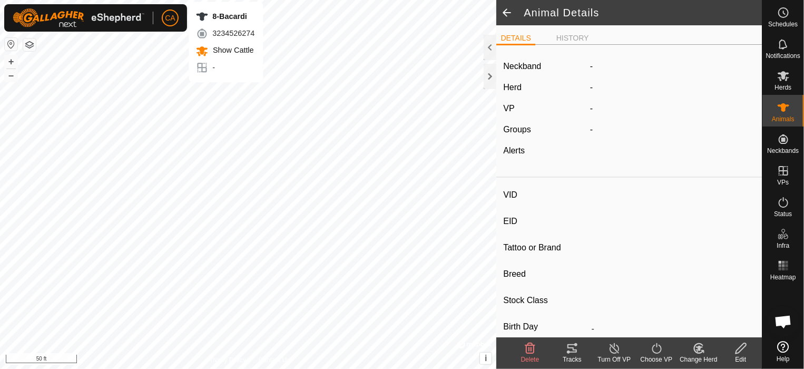
type input "0 kg"
type input "-"
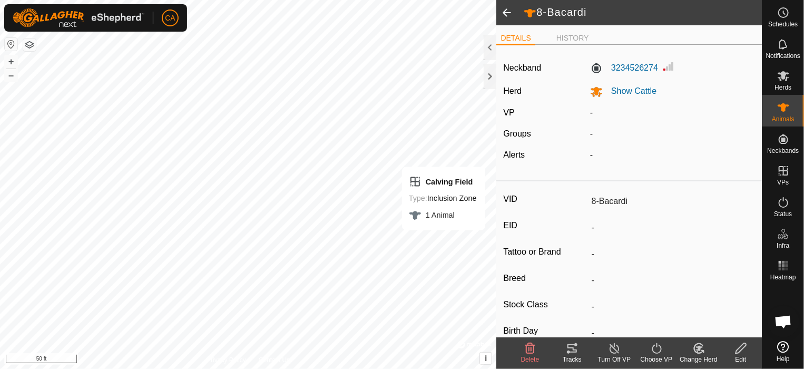
click at [661, 351] on icon at bounding box center [656, 348] width 13 height 13
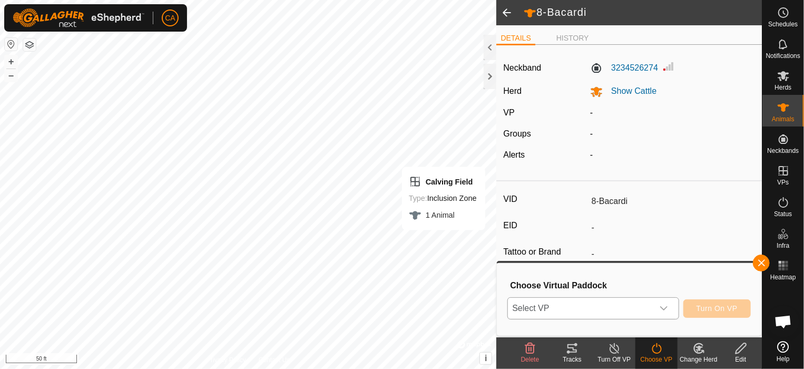
click at [659, 307] on div "dropdown trigger" at bounding box center [663, 308] width 21 height 21
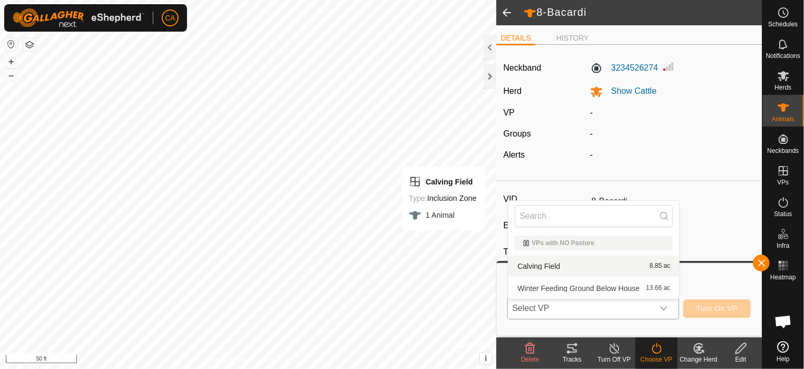
click at [556, 268] on li "Calving Field 8.85 ac" at bounding box center [593, 265] width 171 height 21
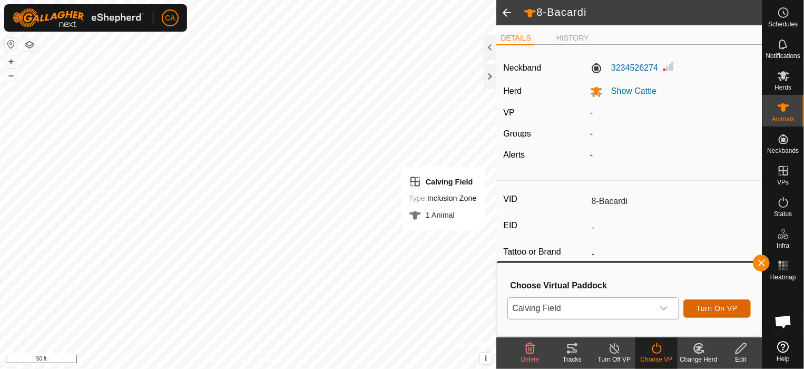
click at [744, 312] on button "Turn On VP" at bounding box center [716, 308] width 67 height 18
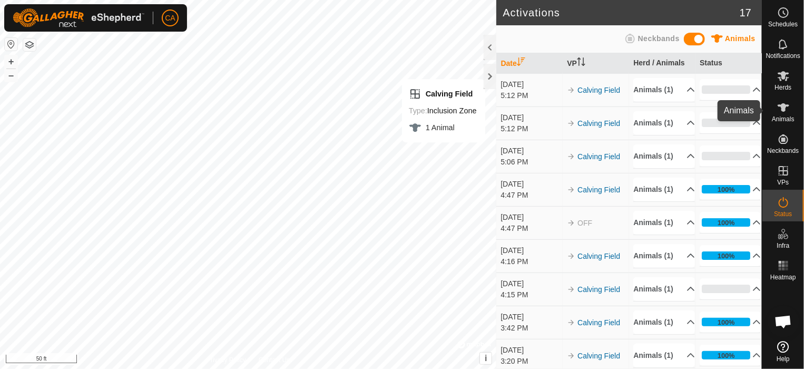
click at [783, 111] on icon at bounding box center [783, 107] width 12 height 8
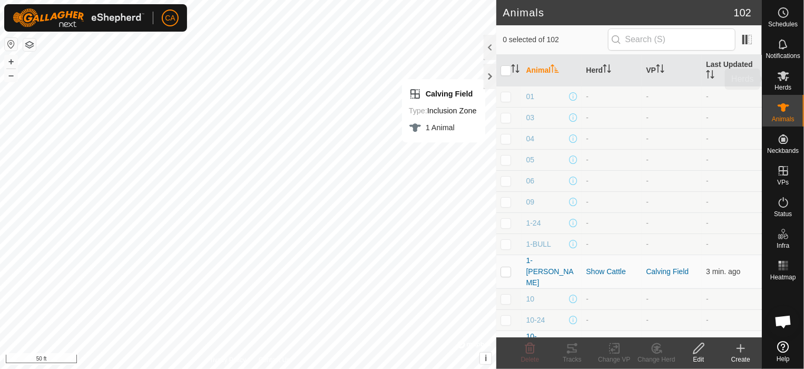
click at [788, 73] on icon at bounding box center [783, 76] width 12 height 10
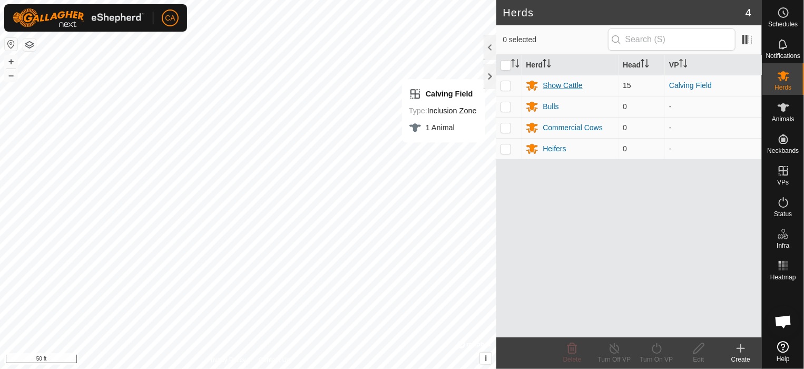
click at [559, 80] on div "Show Cattle" at bounding box center [561, 85] width 39 height 11
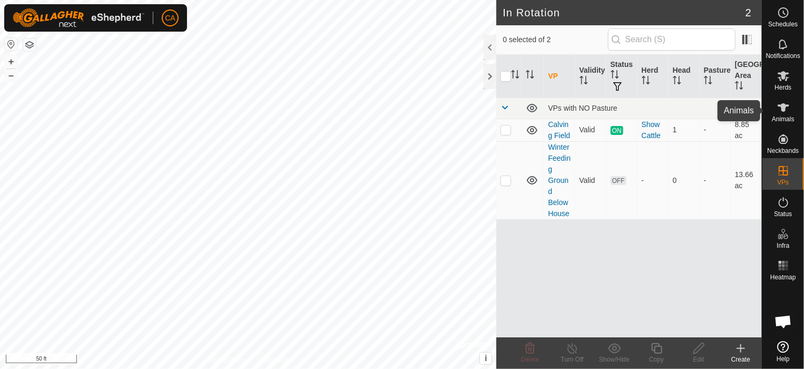
click at [792, 111] on es-animals-svg-icon at bounding box center [783, 107] width 19 height 17
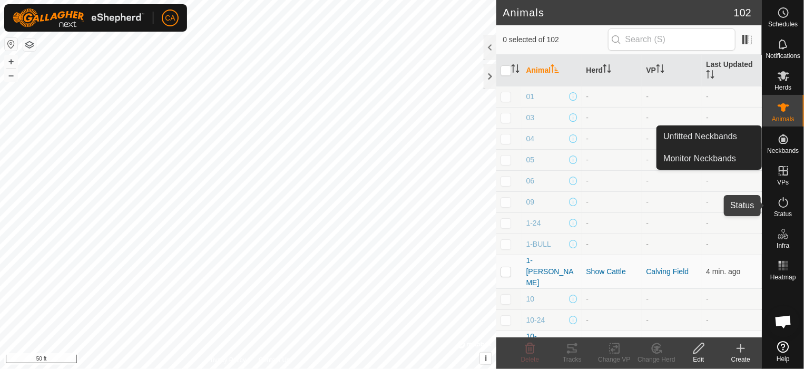
click at [786, 204] on icon at bounding box center [783, 202] width 13 height 13
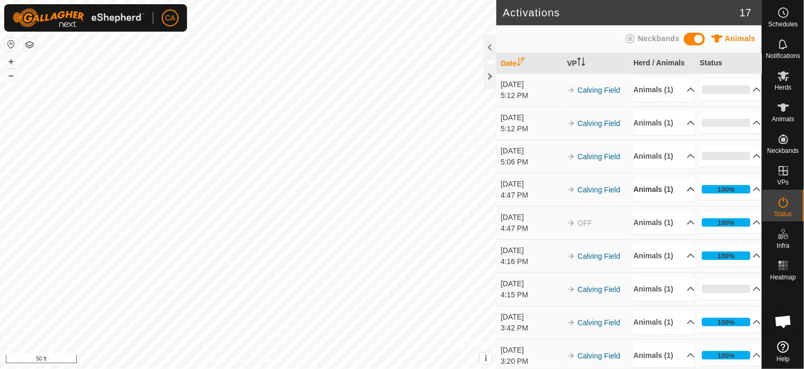
click at [680, 201] on p-accordion-header "Animals (1)" at bounding box center [663, 189] width 61 height 24
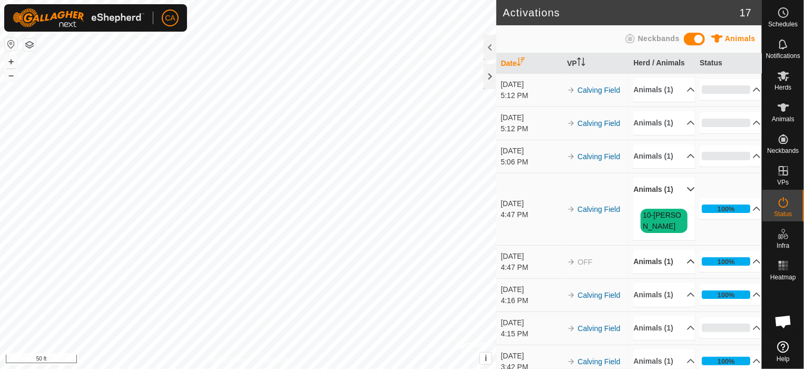
click at [680, 273] on p-accordion-header "Animals (1)" at bounding box center [663, 262] width 61 height 24
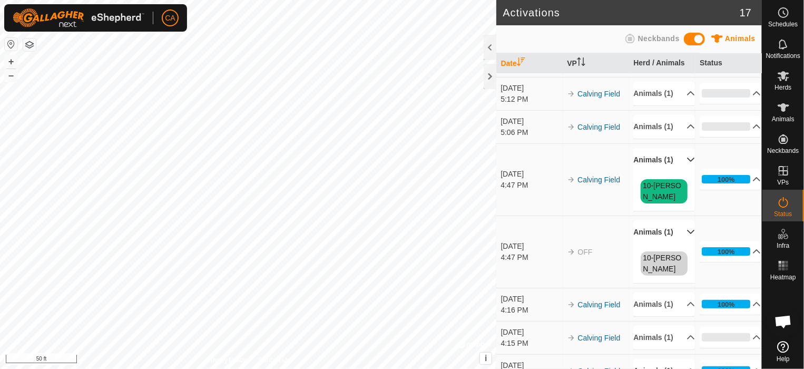
scroll to position [53, 0]
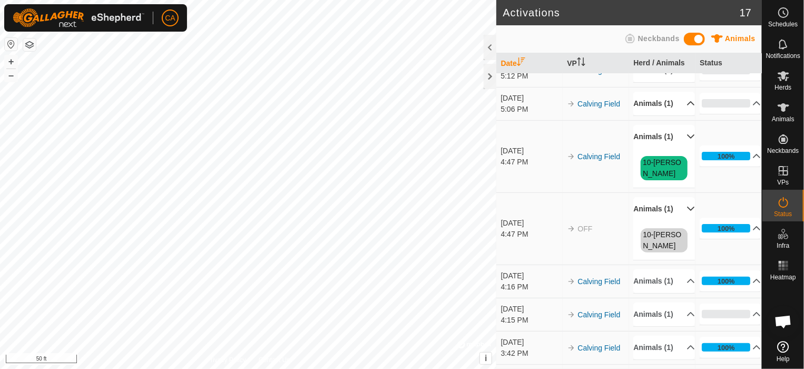
click at [676, 115] on p-accordion-header "Animals (1)" at bounding box center [663, 104] width 61 height 24
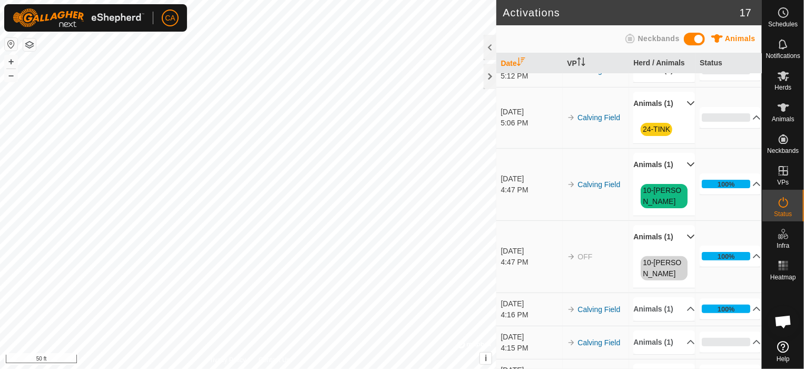
click at [672, 80] on p-accordion-header "Animals (1)" at bounding box center [663, 70] width 61 height 24
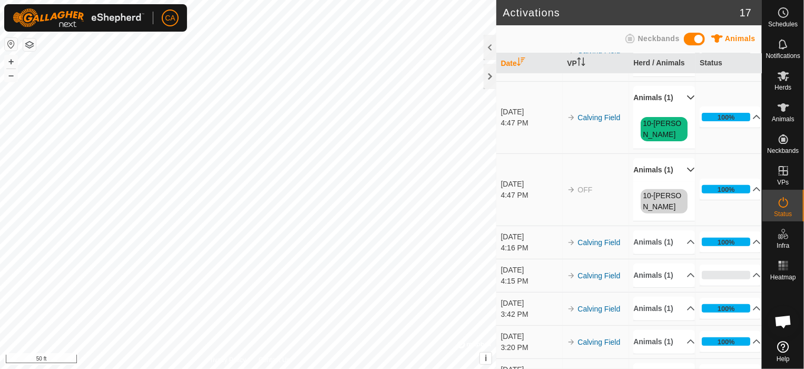
scroll to position [158, 0]
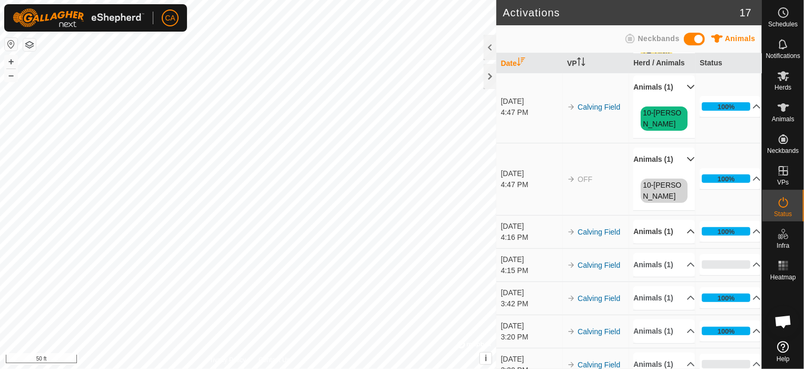
click at [669, 243] on p-accordion-header "Animals (1)" at bounding box center [663, 232] width 61 height 24
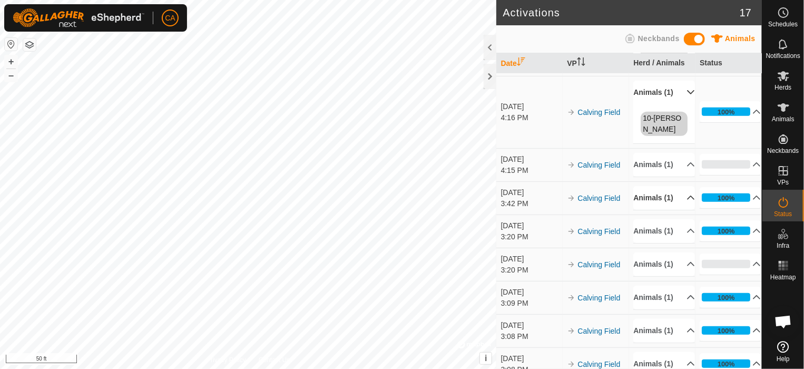
scroll to position [316, 0]
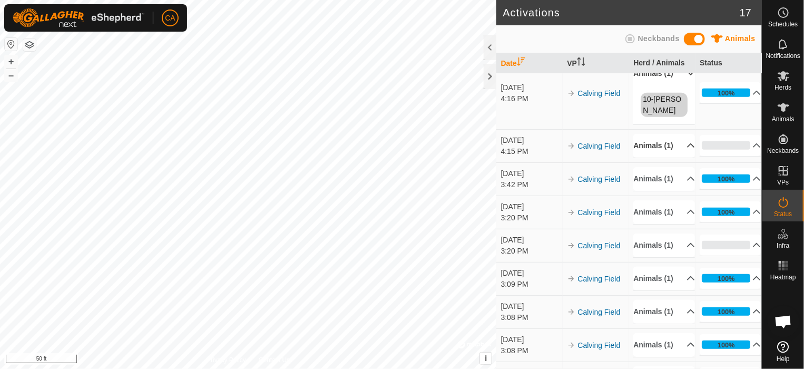
click at [672, 157] on p-accordion-header "Animals (1)" at bounding box center [663, 146] width 61 height 24
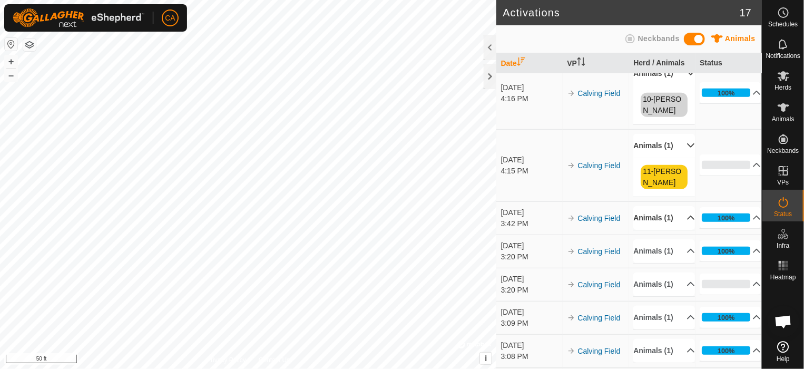
click at [687, 230] on p-accordion-header "Animals (1)" at bounding box center [663, 218] width 61 height 24
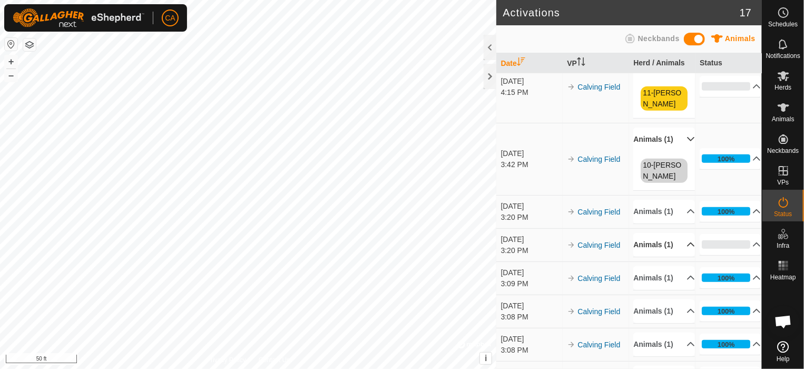
scroll to position [421, 0]
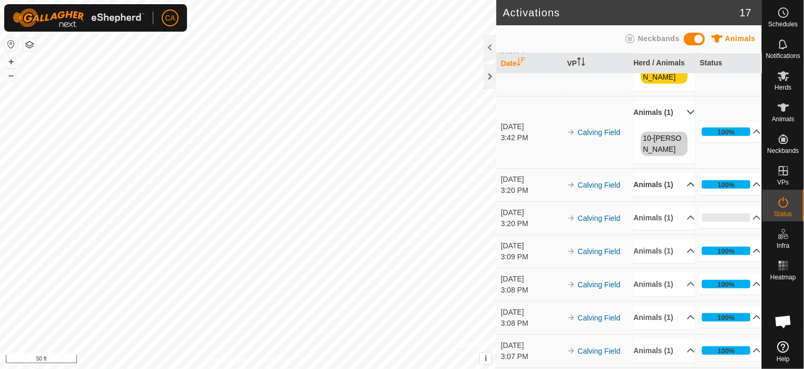
click at [684, 196] on p-accordion-header "Animals (1)" at bounding box center [663, 185] width 61 height 24
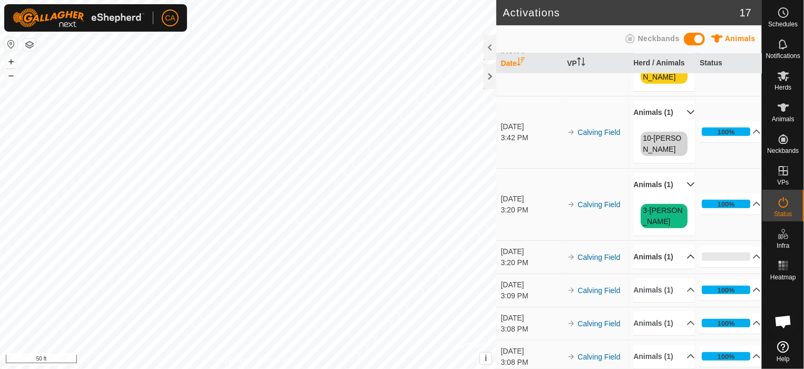
click at [687, 269] on p-accordion-header "Animals (1)" at bounding box center [663, 257] width 61 height 24
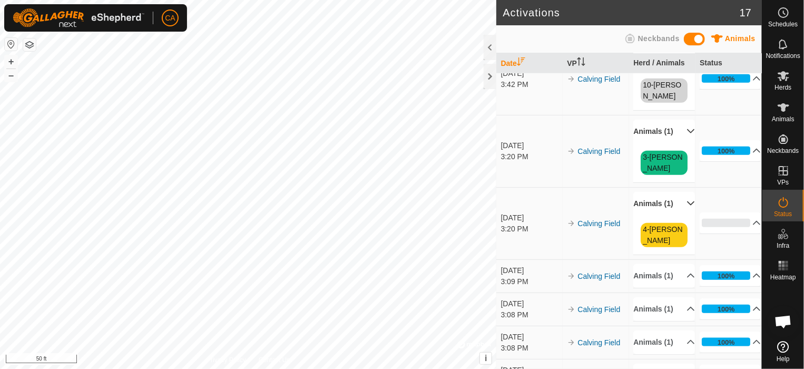
scroll to position [527, 0]
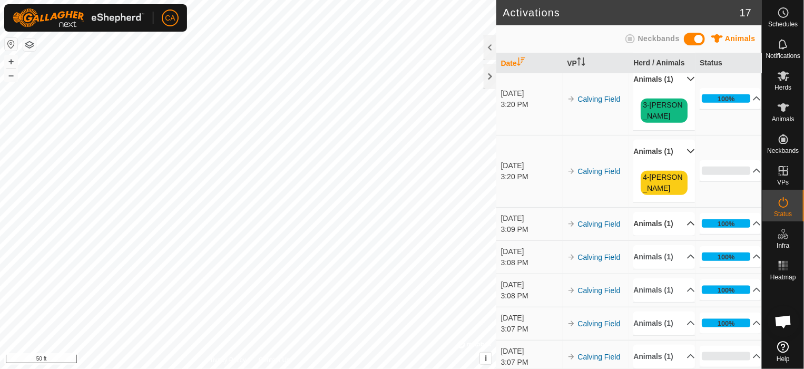
click at [674, 235] on p-accordion-header "Animals (1)" at bounding box center [663, 224] width 61 height 24
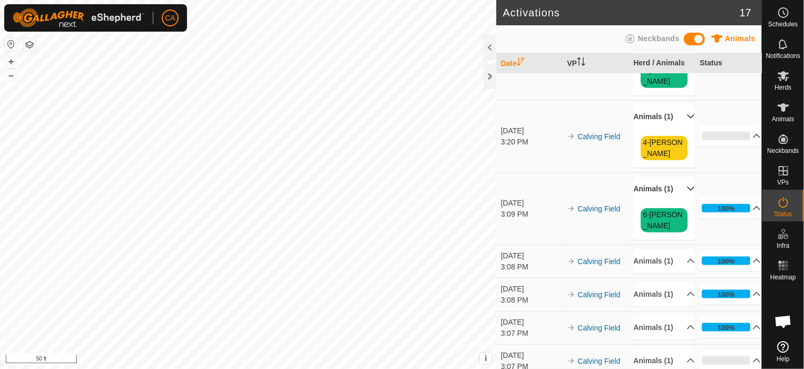
scroll to position [579, 0]
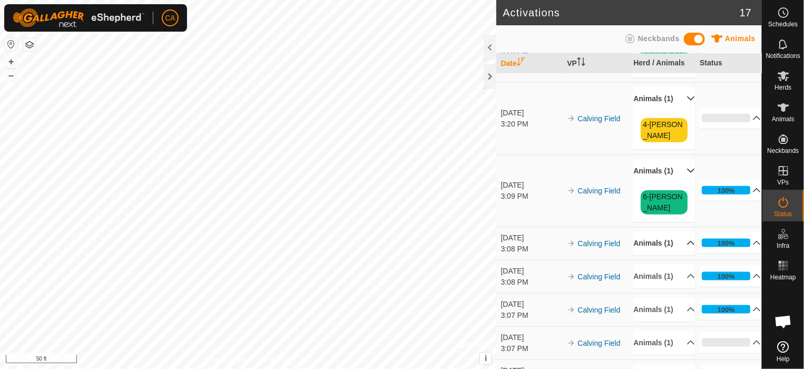
click at [675, 255] on p-accordion-header "Animals (1)" at bounding box center [663, 243] width 61 height 24
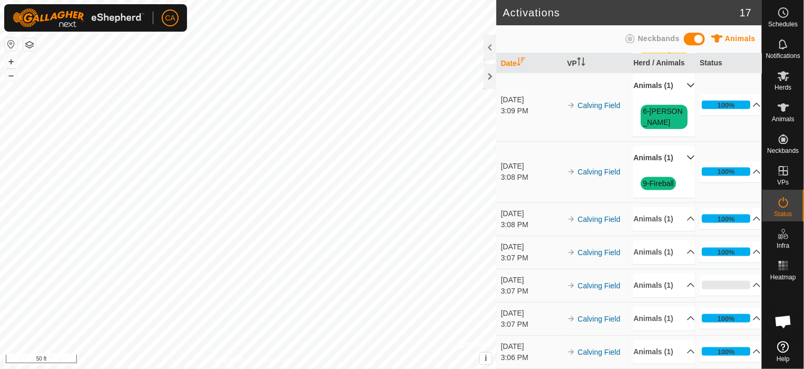
scroll to position [685, 0]
click at [673, 231] on p-accordion-header "Animals (1)" at bounding box center [663, 219] width 61 height 24
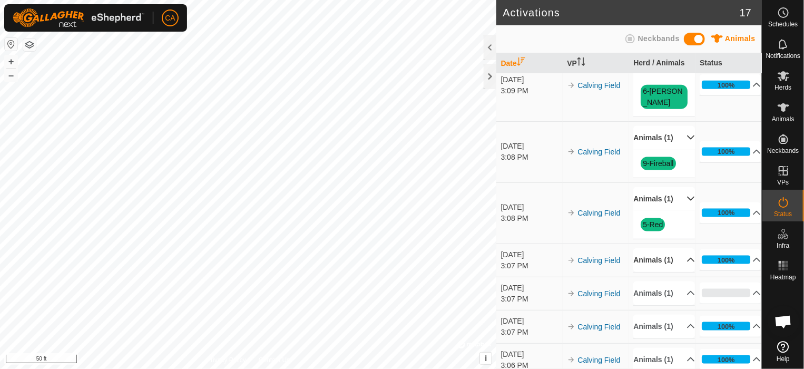
click at [670, 272] on p-accordion-header "Animals (1)" at bounding box center [663, 260] width 61 height 24
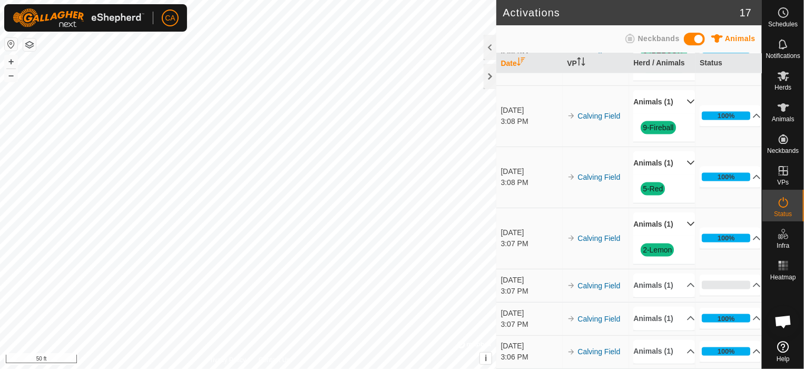
scroll to position [815, 0]
click at [671, 273] on p-accordion-header "Animals (1)" at bounding box center [663, 285] width 61 height 24
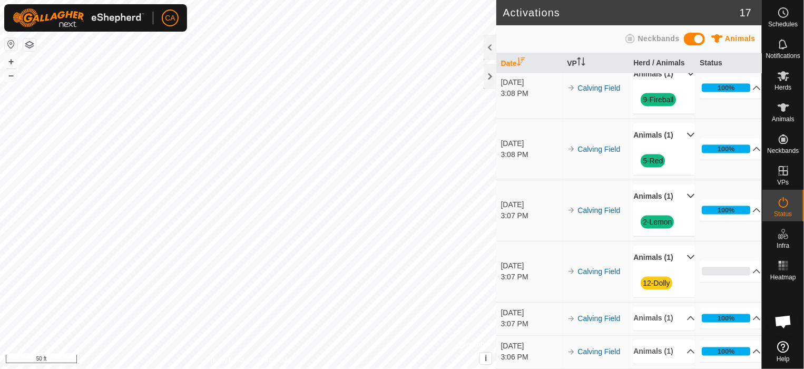
scroll to position [843, 0]
click at [752, 267] on icon at bounding box center [756, 271] width 8 height 8
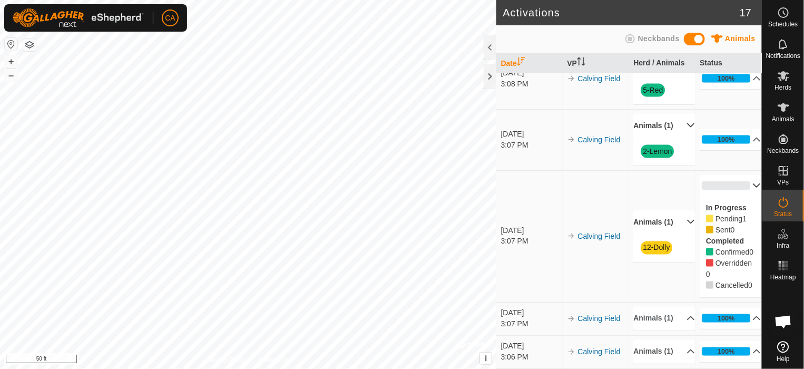
click at [743, 196] on p-accordion-header "0%" at bounding box center [729, 185] width 61 height 21
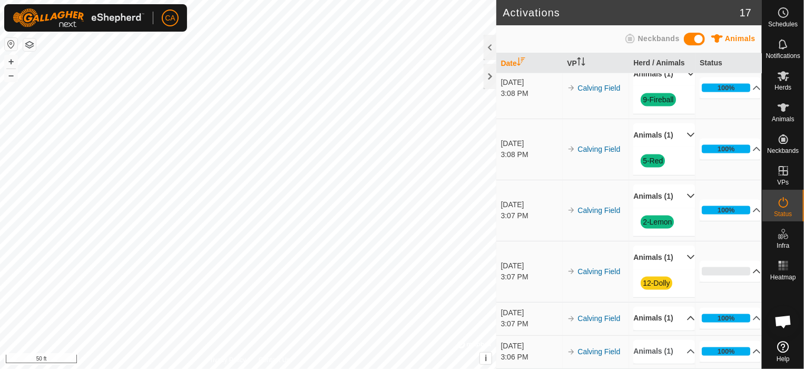
click at [661, 307] on p-accordion-header "Animals (1)" at bounding box center [663, 319] width 61 height 24
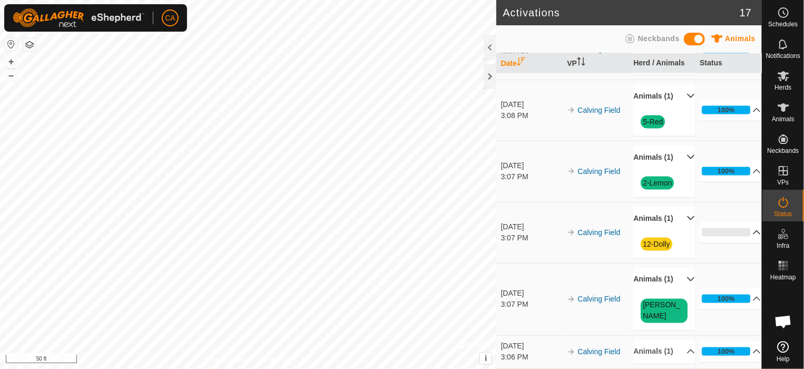
scroll to position [872, 0]
click at [678, 340] on p-accordion-header "Animals (1)" at bounding box center [663, 352] width 61 height 24
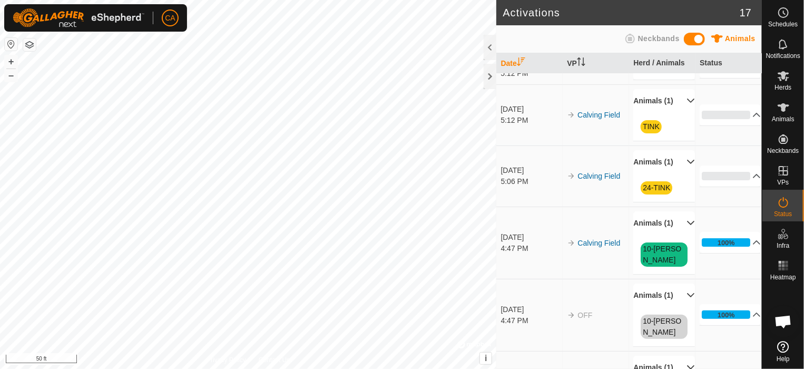
scroll to position [0, 0]
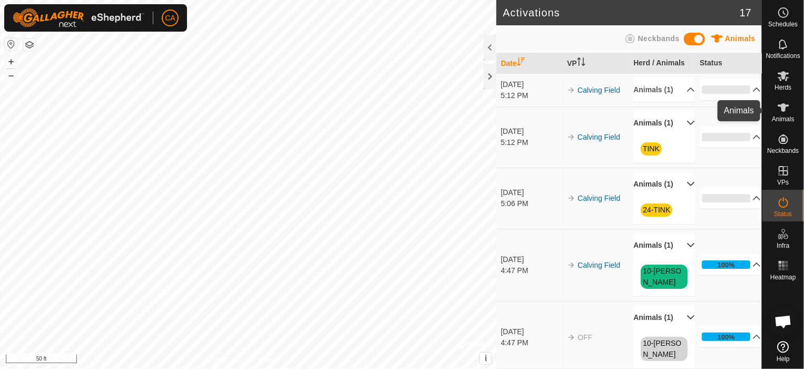
click at [792, 114] on es-animals-svg-icon at bounding box center [783, 107] width 19 height 17
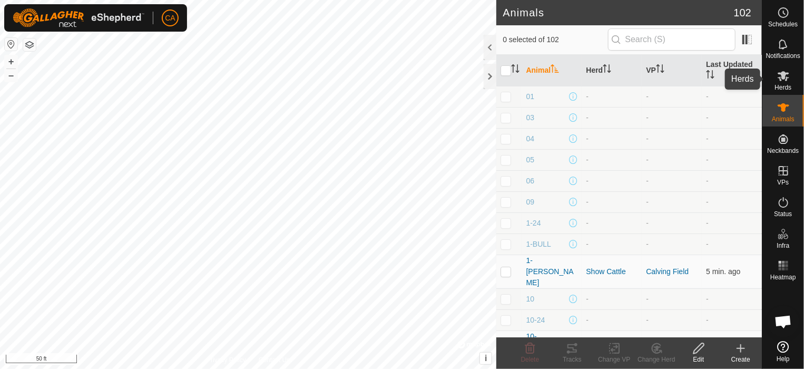
click at [786, 75] on icon at bounding box center [783, 76] width 13 height 13
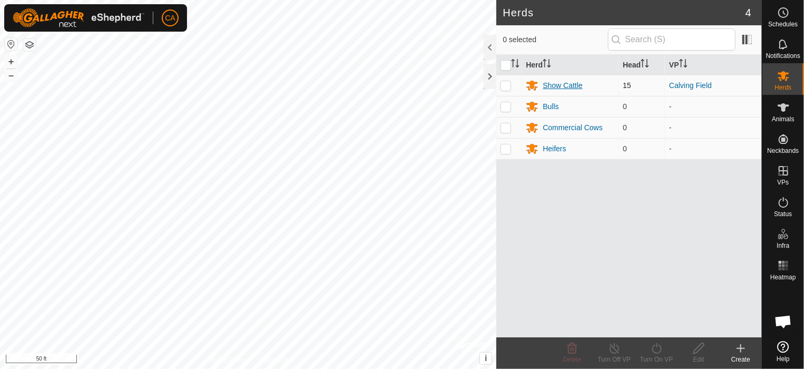
click at [565, 90] on div "Show Cattle" at bounding box center [561, 85] width 39 height 11
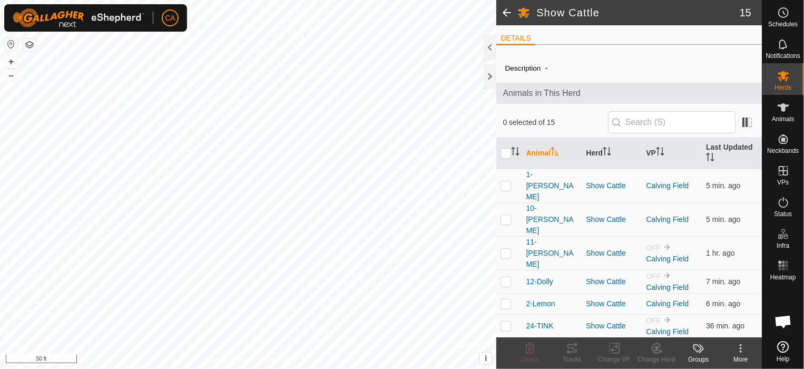
scroll to position [53, 0]
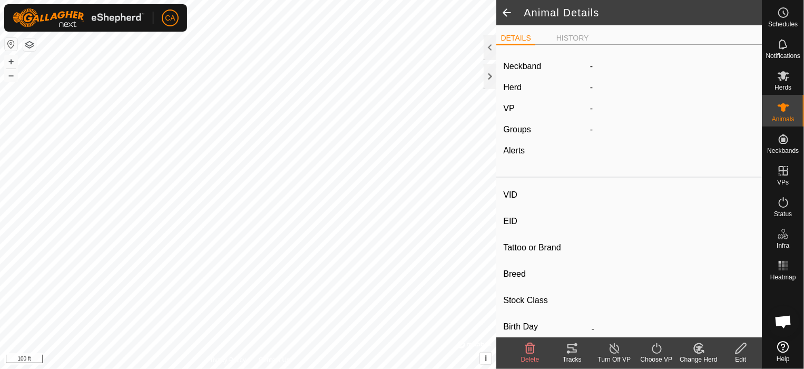
type input "11-[PERSON_NAME]"
type input "-"
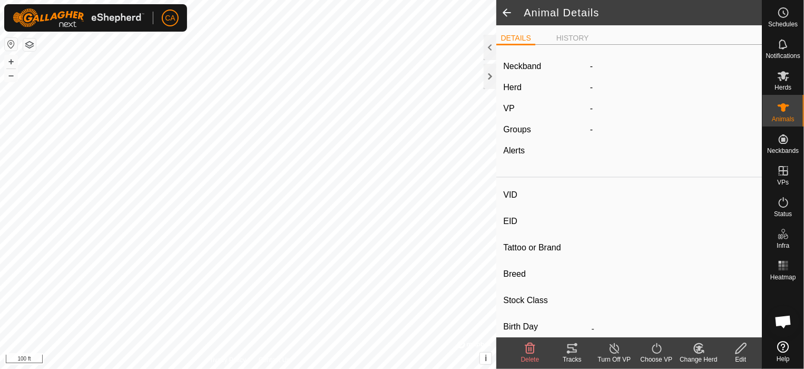
type input "0 kg"
type input "-"
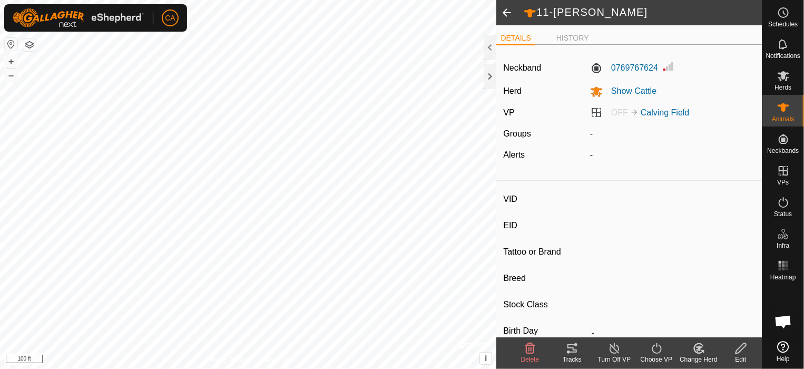
type input "24-TINK"
type input "-"
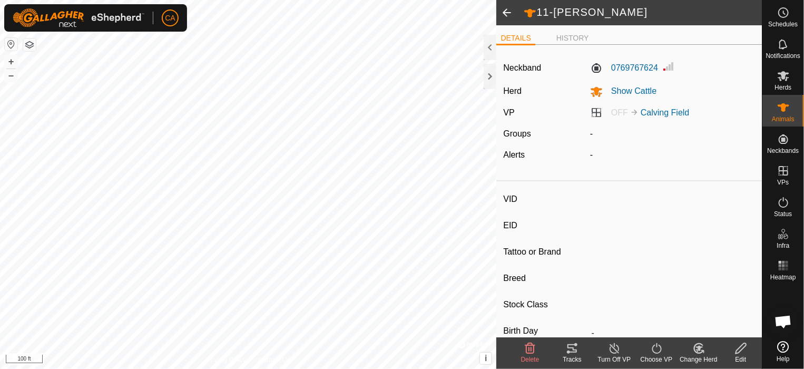
type input "0 kg"
type input "-"
type input "4-[PERSON_NAME]"
type input "-"
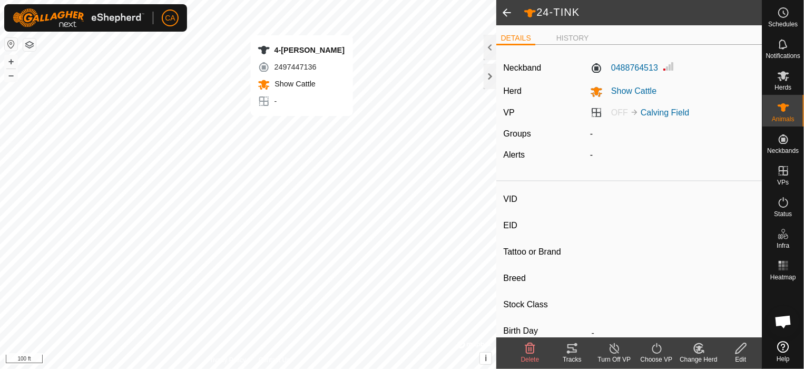
type input "-"
type input "0 kg"
type input "-"
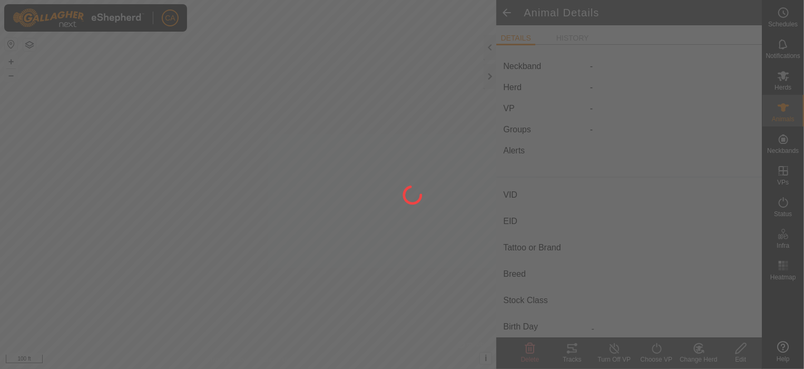
type input "4-[PERSON_NAME]"
type input "-"
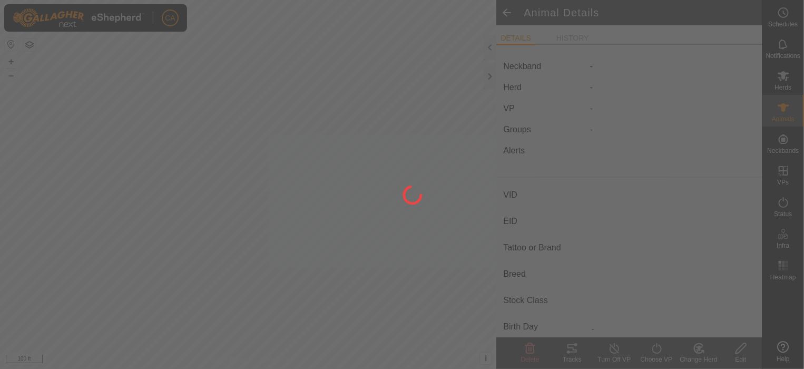
type input "0 kg"
type input "-"
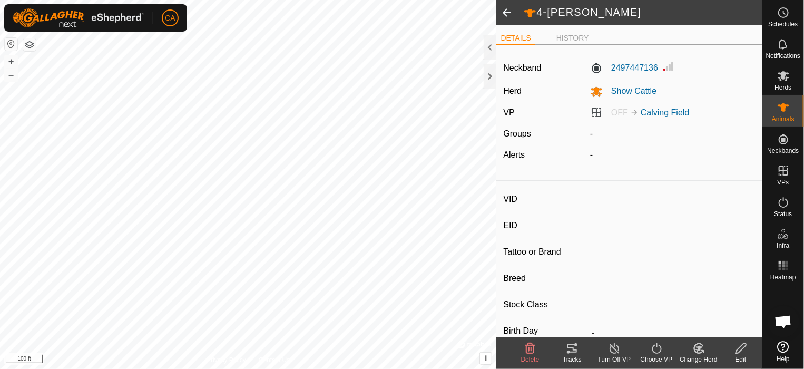
type input "7-WhiteLightening"
type input "-"
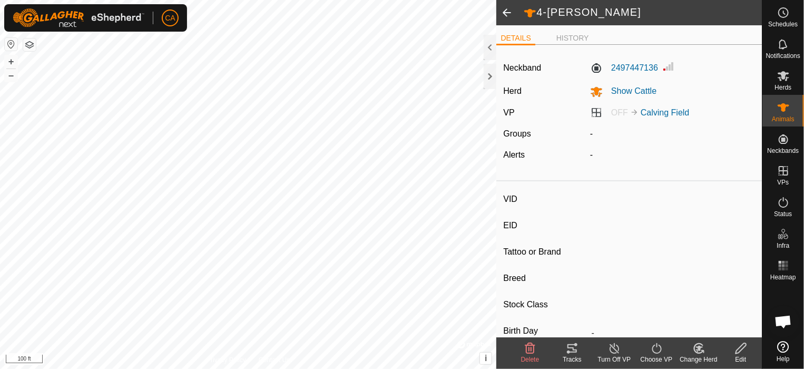
type input "0 kg"
type input "-"
click at [655, 349] on icon at bounding box center [656, 348] width 13 height 13
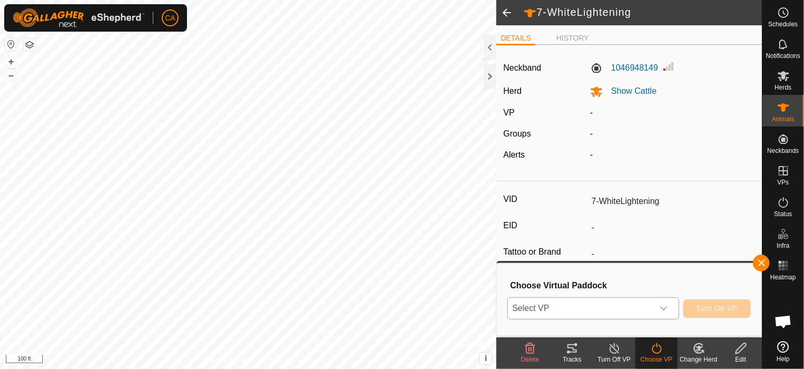
click at [664, 307] on icon "dropdown trigger" at bounding box center [663, 308] width 8 height 8
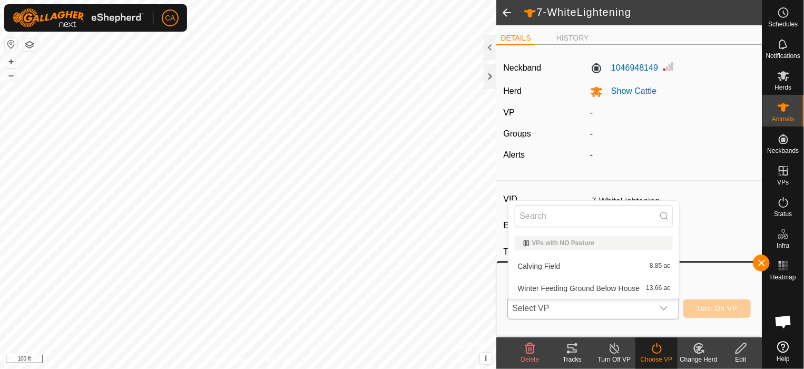
click at [552, 262] on li "Calving Field 8.85 ac" at bounding box center [593, 265] width 171 height 21
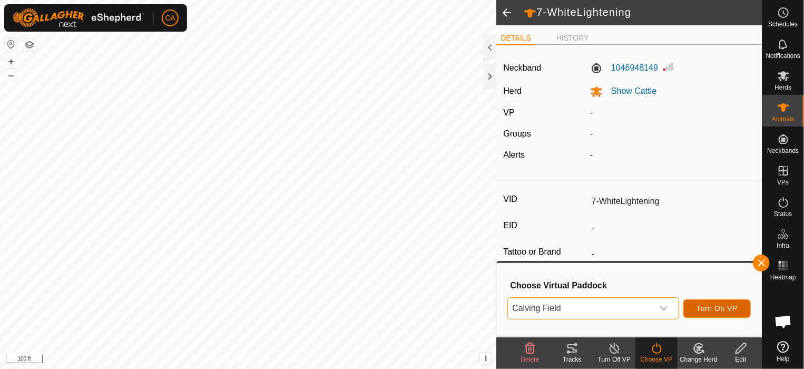
click at [708, 312] on span "Turn On VP" at bounding box center [716, 308] width 41 height 8
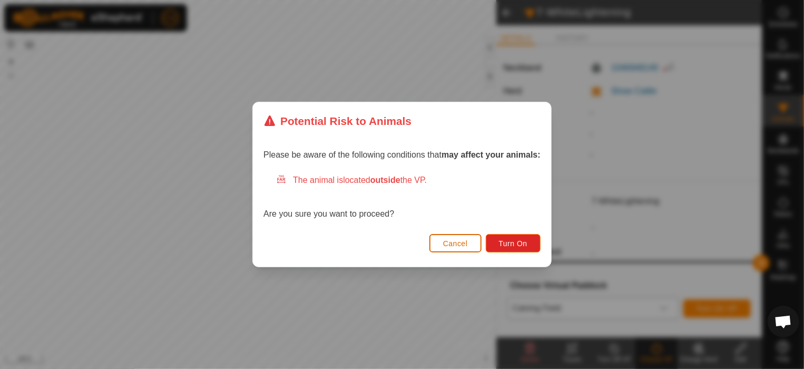
click at [447, 240] on span "Cancel" at bounding box center [455, 243] width 25 height 8
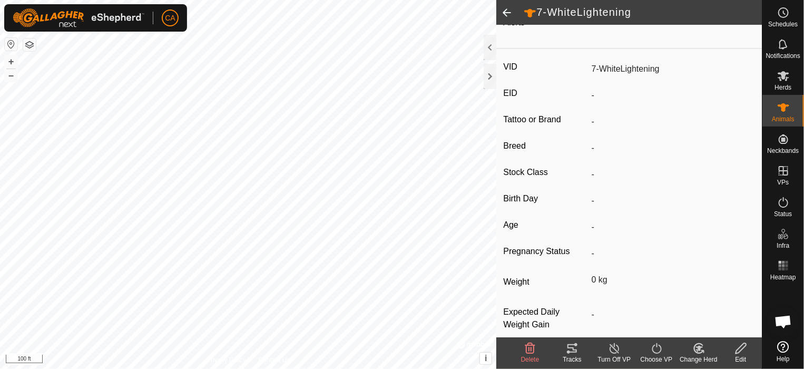
scroll to position [147, 0]
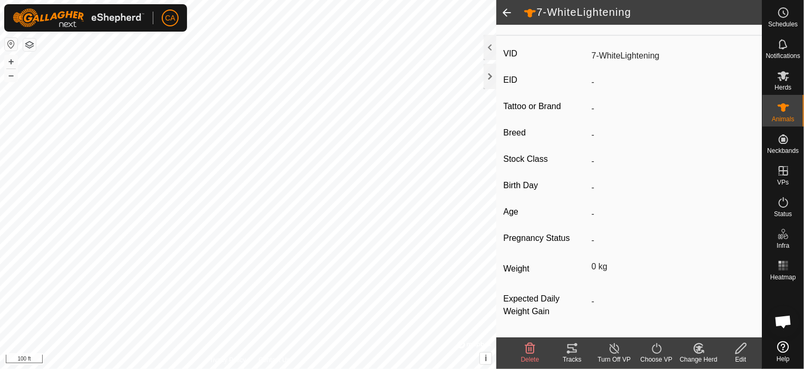
click at [509, 11] on span at bounding box center [506, 12] width 21 height 25
type input "4-[PERSON_NAME]"
type input "-"
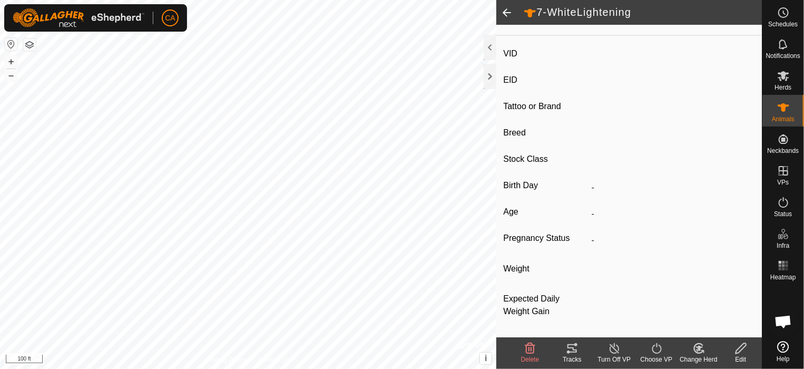
type input "-"
type input "0 kg"
type input "-"
click at [509, 11] on span at bounding box center [506, 12] width 21 height 25
type input "24-TINK"
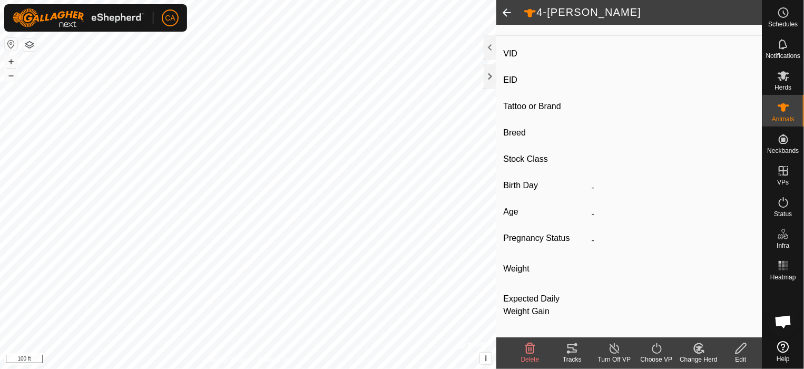
type input "-"
type input "0 kg"
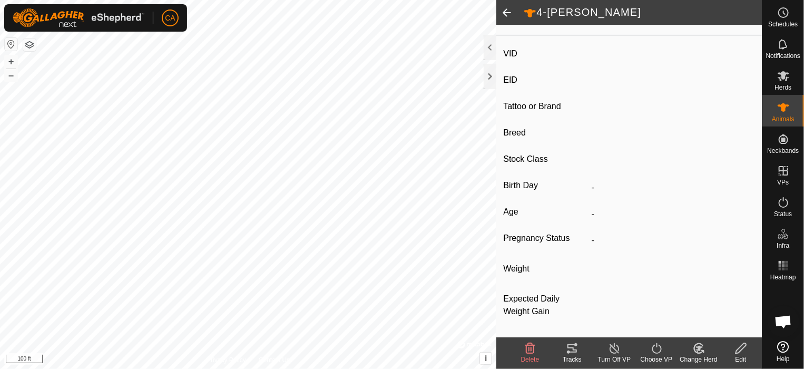
type input "-"
click at [509, 11] on span at bounding box center [506, 12] width 21 height 25
type input "11-[PERSON_NAME]"
type input "-"
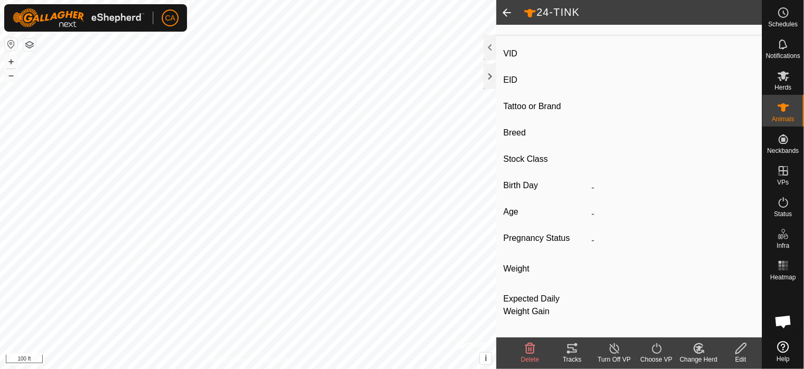
type input "-"
type input "0 kg"
type input "-"
click at [783, 83] on es-mob-svg-icon at bounding box center [783, 75] width 19 height 17
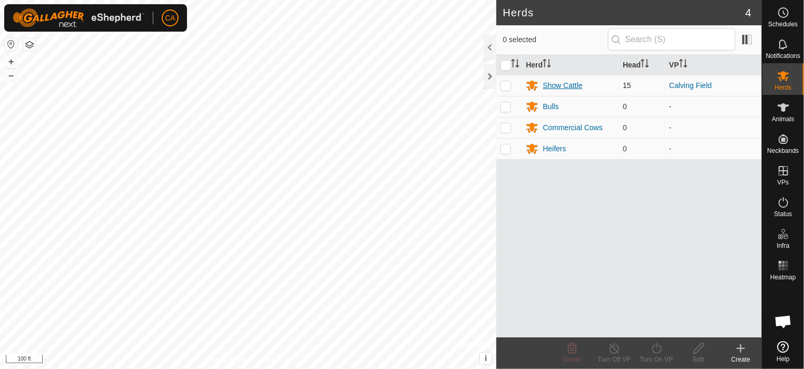
click at [576, 81] on div "Show Cattle" at bounding box center [561, 85] width 39 height 11
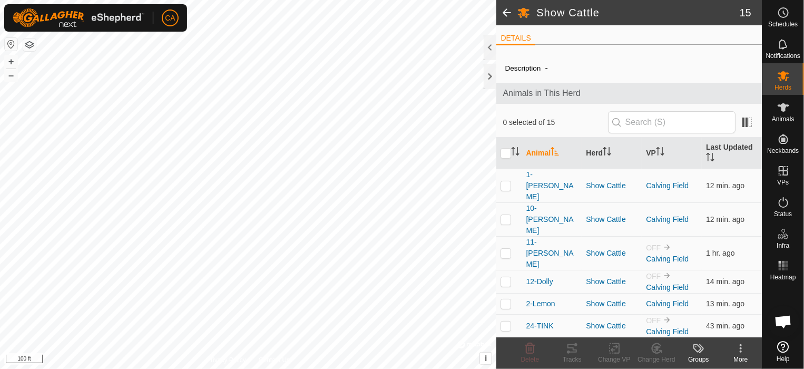
click at [506, 8] on span at bounding box center [506, 12] width 21 height 25
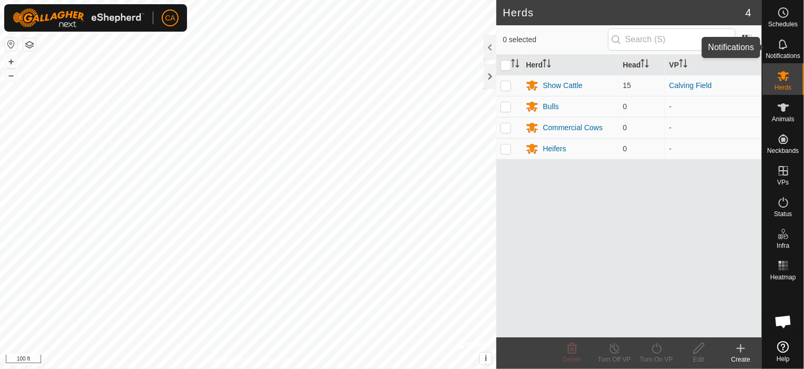
click at [782, 46] on icon at bounding box center [783, 44] width 13 height 13
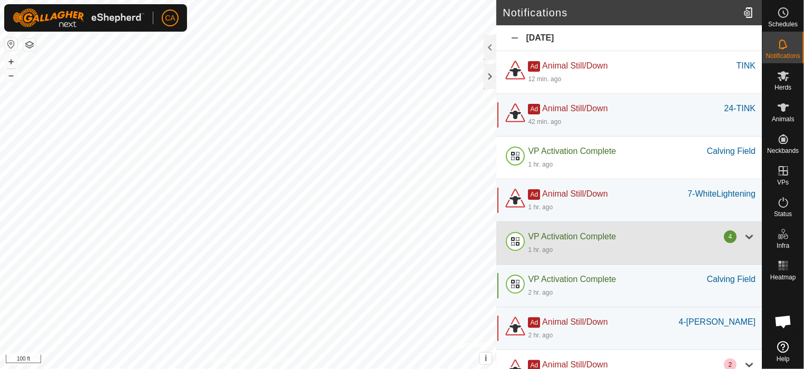
click at [746, 244] on div "1 hr. ago" at bounding box center [642, 249] width 228 height 13
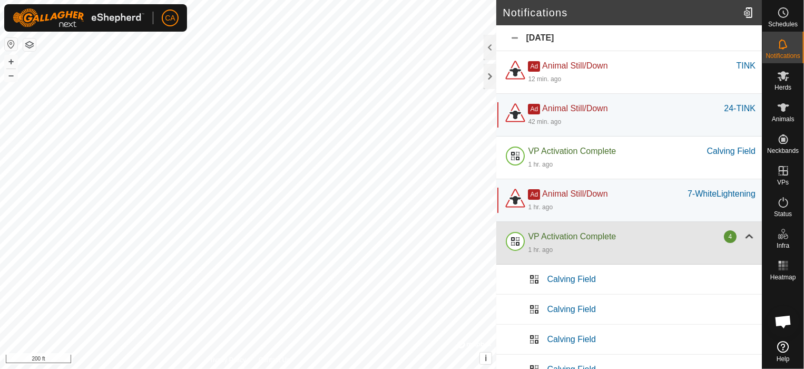
click at [746, 244] on div "1 hr. ago" at bounding box center [642, 249] width 228 height 13
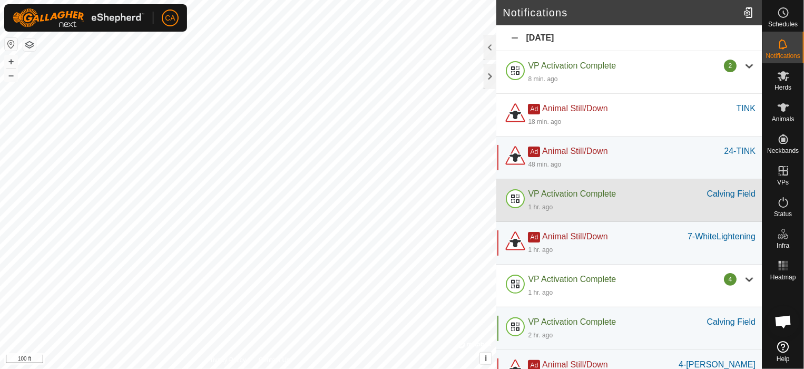
click at [580, 210] on div "1 hr. ago" at bounding box center [642, 206] width 228 height 13
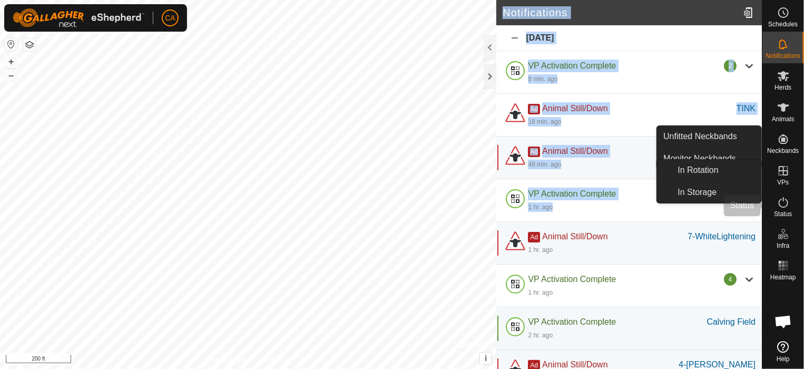
drag, startPoint x: 580, startPoint y: 210, endPoint x: 779, endPoint y: 203, distance: 199.7
click at [779, 203] on div "Schedules Notifications Herds Animals Neckbands VPs Status Infra Heatmap Help U…" at bounding box center [402, 184] width 804 height 369
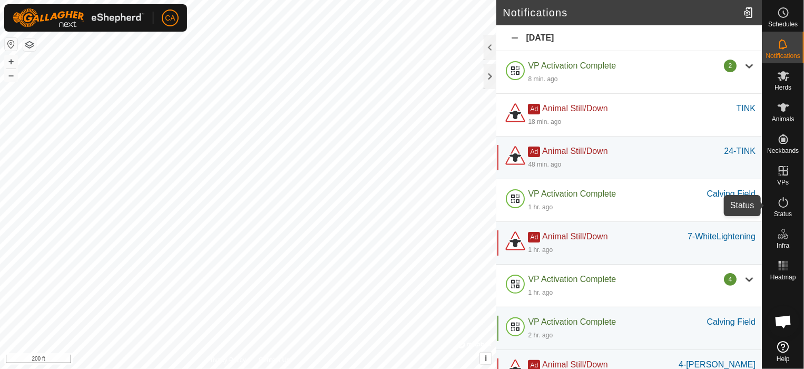
click at [779, 203] on icon at bounding box center [783, 202] width 13 height 13
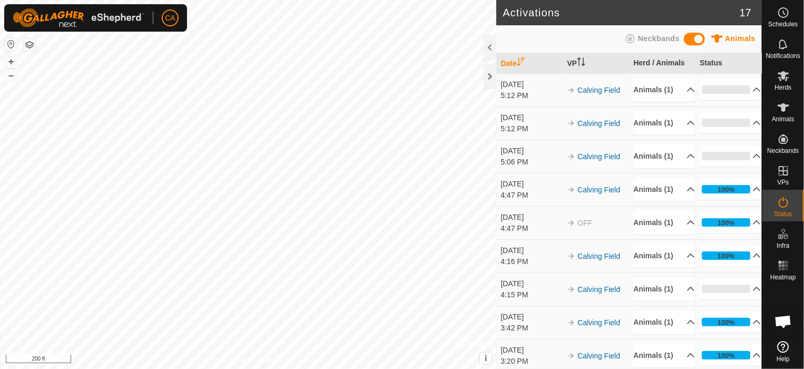
click at [777, 45] on icon at bounding box center [783, 44] width 13 height 13
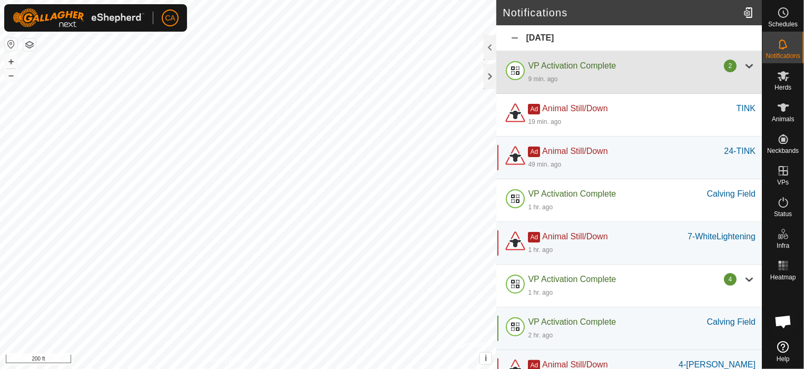
click at [744, 65] on div at bounding box center [749, 66] width 13 height 13
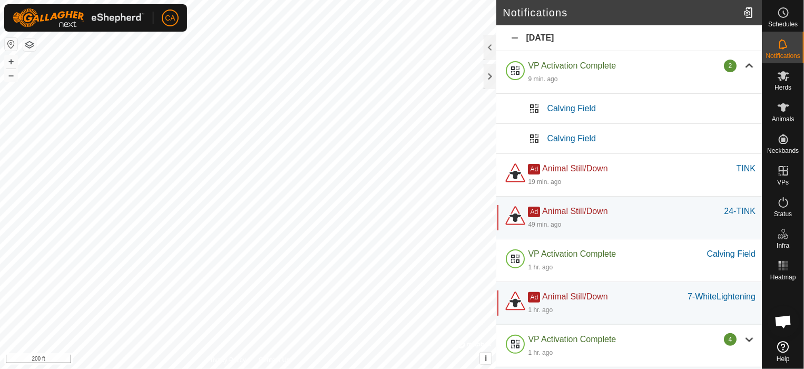
click at [534, 106] on div at bounding box center [533, 108] width 25 height 25
click at [540, 105] on div at bounding box center [533, 108] width 25 height 25
click at [561, 138] on span "Calving Field" at bounding box center [571, 138] width 48 height 9
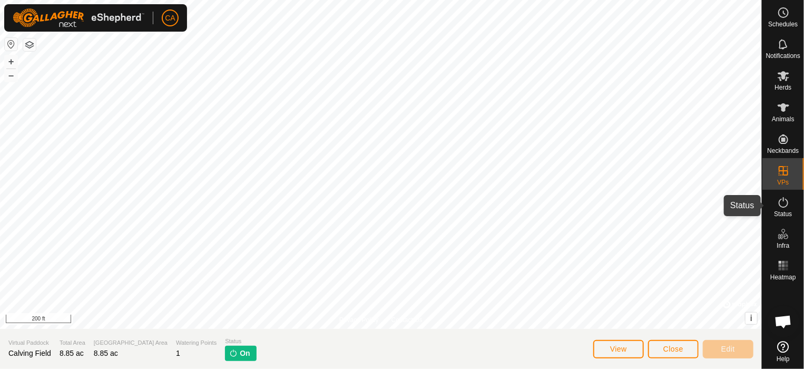
click at [784, 211] on span "Status" at bounding box center [783, 214] width 18 height 6
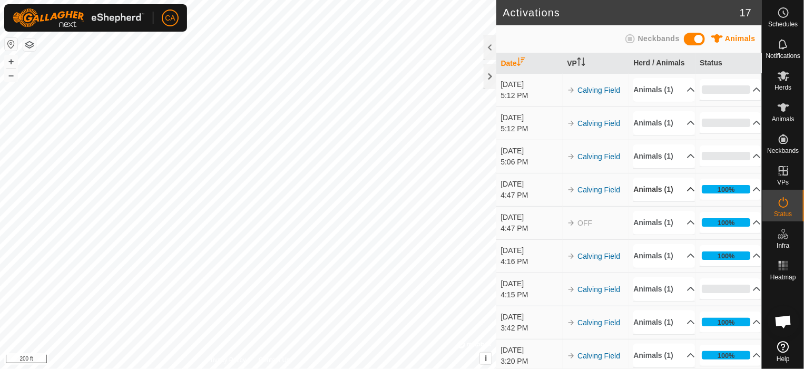
click at [681, 201] on p-accordion-header "Animals (1)" at bounding box center [663, 189] width 61 height 24
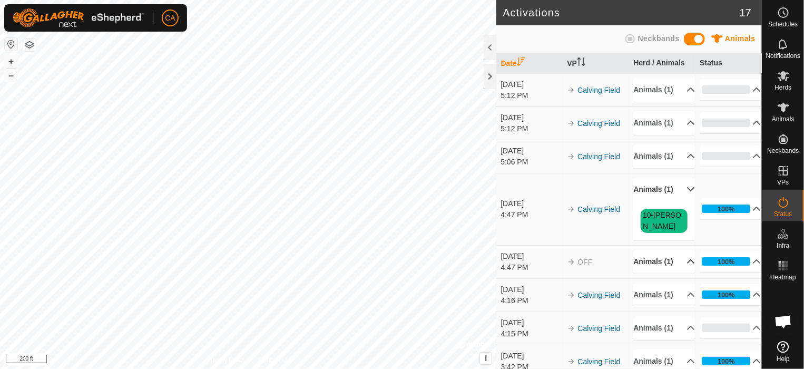
click at [678, 273] on p-accordion-header "Animals (1)" at bounding box center [663, 262] width 61 height 24
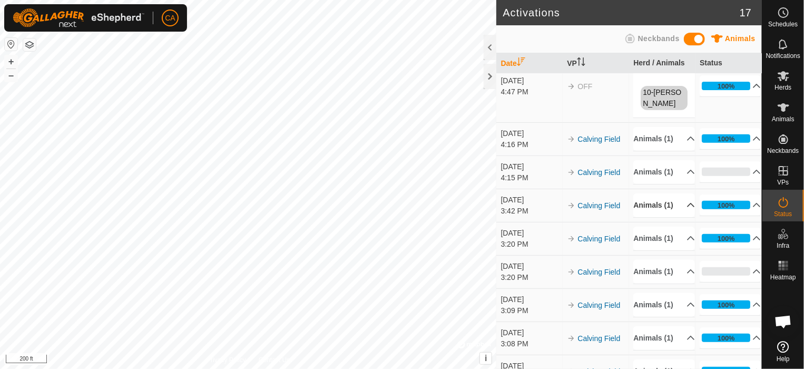
scroll to position [211, 0]
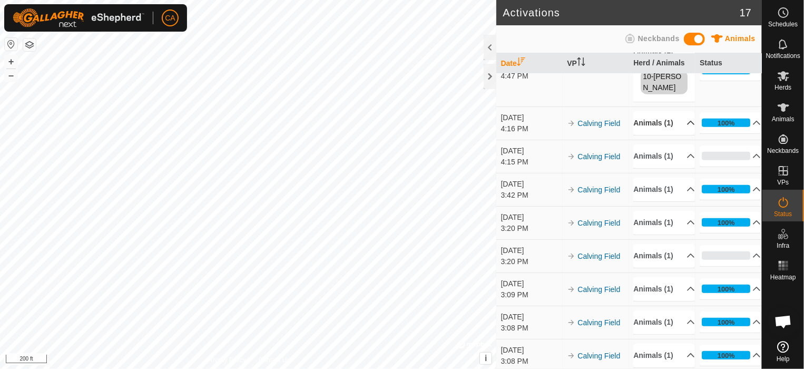
click at [676, 135] on p-accordion-header "Animals (1)" at bounding box center [663, 123] width 61 height 24
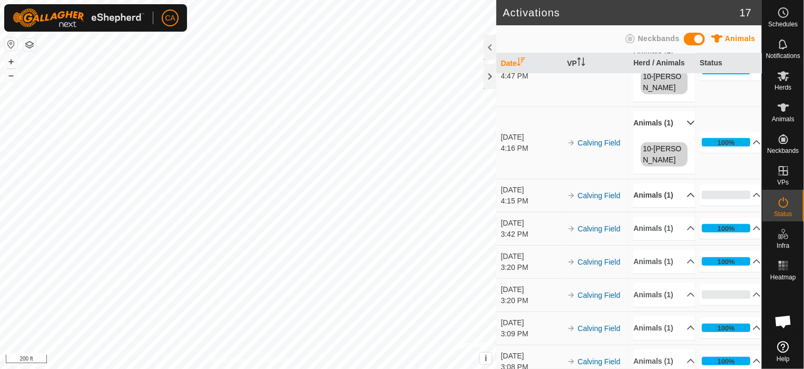
click at [676, 207] on p-accordion-header "Animals (1)" at bounding box center [663, 195] width 61 height 24
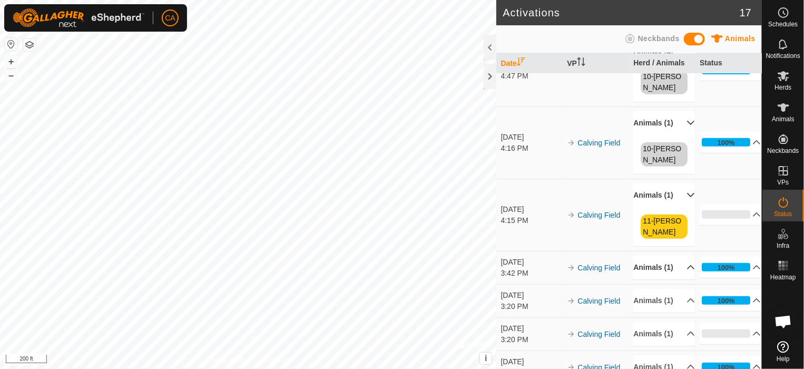
click at [681, 279] on p-accordion-header "Animals (1)" at bounding box center [663, 267] width 61 height 24
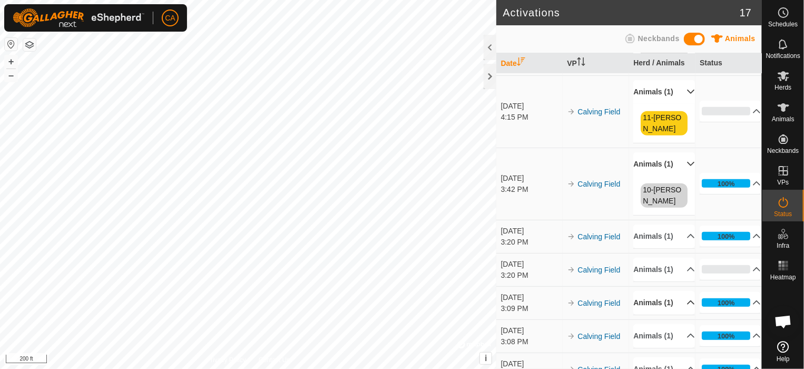
scroll to position [369, 0]
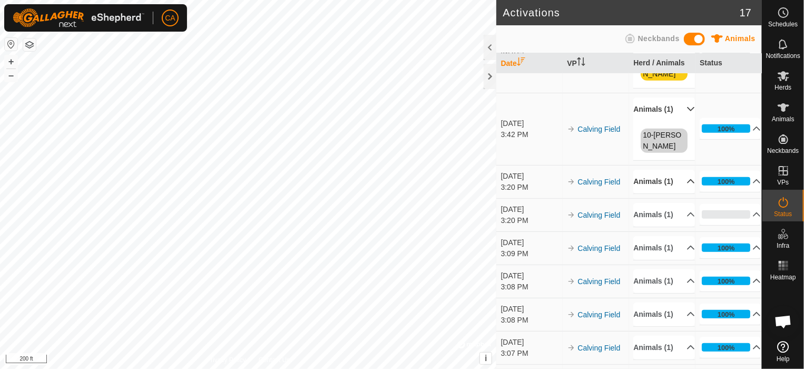
click at [677, 193] on p-accordion-header "Animals (1)" at bounding box center [663, 182] width 61 height 24
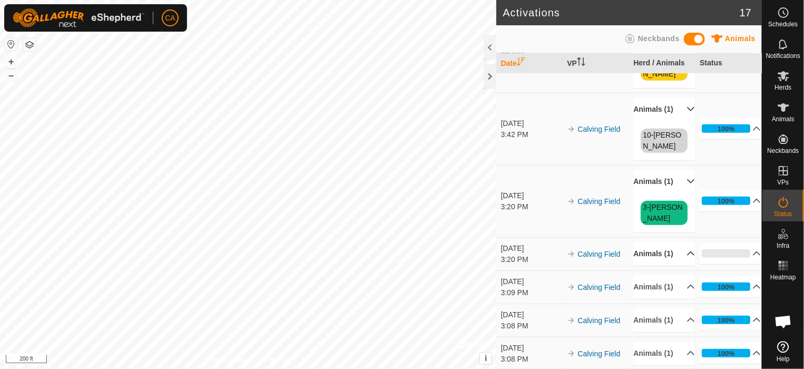
click at [679, 265] on p-accordion-header "Animals (1)" at bounding box center [663, 254] width 61 height 24
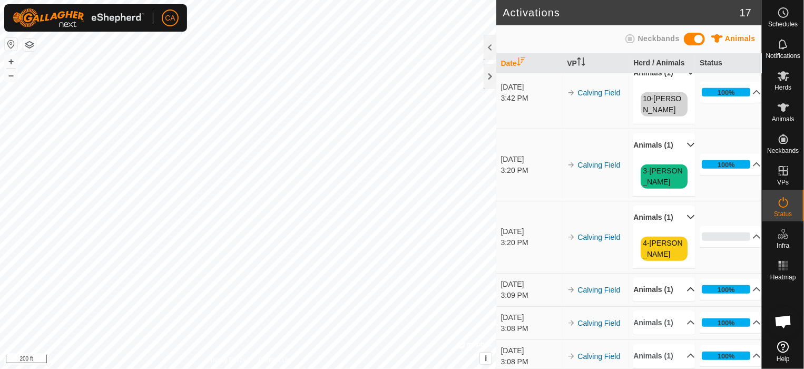
scroll to position [421, 0]
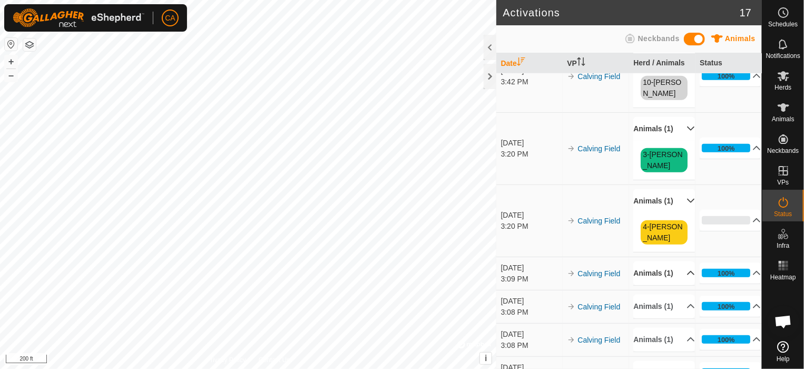
click at [677, 285] on p-accordion-header "Animals (1)" at bounding box center [663, 273] width 61 height 24
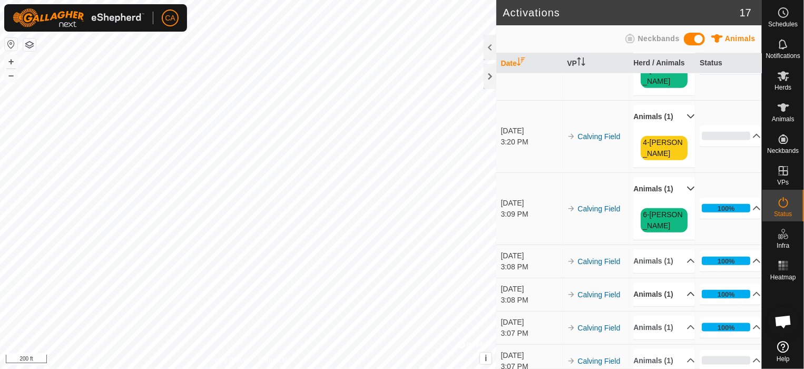
scroll to position [527, 0]
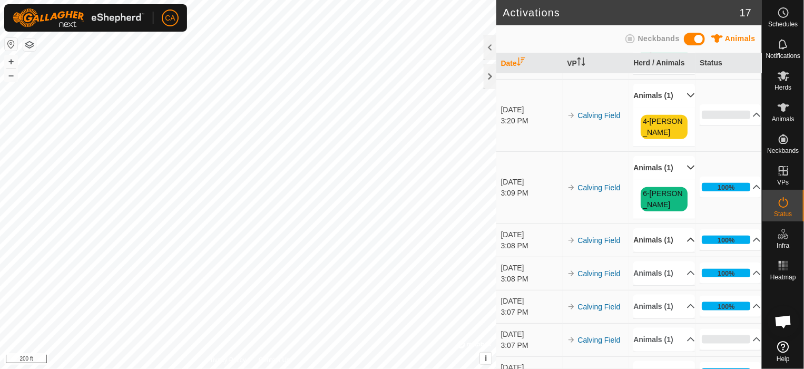
click at [675, 252] on p-accordion-header "Animals (1)" at bounding box center [663, 240] width 61 height 24
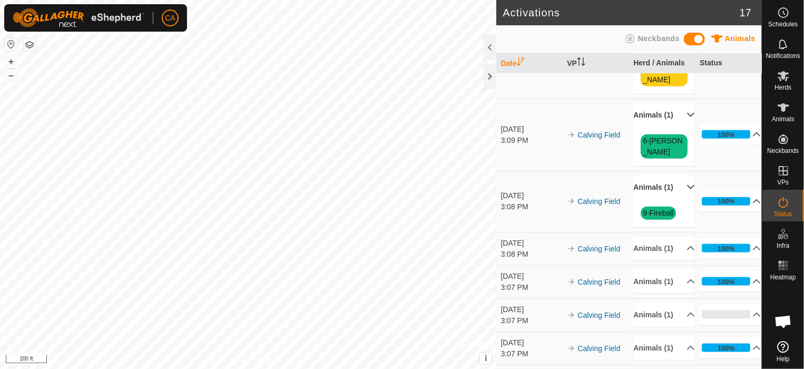
scroll to position [632, 0]
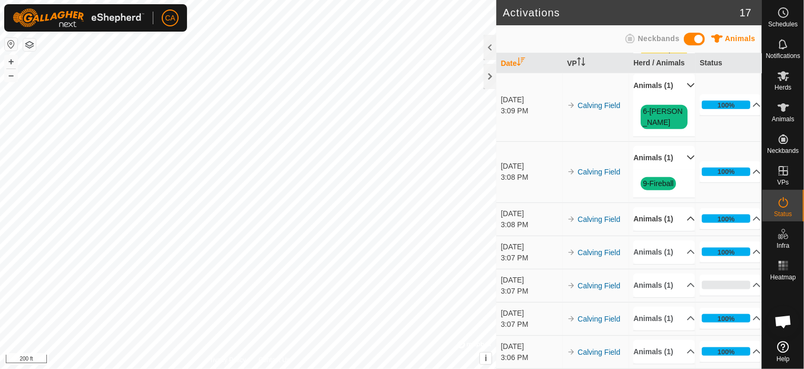
click at [674, 231] on p-accordion-header "Animals (1)" at bounding box center [663, 219] width 61 height 24
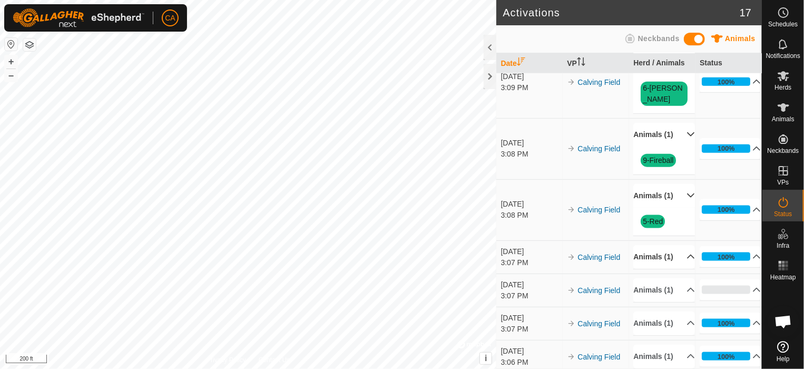
click at [678, 269] on p-accordion-header "Animals (1)" at bounding box center [663, 257] width 61 height 24
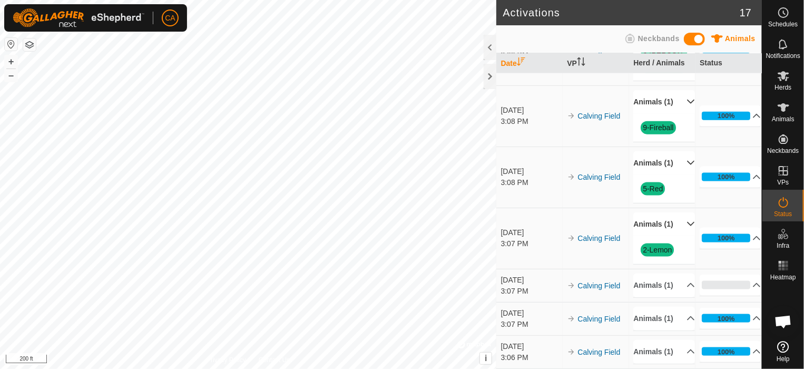
scroll to position [737, 0]
click at [677, 277] on p-accordion-header "Animals (1)" at bounding box center [663, 285] width 61 height 24
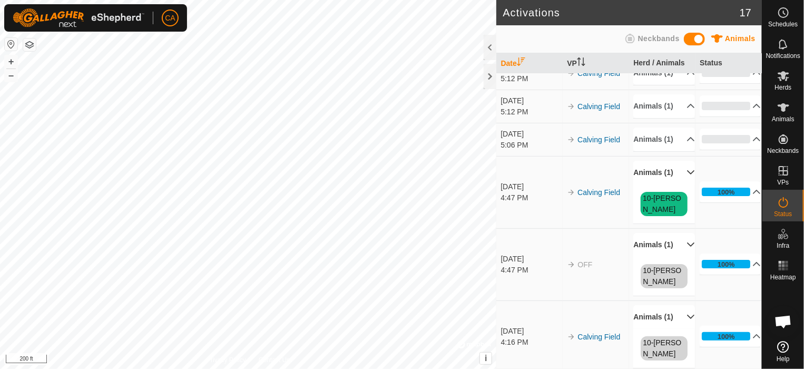
scroll to position [0, 0]
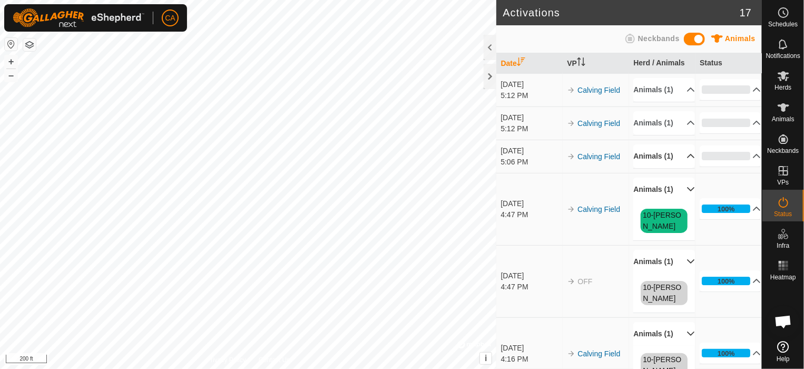
click at [681, 168] on p-accordion-header "Animals (1)" at bounding box center [663, 156] width 61 height 24
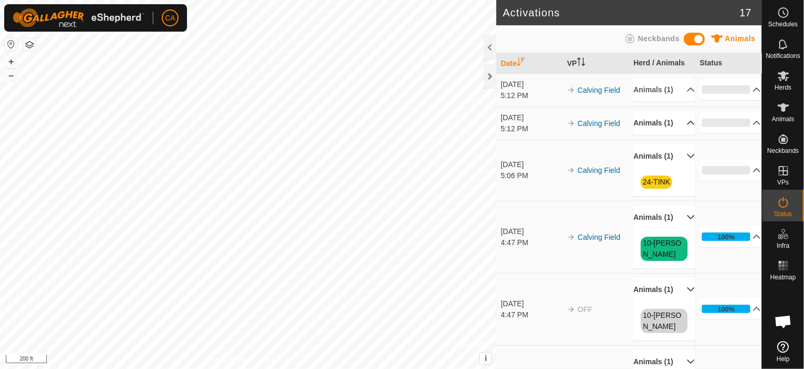
click at [678, 129] on p-accordion-header "Animals (1)" at bounding box center [663, 123] width 61 height 24
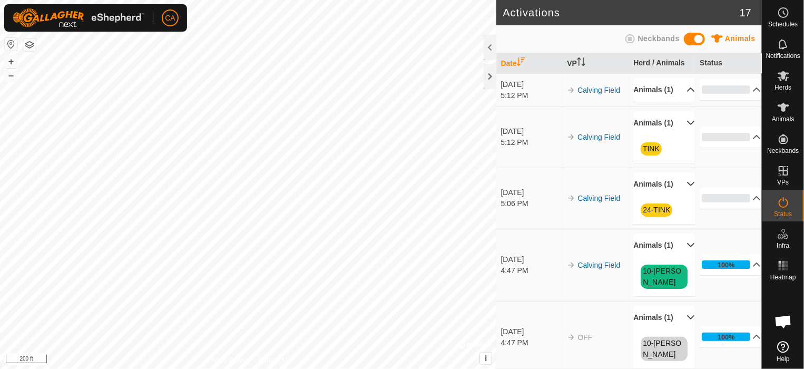
click at [671, 96] on p-accordion-header "Animals (1)" at bounding box center [663, 90] width 61 height 24
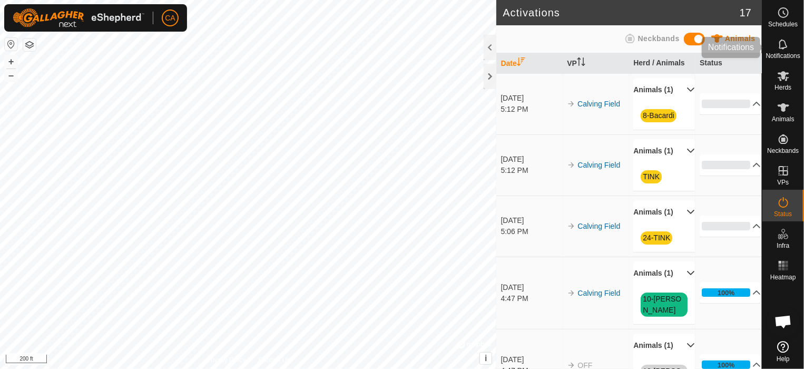
click at [792, 56] on span "Notifications" at bounding box center [783, 56] width 34 height 6
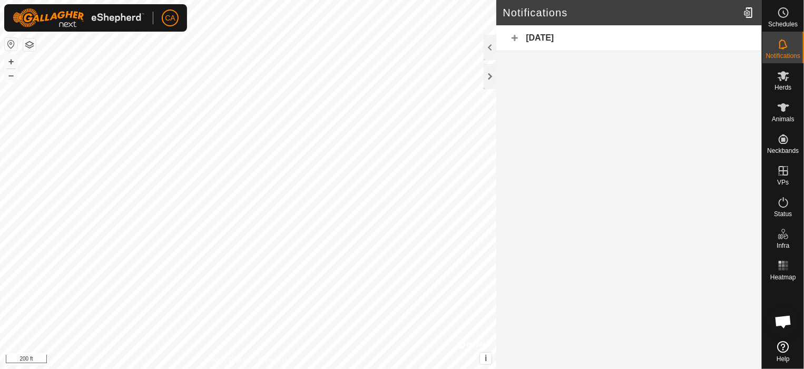
click at [512, 39] on div "[DATE]" at bounding box center [628, 38] width 265 height 26
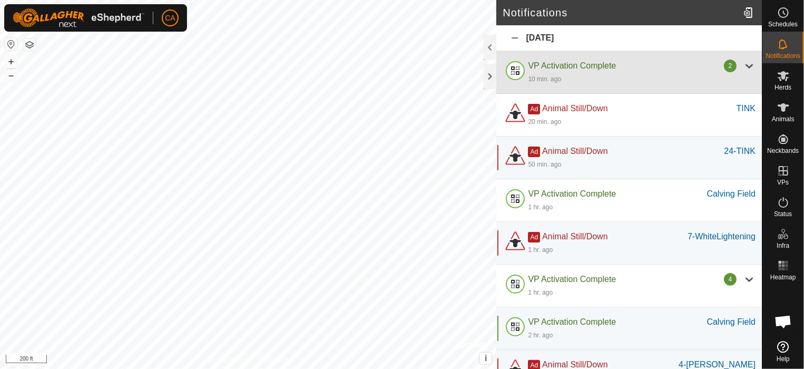
click at [744, 63] on div at bounding box center [749, 66] width 13 height 13
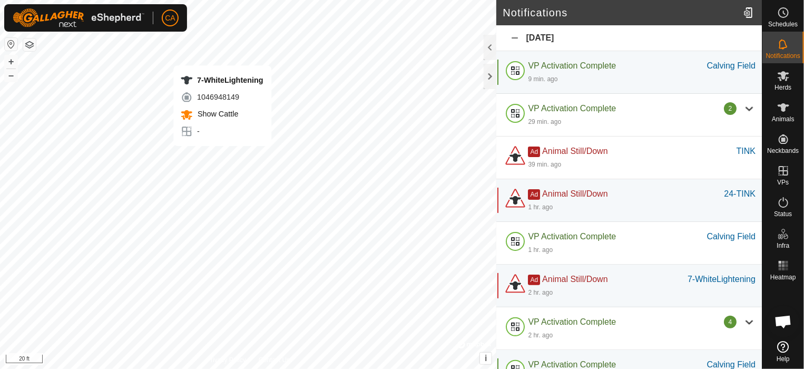
click at [222, 156] on div "CA Schedules Notifications Herds Animals Neckbands VPs Status Infra Heatmap Hel…" at bounding box center [402, 184] width 804 height 369
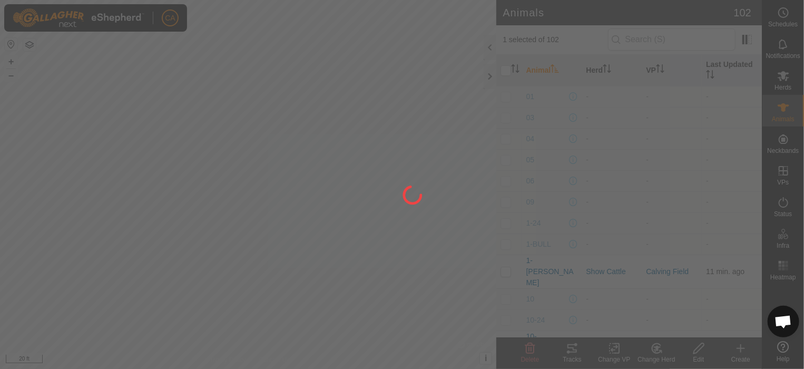
checkbox input "false"
type input "7-WhiteLightening"
type input "-"
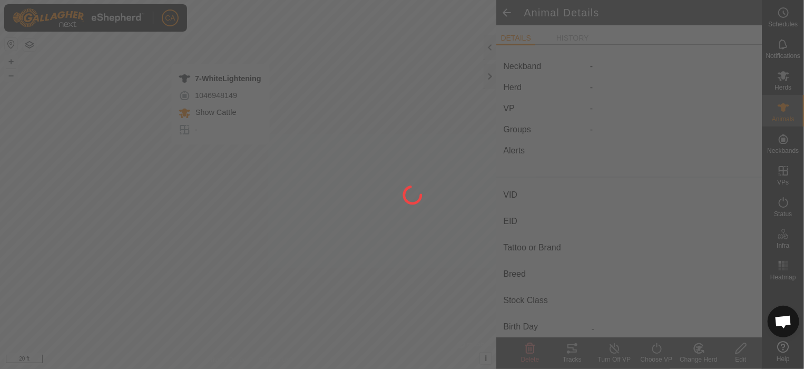
type input "-"
type input "0 kg"
type input "-"
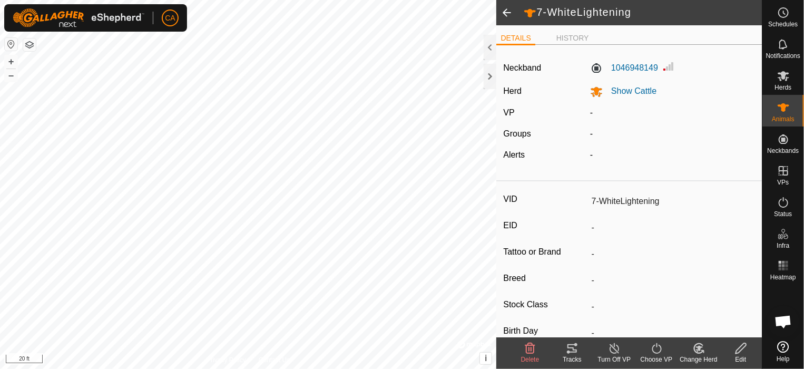
click at [658, 347] on icon at bounding box center [656, 348] width 13 height 13
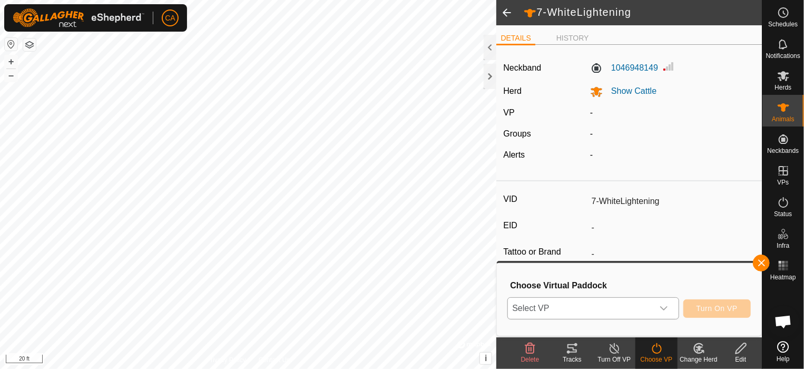
click at [671, 308] on div "dropdown trigger" at bounding box center [663, 308] width 21 height 21
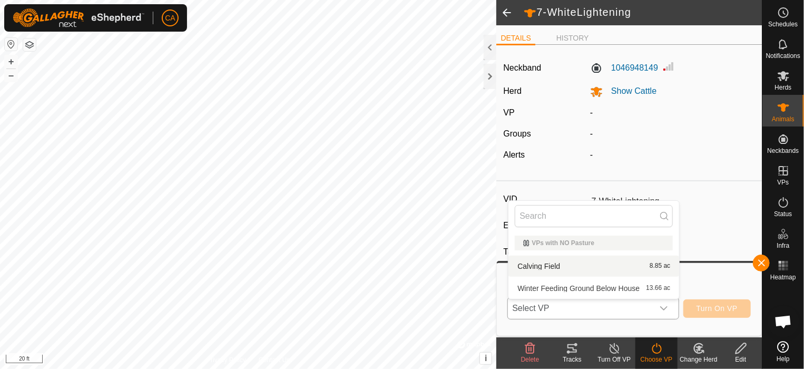
click at [554, 264] on li "Calving Field 8.85 ac" at bounding box center [593, 265] width 171 height 21
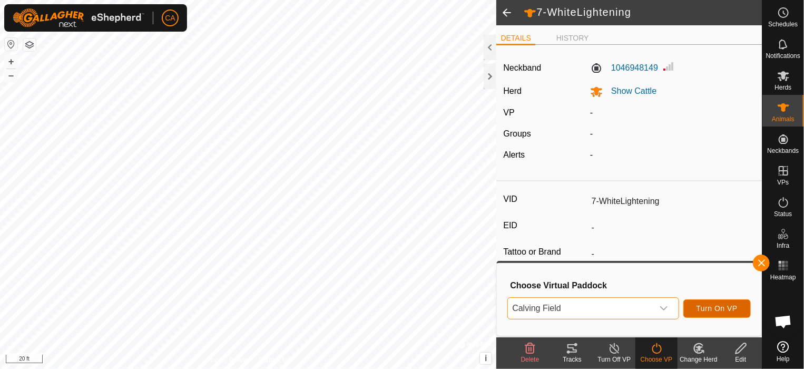
click at [699, 311] on span "Turn On VP" at bounding box center [716, 308] width 41 height 8
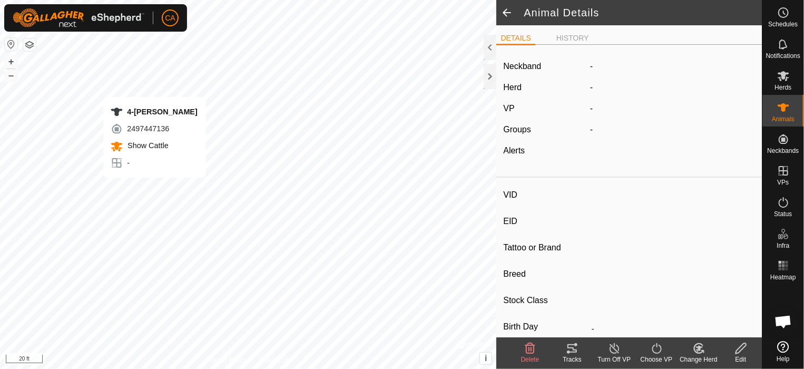
type input "4-[PERSON_NAME]"
type input "-"
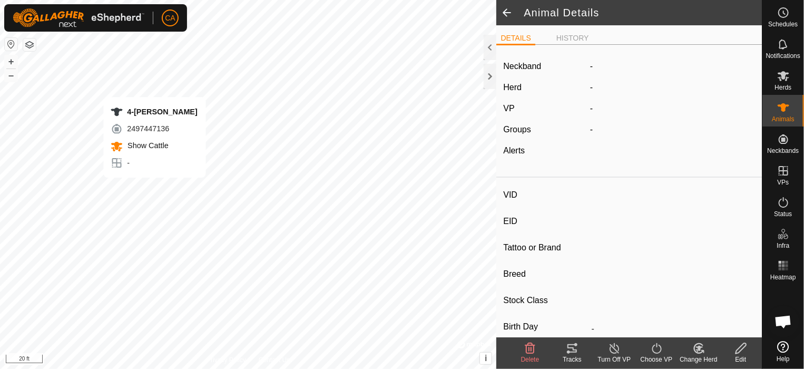
type input "0 kg"
type input "-"
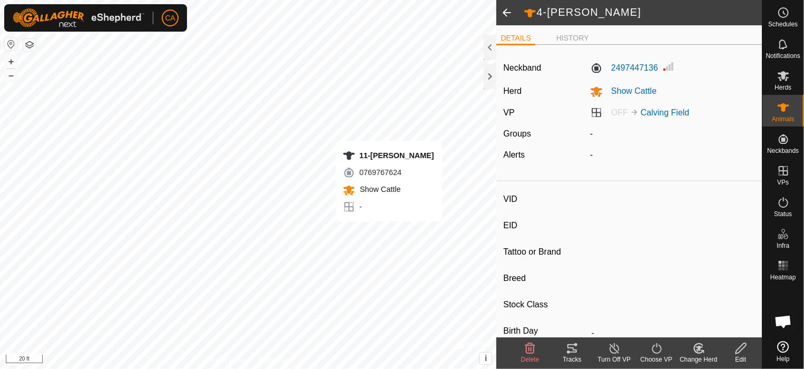
type input "11-[PERSON_NAME]"
type input "-"
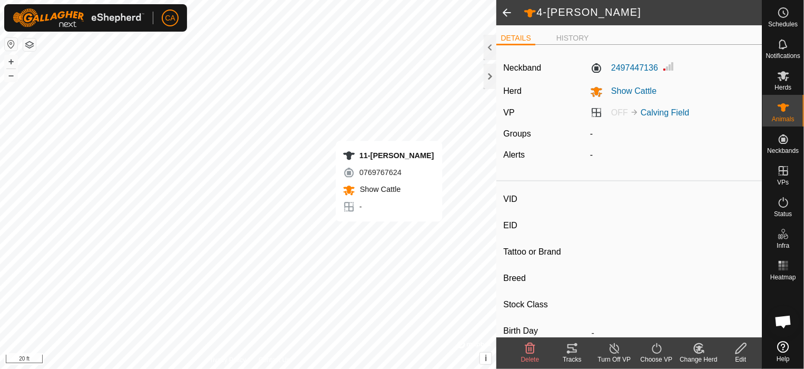
type input "0 kg"
type input "-"
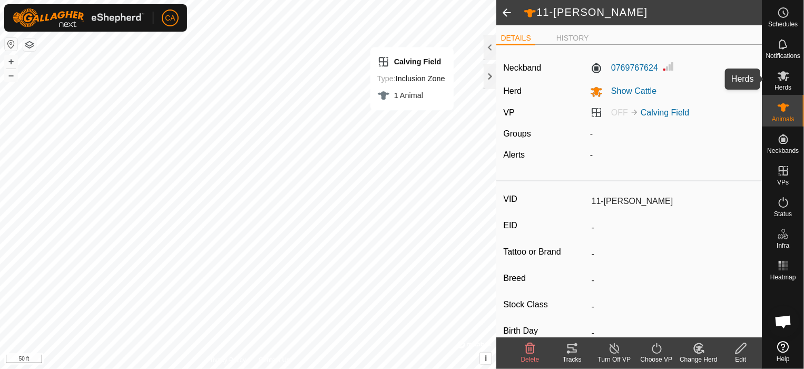
click at [786, 76] on icon at bounding box center [783, 76] width 12 height 10
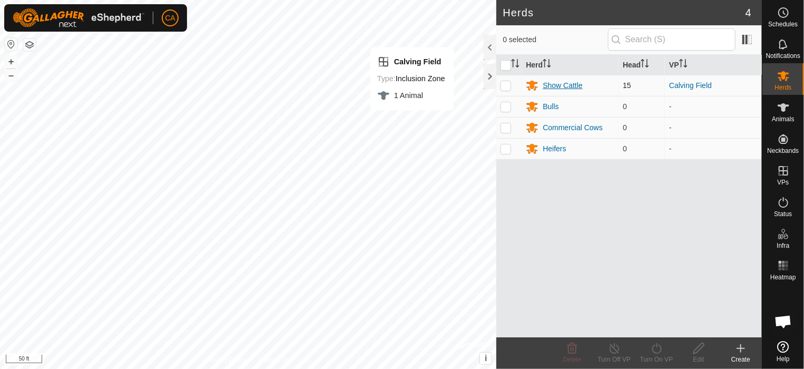
click at [569, 83] on div "Show Cattle" at bounding box center [561, 85] width 39 height 11
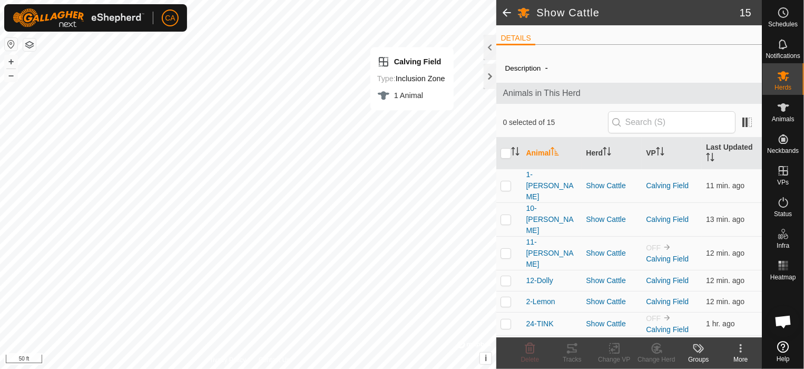
click at [508, 13] on span at bounding box center [506, 12] width 21 height 25
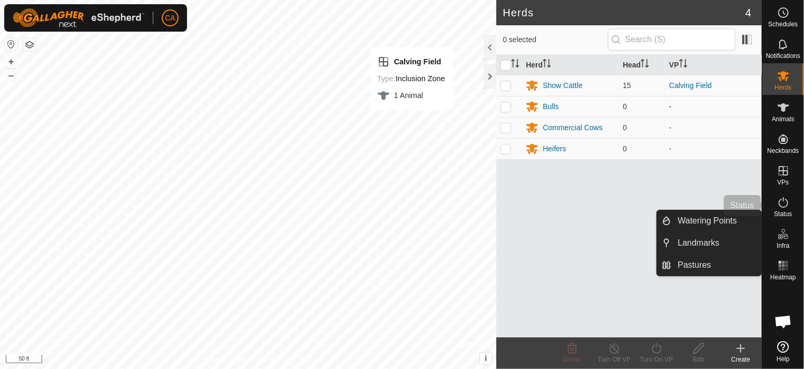
click at [783, 197] on icon at bounding box center [782, 202] width 9 height 11
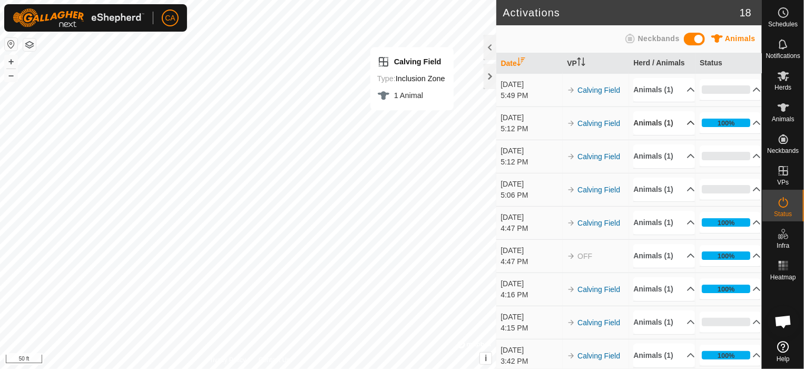
click at [678, 135] on p-accordion-header "Animals (1)" at bounding box center [663, 123] width 61 height 24
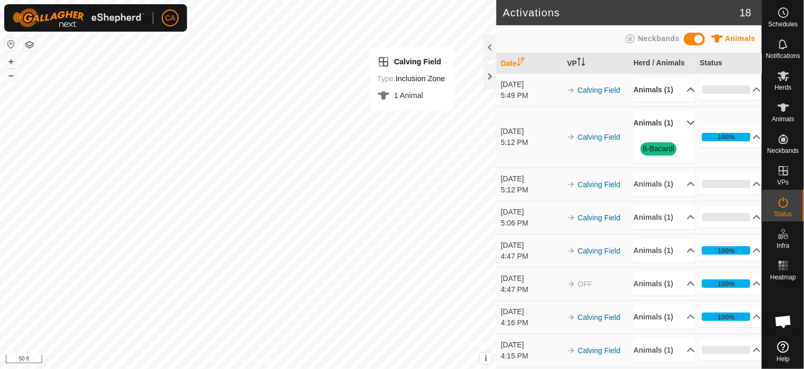
click at [673, 86] on p-accordion-header "Animals (1)" at bounding box center [663, 90] width 61 height 24
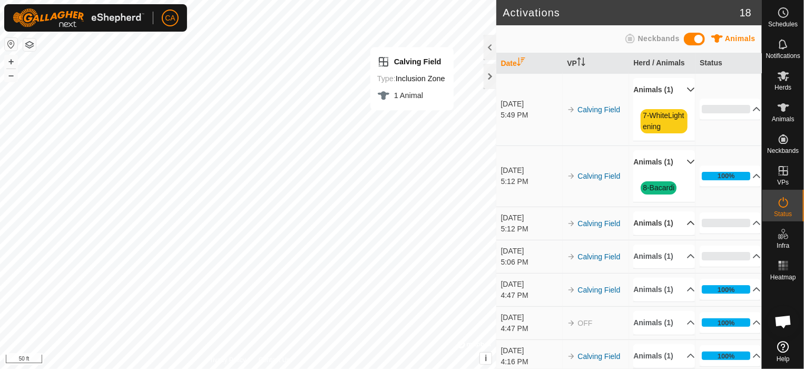
click at [675, 235] on p-accordion-header "Animals (1)" at bounding box center [663, 223] width 61 height 24
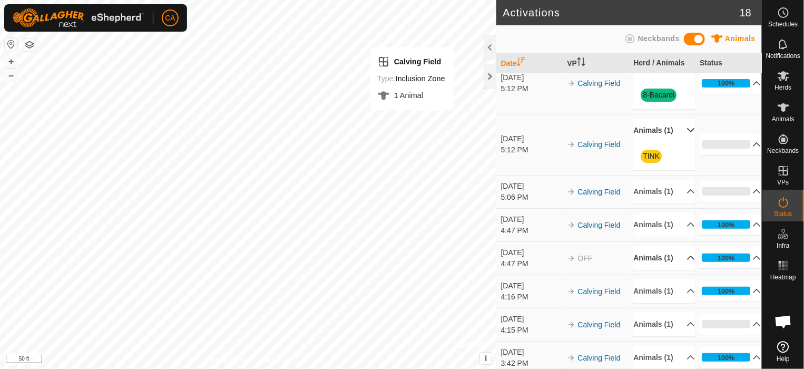
scroll to position [105, 0]
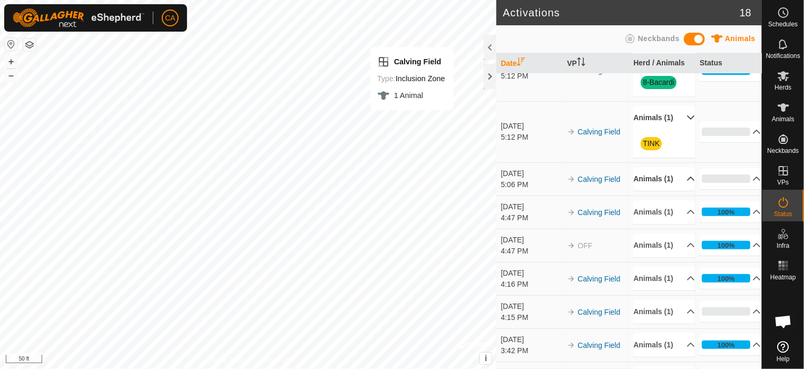
click at [679, 191] on p-accordion-header "Animals (1)" at bounding box center [663, 179] width 61 height 24
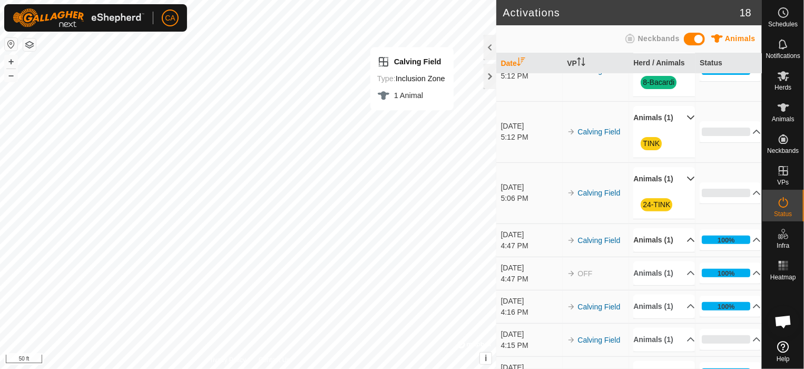
click at [669, 252] on p-accordion-header "Animals (1)" at bounding box center [663, 240] width 61 height 24
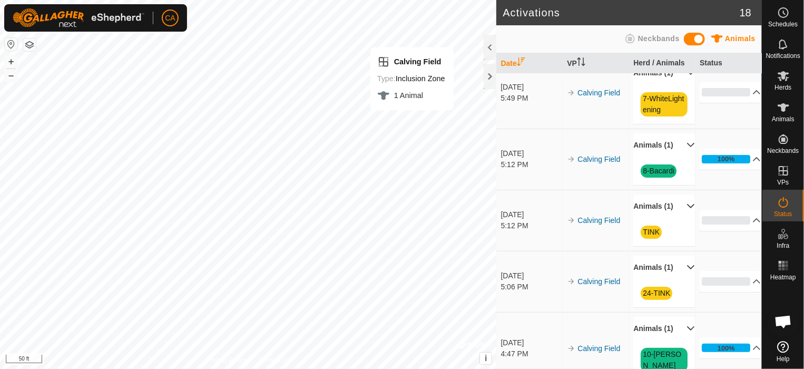
scroll to position [0, 0]
